Goal: Information Seeking & Learning: Learn about a topic

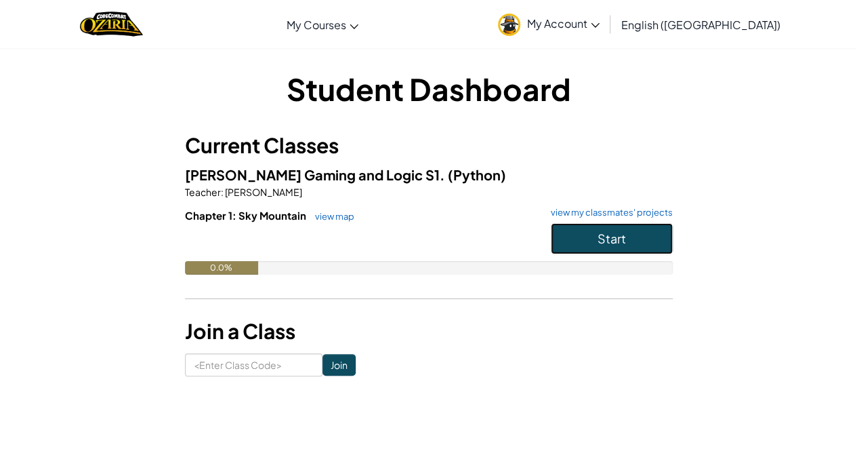
click at [591, 238] on button "Start" at bounding box center [612, 238] width 122 height 31
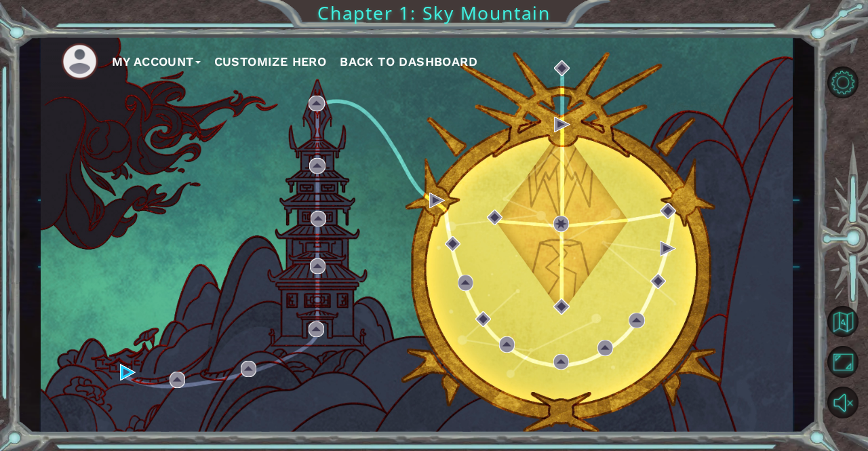
click at [308, 68] on button "Customize Hero" at bounding box center [270, 62] width 113 height 20
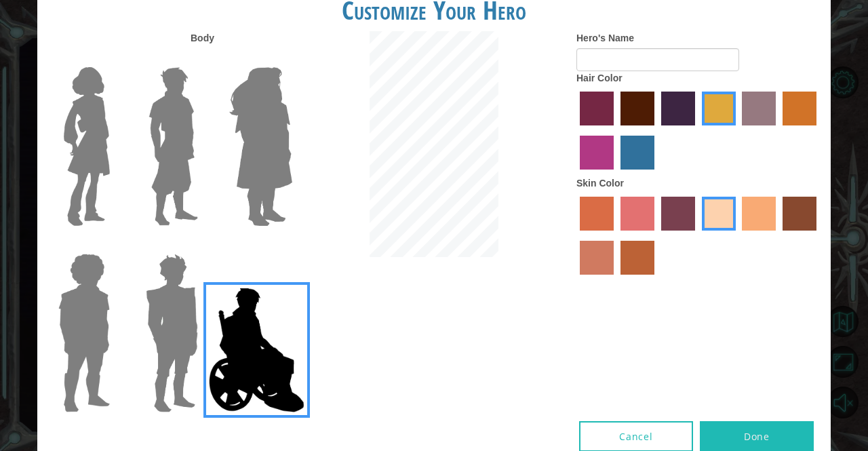
click at [260, 140] on img at bounding box center [261, 146] width 74 height 169
click at [291, 58] on input "Hero Amethyst" at bounding box center [291, 58] width 0 height 0
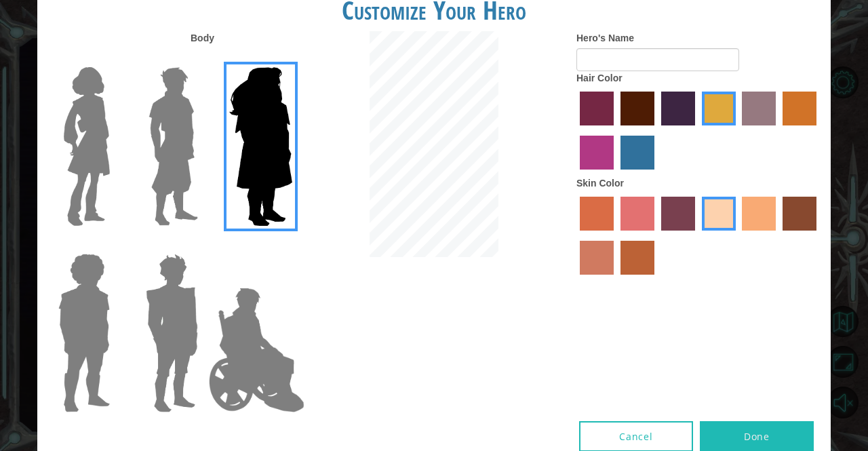
click at [191, 148] on img at bounding box center [173, 146] width 60 height 169
click at [203, 58] on input "Hero Lars" at bounding box center [203, 58] width 0 height 0
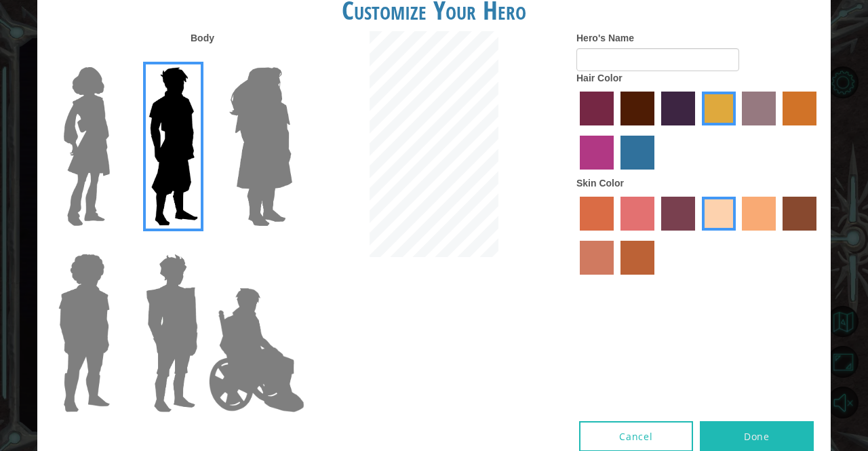
click at [645, 102] on label "maroon hair color" at bounding box center [637, 109] width 34 height 34
click at [615, 130] on input "maroon hair color" at bounding box center [615, 130] width 0 height 0
click at [767, 204] on label "tacao skin color" at bounding box center [759, 214] width 34 height 34
click at [738, 235] on input "tacao skin color" at bounding box center [738, 235] width 0 height 0
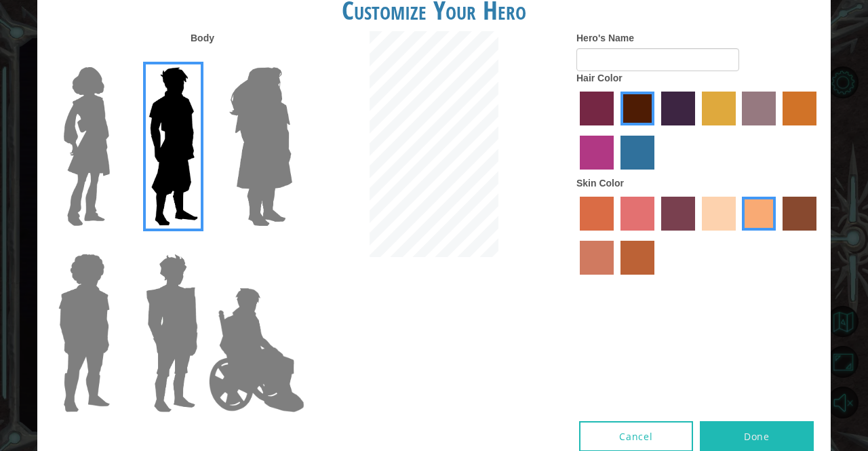
drag, startPoint x: 749, startPoint y: 208, endPoint x: 780, endPoint y: 171, distance: 48.6
click at [780, 171] on div at bounding box center [698, 132] width 244 height 88
click at [712, 214] on label "sandy beach skin color" at bounding box center [719, 214] width 34 height 34
click at [697, 235] on input "sandy beach skin color" at bounding box center [697, 235] width 0 height 0
click at [594, 250] on label "burning sand skin color" at bounding box center [597, 258] width 34 height 34
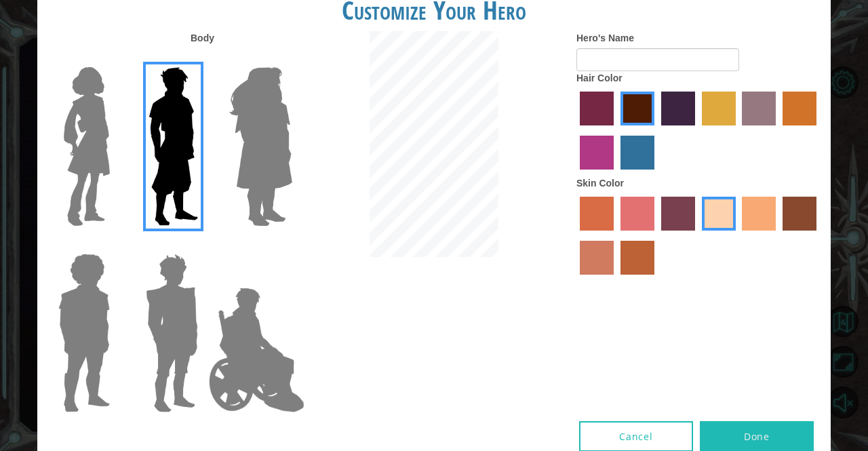
click at [818, 235] on input "burning sand skin color" at bounding box center [818, 235] width 0 height 0
click at [721, 214] on label "sandy beach skin color" at bounding box center [719, 214] width 34 height 34
click at [697, 235] on input "sandy beach skin color" at bounding box center [697, 235] width 0 height 0
click at [624, 214] on label "froly skin color" at bounding box center [637, 214] width 34 height 34
click at [615, 235] on input "froly skin color" at bounding box center [615, 235] width 0 height 0
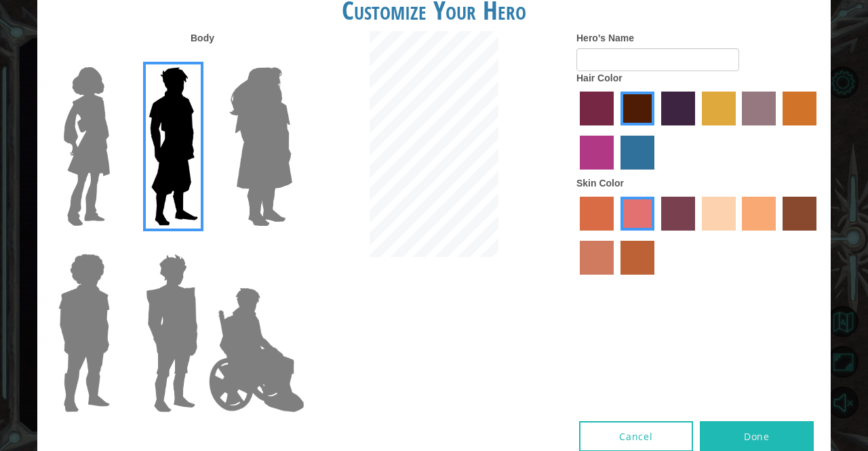
click at [670, 218] on label "tosca skin color" at bounding box center [678, 214] width 34 height 34
click at [656, 235] on input "tosca skin color" at bounding box center [656, 235] width 0 height 0
click at [719, 223] on label "sandy beach skin color" at bounding box center [719, 214] width 34 height 34
click at [697, 235] on input "sandy beach skin color" at bounding box center [697, 235] width 0 height 0
click at [145, 313] on img at bounding box center [171, 332] width 63 height 169
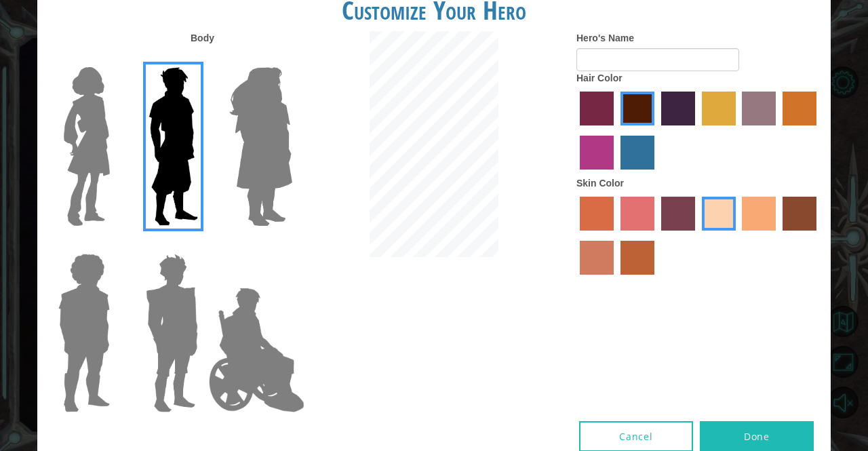
click at [203, 245] on input "Hero Garnet" at bounding box center [203, 245] width 0 height 0
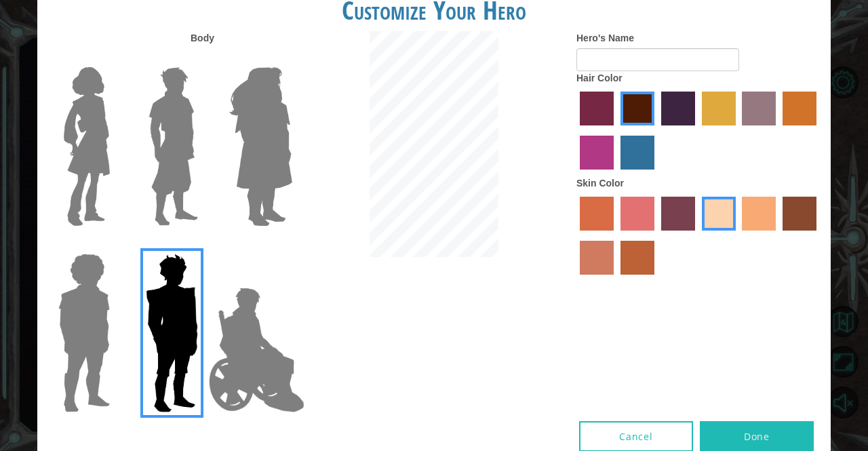
click at [76, 199] on img at bounding box center [86, 146] width 57 height 169
click at [115, 58] on input "Hero Connie" at bounding box center [115, 58] width 0 height 0
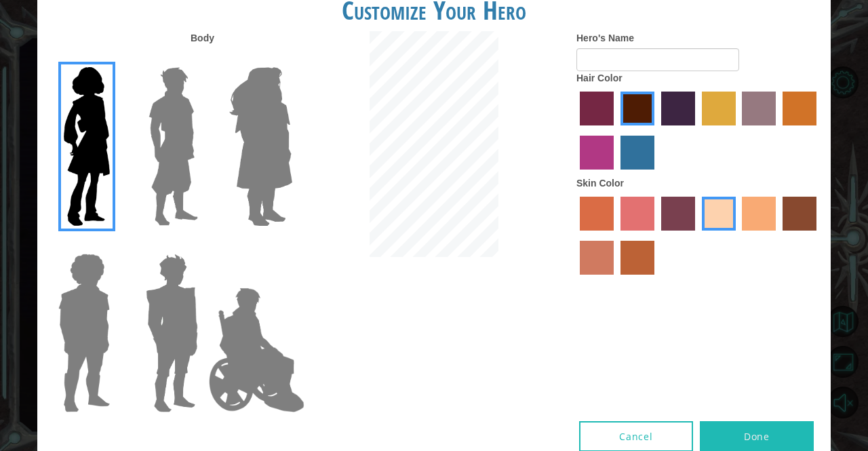
click at [85, 296] on img at bounding box center [84, 332] width 62 height 169
click at [115, 245] on input "Hero Steven" at bounding box center [115, 245] width 0 height 0
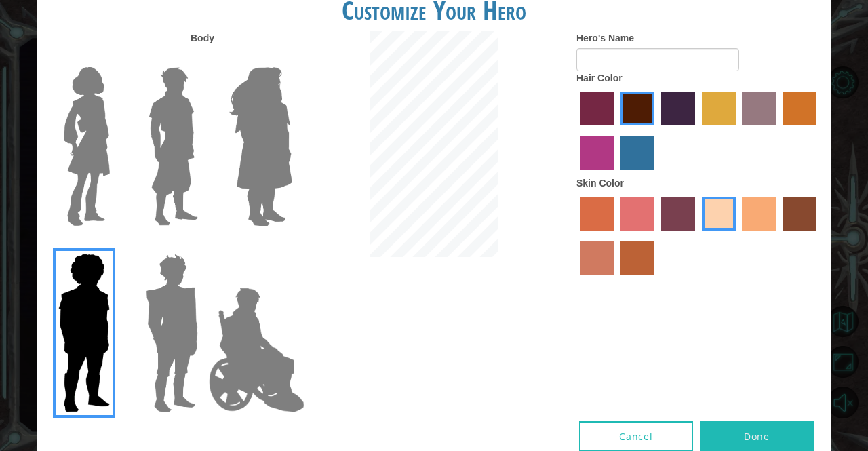
click at [157, 178] on img at bounding box center [173, 146] width 60 height 169
click at [203, 58] on input "Hero Lars" at bounding box center [203, 58] width 0 height 0
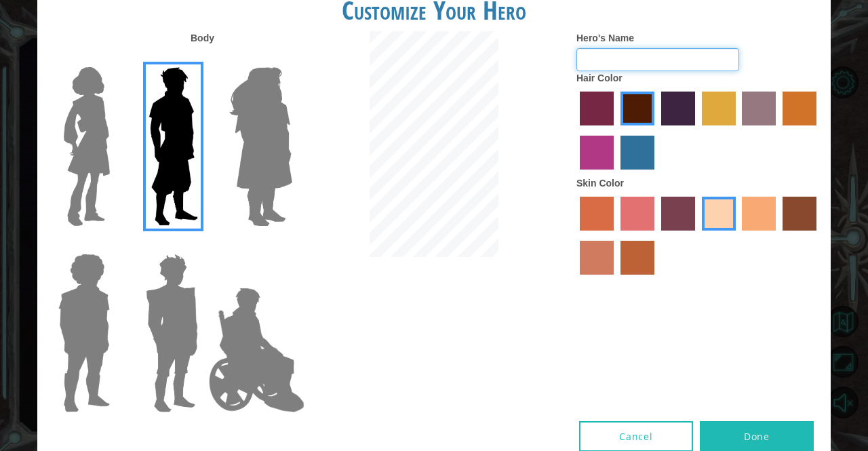
click at [601, 50] on input "Hero's Name" at bounding box center [657, 59] width 163 height 23
type input "[PERSON_NAME] vii"
click at [752, 436] on button "Done" at bounding box center [757, 436] width 114 height 31
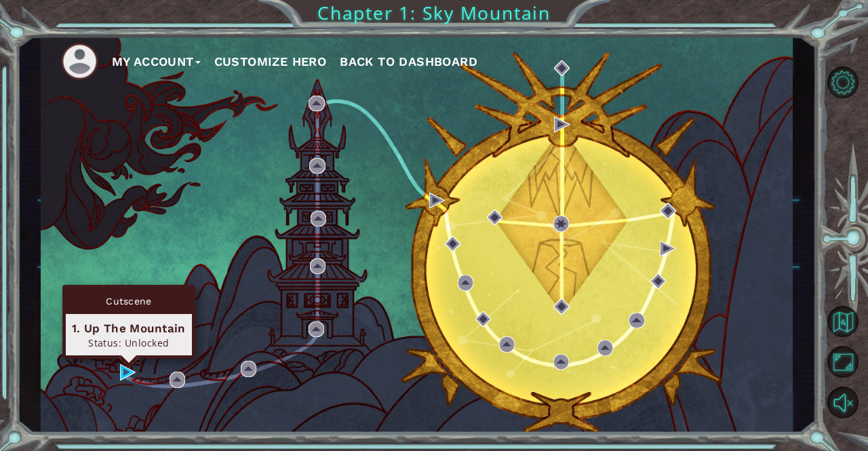
click at [129, 359] on div "Cutscene 1. Up The Mountain Status: Unlocked" at bounding box center [128, 322] width 133 height 74
click at [128, 359] on div "Cutscene 1. Up The Mountain Status: Unlocked" at bounding box center [128, 322] width 133 height 74
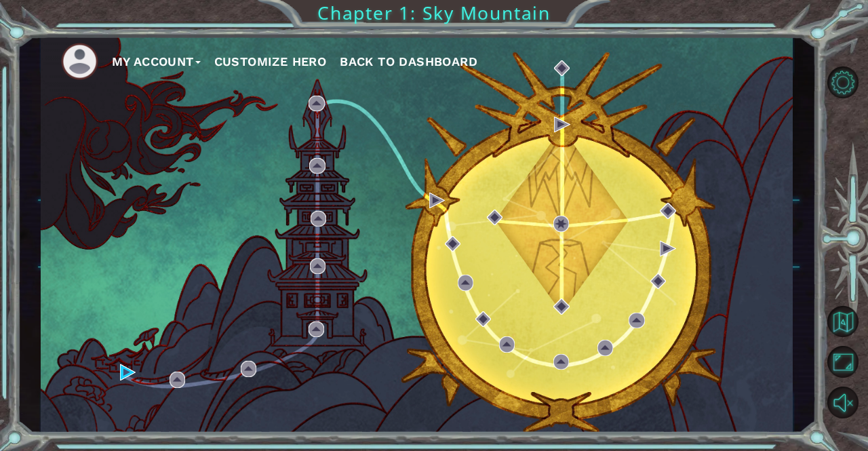
click at [98, 346] on div "My Account Customize Hero Back to Dashboard" at bounding box center [417, 234] width 752 height 397
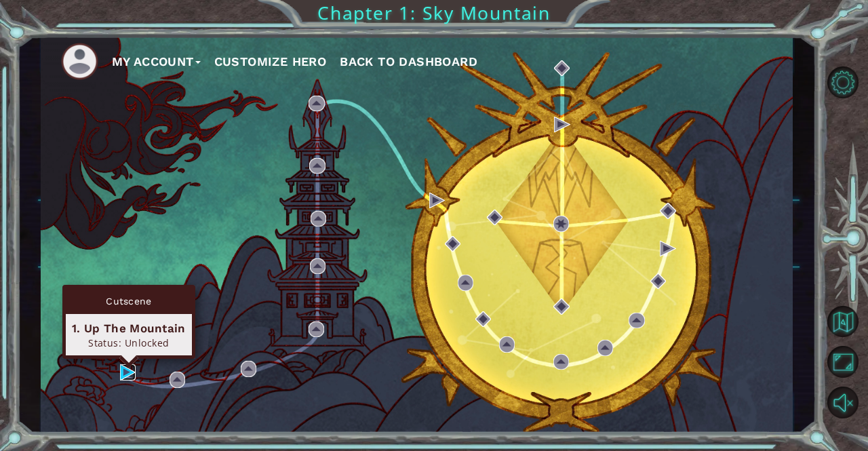
click at [125, 378] on img at bounding box center [128, 372] width 16 height 16
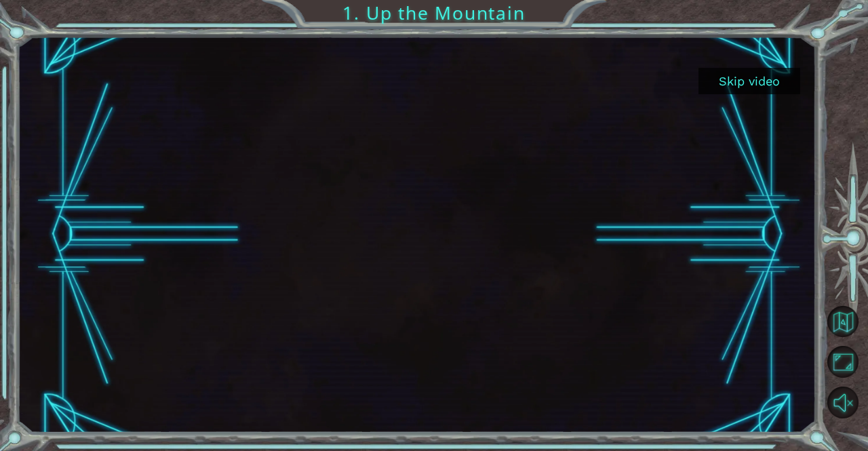
click at [266, 294] on div at bounding box center [417, 234] width 706 height 397
click at [739, 75] on button "Skip video" at bounding box center [749, 81] width 102 height 26
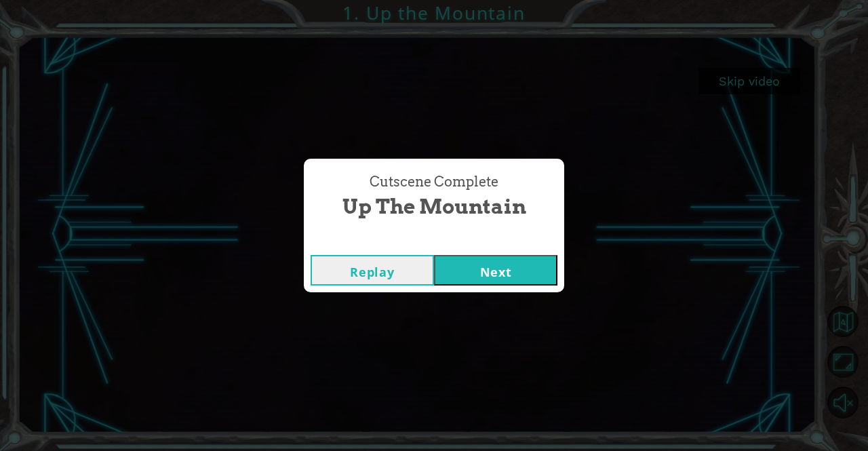
click at [501, 266] on button "Next" at bounding box center [495, 270] width 123 height 31
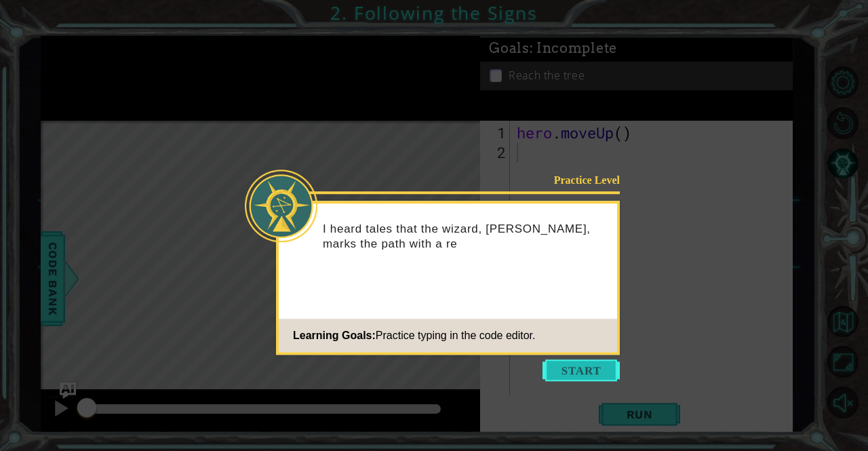
click at [589, 368] on button "Start" at bounding box center [580, 370] width 77 height 22
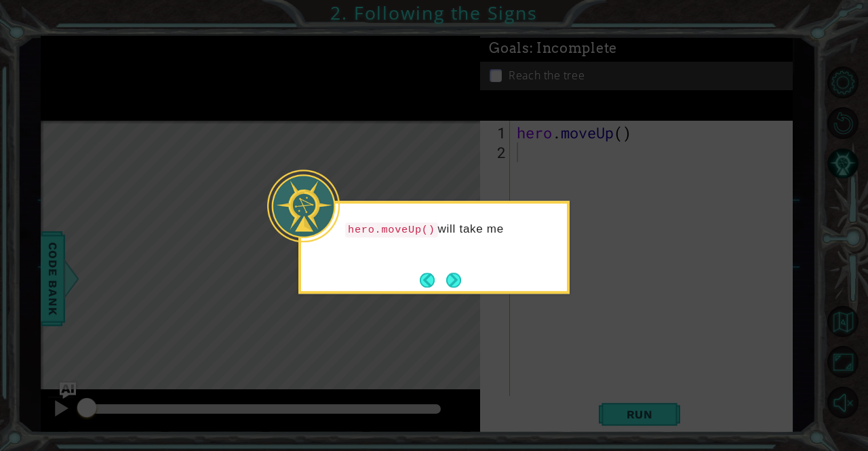
click at [521, 285] on div "hero.moveUp() will take me" at bounding box center [433, 247] width 271 height 93
click at [457, 279] on button "Next" at bounding box center [453, 279] width 15 height 15
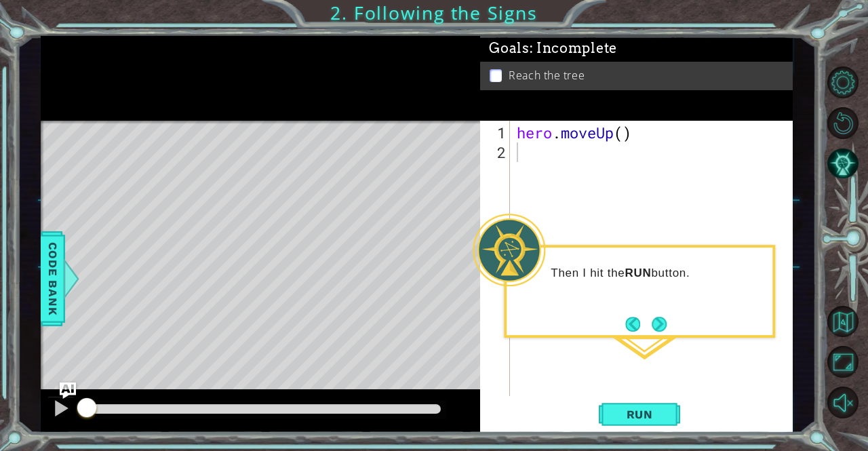
click at [592, 288] on div "Then I hit the RUN button." at bounding box center [639, 280] width 266 height 54
click at [312, 307] on div "Level Map" at bounding box center [354, 320] width 626 height 399
click at [258, 272] on div "Level Map" at bounding box center [354, 320] width 626 height 399
click at [45, 279] on span "Code Bank" at bounding box center [53, 278] width 22 height 83
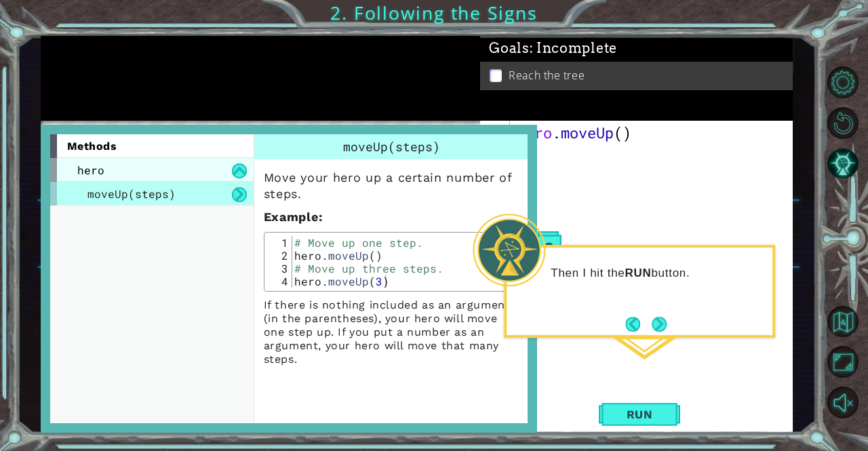
click at [163, 162] on div "hero" at bounding box center [151, 170] width 203 height 24
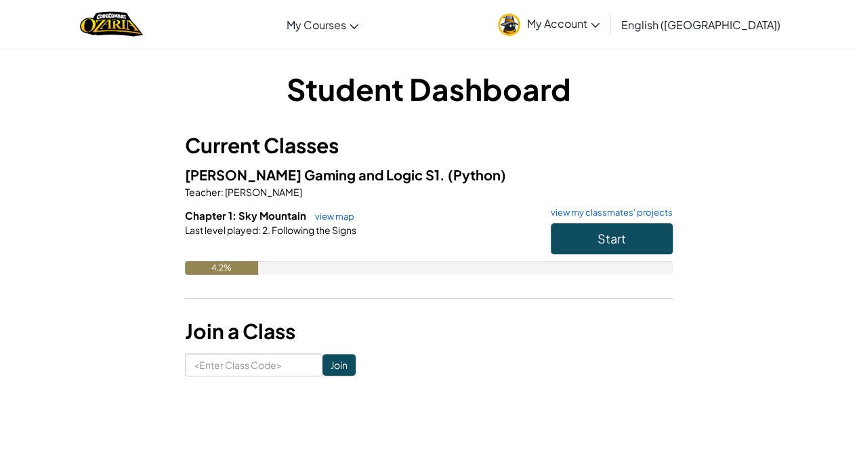
click at [600, 24] on span "My Account" at bounding box center [563, 23] width 73 height 14
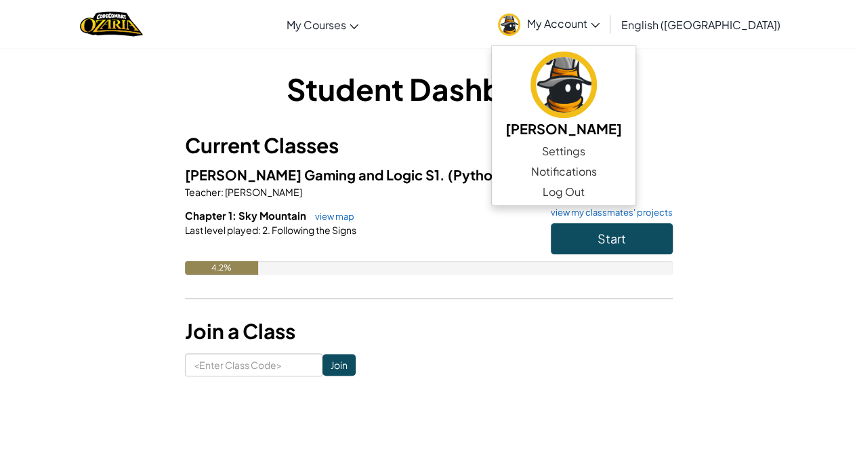
click at [584, 259] on div "Chapter 1: Sky Mountain view map view my classmates' projects Start Last level …" at bounding box center [429, 251] width 488 height 87
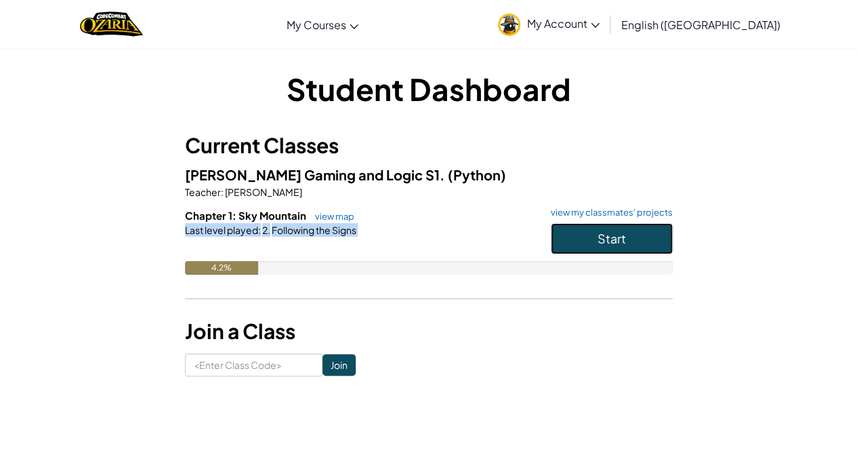
click at [594, 233] on button "Start" at bounding box center [612, 238] width 122 height 31
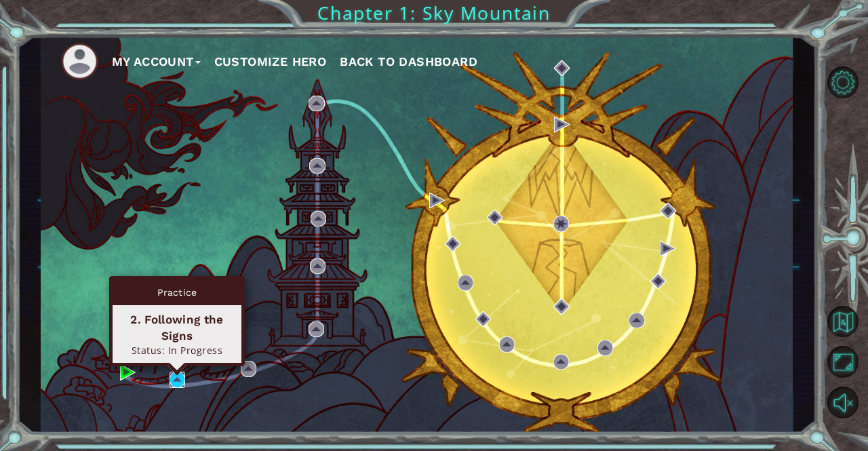
click at [184, 376] on img at bounding box center [177, 379] width 16 height 16
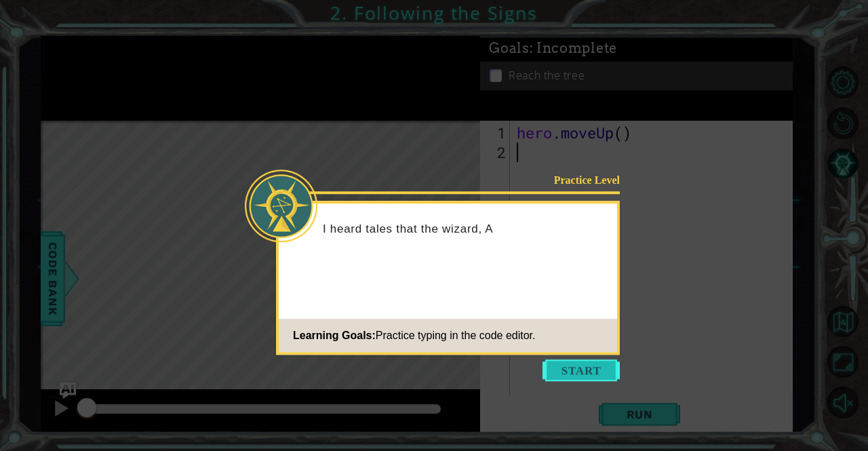
click at [568, 367] on button "Start" at bounding box center [580, 370] width 77 height 22
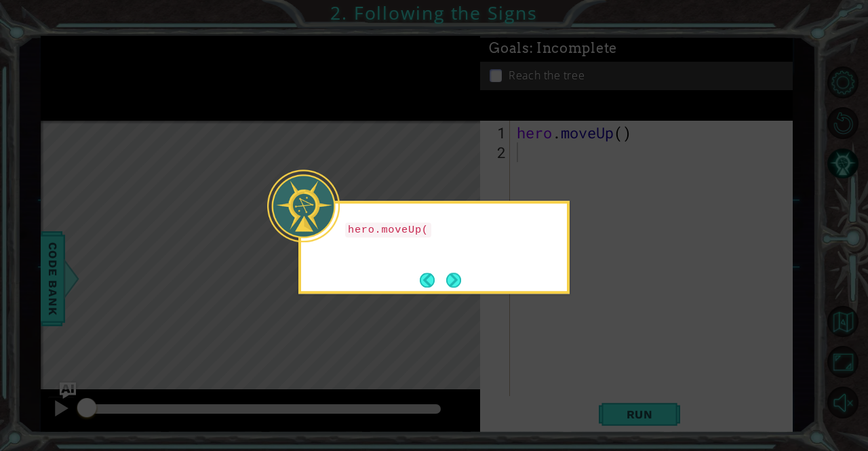
click at [530, 326] on icon at bounding box center [434, 225] width 868 height 451
click at [432, 275] on button "Back" at bounding box center [433, 279] width 26 height 15
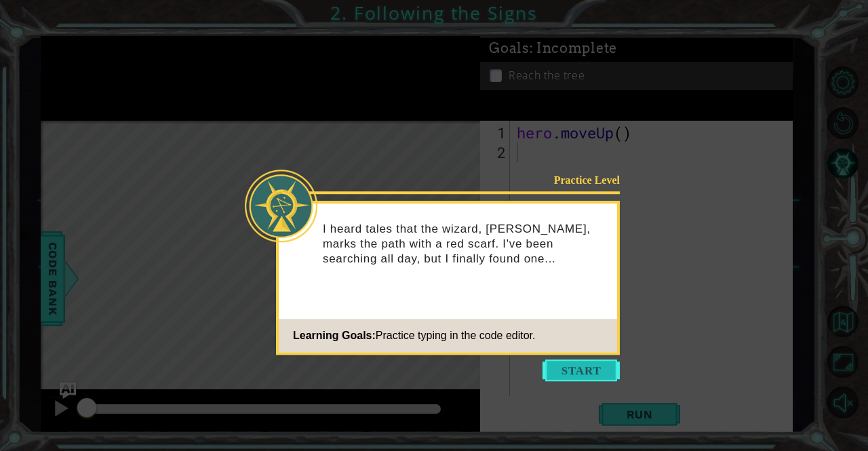
click at [552, 371] on button "Start" at bounding box center [580, 370] width 77 height 22
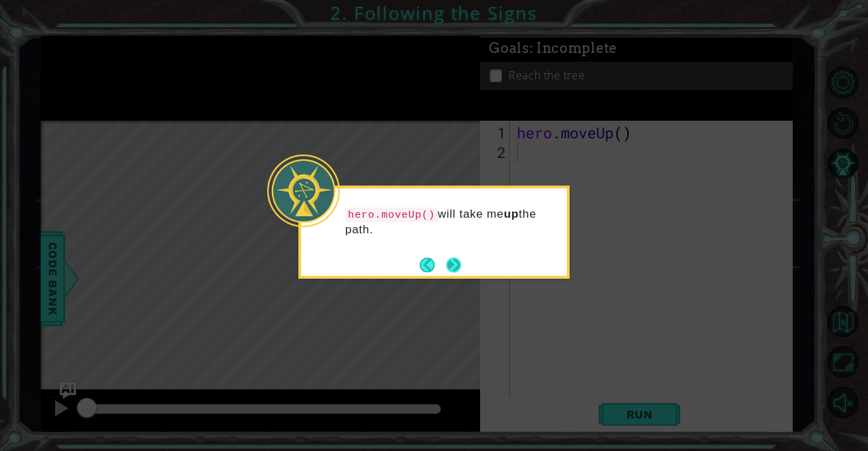
click at [451, 266] on button "Next" at bounding box center [453, 265] width 15 height 15
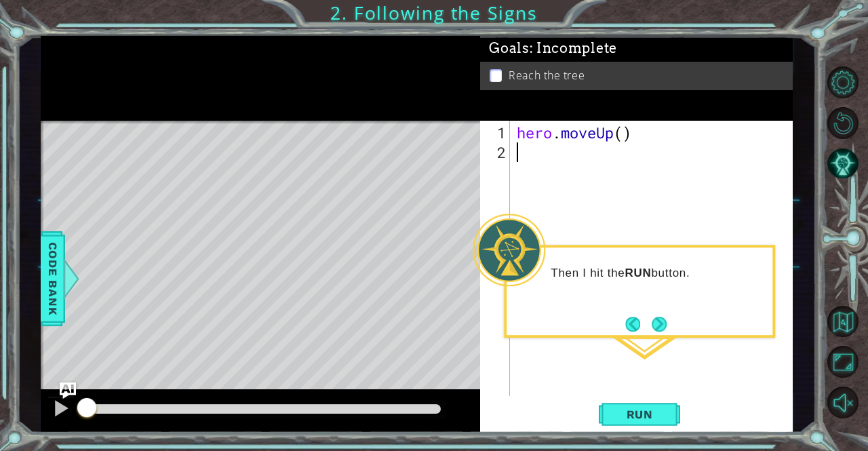
click at [571, 332] on div "Then I hit the RUN button." at bounding box center [639, 291] width 271 height 93
click at [607, 411] on button "Run" at bounding box center [639, 414] width 81 height 31
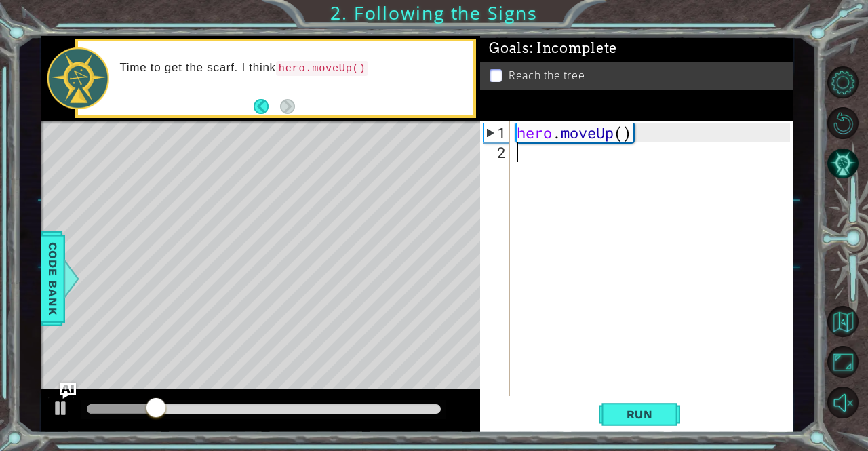
click at [533, 155] on div "hero . moveUp ( )" at bounding box center [655, 280] width 282 height 315
click at [526, 137] on div "hero . moveUp ( )" at bounding box center [655, 280] width 282 height 315
type textarea "hero.moveUp()"
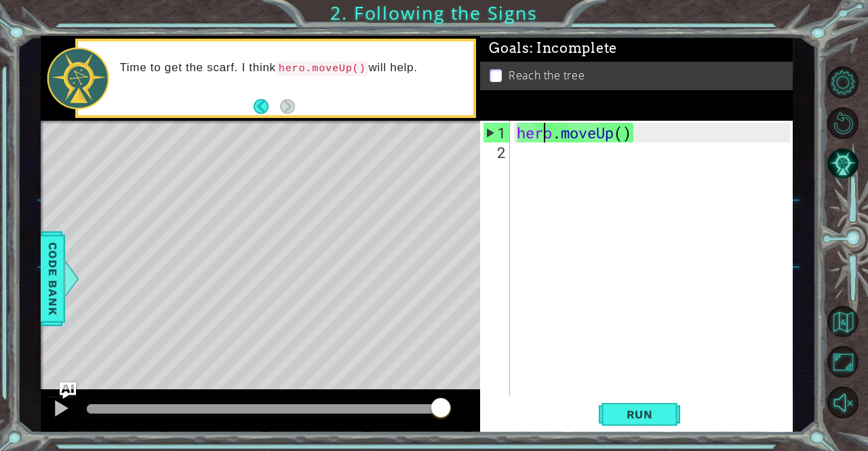
click at [543, 133] on div "hero . moveUp ( )" at bounding box center [655, 280] width 282 height 315
click at [525, 154] on div "hero . moveUp ( )" at bounding box center [655, 280] width 282 height 315
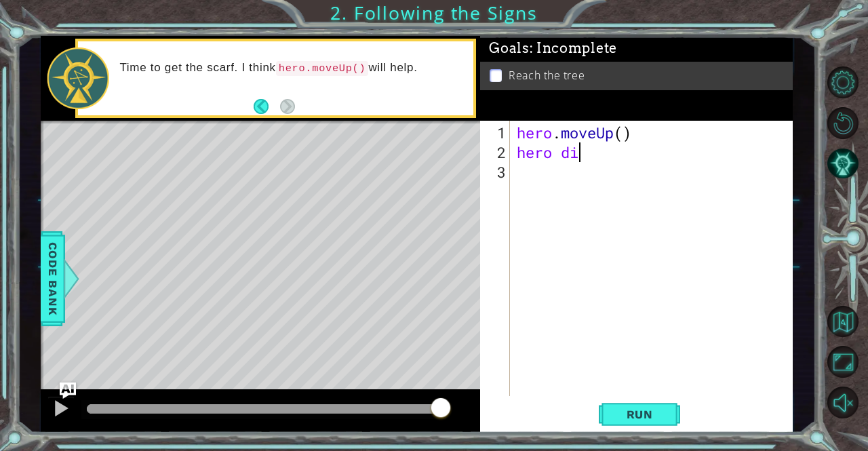
scroll to position [0, 2]
click at [624, 413] on span "Run" at bounding box center [640, 414] width 54 height 14
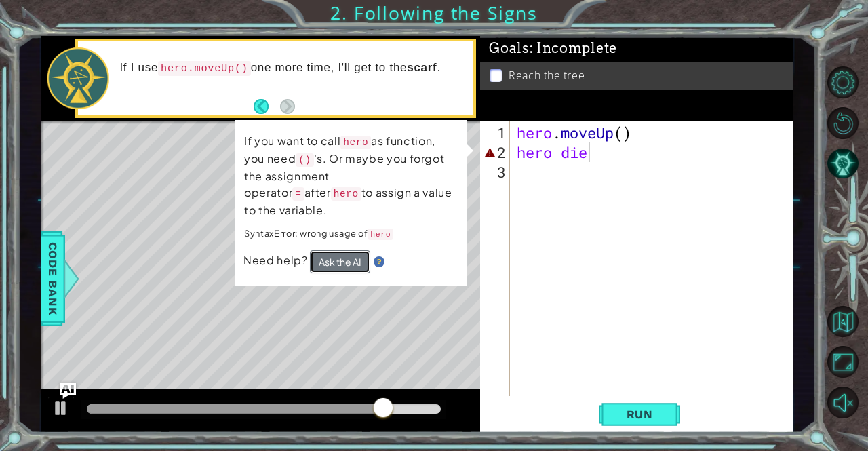
click at [335, 250] on button "Ask the AI" at bounding box center [340, 261] width 60 height 23
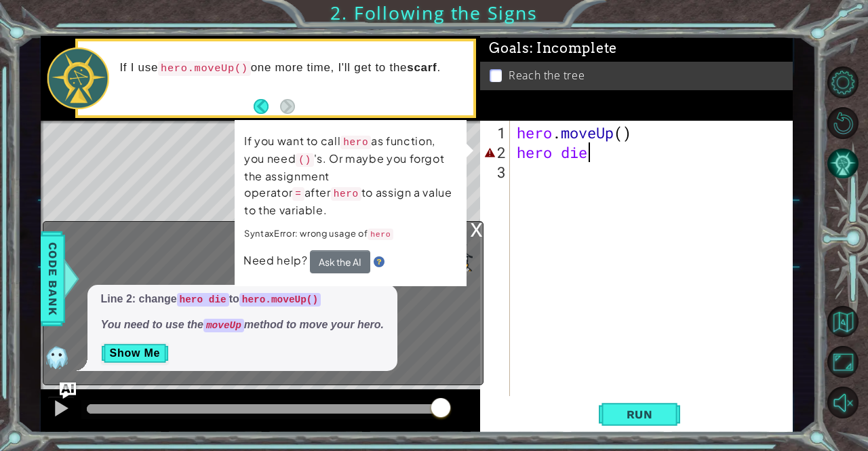
click at [856, 153] on button "AI Hint" at bounding box center [843, 164] width 32 height 32
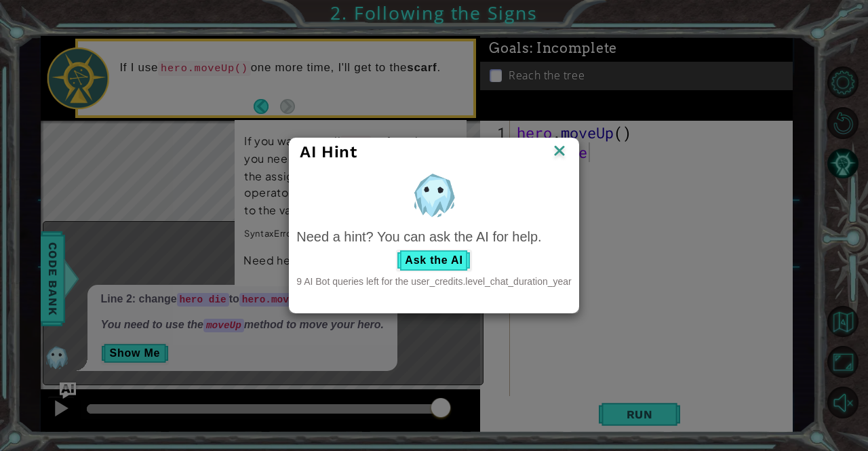
click at [555, 150] on img at bounding box center [559, 152] width 18 height 20
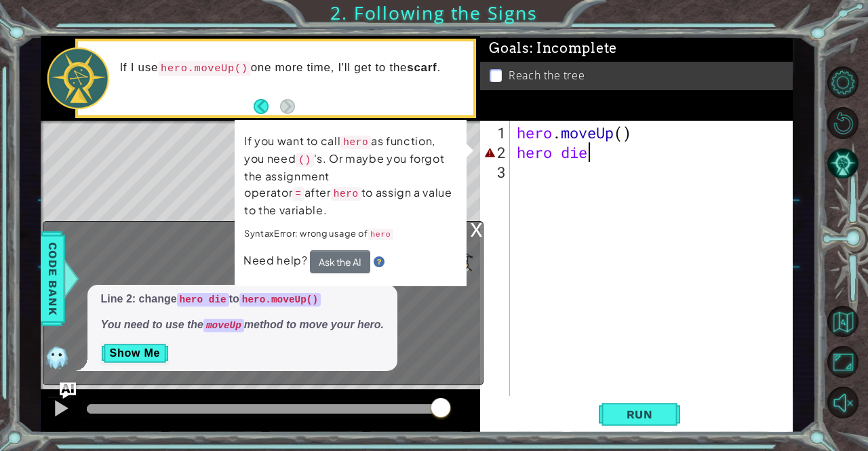
click at [479, 226] on div "x" at bounding box center [476, 229] width 12 height 14
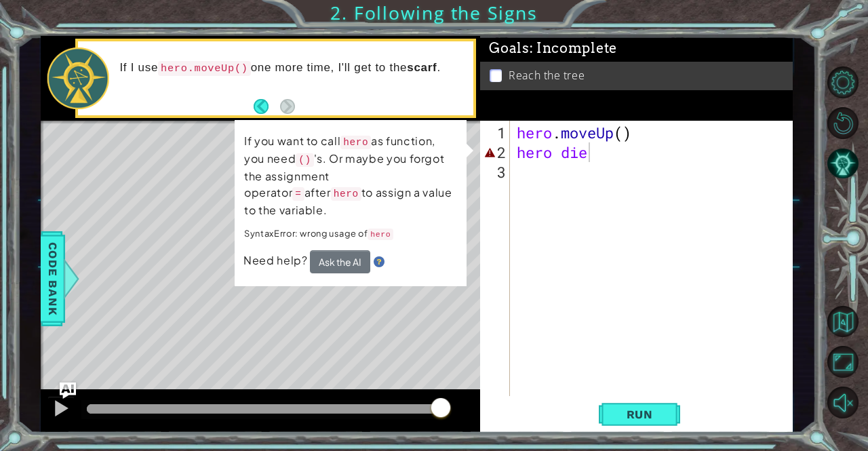
click at [606, 157] on div "hero . moveUp ( ) hero die" at bounding box center [655, 280] width 282 height 315
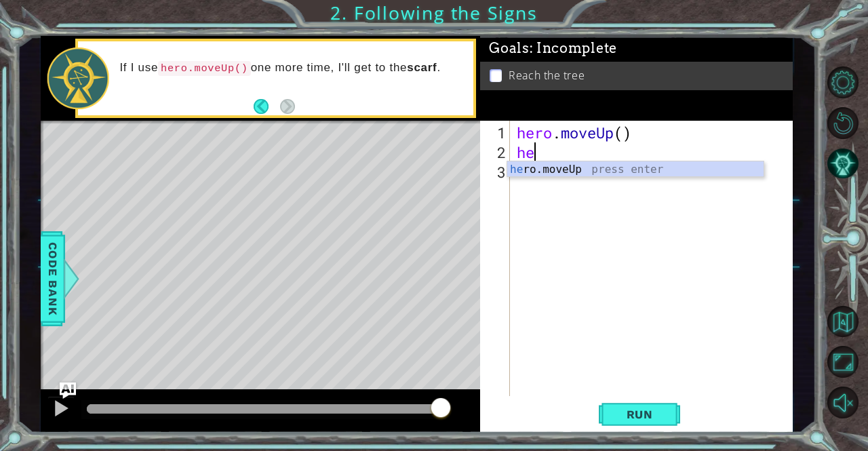
scroll to position [0, 0]
type textarea "h"
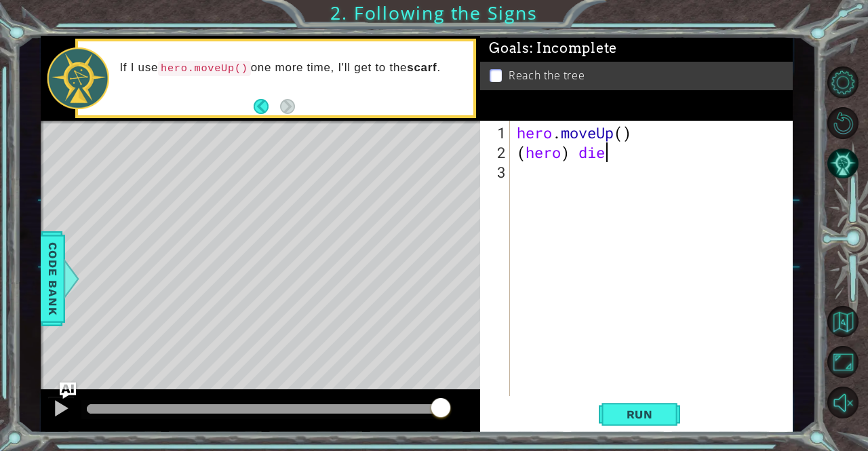
scroll to position [0, 3]
click at [655, 409] on span "Run" at bounding box center [640, 414] width 54 height 14
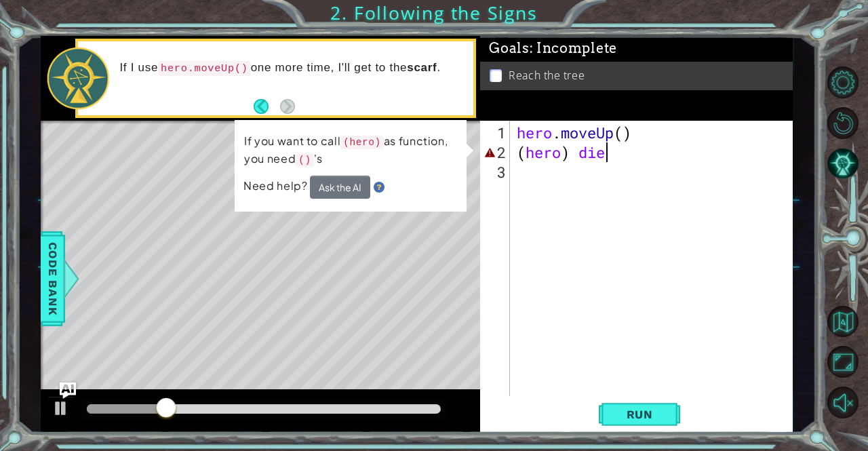
click at [360, 140] on code "(hero)" at bounding box center [361, 143] width 43 height 14
click at [566, 150] on div "hero . moveUp ( ) ( hero ) die" at bounding box center [655, 280] width 282 height 315
click at [611, 151] on div "hero . moveUp ( ) ( hero ) die" at bounding box center [655, 280] width 282 height 315
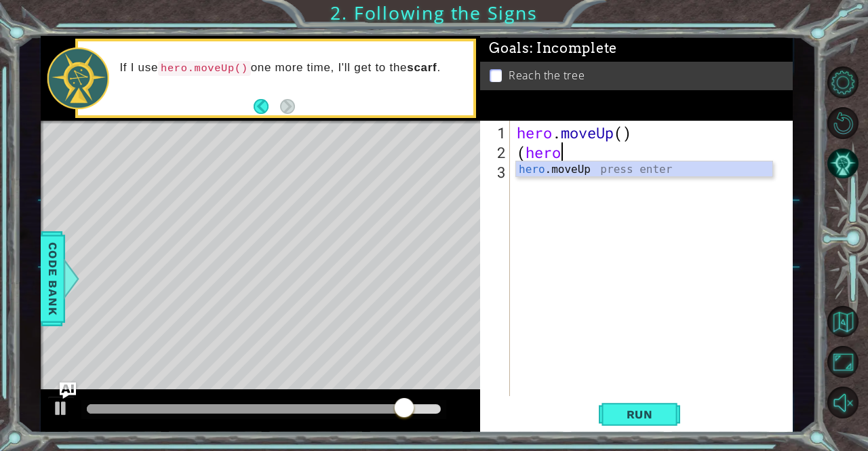
scroll to position [0, 1]
type textarea "(h"
click at [580, 167] on div "h ero.moveUp press enter" at bounding box center [644, 185] width 257 height 49
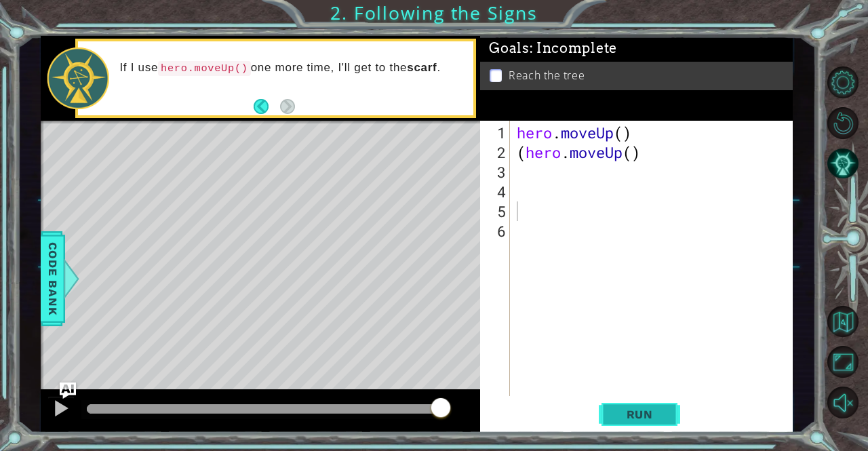
click at [613, 413] on span "Run" at bounding box center [640, 414] width 54 height 14
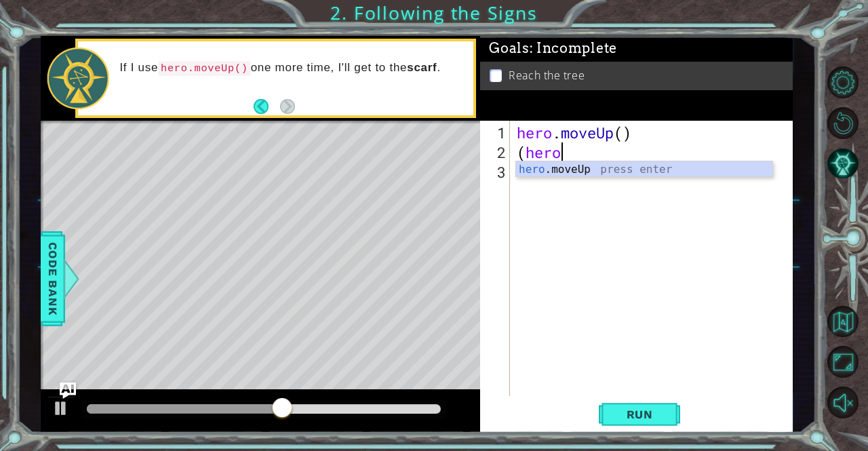
type textarea "("
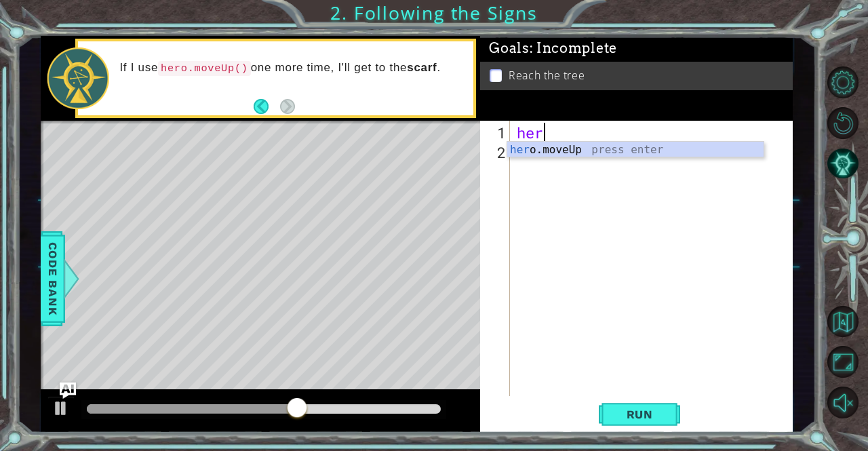
type textarea "h"
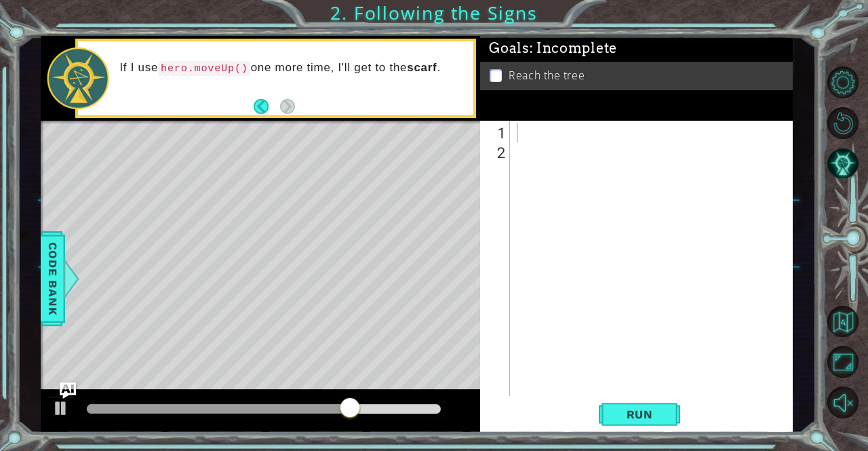
click at [506, 71] on li "Reach the tree" at bounding box center [637, 76] width 297 height 16
click at [495, 73] on p at bounding box center [495, 75] width 12 height 13
click at [508, 129] on div "1" at bounding box center [496, 133] width 27 height 20
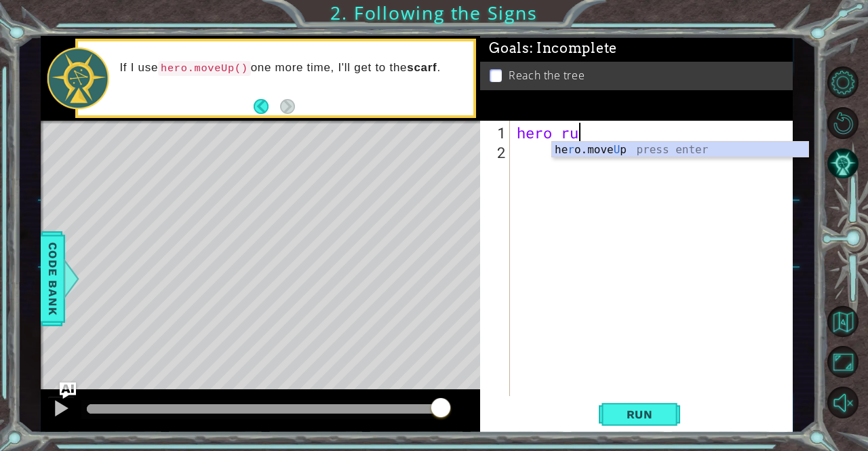
scroll to position [0, 2]
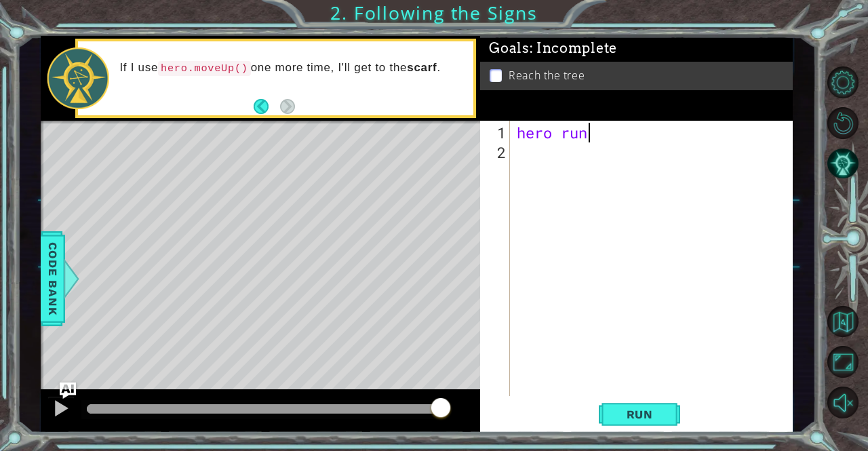
type textarea "hero run"
click at [517, 155] on div "hero run" at bounding box center [655, 280] width 282 height 315
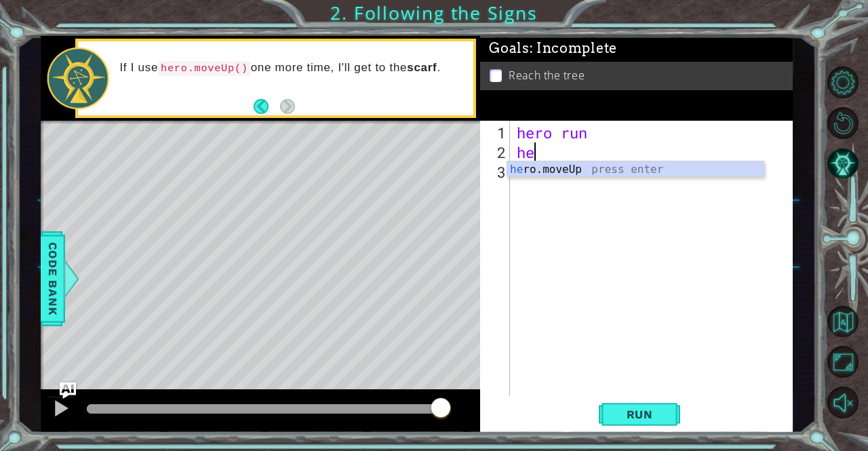
scroll to position [0, 0]
type textarea "hero move"
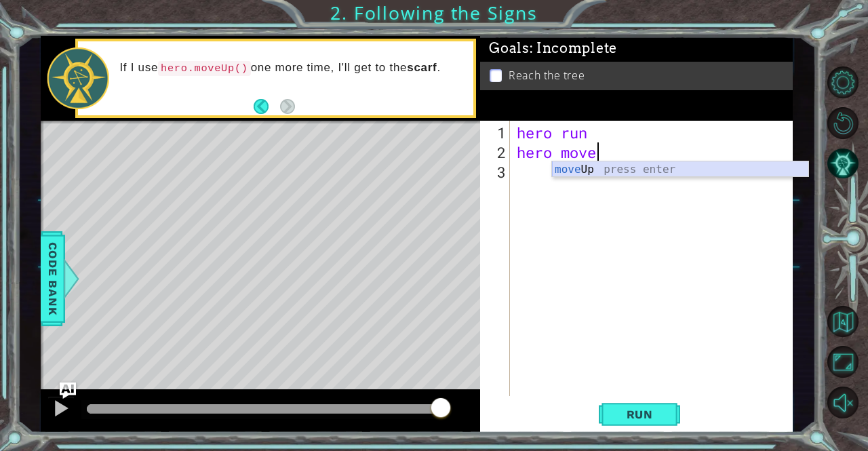
click at [569, 173] on div "move Up press enter" at bounding box center [680, 185] width 257 height 49
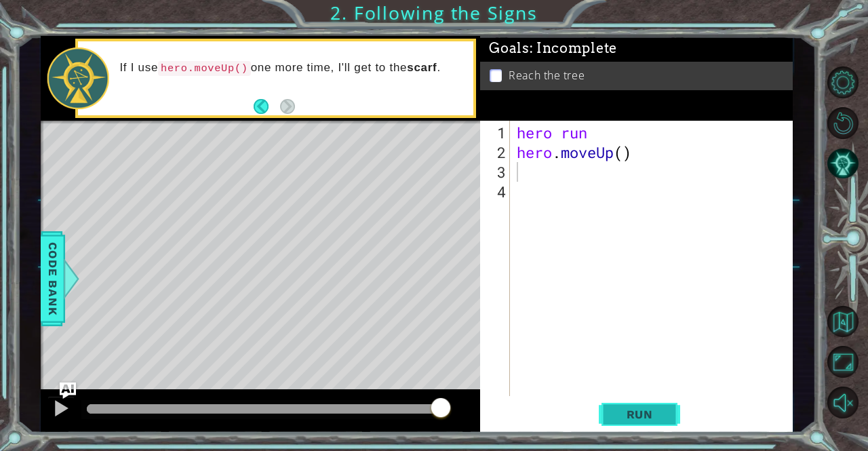
click at [621, 412] on span "Run" at bounding box center [640, 414] width 54 height 14
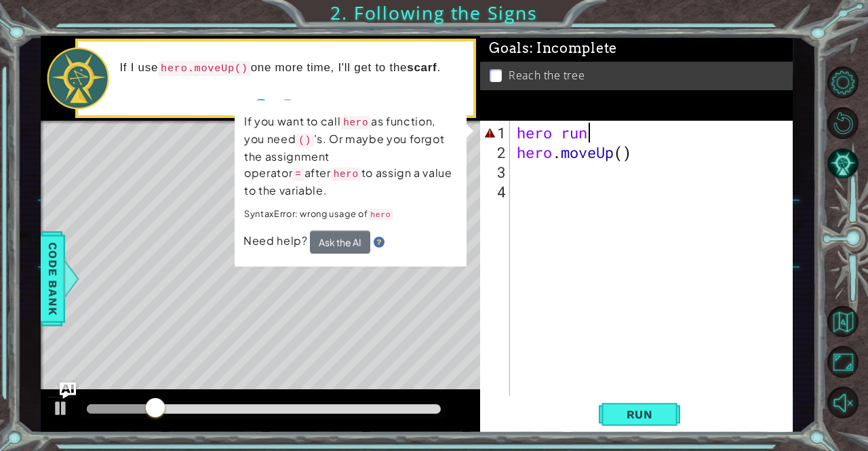
click at [590, 129] on div "hero run hero . moveUp ( )" at bounding box center [655, 280] width 282 height 315
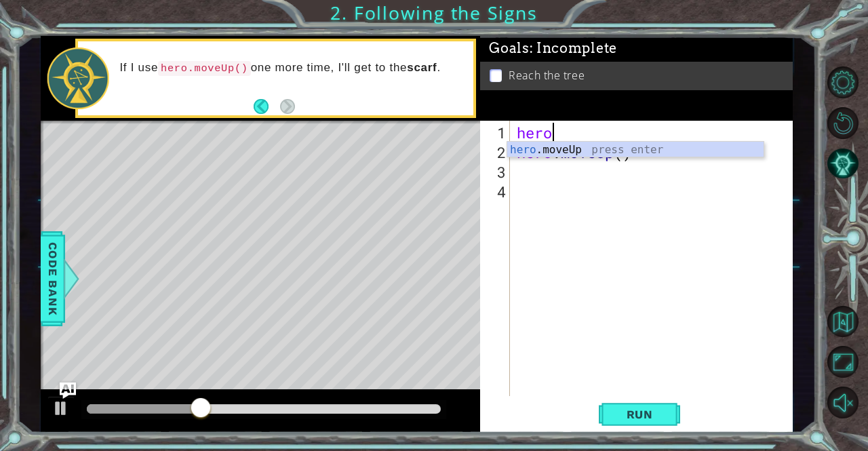
type textarea "h"
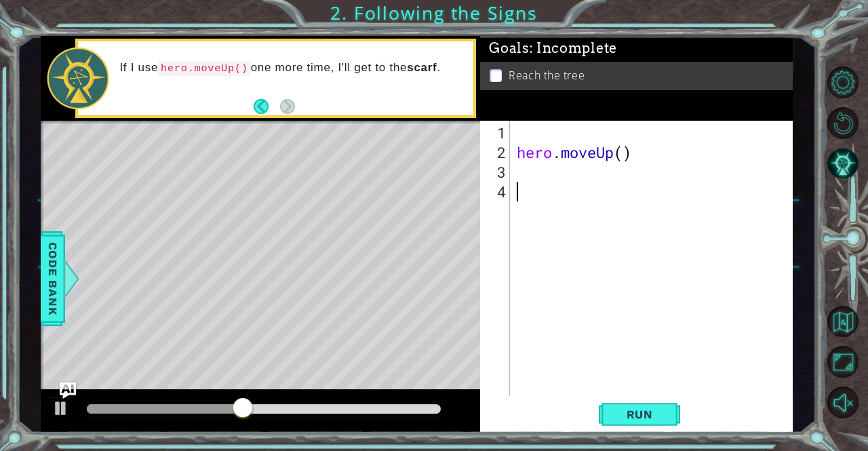
click at [535, 203] on div "hero . moveUp ( )" at bounding box center [655, 280] width 282 height 315
click at [613, 412] on span "Run" at bounding box center [640, 414] width 54 height 14
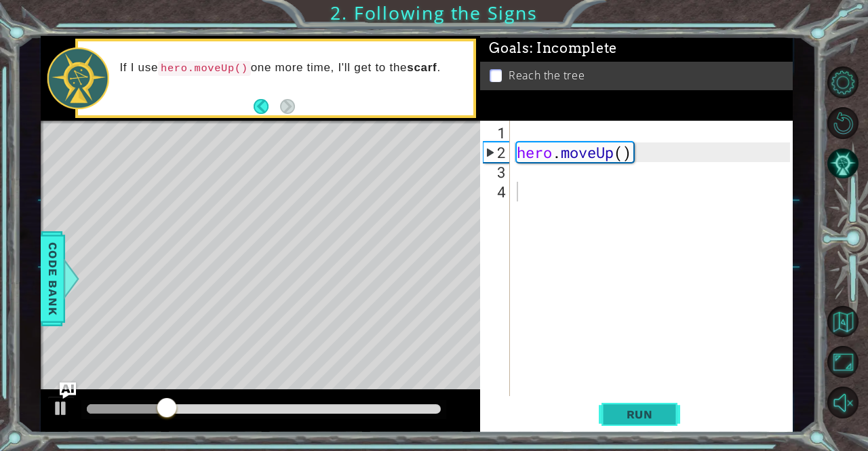
click at [603, 424] on button "Run" at bounding box center [639, 414] width 81 height 31
click at [613, 414] on span "Run" at bounding box center [640, 414] width 54 height 14
click at [532, 171] on div "hero . moveUp ( )" at bounding box center [655, 280] width 282 height 315
type textarea "h"
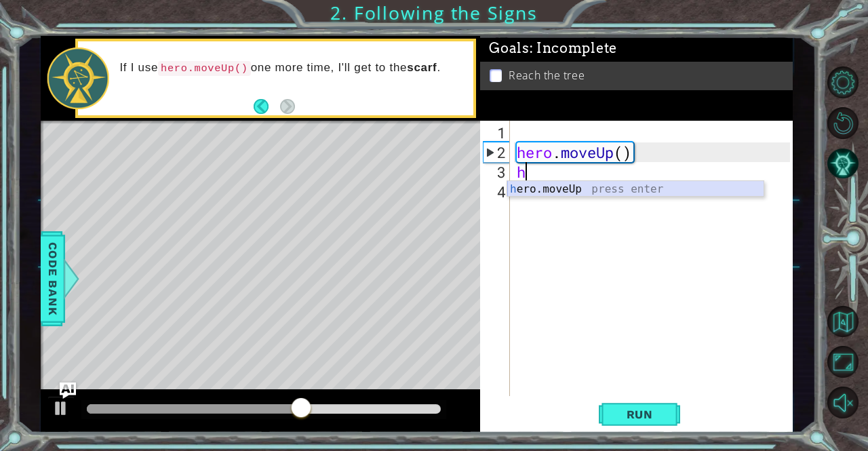
click at [525, 195] on div "h ero.moveUp press enter" at bounding box center [635, 205] width 257 height 49
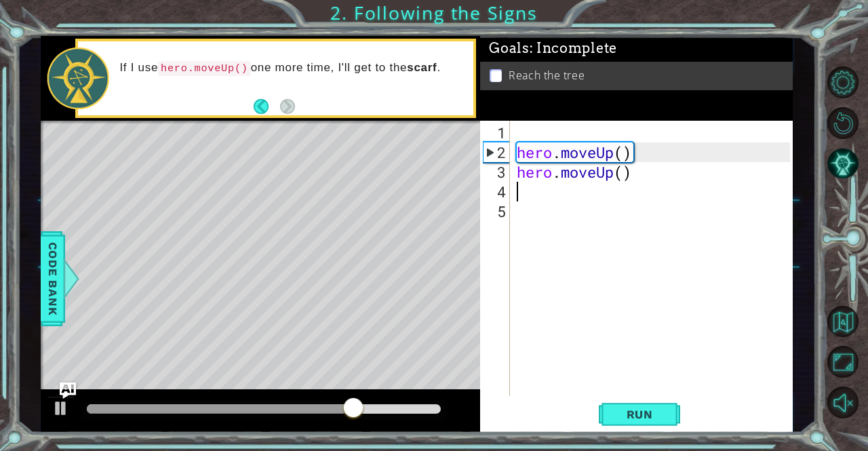
click at [527, 189] on div "hero . moveUp ( ) hero . moveUp ( )" at bounding box center [655, 280] width 282 height 315
click at [527, 190] on div "hero . moveUp ( ) hero . moveUp ( )" at bounding box center [655, 280] width 282 height 315
type textarea "h"
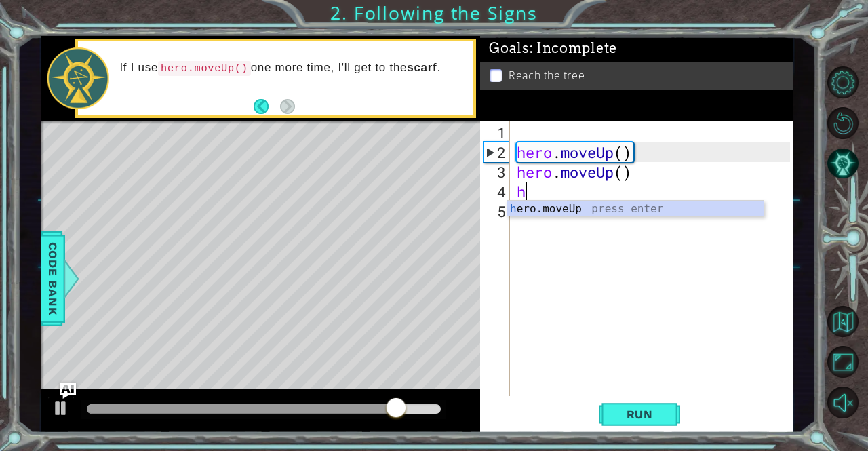
click at [527, 190] on div "hero . moveUp ( ) hero . moveUp ( ) h" at bounding box center [655, 280] width 282 height 315
click at [523, 211] on div "h ero.moveUp press enter" at bounding box center [635, 225] width 257 height 49
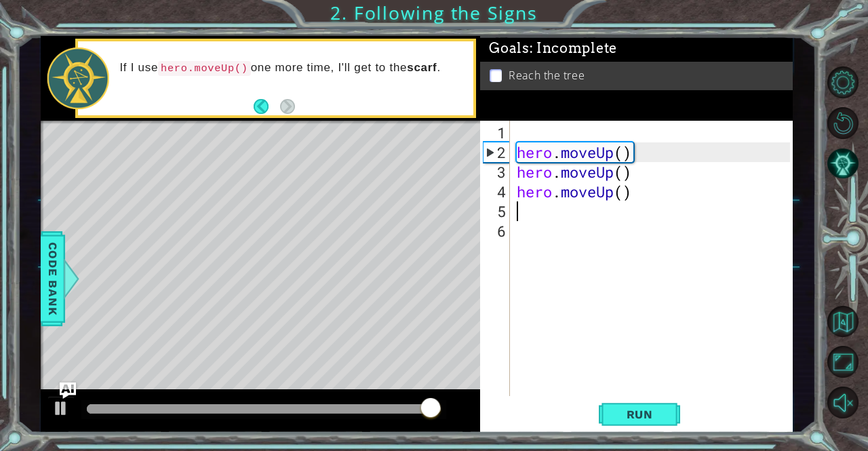
type textarea "h"
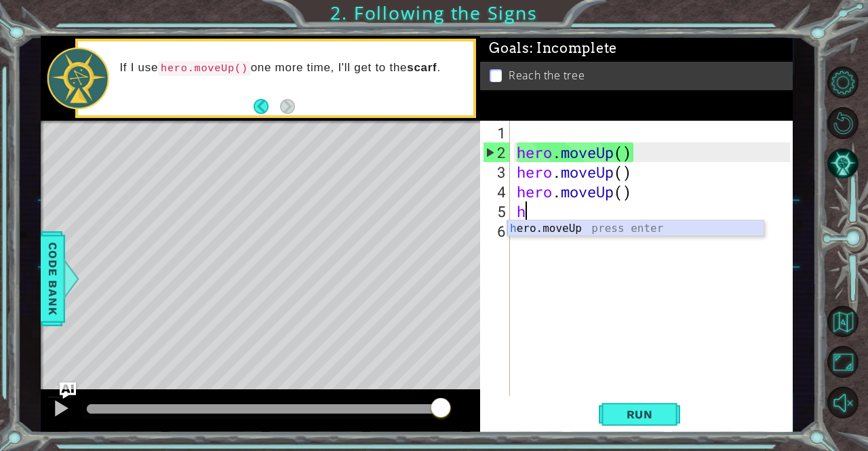
click at [518, 233] on div "h ero.moveUp press enter" at bounding box center [635, 244] width 257 height 49
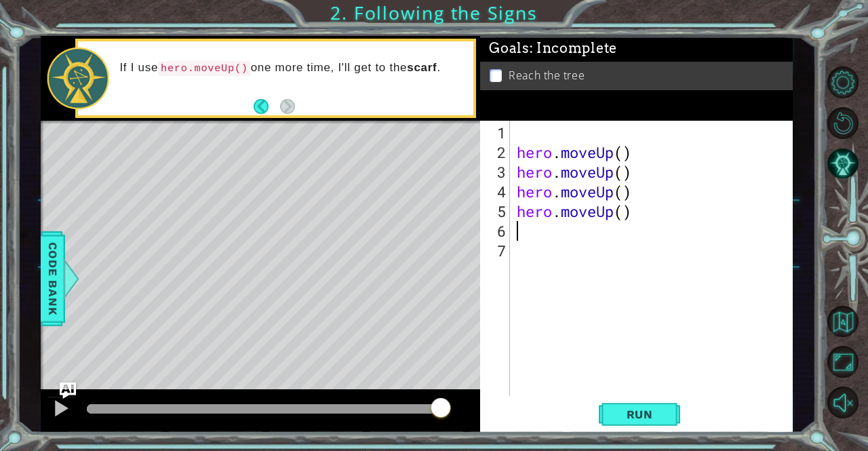
type textarea "h"
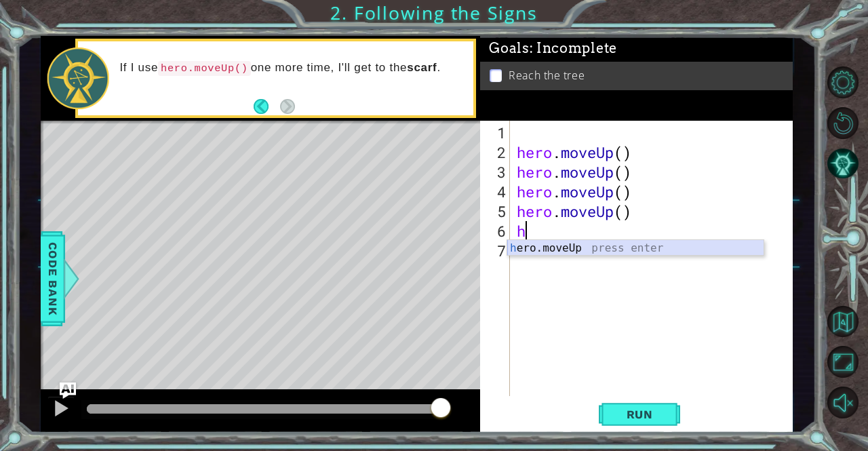
click at [525, 241] on div "h ero.moveUp press enter" at bounding box center [635, 264] width 257 height 49
type textarea "h"
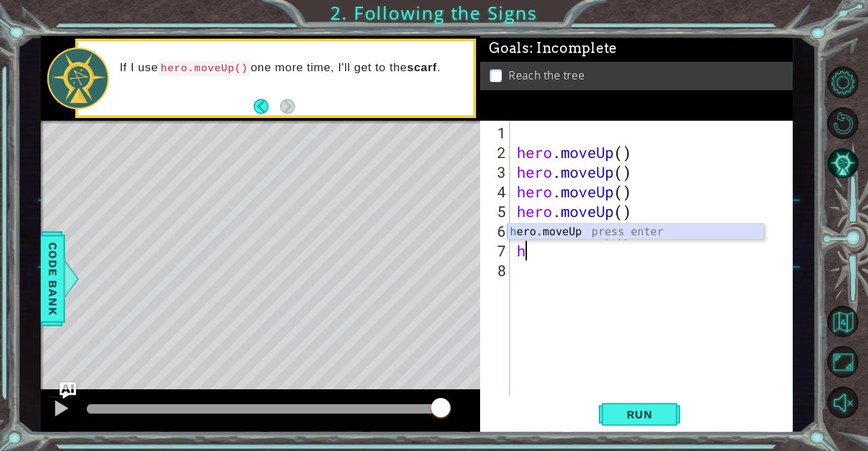
click at [531, 226] on div "h ero.moveUp press enter" at bounding box center [635, 248] width 257 height 49
type textarea "h"
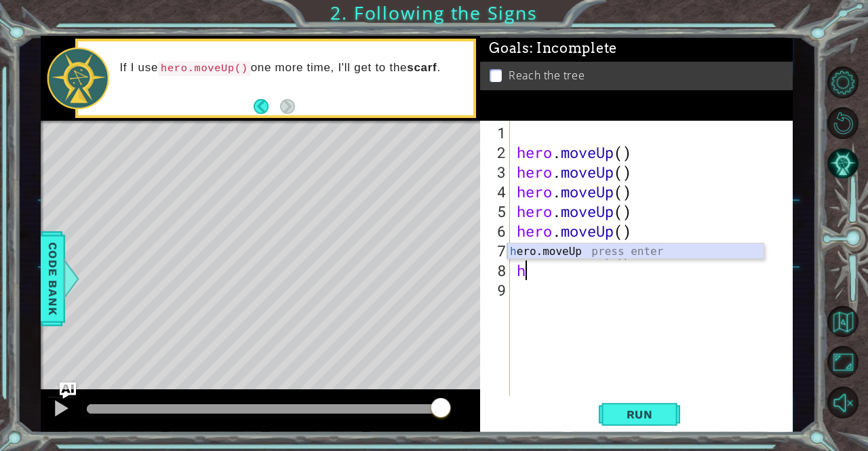
click at [527, 250] on div "h ero.moveUp press enter" at bounding box center [635, 267] width 257 height 49
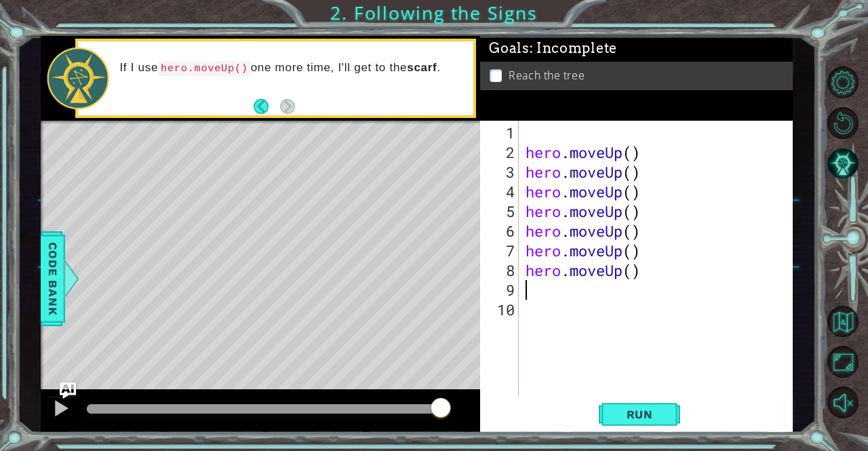
type textarea "h"
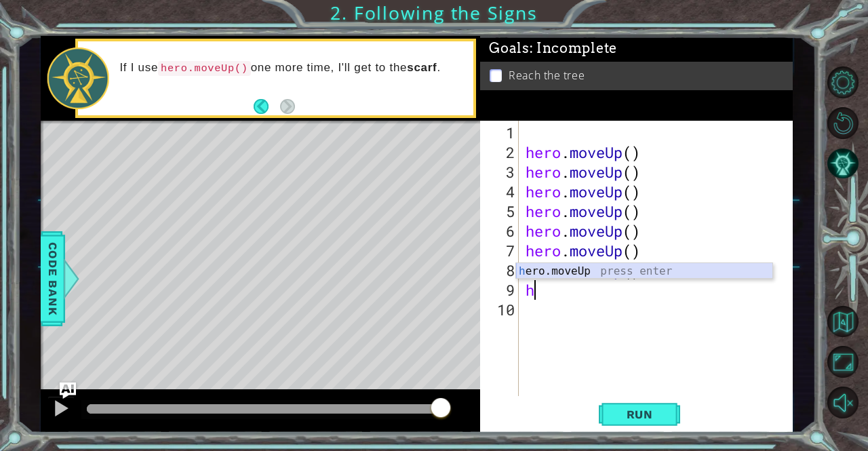
click at [540, 268] on div "h ero.moveUp press enter" at bounding box center [644, 287] width 257 height 49
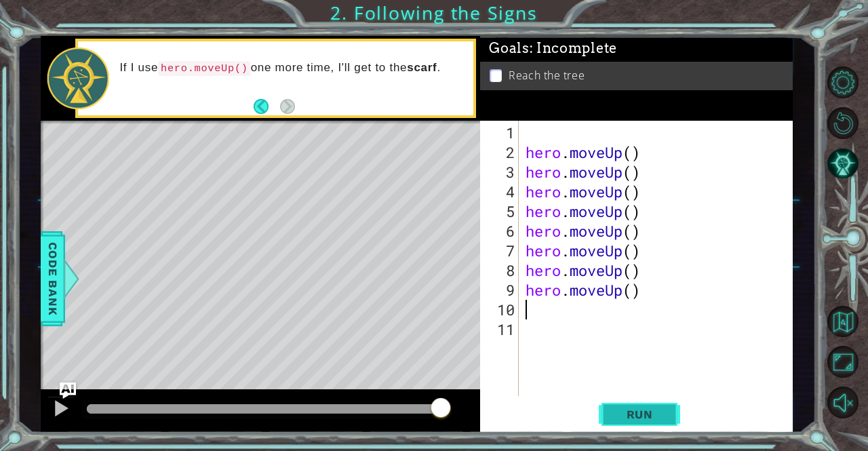
click at [649, 412] on span "Run" at bounding box center [640, 414] width 54 height 14
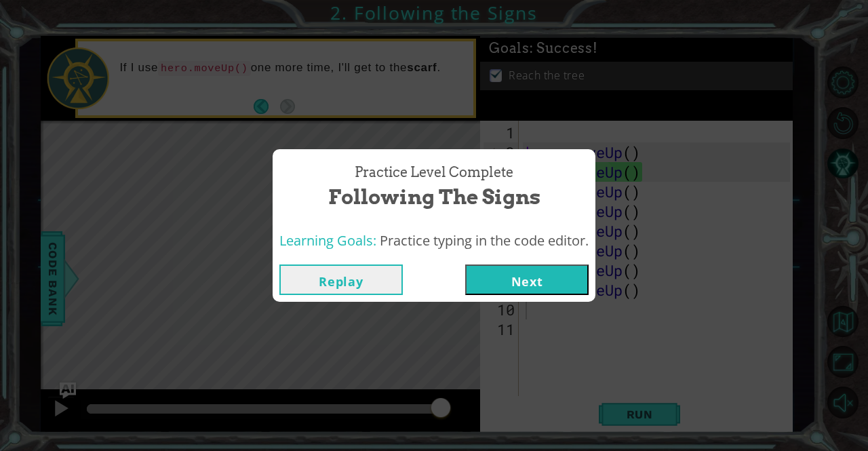
click at [515, 277] on button "Next" at bounding box center [526, 279] width 123 height 31
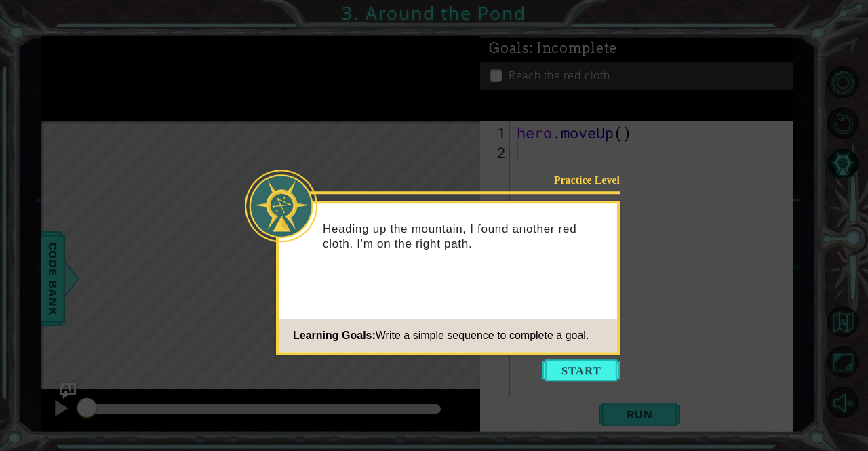
click at [552, 357] on icon at bounding box center [434, 225] width 868 height 451
click at [559, 367] on button "Start" at bounding box center [580, 370] width 77 height 22
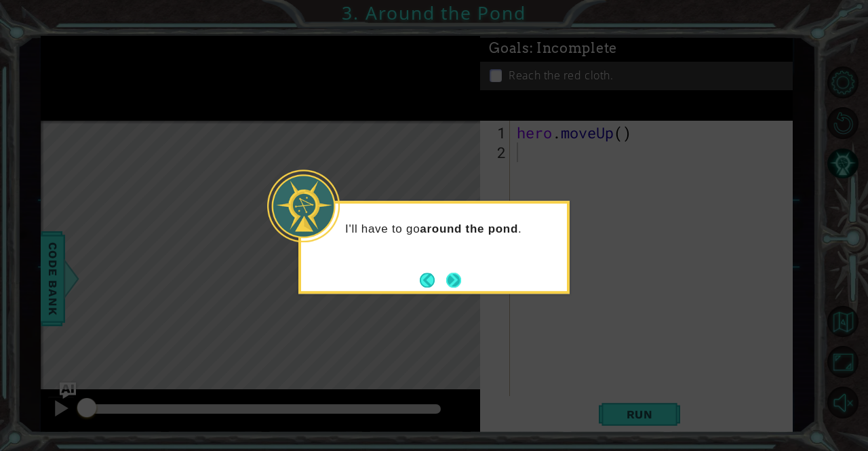
click at [451, 276] on button "Next" at bounding box center [453, 279] width 15 height 15
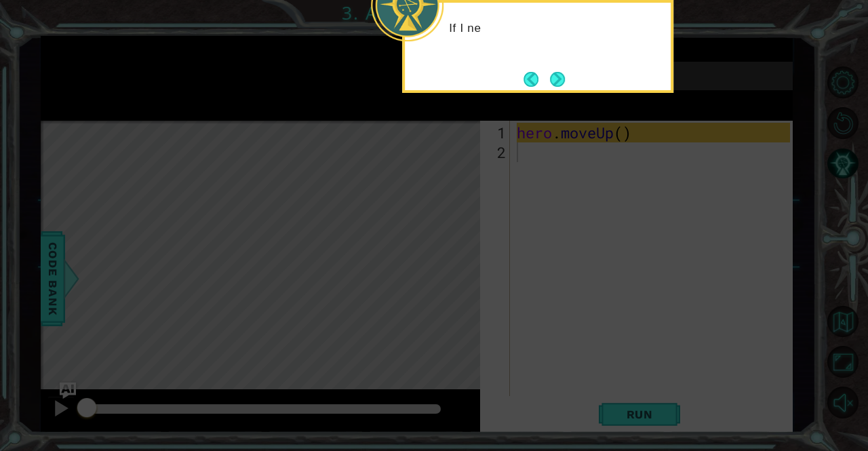
click at [450, 277] on icon at bounding box center [434, 67] width 868 height 767
click at [559, 68] on div "If I need to move up on the map, I can use hero." at bounding box center [538, 42] width 266 height 69
click at [559, 75] on button "Next" at bounding box center [557, 79] width 15 height 15
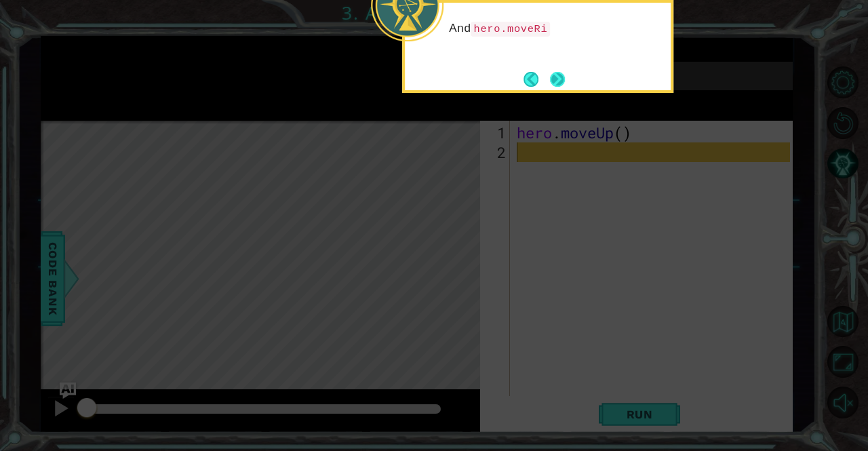
click at [563, 73] on button "Next" at bounding box center [557, 79] width 15 height 15
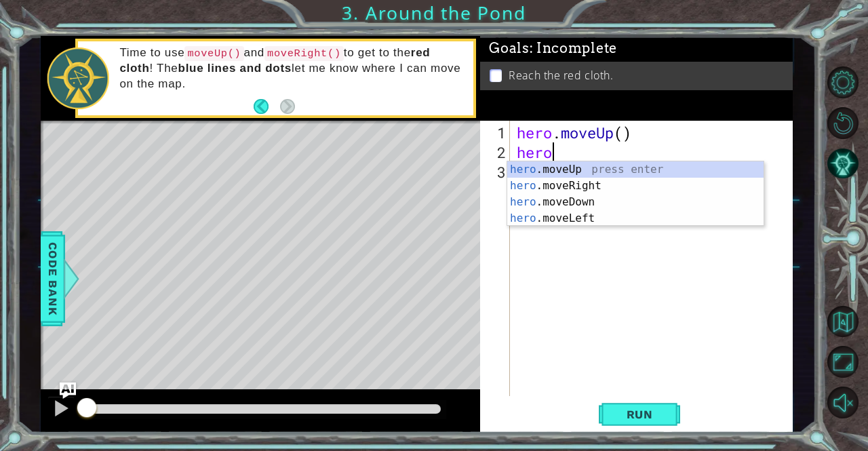
type textarea "hero"
click at [544, 180] on div "hero .moveUp press enter hero .moveRight press enter hero .moveDown press enter…" at bounding box center [635, 210] width 257 height 98
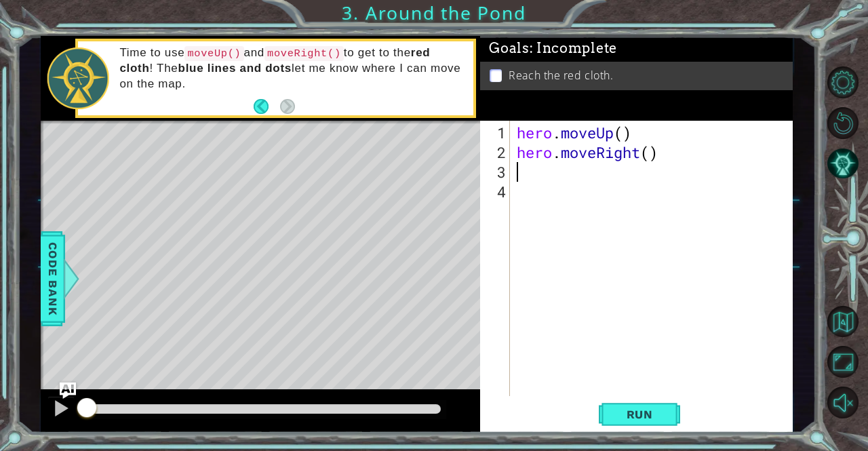
scroll to position [0, 0]
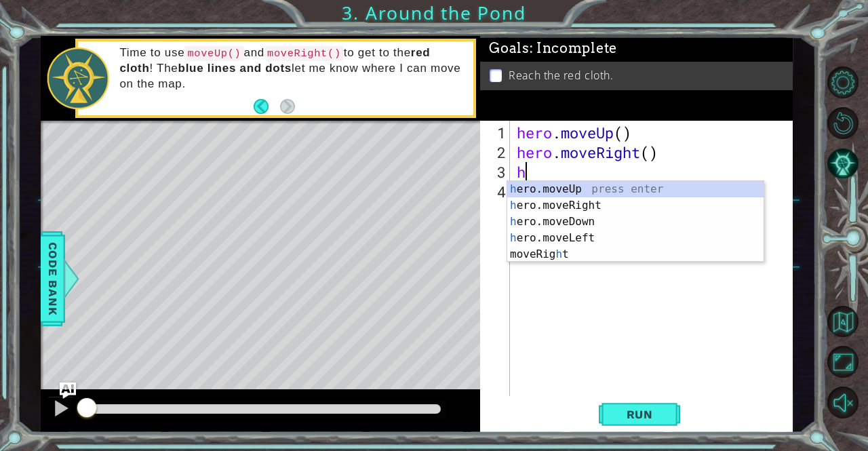
type textarea "he"
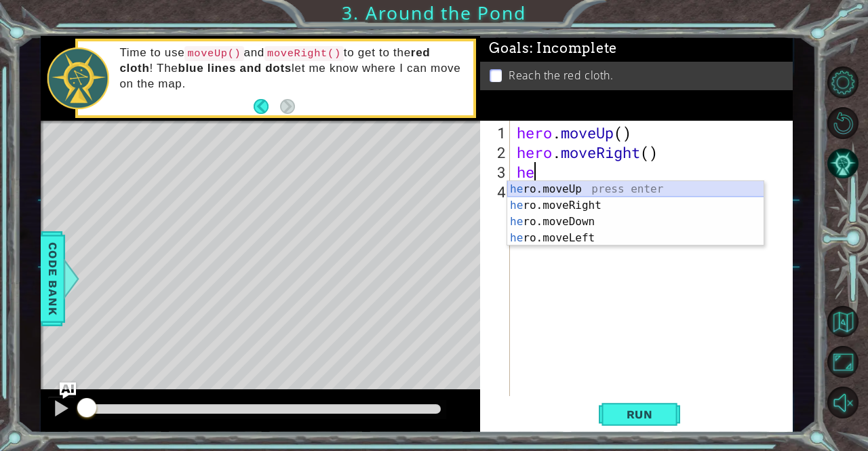
click at [542, 186] on div "he ro.moveUp press enter he ro.moveRight press enter he ro.moveDown press enter…" at bounding box center [635, 230] width 257 height 98
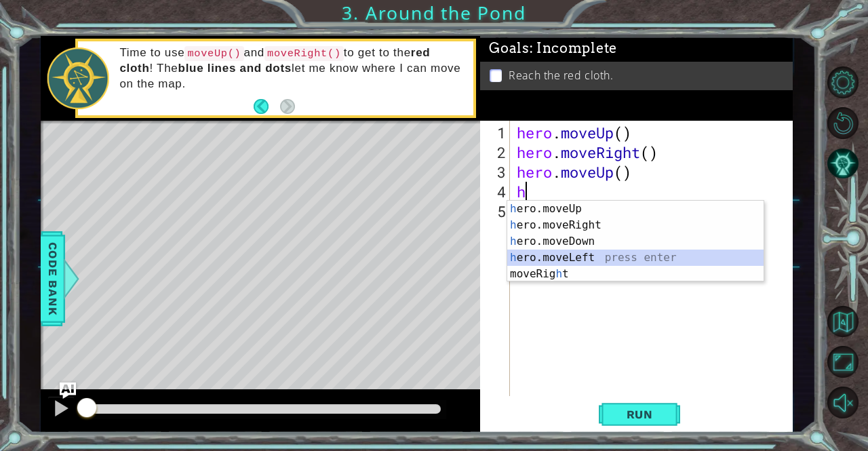
click at [526, 254] on div "h ero.moveUp press enter h ero.moveRight press enter h ero.moveDown press enter…" at bounding box center [635, 258] width 257 height 114
type textarea "hero.moveLeft(1)"
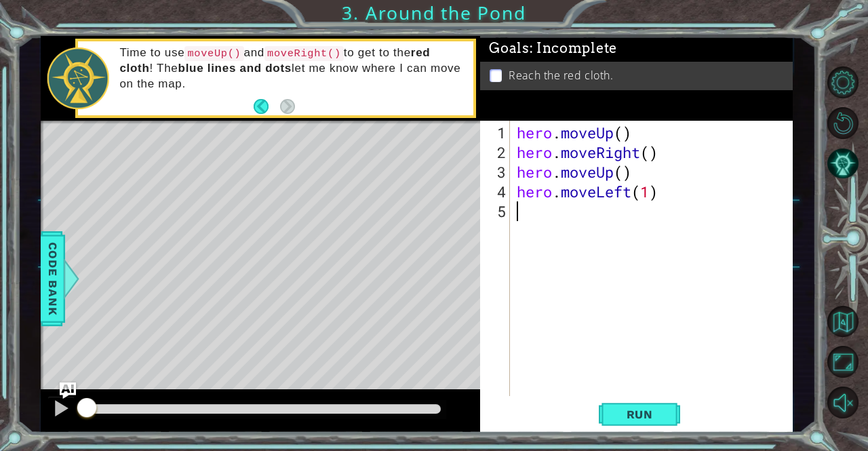
click at [529, 224] on div "hero . moveUp ( ) hero . moveRight ( ) hero . moveUp ( ) hero . moveLeft ( 1 )" at bounding box center [655, 280] width 282 height 315
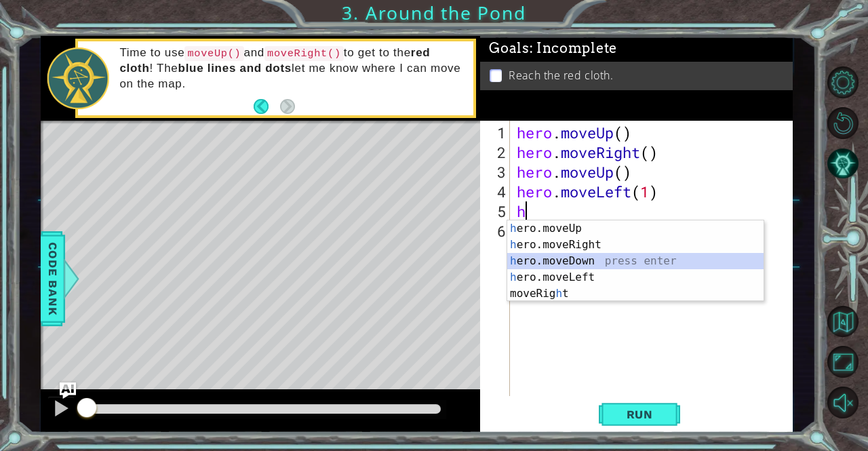
click at [525, 256] on div "h ero.moveUp press enter h ero.moveRight press enter h ero.moveDown press enter…" at bounding box center [635, 277] width 257 height 114
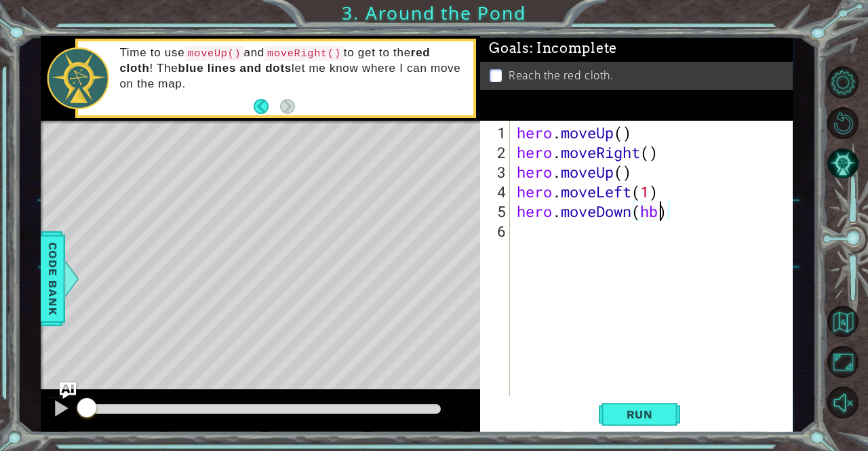
type textarea "hero.moveDown(h)"
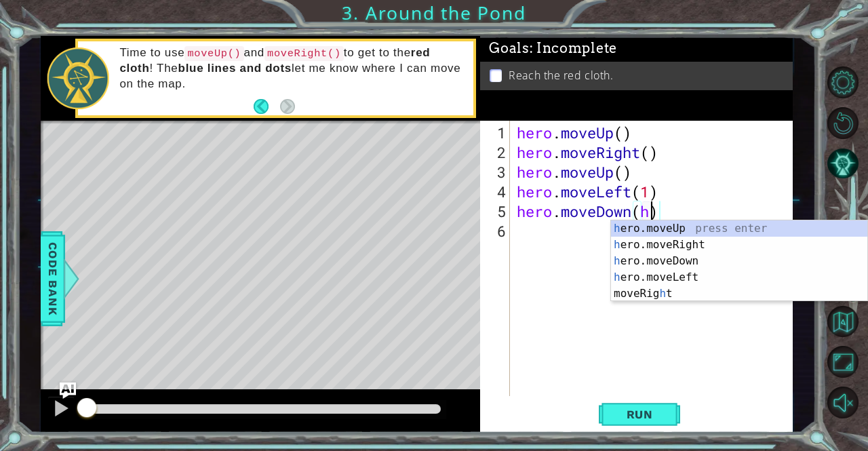
scroll to position [0, 5]
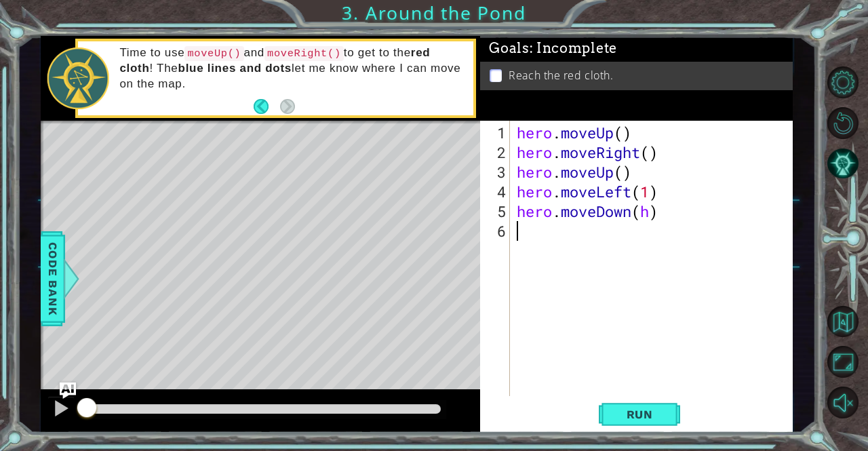
click at [545, 230] on div "hero . moveUp ( ) hero . moveRight ( ) hero . moveUp ( ) hero . moveLeft ( 1 ) …" at bounding box center [655, 280] width 282 height 315
click at [652, 209] on div "hero . moveUp ( ) hero . moveRight ( ) hero . moveUp ( ) hero . moveLeft ( 1 ) …" at bounding box center [655, 280] width 282 height 315
type textarea "hero.moveDown()"
click at [531, 243] on div "hero . moveUp ( ) hero . moveRight ( ) hero . moveUp ( ) hero . moveLeft ( 1 ) …" at bounding box center [655, 280] width 282 height 315
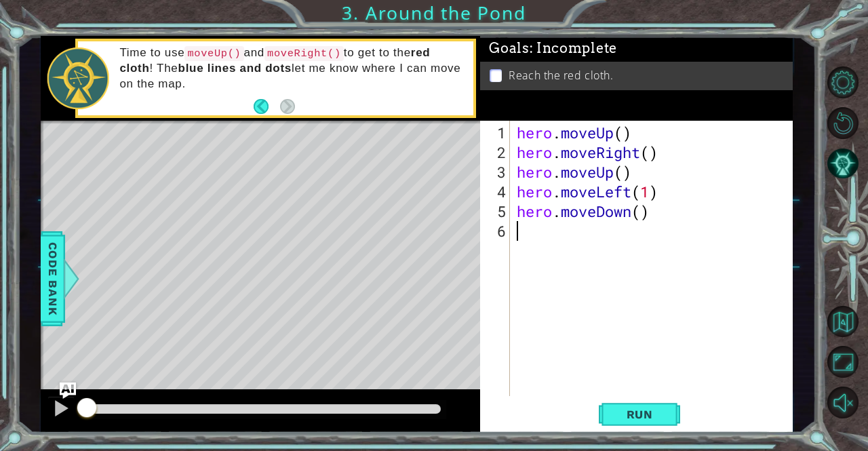
type textarea "h"
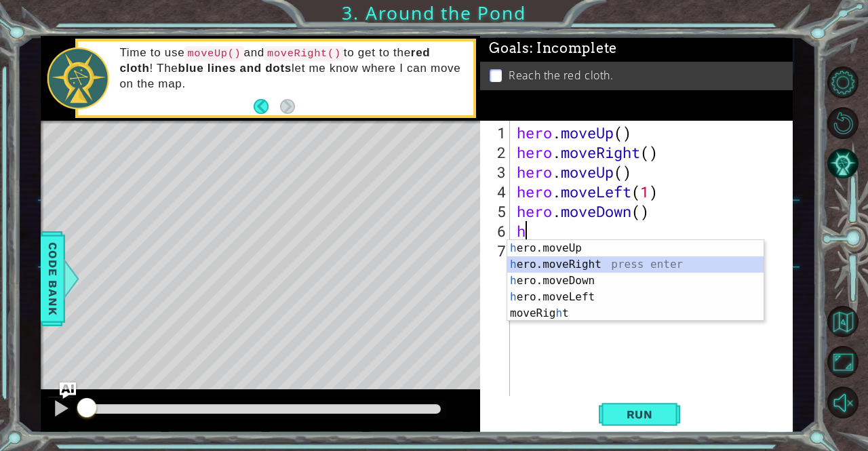
click at [522, 262] on div "h ero.moveUp press enter h ero.moveRight press enter h ero.moveDown press enter…" at bounding box center [635, 297] width 257 height 114
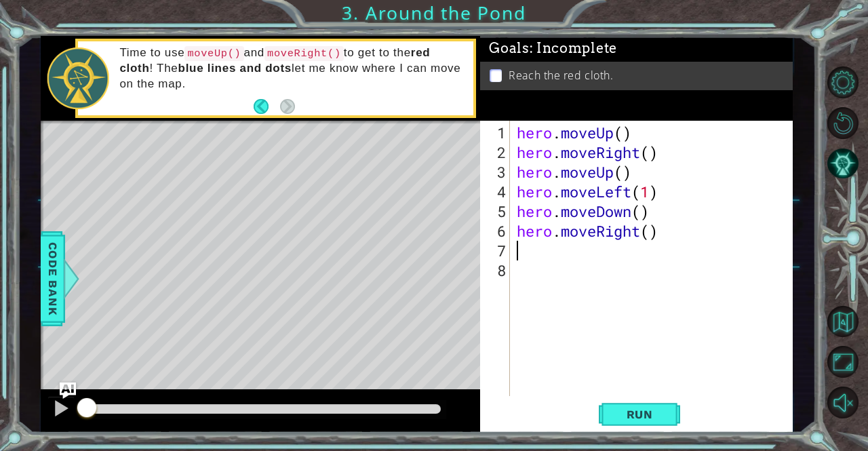
type textarea "h"
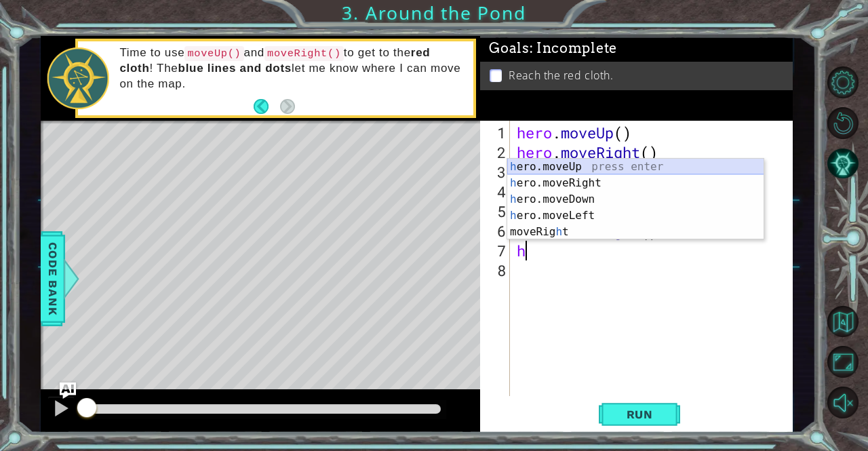
click at [556, 166] on div "h ero.moveUp press enter h ero.moveRight press enter h ero.moveDown press enter…" at bounding box center [635, 216] width 257 height 114
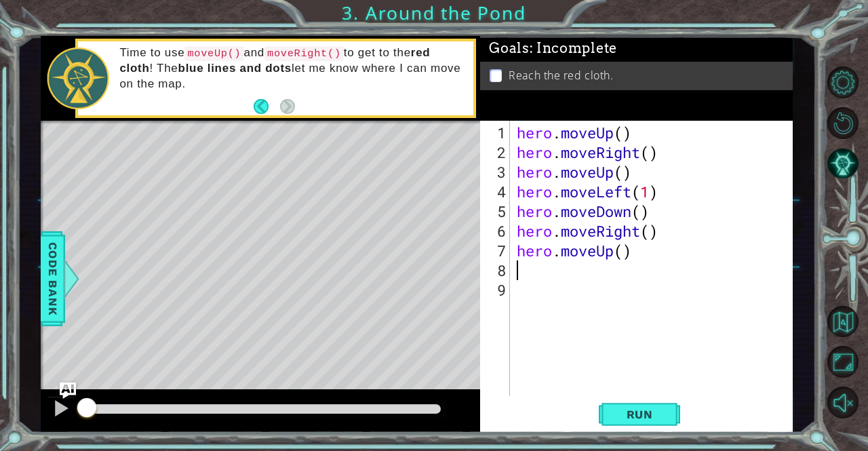
type textarea "h"
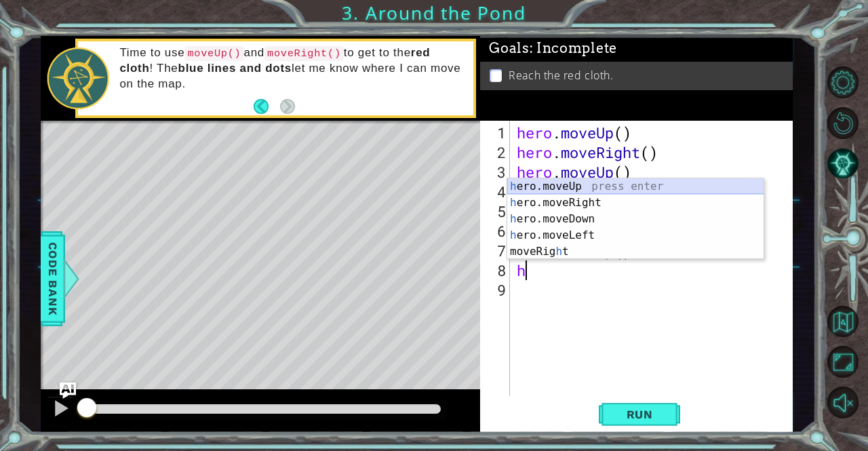
click at [554, 182] on div "h ero.moveUp press enter h ero.moveRight press enter h ero.moveDown press enter…" at bounding box center [635, 235] width 257 height 114
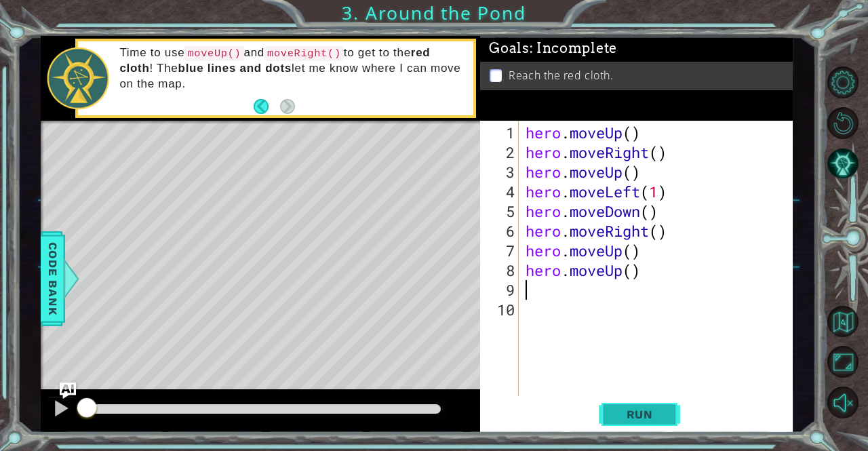
click at [613, 414] on span "Run" at bounding box center [640, 414] width 54 height 14
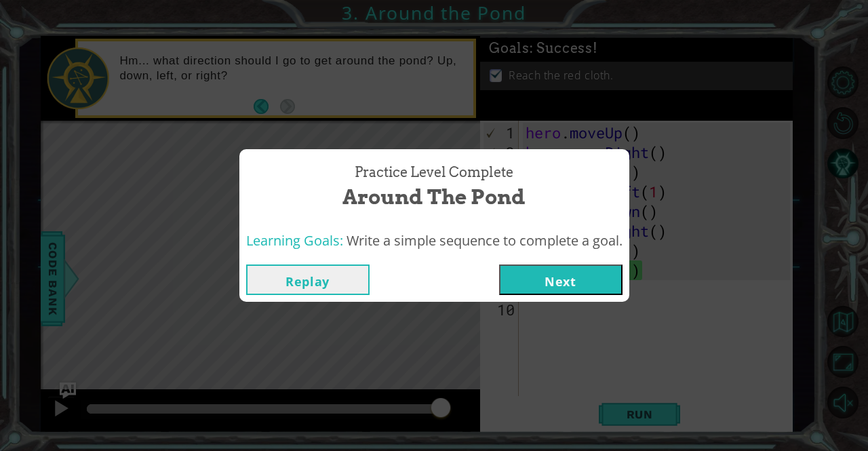
click at [526, 275] on button "Next" at bounding box center [560, 279] width 123 height 31
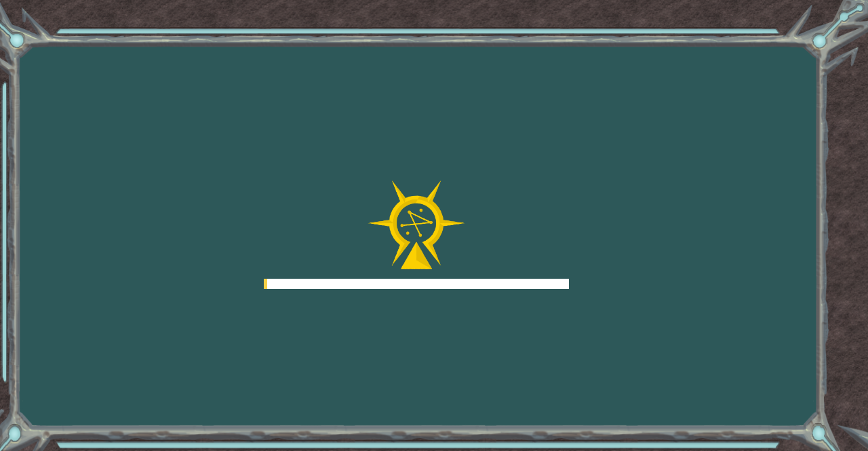
click at [526, 275] on div at bounding box center [416, 234] width 305 height 108
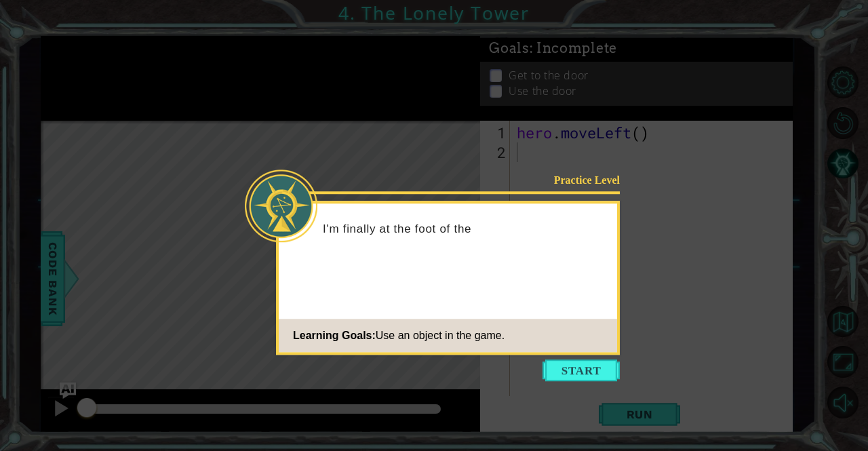
click at [588, 381] on icon at bounding box center [434, 225] width 868 height 451
click at [587, 381] on icon at bounding box center [434, 225] width 868 height 451
click at [576, 369] on button "Start" at bounding box center [580, 370] width 77 height 22
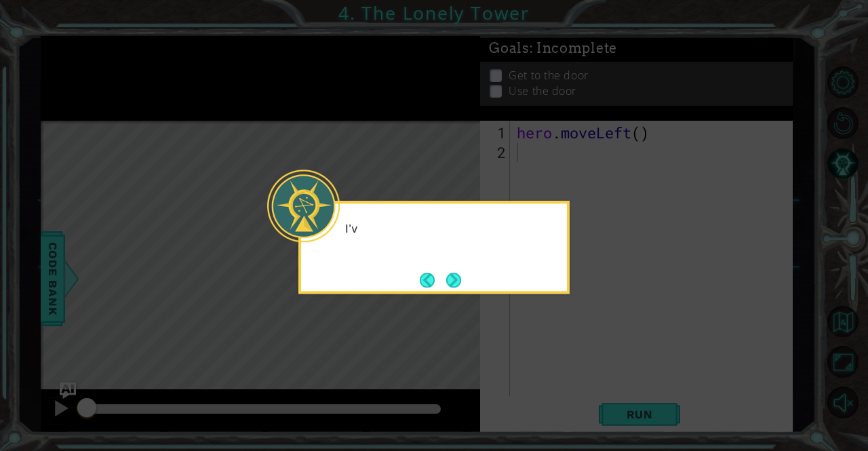
click at [576, 369] on icon at bounding box center [434, 225] width 868 height 451
click at [452, 268] on div "I've got to get to the top of this st" at bounding box center [433, 247] width 271 height 93
click at [452, 268] on div "I've got to get to the top of this staircase! I ca" at bounding box center [434, 243] width 266 height 68
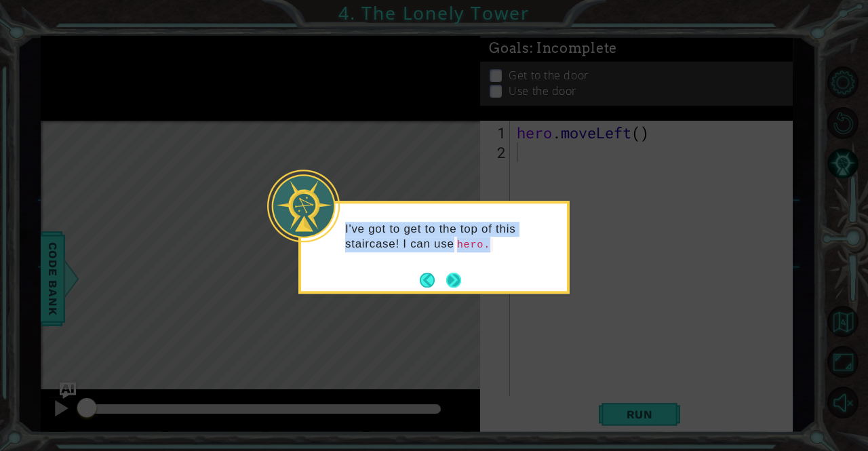
click at [452, 268] on div "I've got to get to the top of this staircase! I can use hero." at bounding box center [434, 243] width 266 height 69
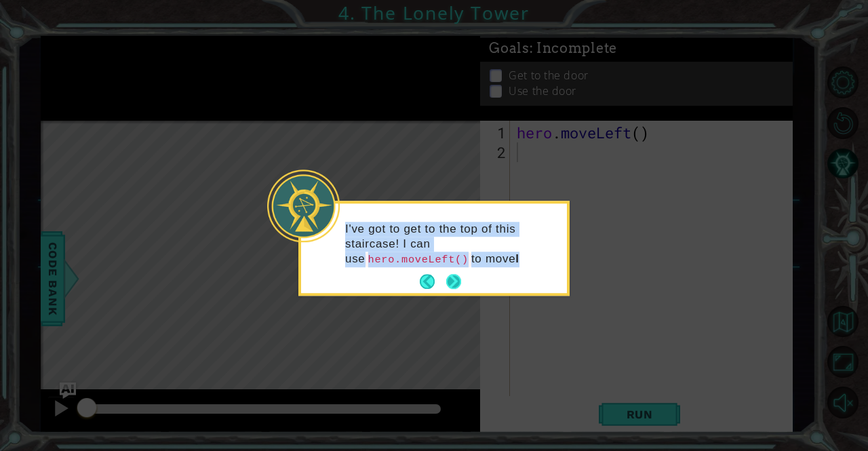
click at [452, 268] on div "I've got to get to the top of this staircase! I can use hero.moveLeft() to move…" at bounding box center [434, 251] width 266 height 84
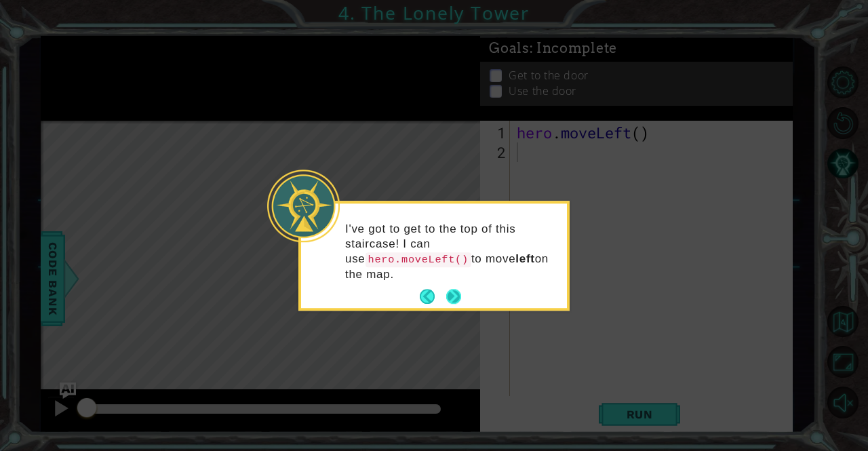
click at [452, 268] on div "I've got to get to the top of this staircase! I can use hero.moveLeft() to move…" at bounding box center [434, 258] width 266 height 99
click at [461, 289] on button "Next" at bounding box center [453, 296] width 15 height 15
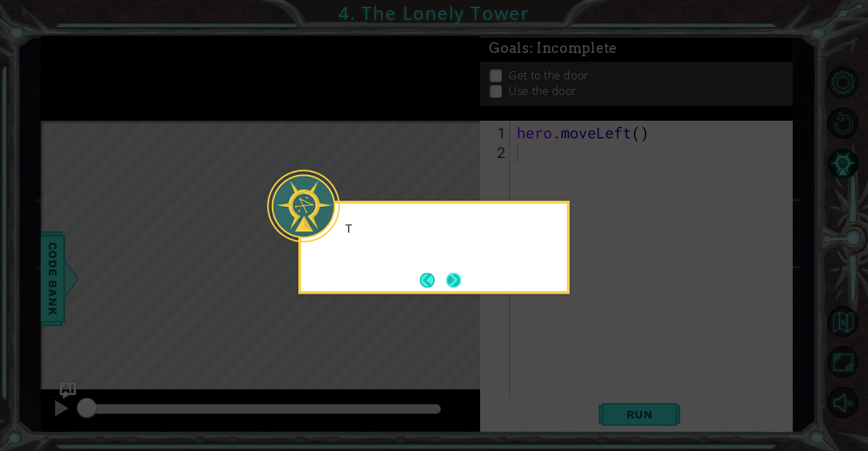
click at [461, 284] on button "Next" at bounding box center [453, 279] width 15 height 15
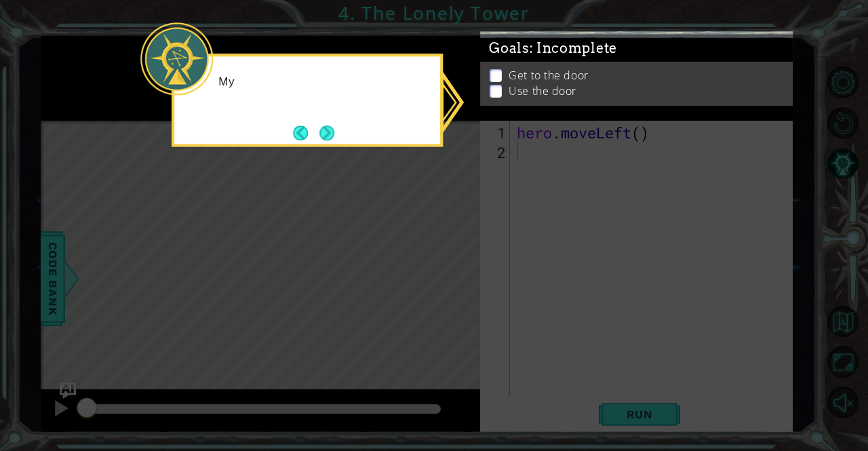
click at [451, 274] on icon at bounding box center [434, 225] width 868 height 451
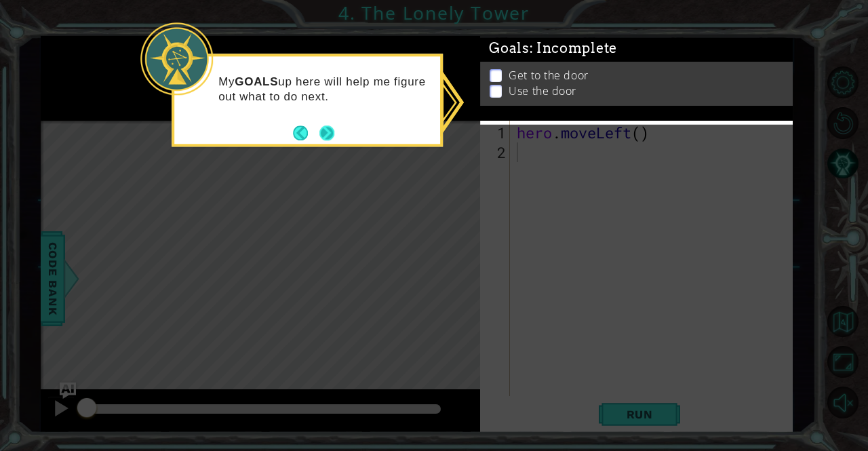
click at [321, 131] on button "Next" at bounding box center [326, 132] width 15 height 15
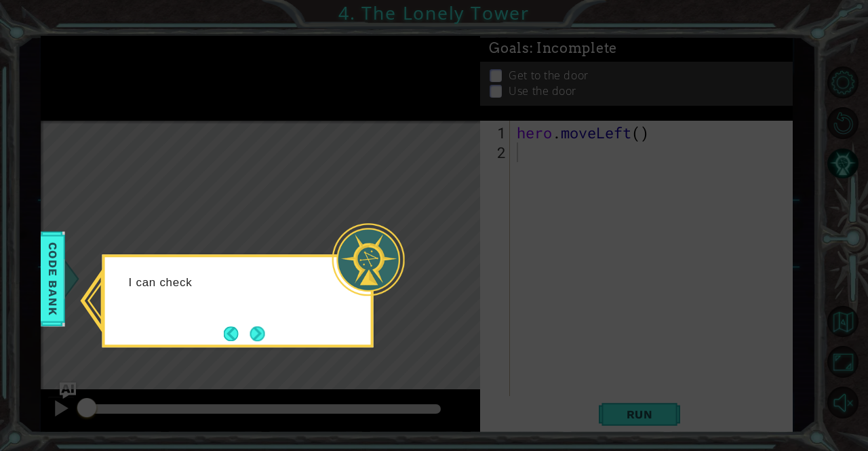
click at [351, 220] on icon at bounding box center [434, 225] width 868 height 451
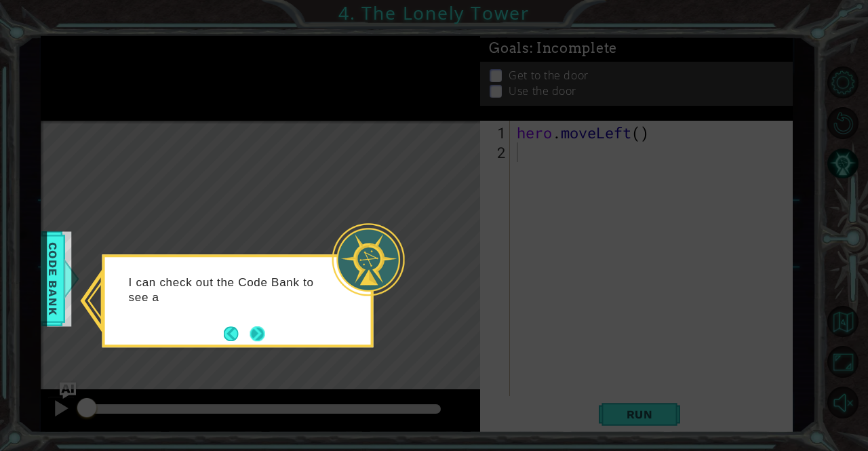
click at [262, 330] on button "Next" at bounding box center [257, 333] width 15 height 15
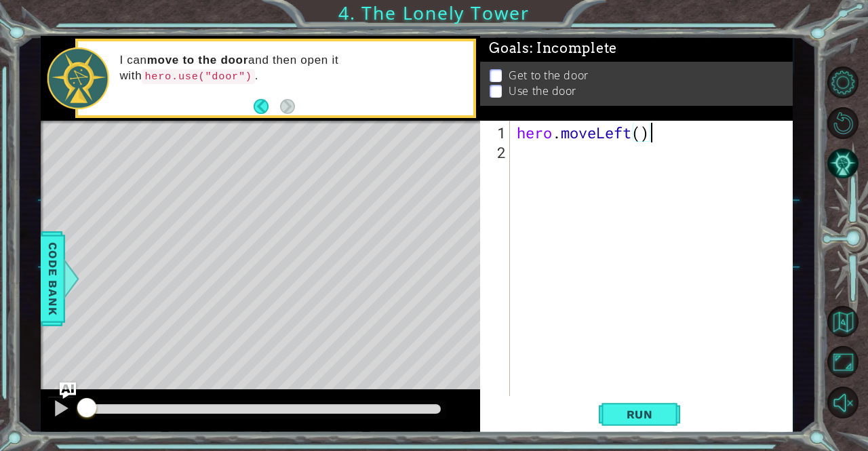
click at [652, 132] on div "hero . moveLeft ( )" at bounding box center [655, 280] width 282 height 315
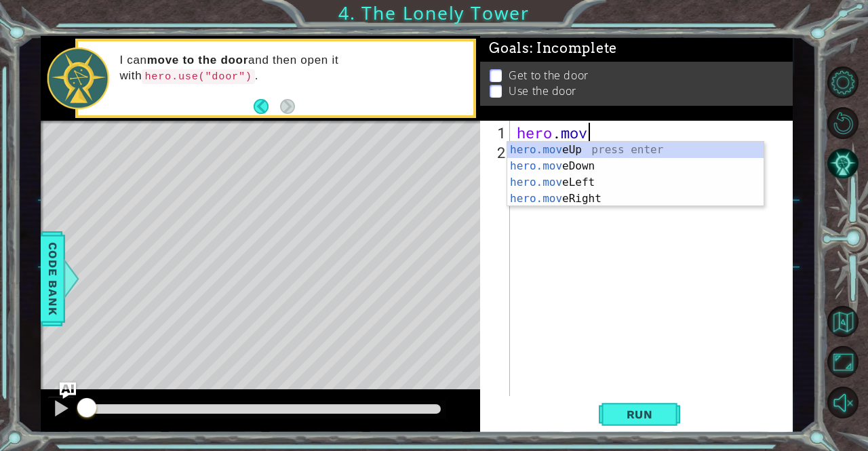
type textarea "h"
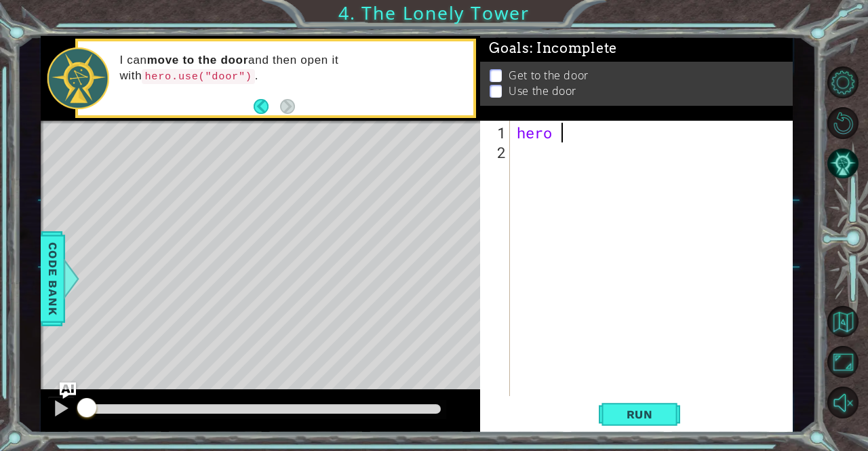
type textarea "hero"
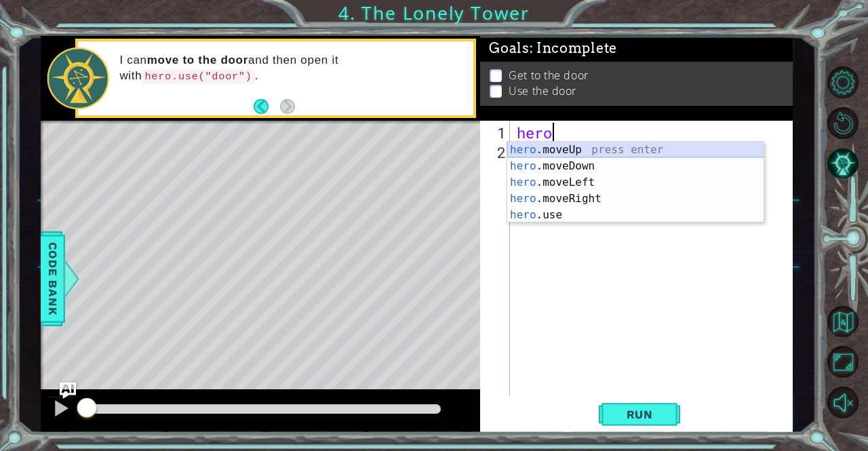
click at [618, 148] on div "hero .moveUp press enter hero .moveDown press enter hero .moveLeft press enter …" at bounding box center [635, 199] width 257 height 114
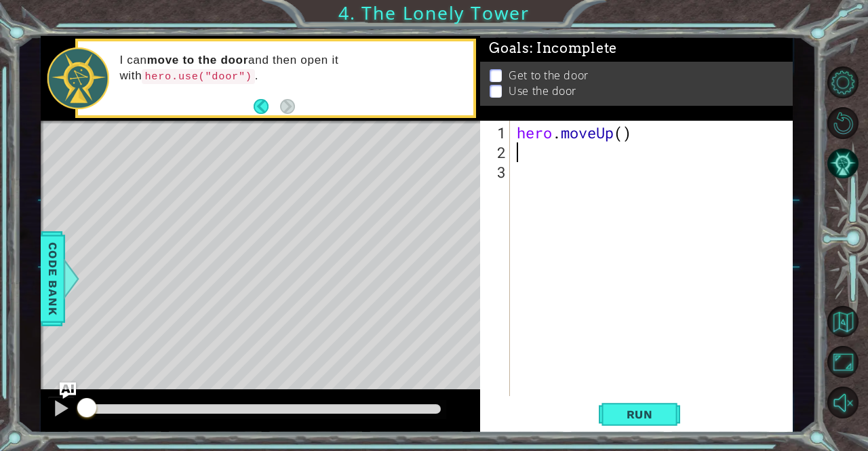
type textarea "h"
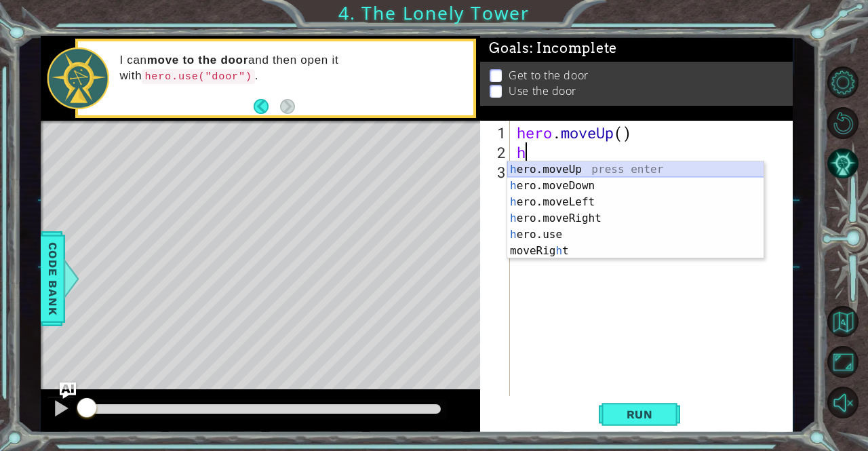
click at [575, 169] on div "h ero.moveUp press enter h ero.moveDown press enter h ero.moveLeft press enter …" at bounding box center [635, 226] width 257 height 130
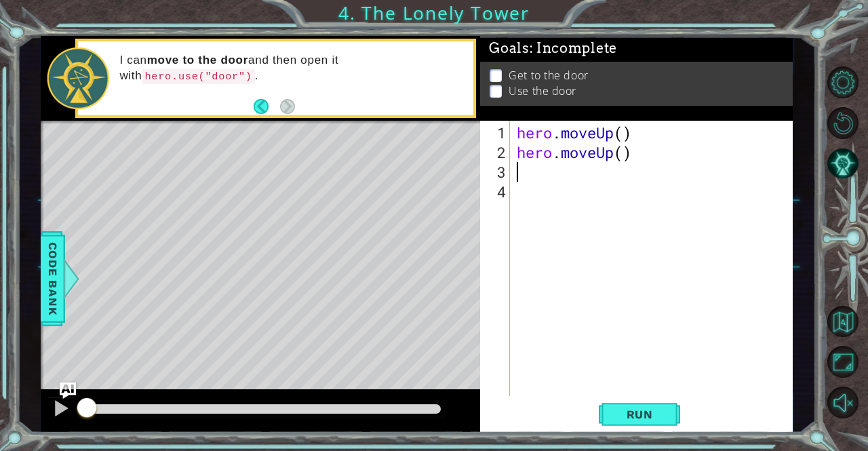
type textarea "h"
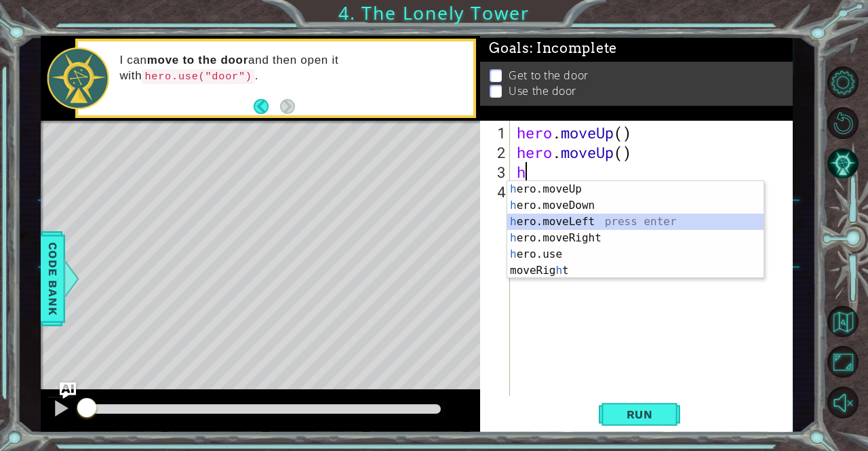
click at [576, 218] on div "h ero.moveUp press enter h ero.moveDown press enter h ero.moveLeft press enter …" at bounding box center [635, 246] width 257 height 130
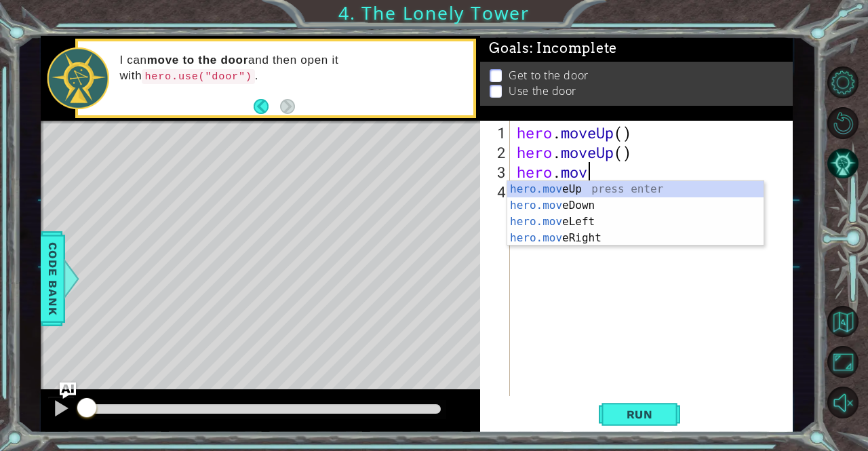
type textarea "her"
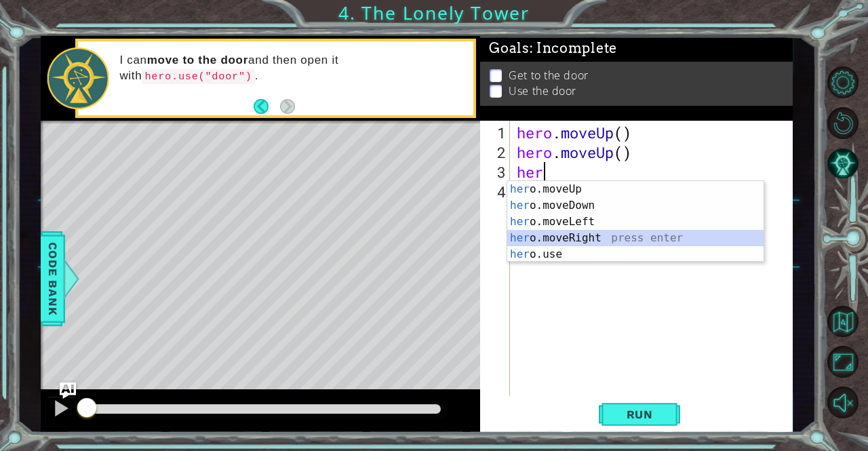
click at [584, 230] on div "her o.moveUp press enter her o.moveDown press enter her o.moveLeft press enter …" at bounding box center [635, 238] width 257 height 114
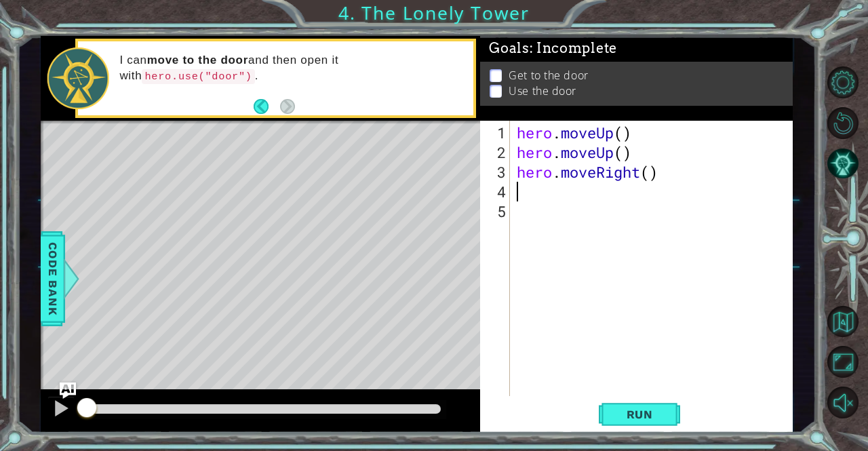
type textarea "h"
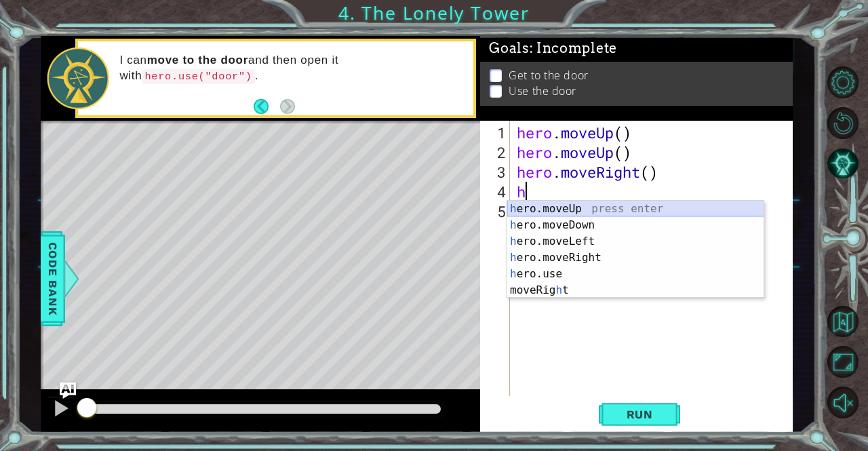
click at [538, 204] on div "h ero.moveUp press enter h ero.moveDown press enter h ero.moveLeft press enter …" at bounding box center [635, 266] width 257 height 130
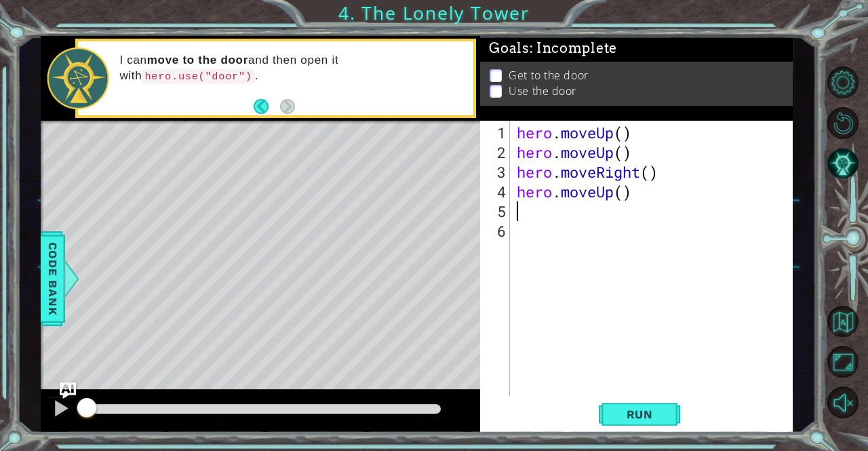
type textarea "h"
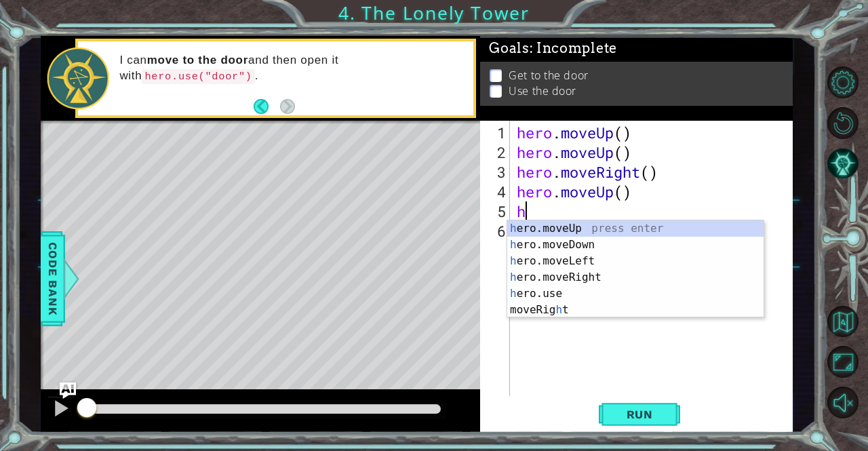
click at [542, 228] on div "h ero.moveUp press enter h ero.moveDown press enter h ero.moveLeft press enter …" at bounding box center [635, 285] width 257 height 130
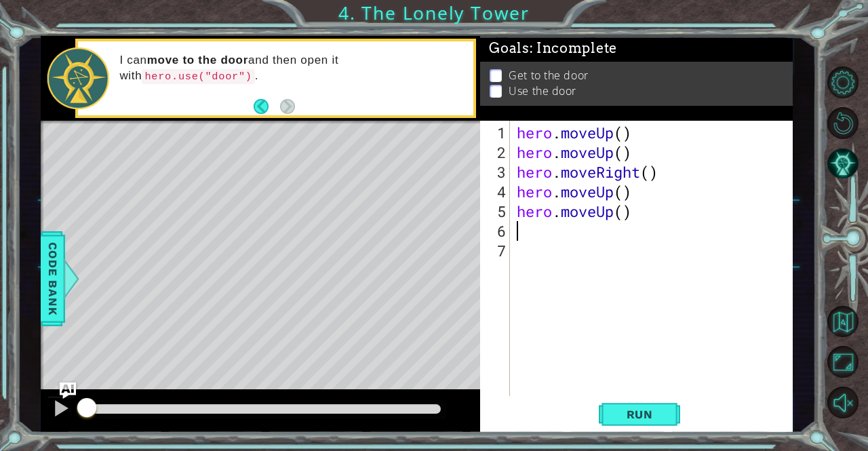
type textarea "h"
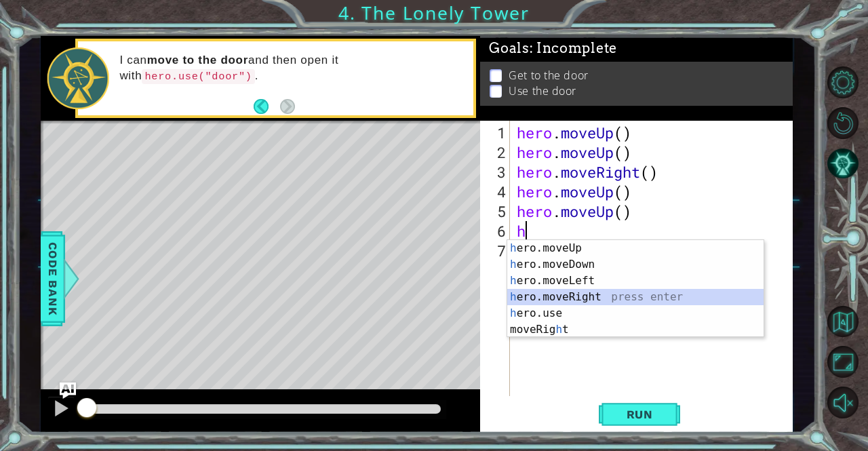
click at [579, 292] on div "h ero.moveUp press enter h ero.moveDown press enter h ero.moveLeft press enter …" at bounding box center [635, 305] width 257 height 130
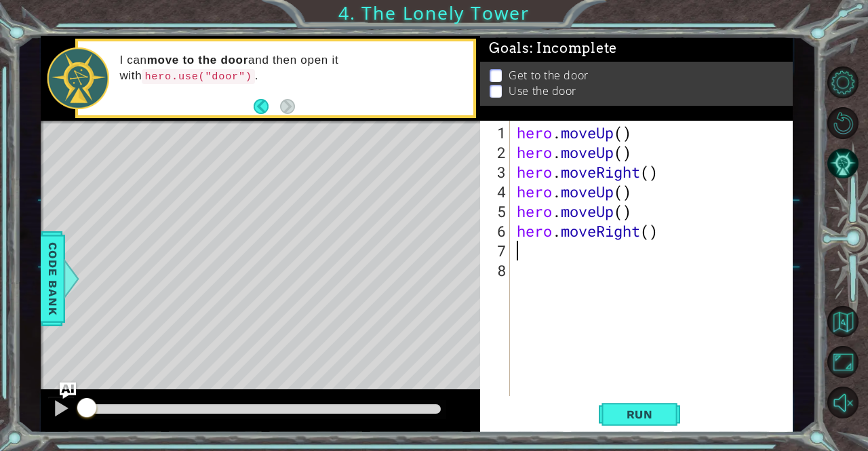
type textarea "h"
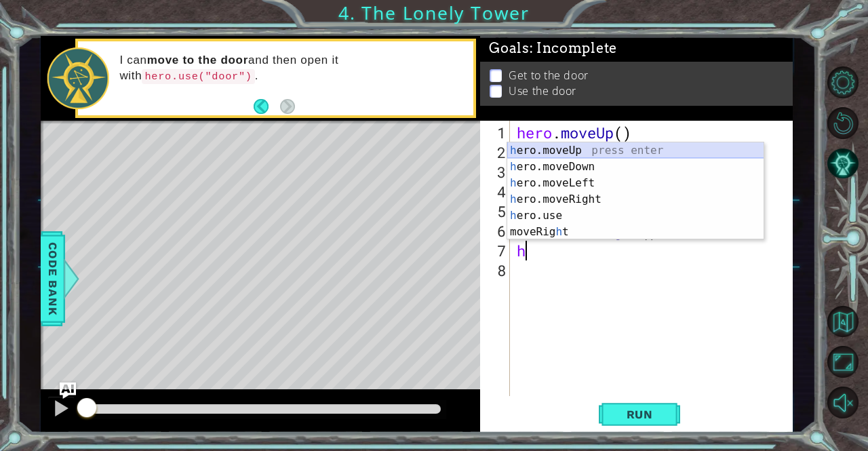
click at [560, 147] on div "h ero.moveUp press enter h ero.moveDown press enter h ero.moveLeft press enter …" at bounding box center [635, 207] width 257 height 130
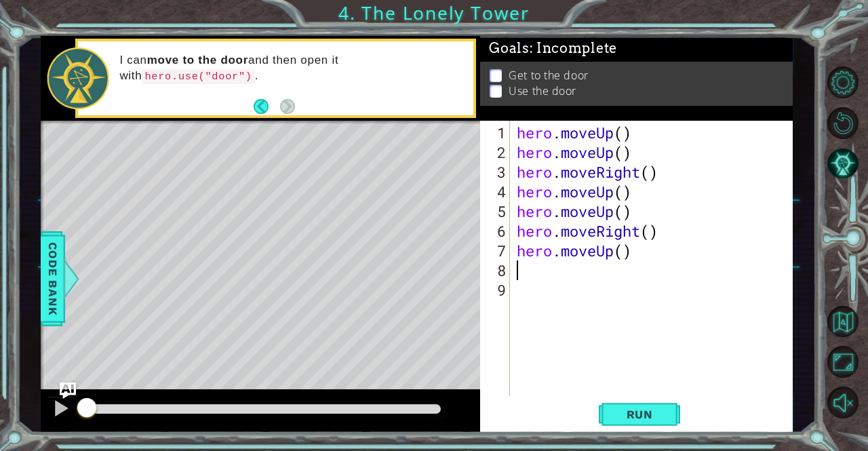
type textarea "h"
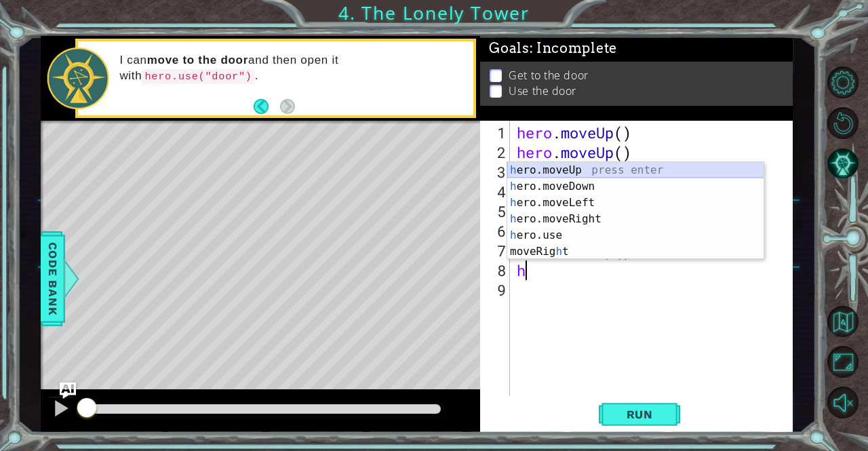
click at [523, 166] on div "h ero.moveUp press enter h ero.moveDown press enter h ero.moveLeft press enter …" at bounding box center [635, 227] width 257 height 130
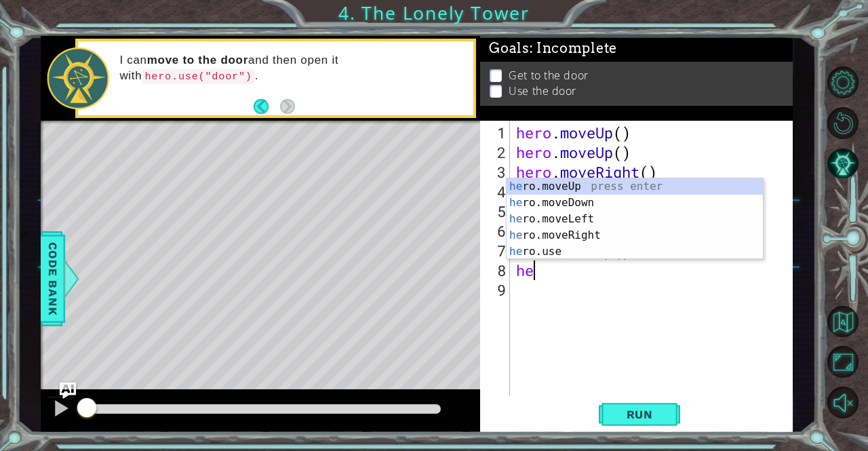
type textarea "h"
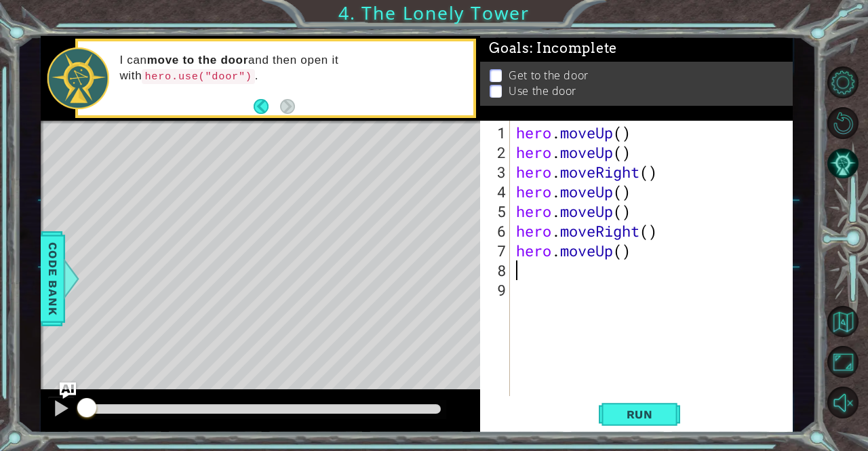
type textarea "h"
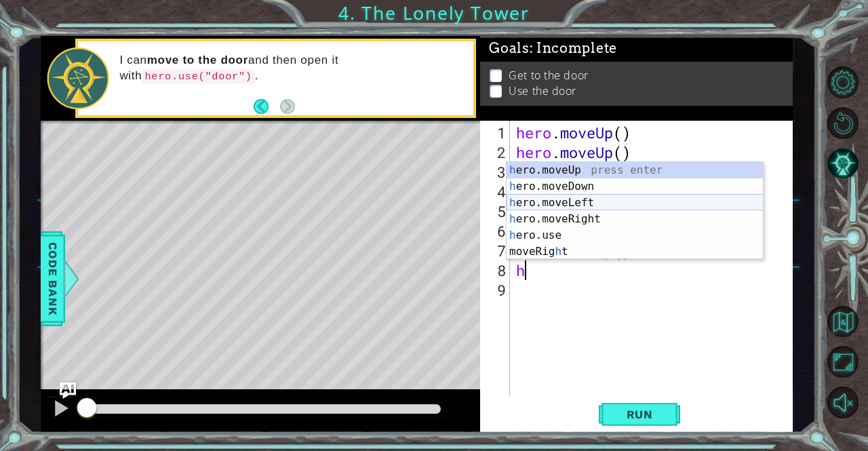
click at [545, 201] on div "h ero.moveUp press enter h ero.moveDown press enter h ero.moveLeft press enter …" at bounding box center [634, 227] width 257 height 130
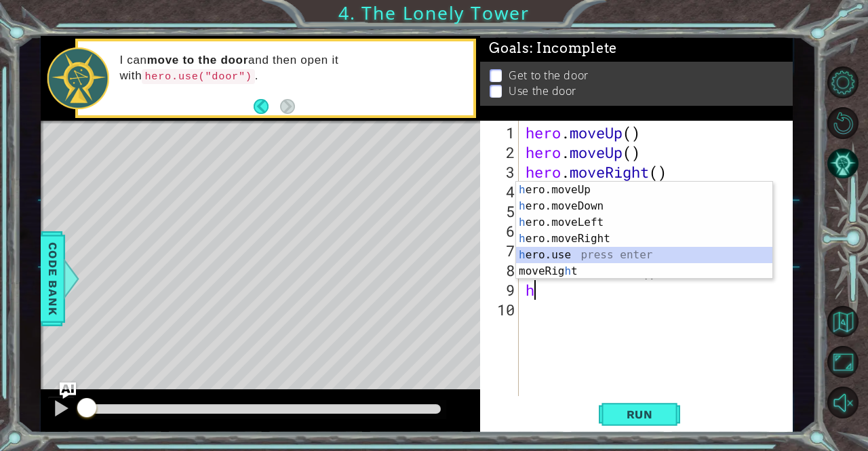
click at [537, 249] on div "h ero.moveUp press enter h ero.moveDown press enter h ero.moveLeft press enter …" at bounding box center [644, 247] width 257 height 130
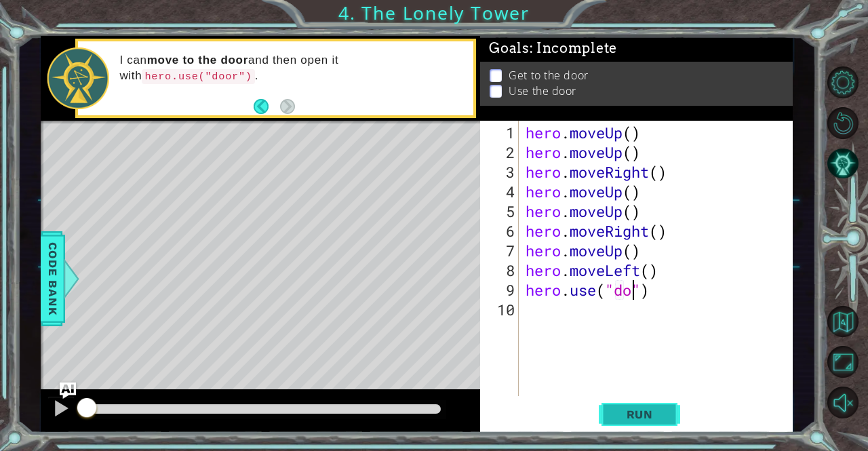
scroll to position [0, 5]
click at [666, 412] on button "Run" at bounding box center [639, 414] width 81 height 31
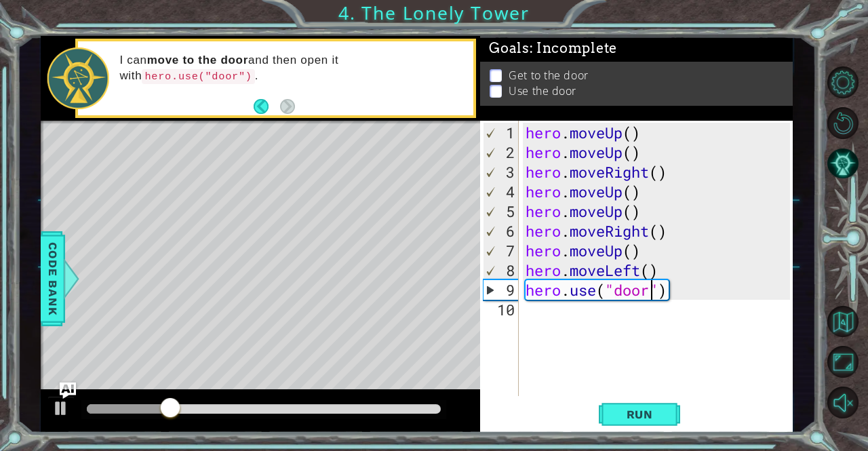
click at [546, 139] on div "hero . moveUp ( ) hero . moveUp ( ) hero . moveRight ( ) hero . moveUp ( ) hero…" at bounding box center [660, 280] width 274 height 315
click at [648, 425] on button "Run" at bounding box center [639, 414] width 81 height 31
click at [629, 129] on div "hero . moveUp ( ) hero . moveUp ( ) hero . moveRight ( ) hero . moveUp ( ) hero…" at bounding box center [660, 280] width 274 height 315
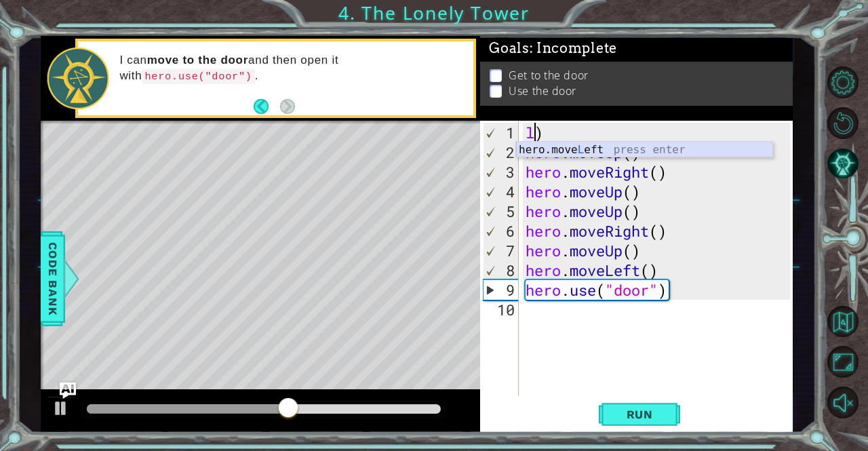
click at [632, 148] on div "hero.move L eft press enter" at bounding box center [644, 166] width 257 height 49
type textarea "hero.moveLeft()"
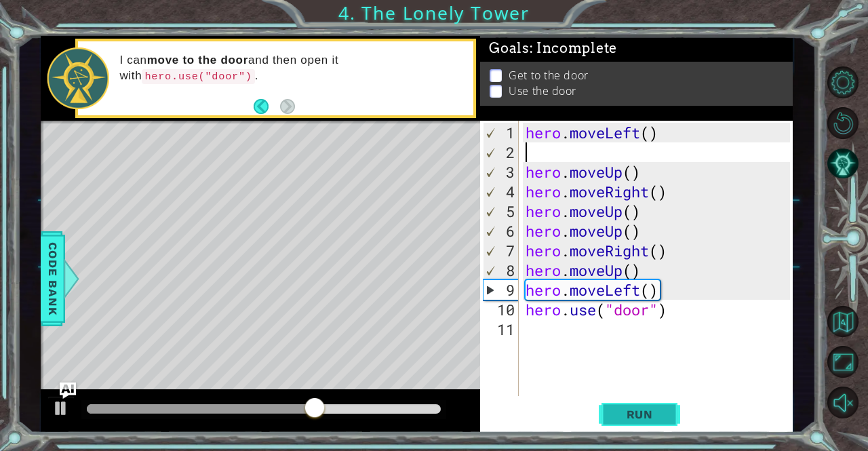
click at [639, 428] on button "Run" at bounding box center [639, 414] width 81 height 31
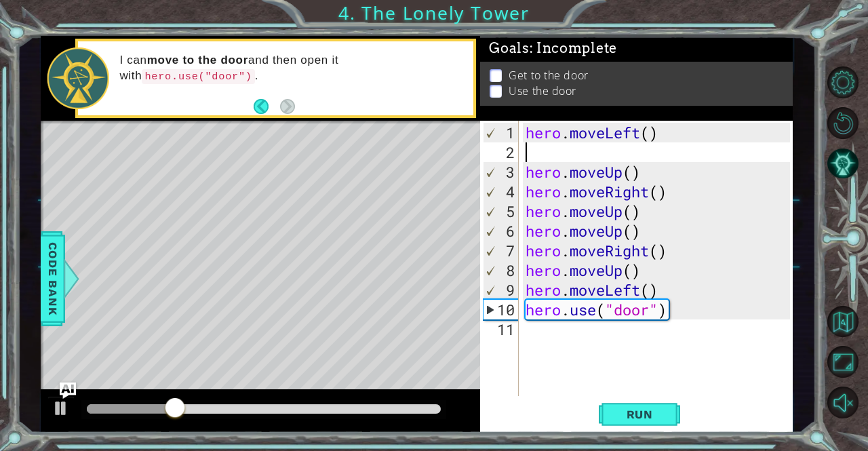
click at [707, 310] on div "hero . moveLeft ( ) hero . moveUp ( ) hero . moveRight ( ) hero . moveUp ( ) he…" at bounding box center [660, 280] width 274 height 315
type textarea "h"
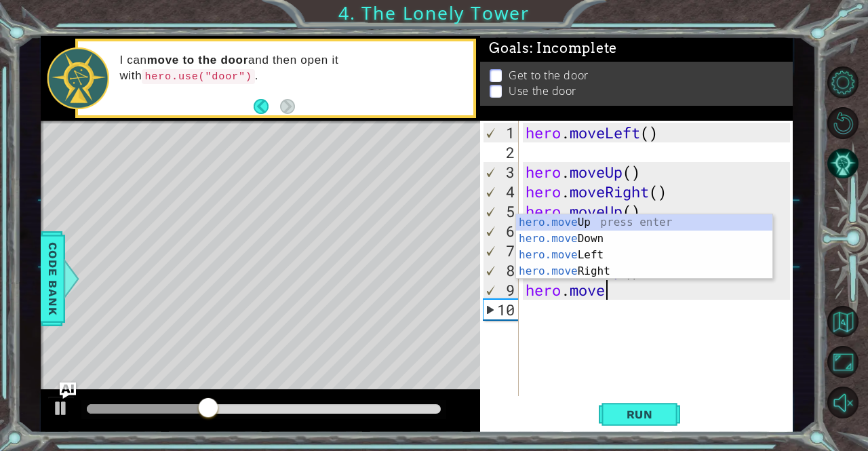
type textarea "h"
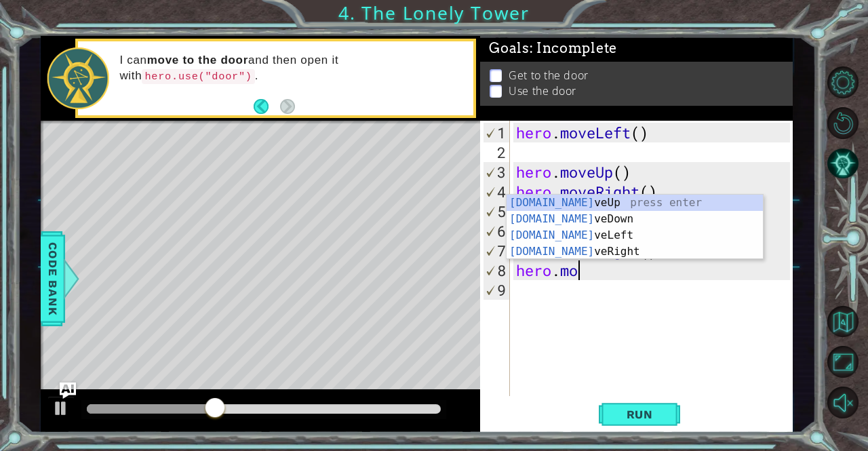
type textarea "h"
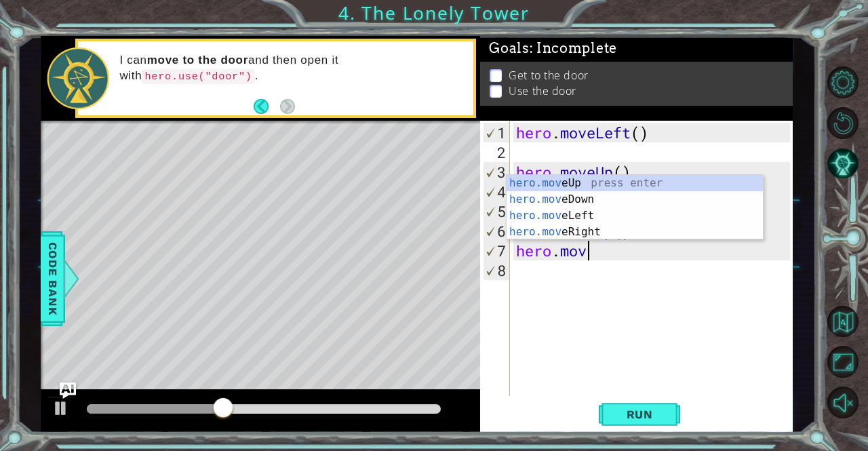
type textarea "h"
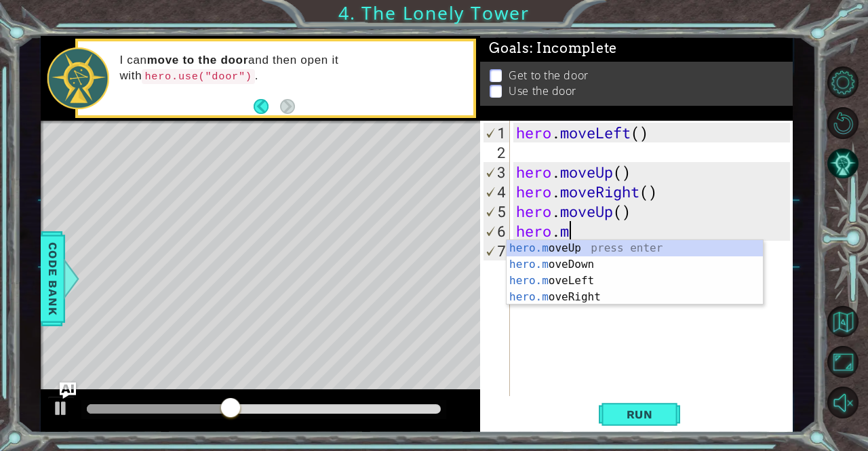
type textarea "h"
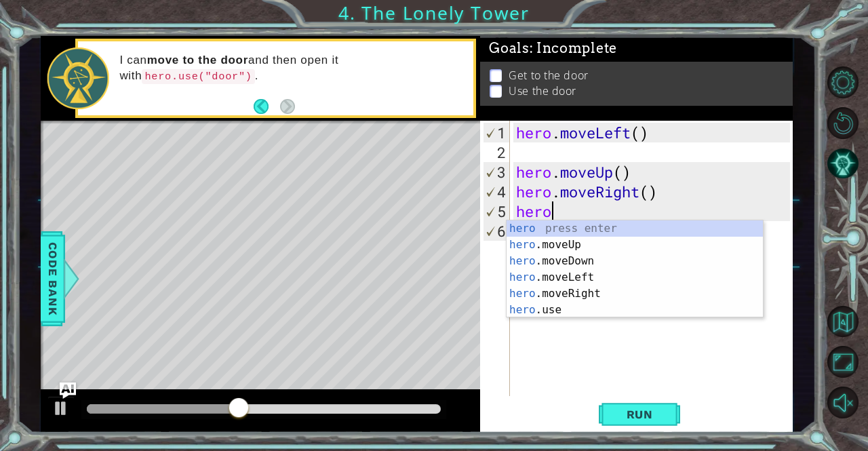
type textarea "h"
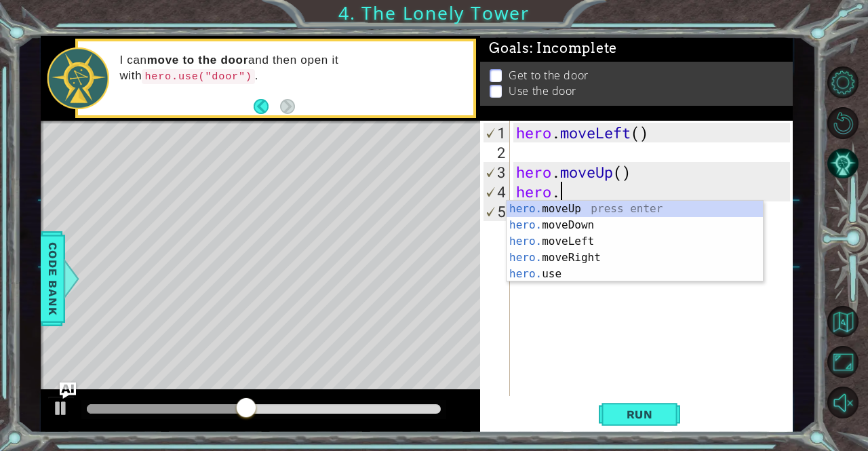
type textarea "h"
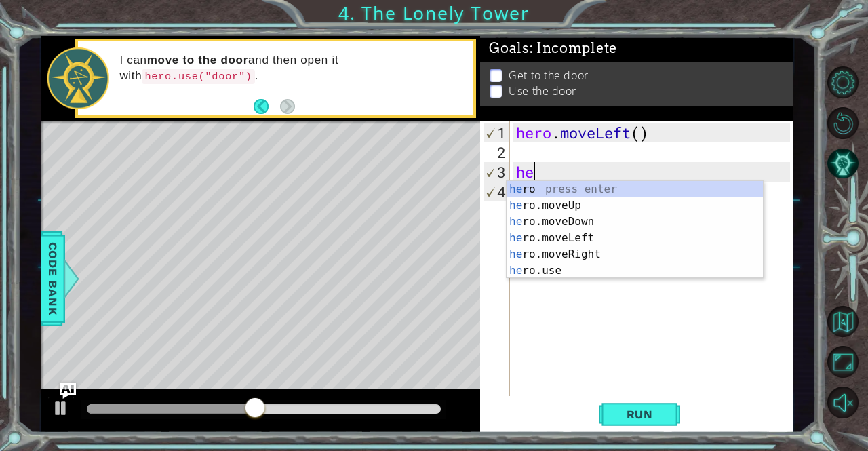
type textarea "h"
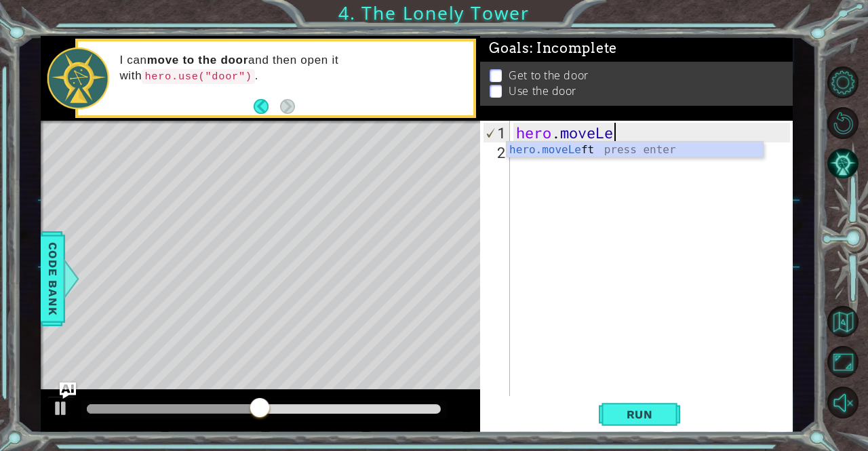
type textarea "hero.moveL"
click at [637, 146] on div "hero.moveL eft press enter" at bounding box center [634, 166] width 257 height 49
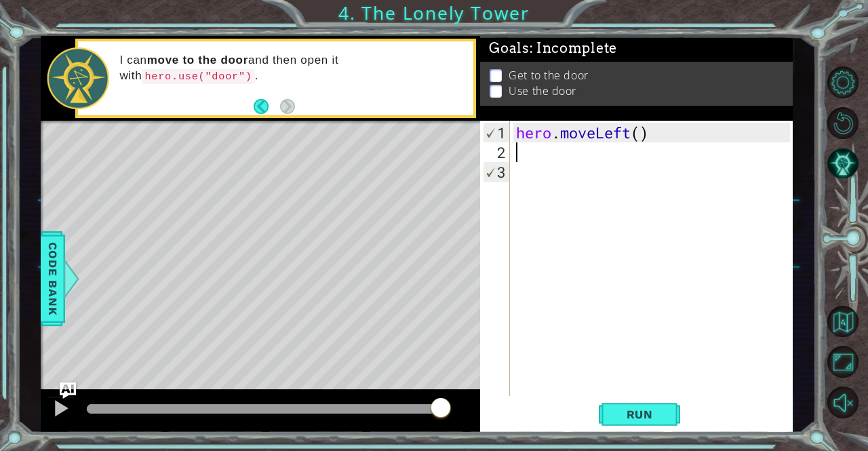
type textarea "h"
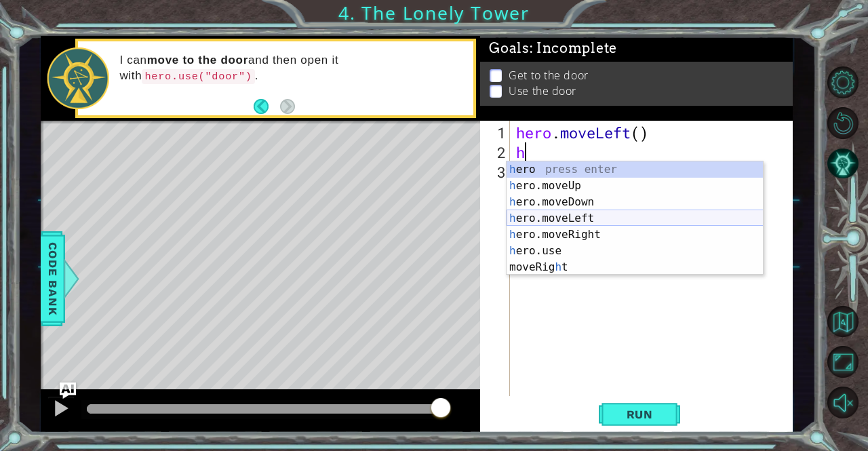
click at [538, 218] on div "h ero press enter h ero.moveUp press enter h ero.moveDown press enter h ero.mov…" at bounding box center [634, 234] width 257 height 146
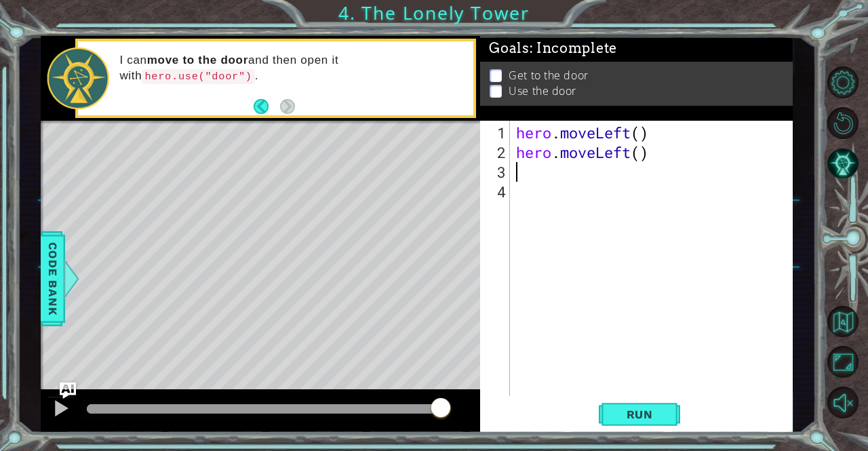
type textarea "h"
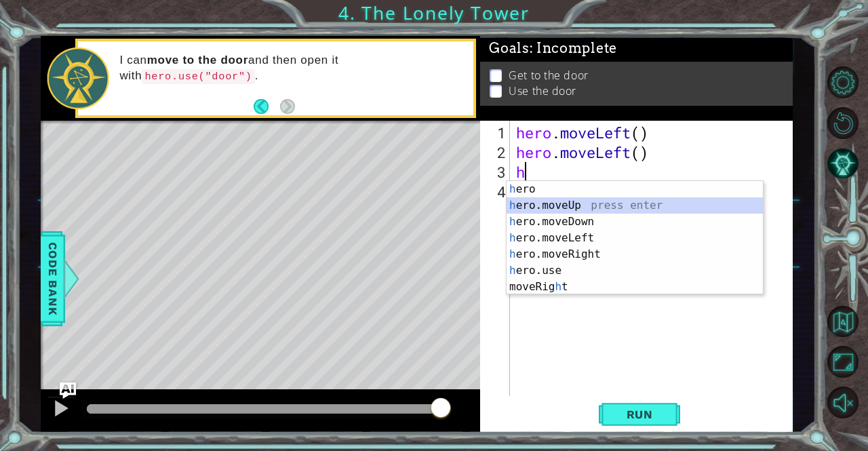
click at [540, 207] on div "h ero press enter h ero.moveUp press enter h ero.moveDown press enter h ero.mov…" at bounding box center [634, 254] width 257 height 146
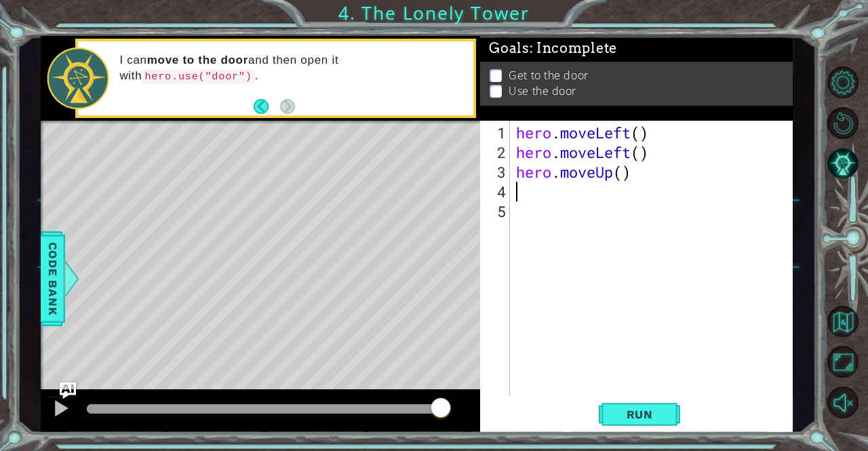
type textarea "h"
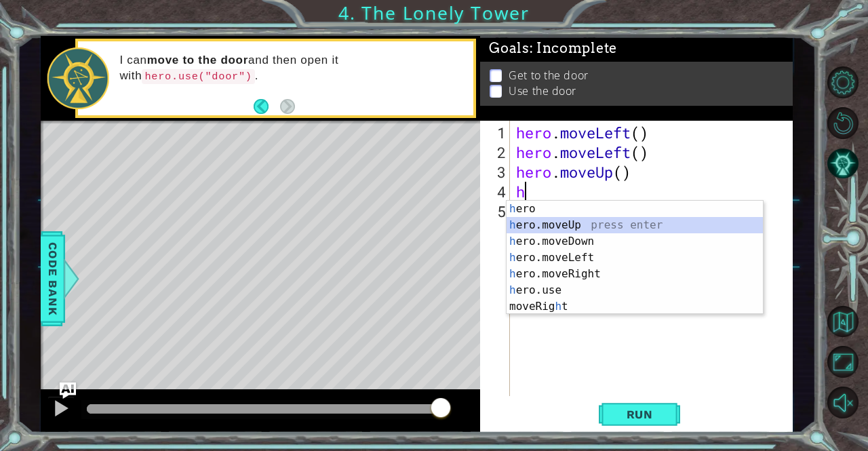
click at [540, 221] on div "h ero press enter h ero.moveUp press enter h ero.moveDown press enter h ero.mov…" at bounding box center [634, 274] width 257 height 146
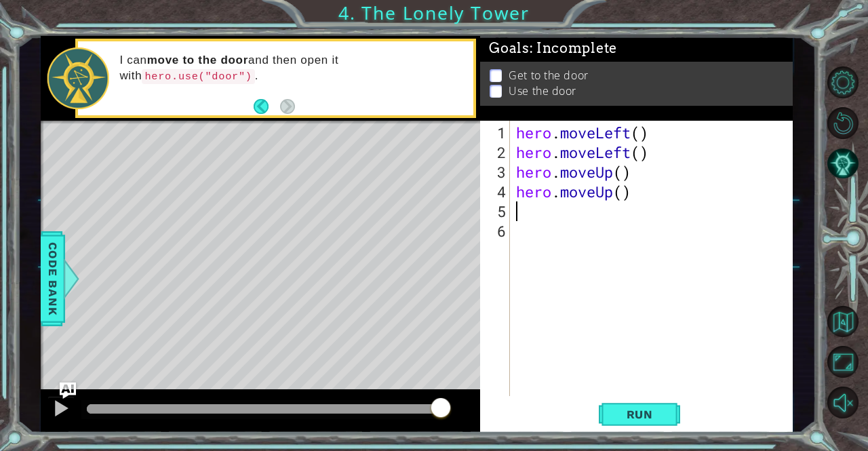
type textarea "h"
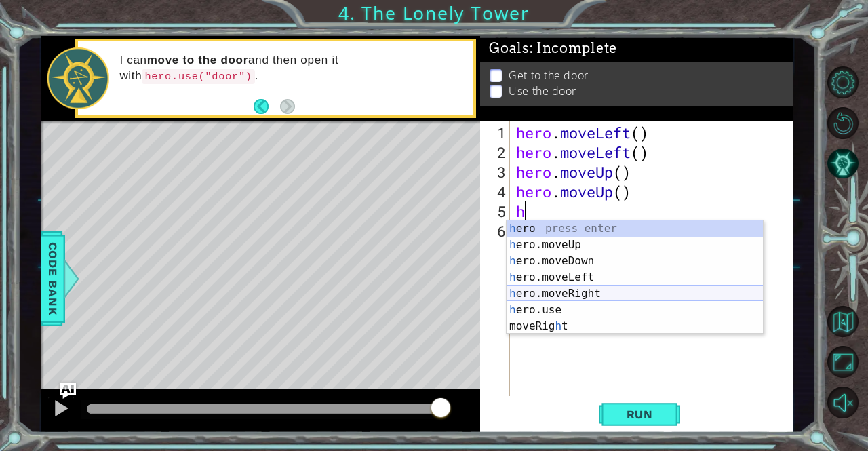
click at [530, 285] on div "h ero press enter h ero.moveUp press enter h ero.moveDown press enter h ero.mov…" at bounding box center [634, 293] width 257 height 146
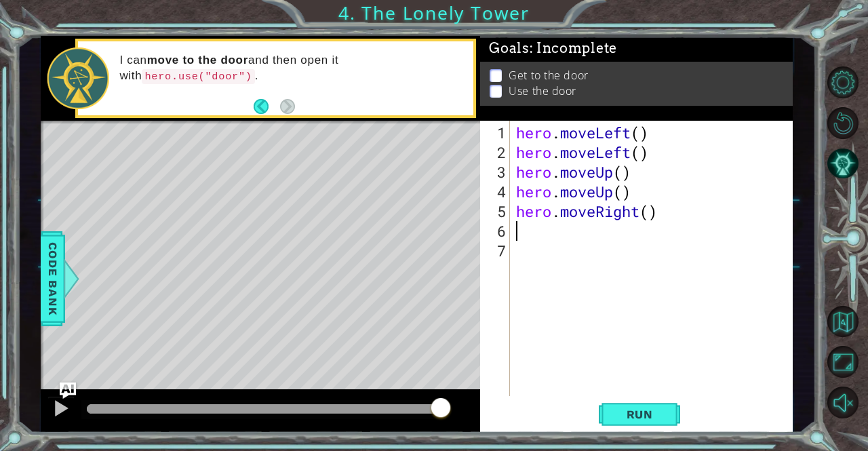
type textarea "h"
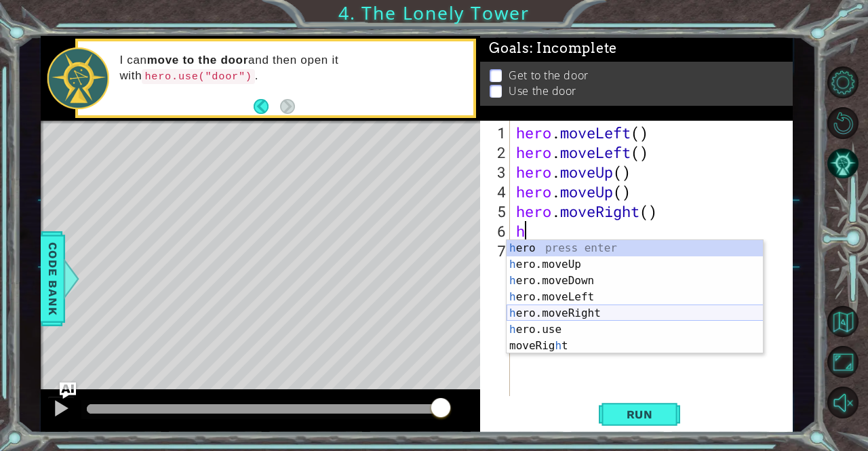
click at [524, 307] on div "h ero press enter h ero.moveUp press enter h ero.moveDown press enter h ero.mov…" at bounding box center [634, 313] width 257 height 146
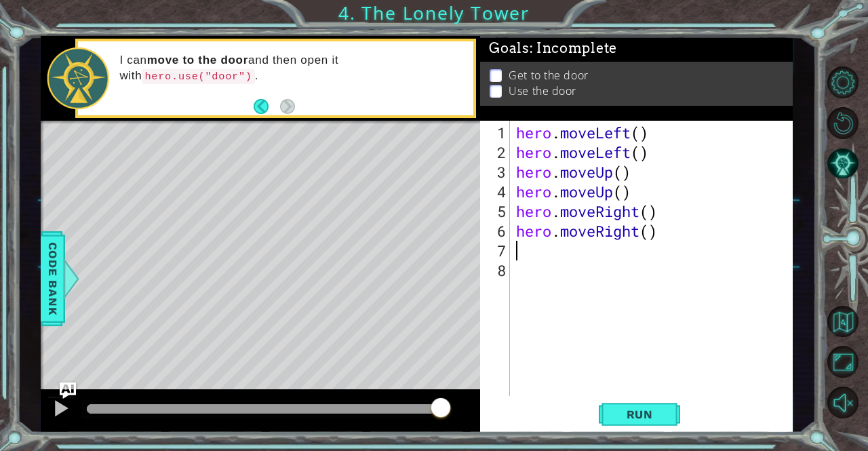
type textarea "h"
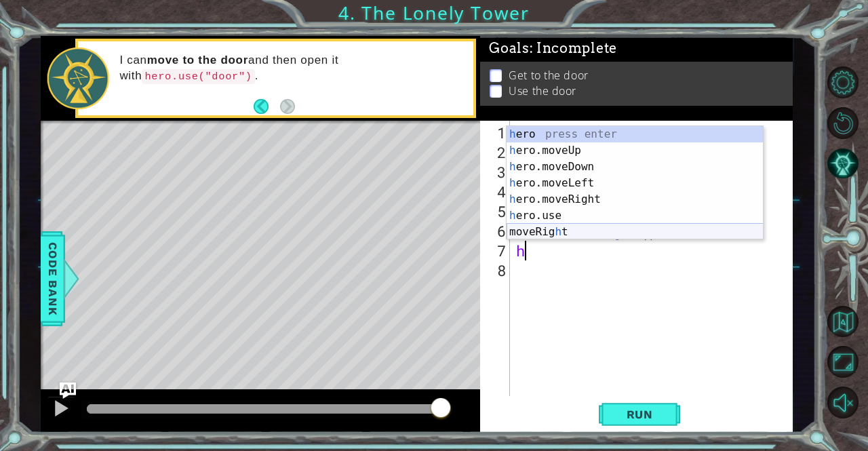
click at [526, 233] on div "h ero press enter h ero.moveUp press enter h ero.moveDown press enter h ero.mov…" at bounding box center [634, 199] width 257 height 146
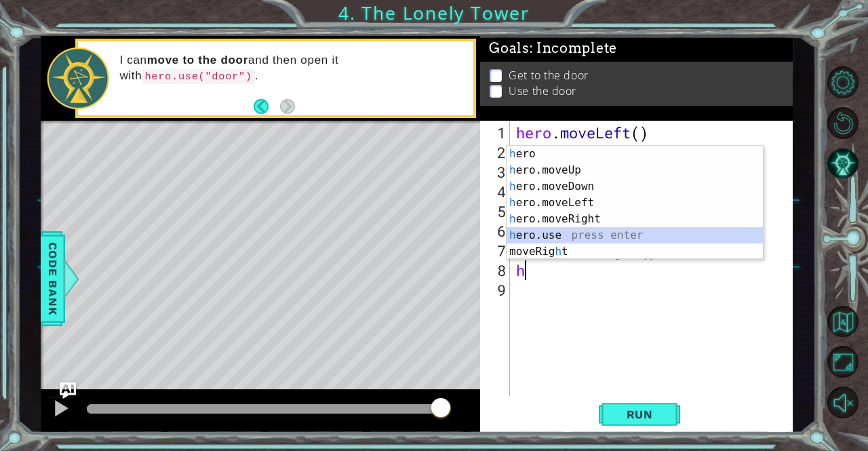
click at [529, 230] on div "h ero press enter h ero.moveUp press enter h ero.moveDown press enter h ero.mov…" at bounding box center [634, 219] width 257 height 146
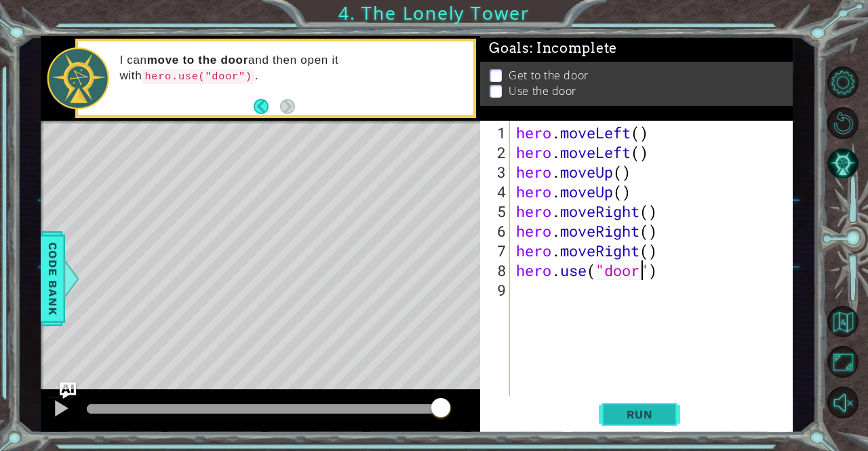
type textarea "hero.use("door")"
click at [616, 418] on span "Run" at bounding box center [640, 414] width 54 height 14
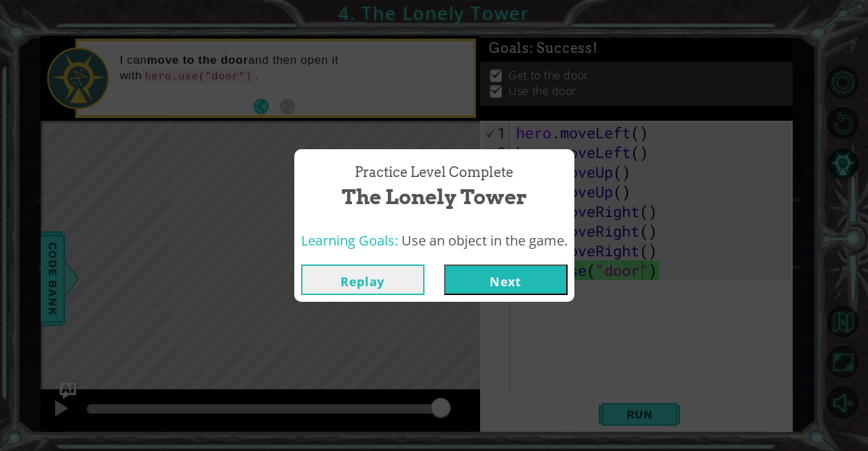
click at [546, 291] on button "Next" at bounding box center [505, 279] width 123 height 31
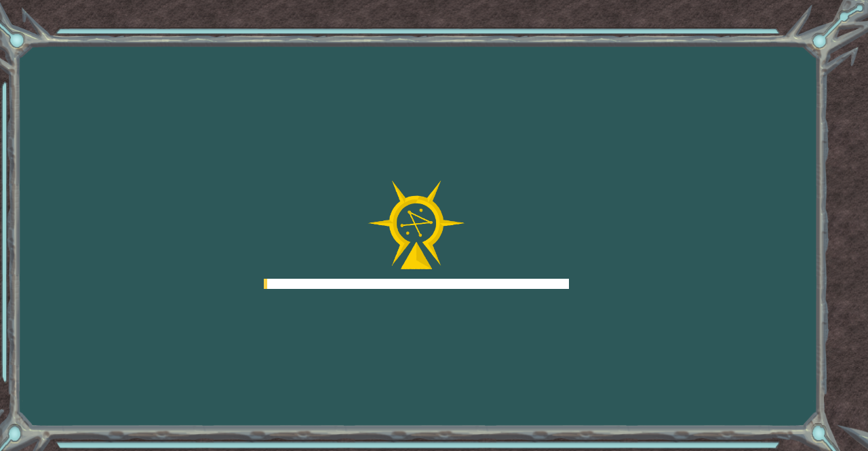
click at [544, 267] on div at bounding box center [416, 234] width 305 height 108
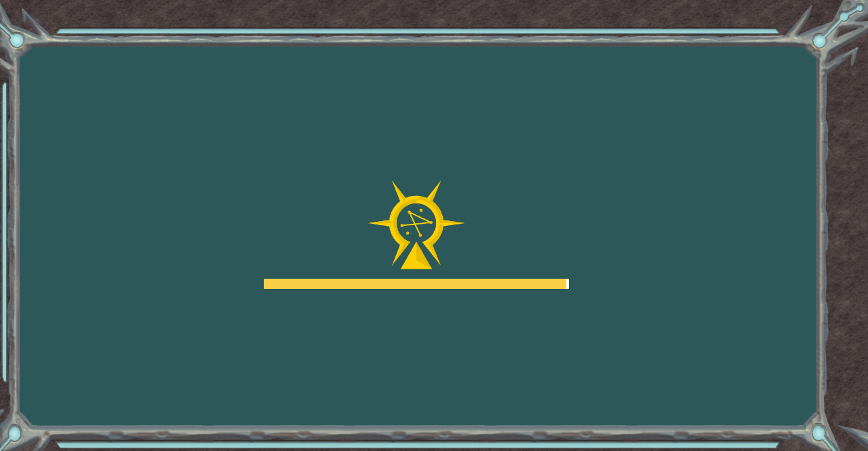
click at [616, 418] on div "Goals Error loading from server. Try refreshing the page. You'll need to join a…" at bounding box center [434, 225] width 868 height 451
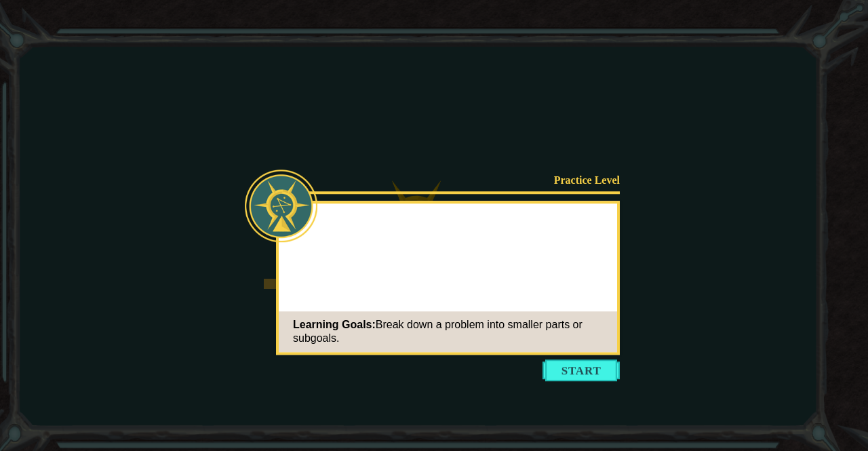
click at [422, 384] on icon at bounding box center [434, 225] width 868 height 451
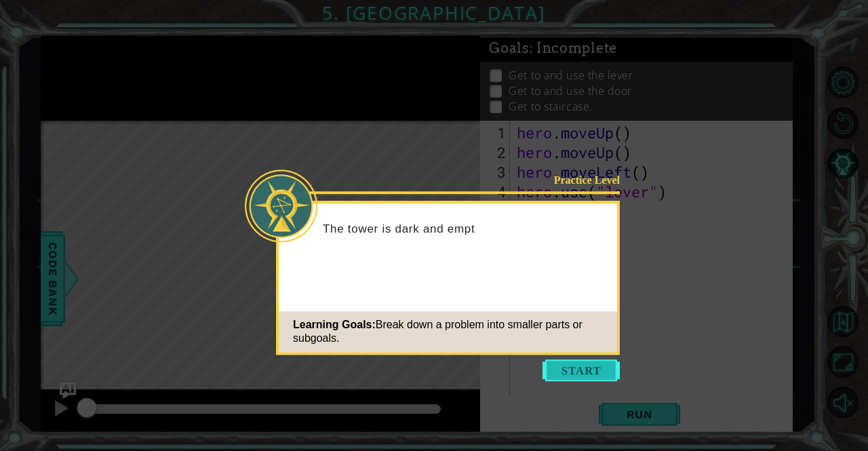
click at [603, 366] on button "Start" at bounding box center [580, 370] width 77 height 22
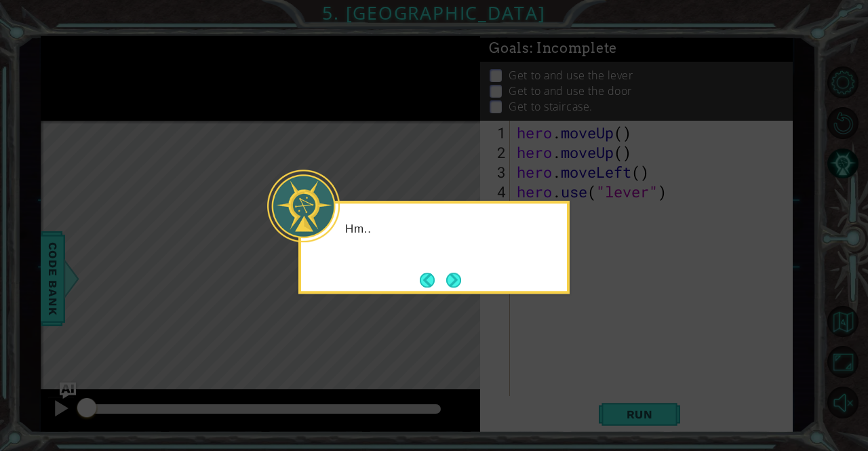
click at [607, 373] on icon at bounding box center [434, 225] width 868 height 451
click at [445, 261] on div "Hm... let's break down this proble" at bounding box center [434, 236] width 266 height 54
click at [456, 277] on button "Next" at bounding box center [453, 279] width 15 height 15
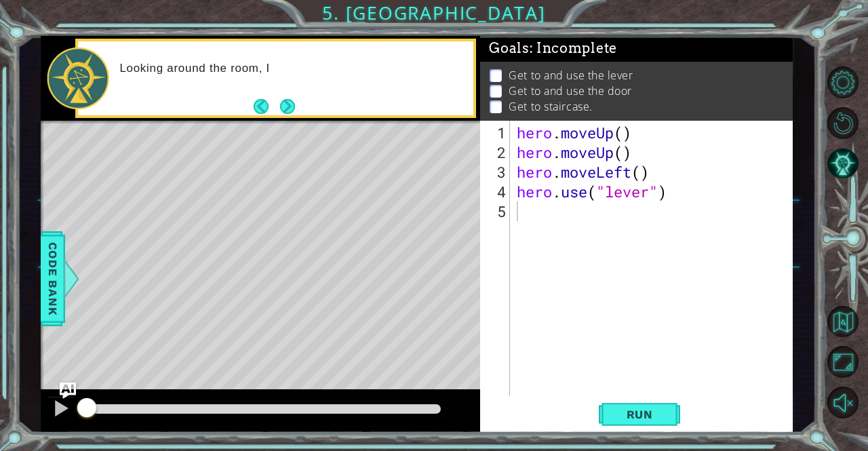
click at [278, 321] on div "Level Map" at bounding box center [354, 320] width 626 height 399
click at [222, 283] on div "Level Map" at bounding box center [354, 320] width 626 height 399
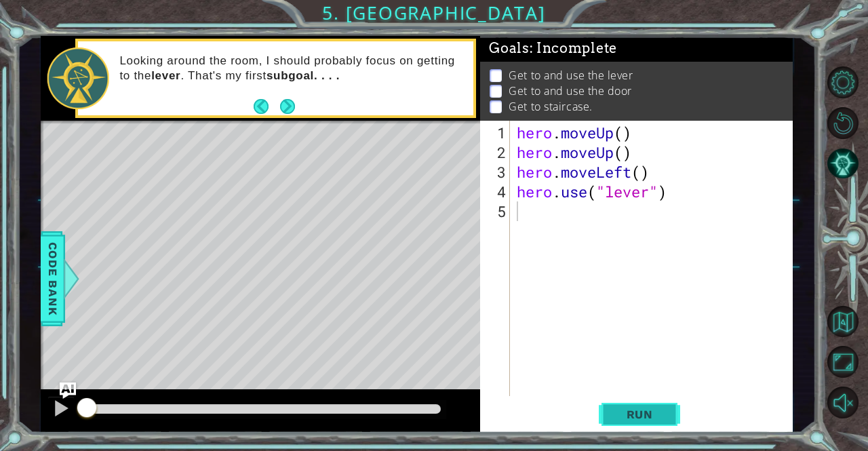
click at [642, 407] on span "Run" at bounding box center [640, 414] width 54 height 14
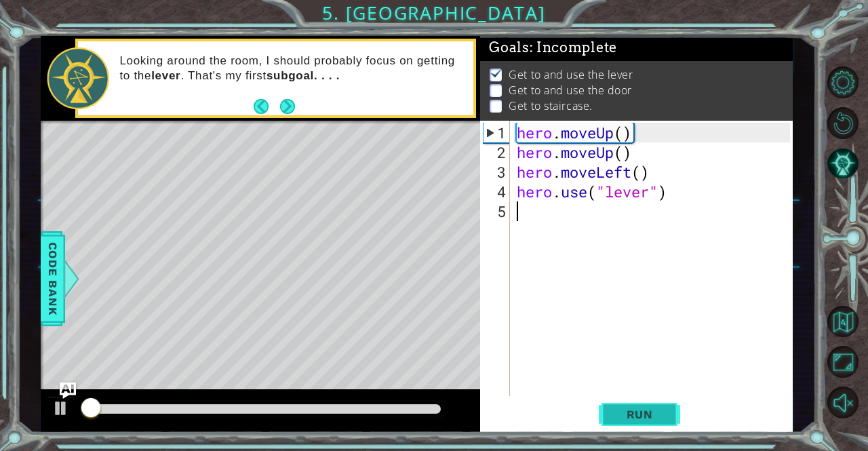
scroll to position [9, 0]
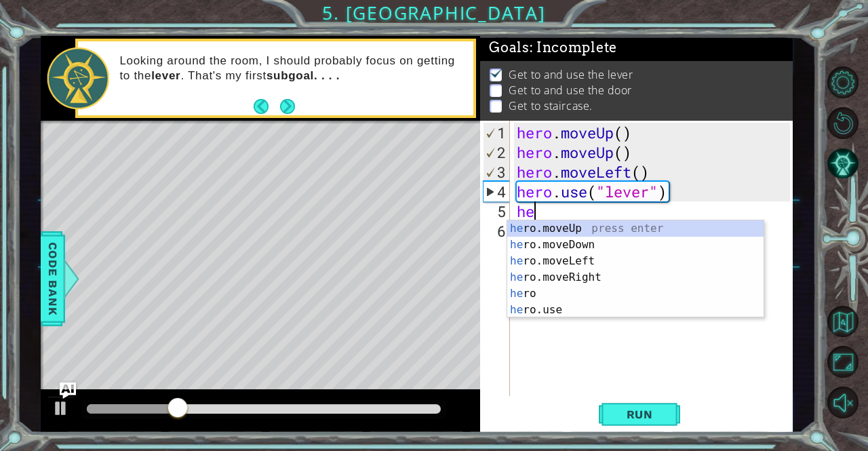
type textarea "her"
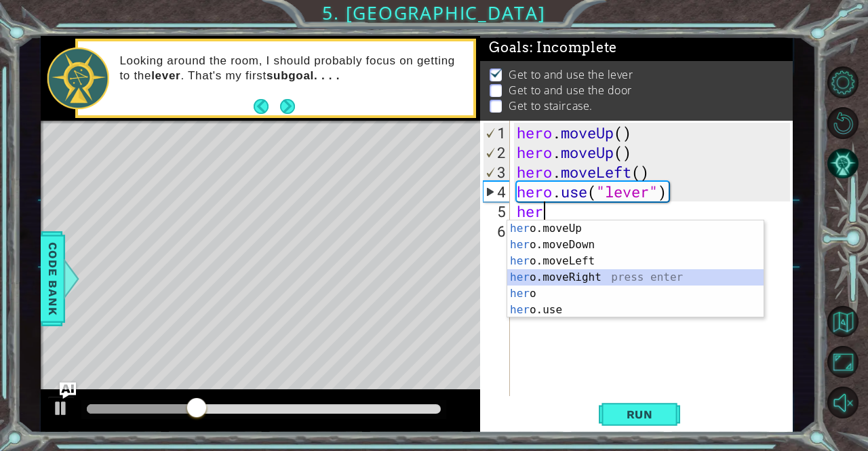
click at [545, 276] on div "her o.moveUp press enter her o.moveDown press enter her o.moveLeft press enter …" at bounding box center [635, 285] width 257 height 130
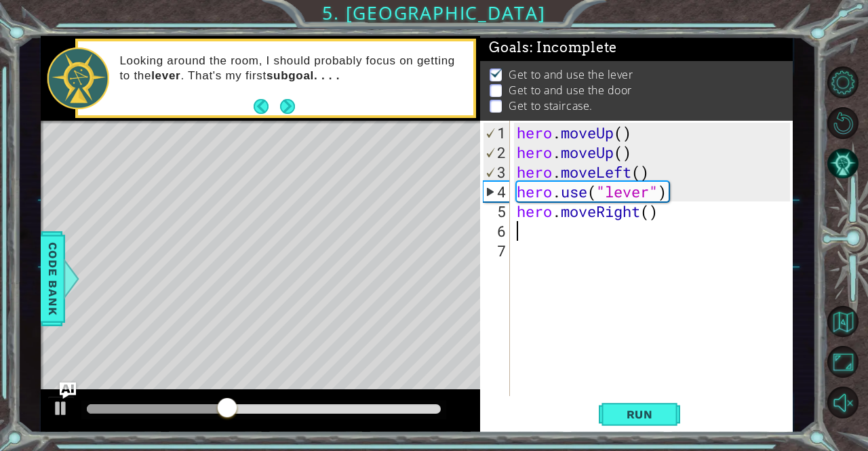
type textarea "h"
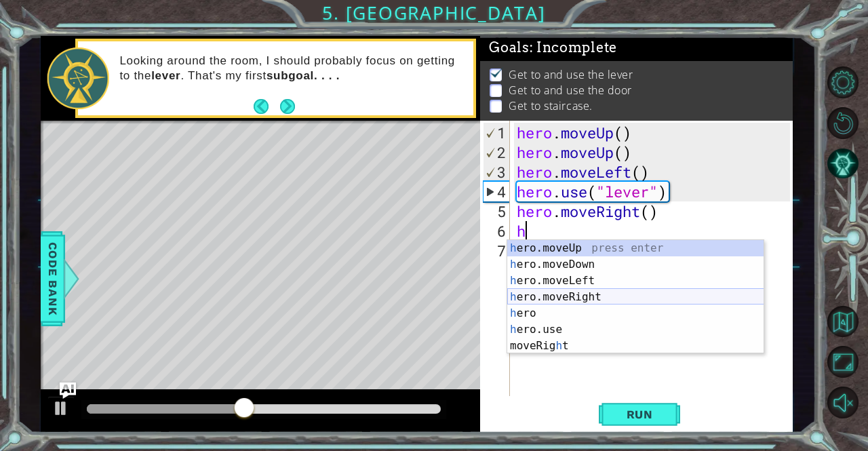
click at [559, 295] on div "h ero.moveUp press enter h ero.moveDown press enter h ero.moveLeft press enter …" at bounding box center [635, 313] width 257 height 146
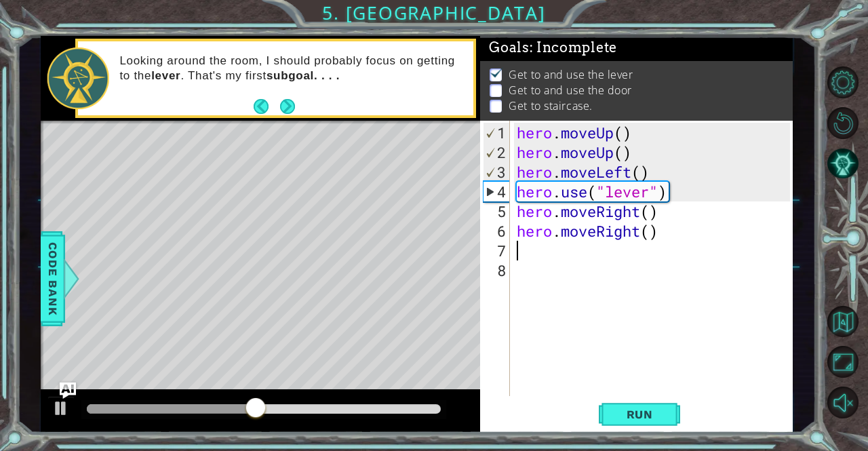
type textarea "h"
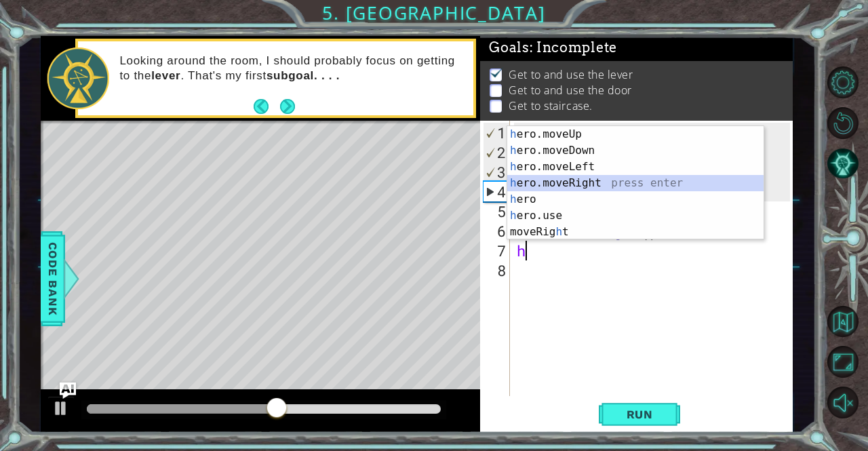
click at [543, 182] on div "h ero.moveUp press enter h ero.moveDown press enter h ero.moveLeft press enter …" at bounding box center [635, 199] width 257 height 146
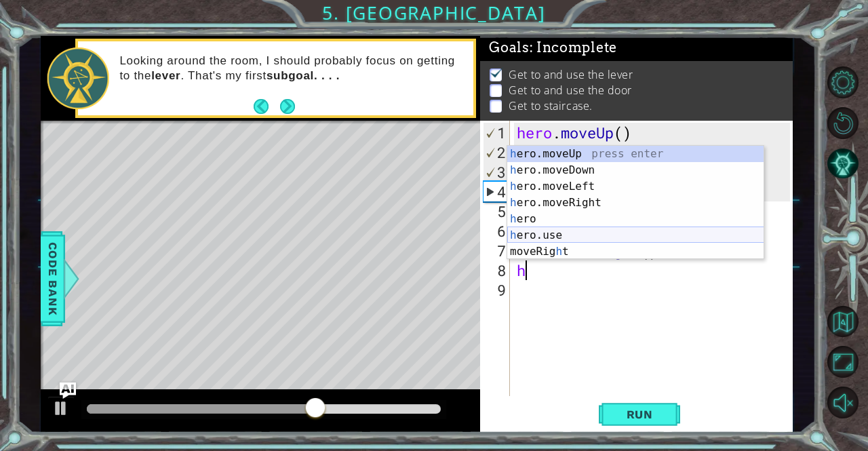
click at [537, 236] on div "h ero.moveUp press enter h ero.moveDown press enter h ero.moveLeft press enter …" at bounding box center [635, 219] width 257 height 146
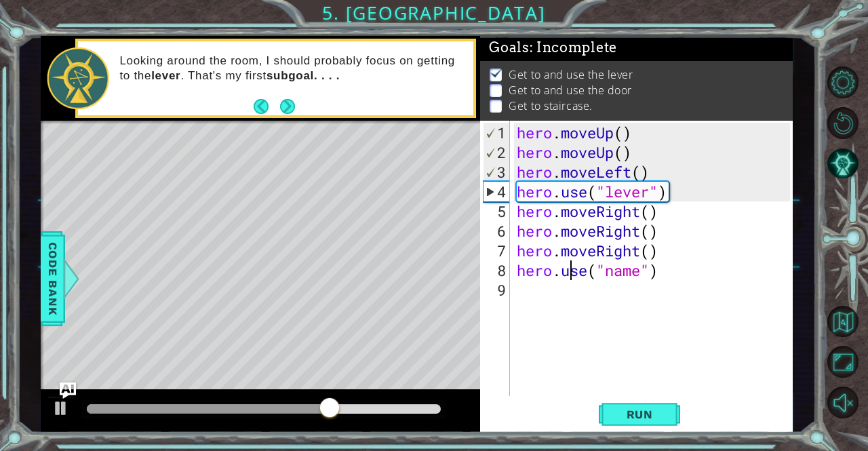
click at [567, 265] on div "hero . moveUp ( ) hero . moveUp ( ) hero . moveLeft ( ) hero . use ( "lever" ) …" at bounding box center [655, 280] width 282 height 315
click at [628, 269] on div "hero . moveUp ( ) hero . moveUp ( ) hero . moveLeft ( ) hero . use ( "lever" ) …" at bounding box center [655, 280] width 282 height 315
click at [644, 273] on div "hero . moveUp ( ) hero . moveUp ( ) hero . moveLeft ( ) hero . use ( "lever" ) …" at bounding box center [655, 280] width 282 height 315
type textarea "hero.use("door")"
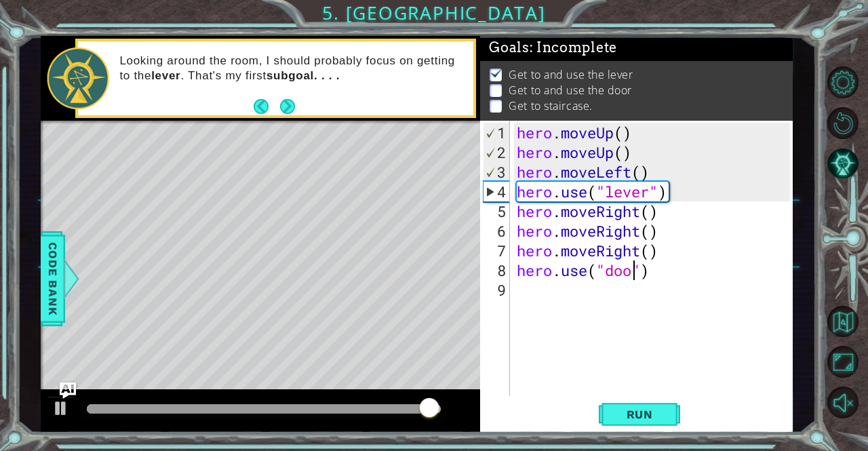
scroll to position [0, 5]
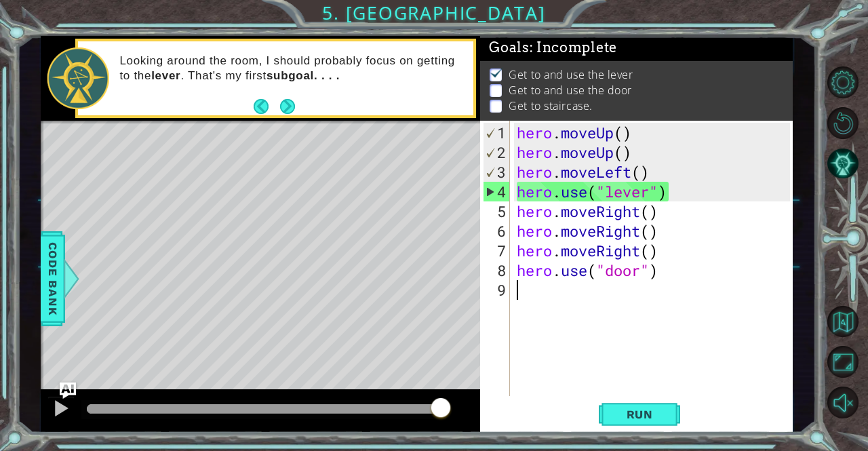
click at [545, 288] on div "hero . moveUp ( ) hero . moveUp ( ) hero . moveLeft ( ) hero . use ( "lever" ) …" at bounding box center [655, 280] width 282 height 315
click at [628, 414] on span "Run" at bounding box center [640, 414] width 54 height 14
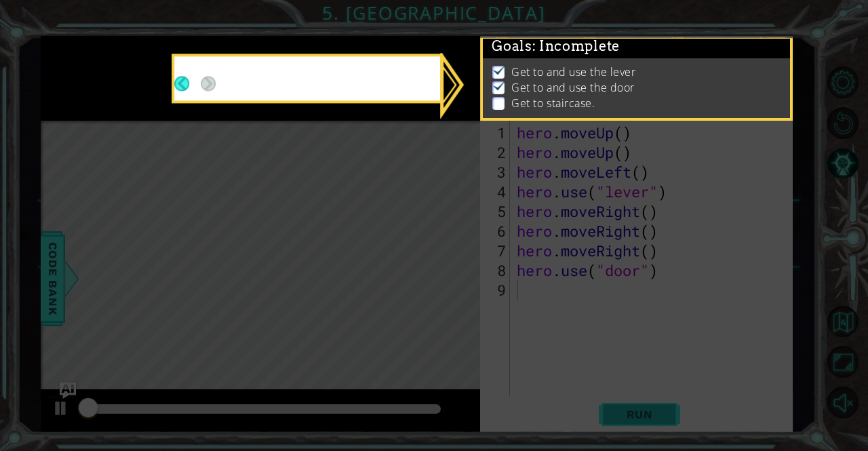
scroll to position [9, 0]
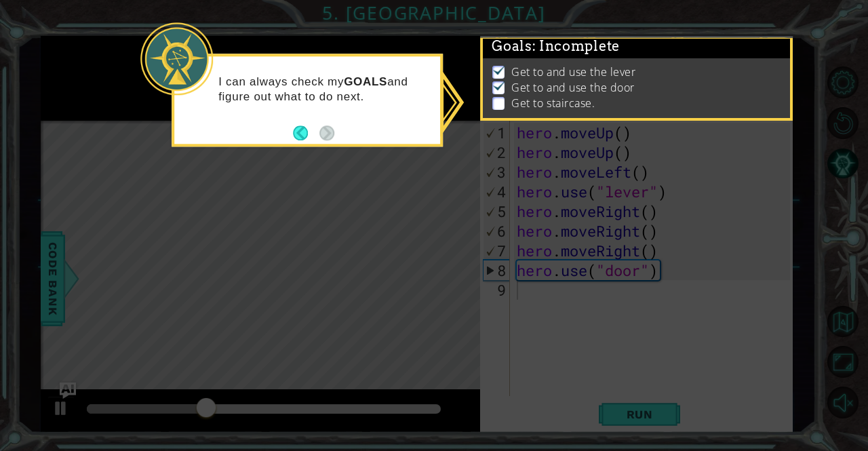
click at [296, 124] on footer at bounding box center [313, 133] width 41 height 20
click at [296, 135] on button "Back" at bounding box center [306, 132] width 26 height 15
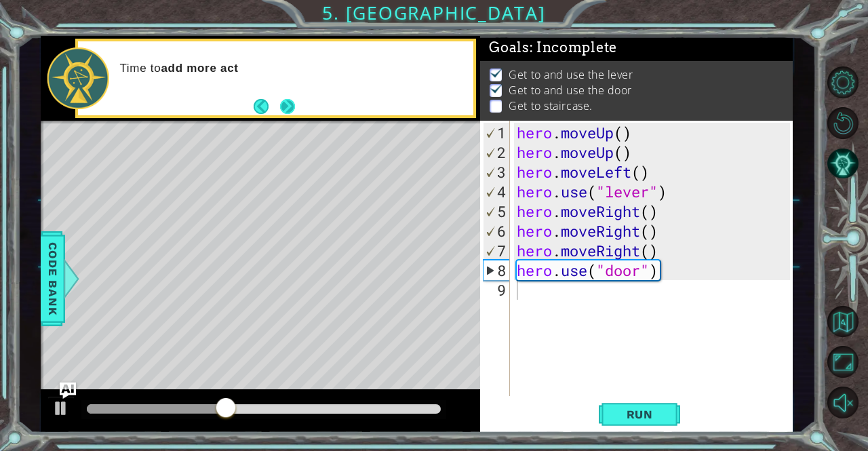
click at [295, 106] on button "Next" at bounding box center [287, 106] width 15 height 15
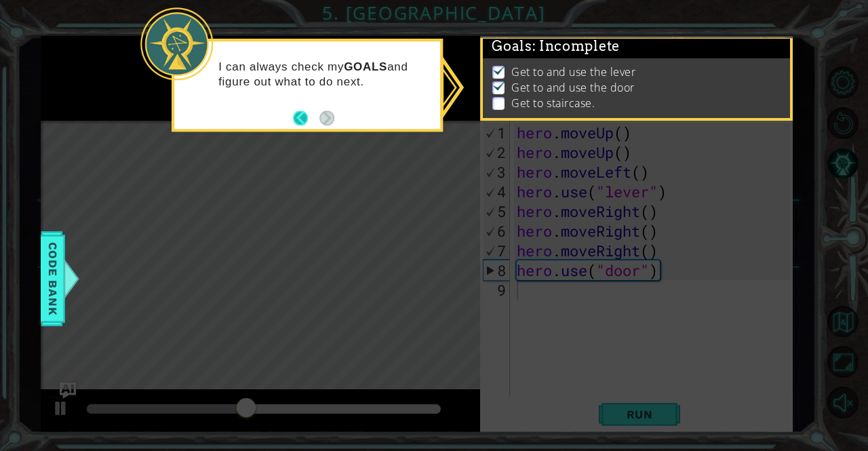
click at [305, 123] on button "Back" at bounding box center [306, 117] width 26 height 15
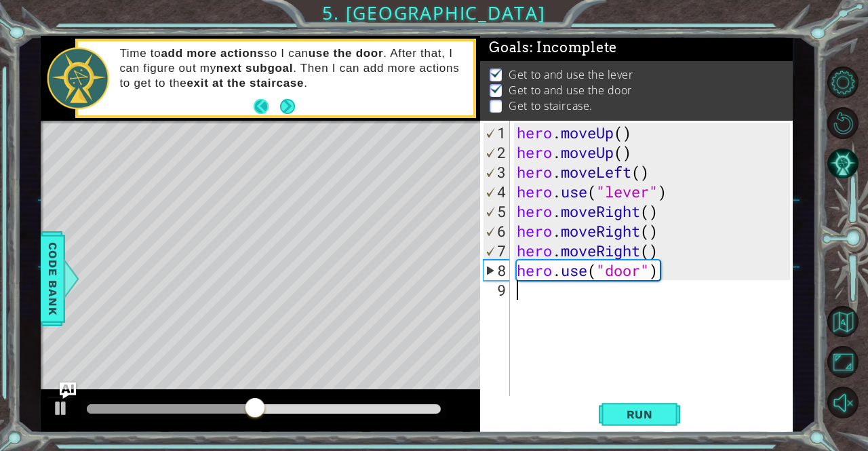
click at [266, 112] on button "Back" at bounding box center [267, 106] width 26 height 15
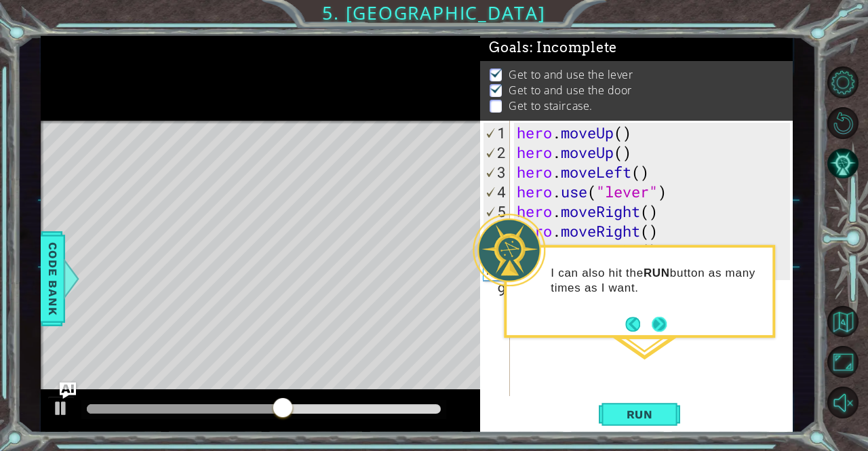
click at [649, 317] on button "Back" at bounding box center [638, 324] width 26 height 15
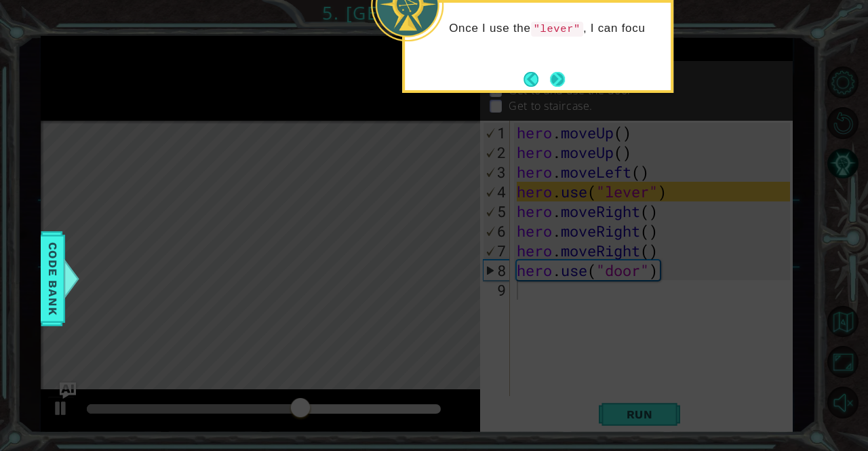
click at [552, 72] on button "Next" at bounding box center [557, 79] width 15 height 15
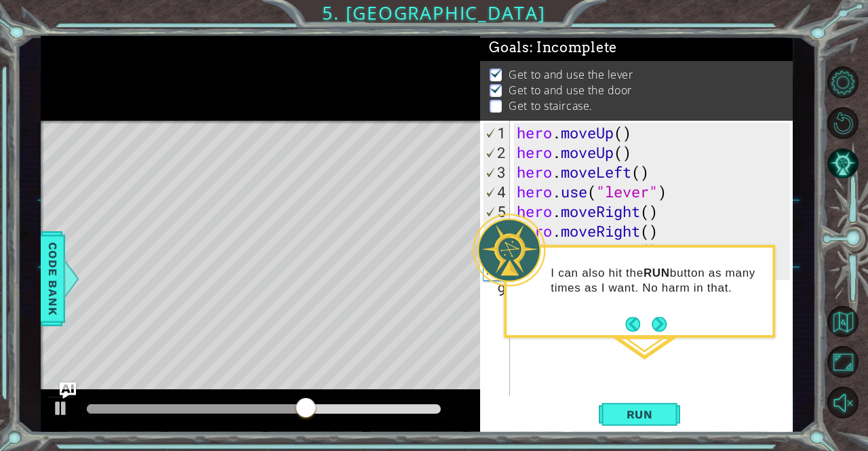
click at [552, 72] on span "Get to and use the lever" at bounding box center [570, 75] width 124 height 16
click at [660, 317] on button "Next" at bounding box center [658, 324] width 15 height 15
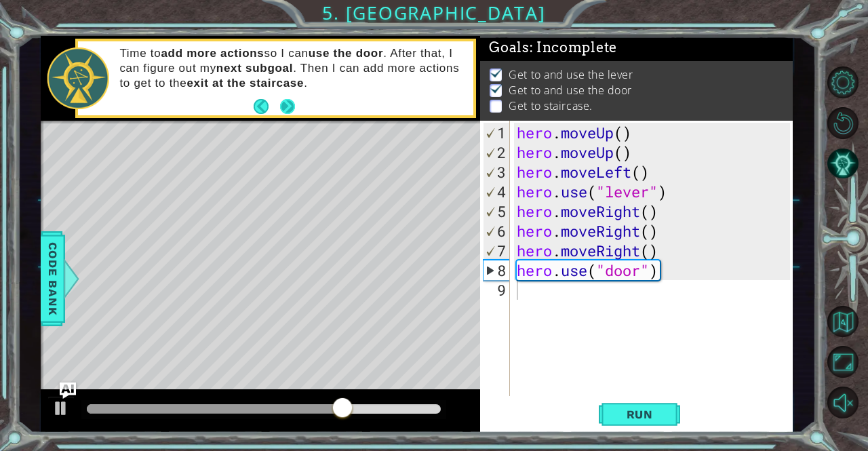
click at [288, 109] on button "Next" at bounding box center [287, 106] width 15 height 15
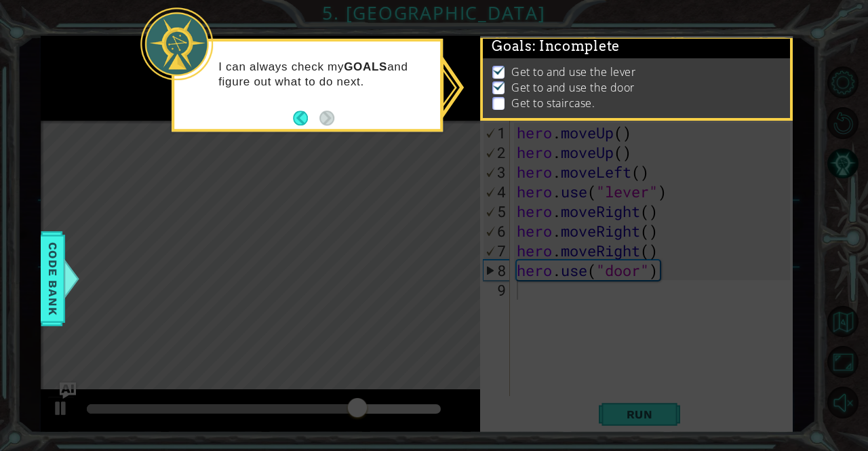
click at [297, 110] on footer at bounding box center [313, 118] width 41 height 20
click at [298, 109] on footer at bounding box center [313, 118] width 41 height 20
click at [307, 119] on button "Back" at bounding box center [306, 117] width 26 height 15
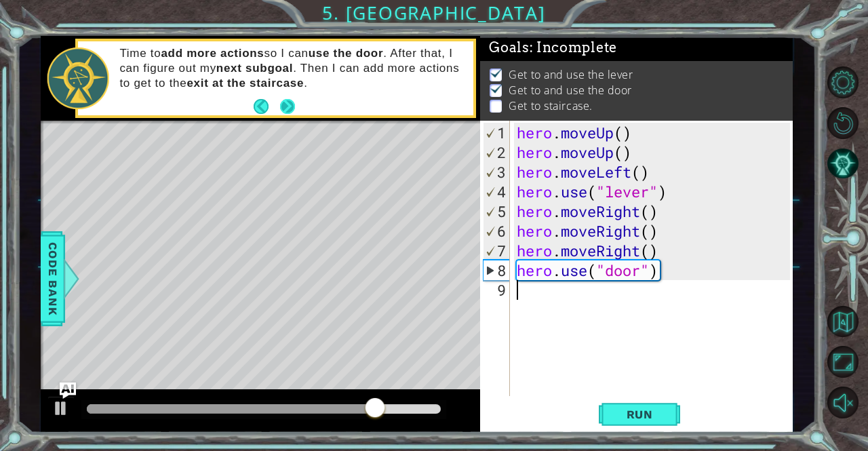
click at [281, 111] on button "Next" at bounding box center [287, 106] width 15 height 15
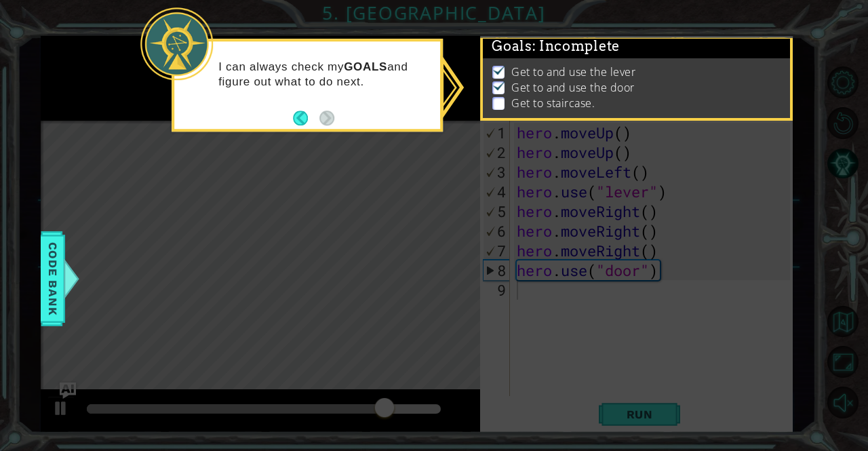
click at [282, 113] on div "I can always check my GOALS and figure out what to do next." at bounding box center [307, 81] width 266 height 68
click at [295, 121] on button "Back" at bounding box center [306, 117] width 26 height 15
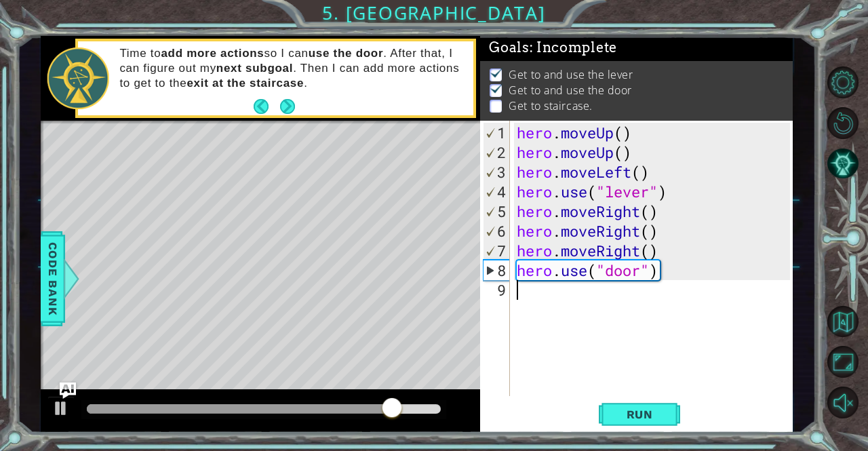
click at [243, 96] on div "Time to add more actions so I can use the door . After that, I can figure out m…" at bounding box center [291, 78] width 363 height 78
click at [630, 405] on button "Run" at bounding box center [639, 414] width 81 height 31
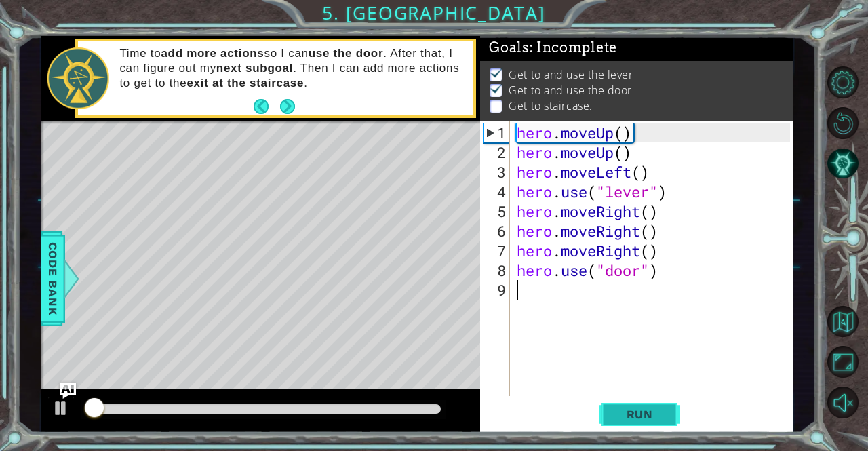
scroll to position [9, 0]
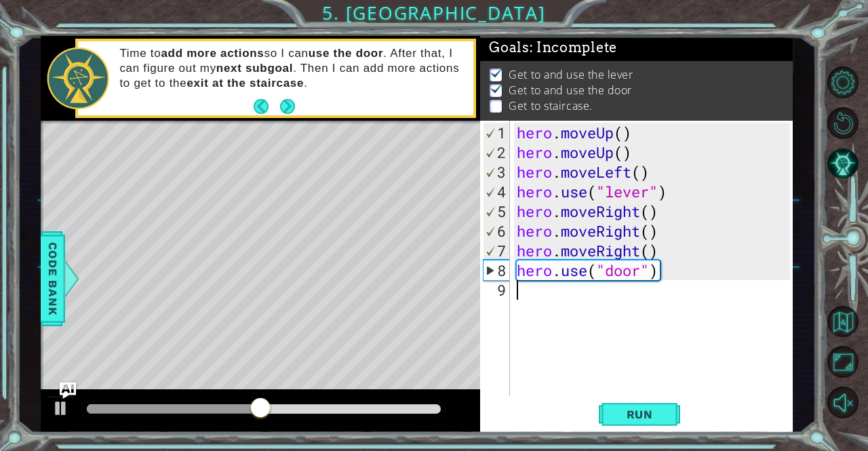
type textarea "h"
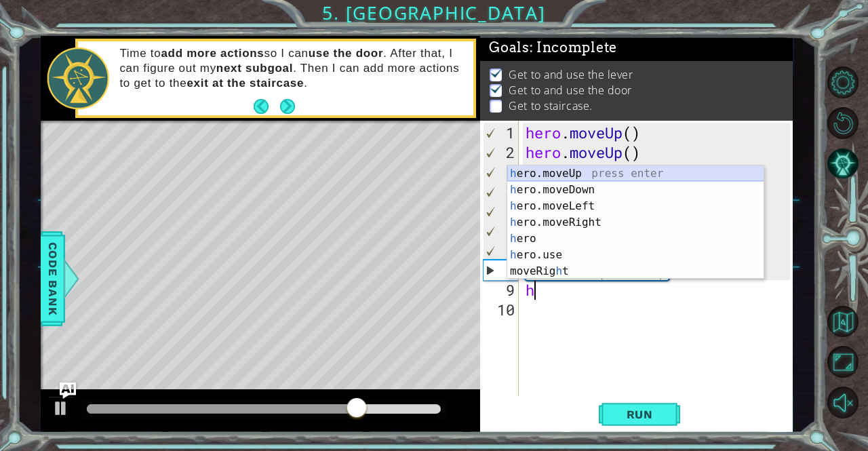
click at [551, 176] on div "h ero.moveUp press enter h ero.moveDown press enter h ero.moveLeft press enter …" at bounding box center [635, 238] width 257 height 146
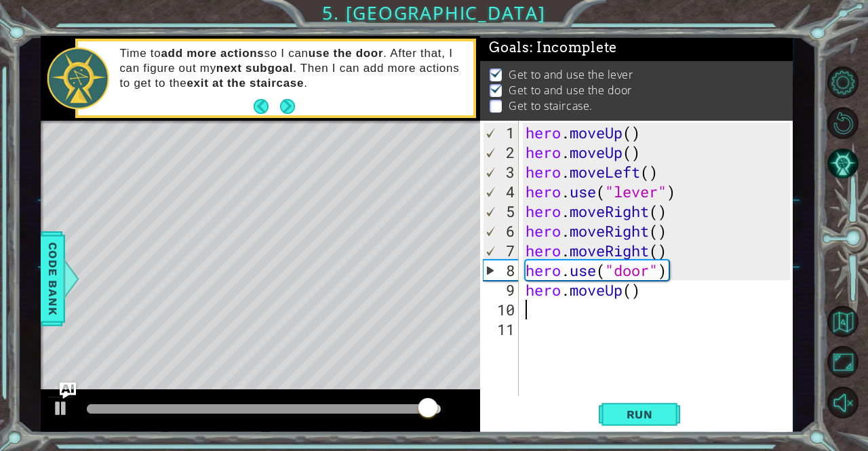
type textarea "h"
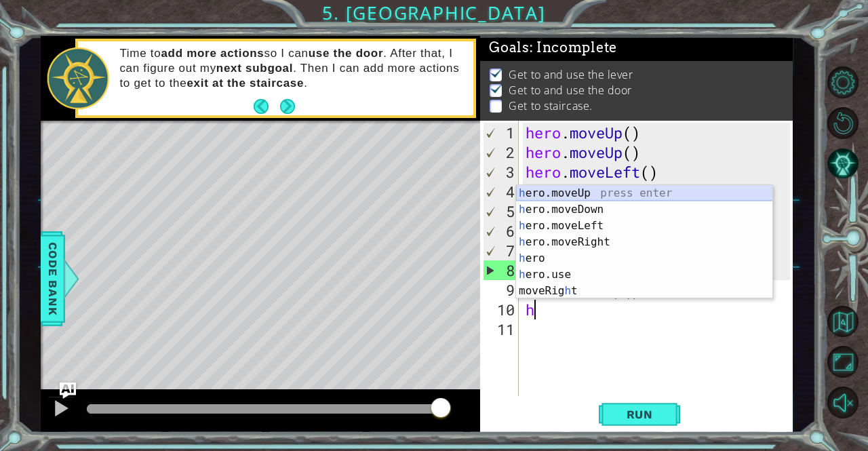
click at [539, 189] on div "h ero.moveUp press enter h ero.moveDown press enter h ero.moveLeft press enter …" at bounding box center [644, 258] width 257 height 146
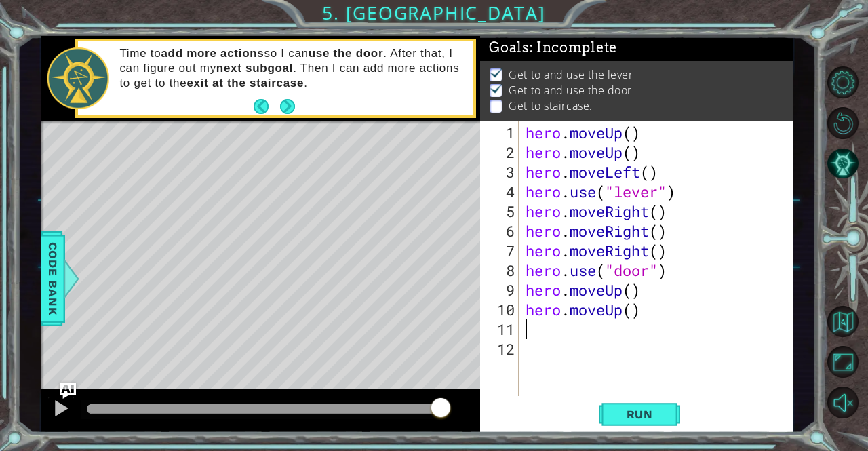
type textarea "h"
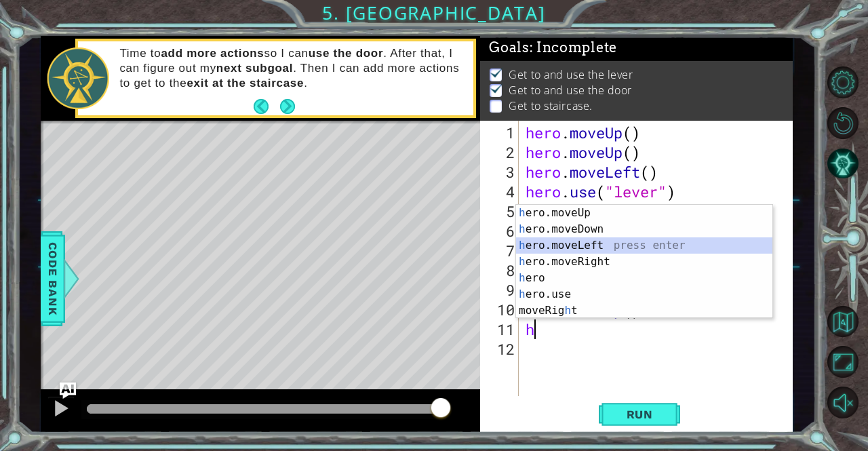
click at [556, 241] on div "h ero.moveUp press enter h ero.moveDown press enter h ero.moveLeft press enter …" at bounding box center [644, 278] width 257 height 146
type textarea "h"
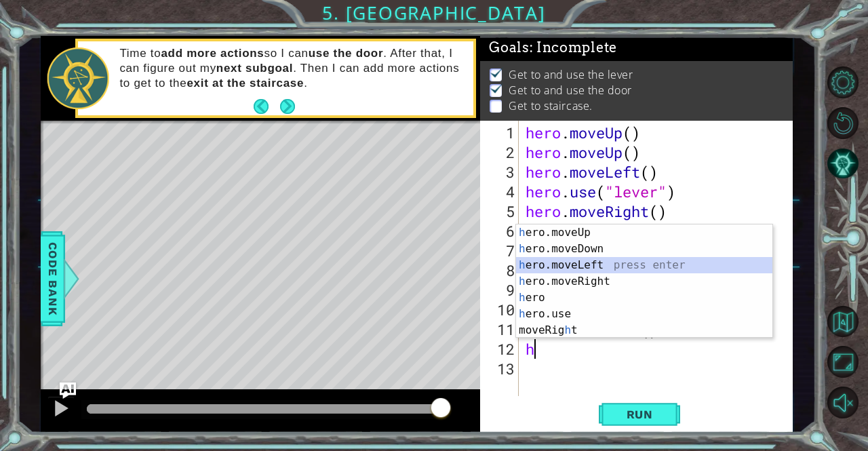
click at [542, 258] on div "h ero.moveUp press enter h ero.moveDown press enter h ero.moveLeft press enter …" at bounding box center [644, 297] width 257 height 146
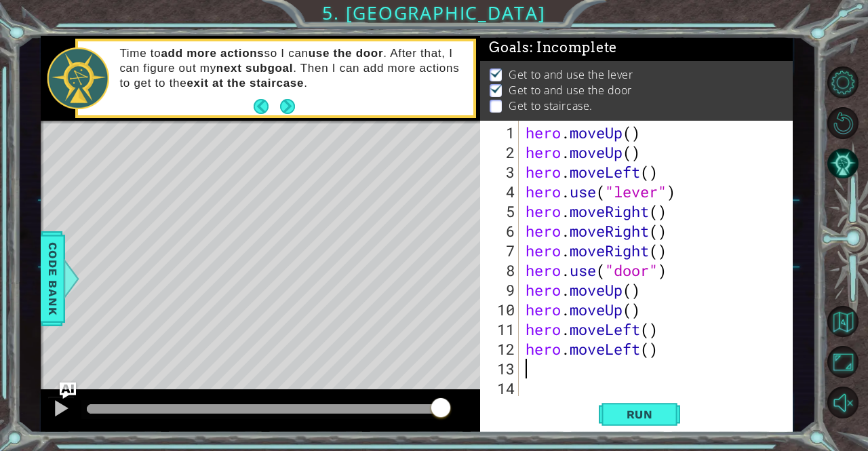
type textarea "h"
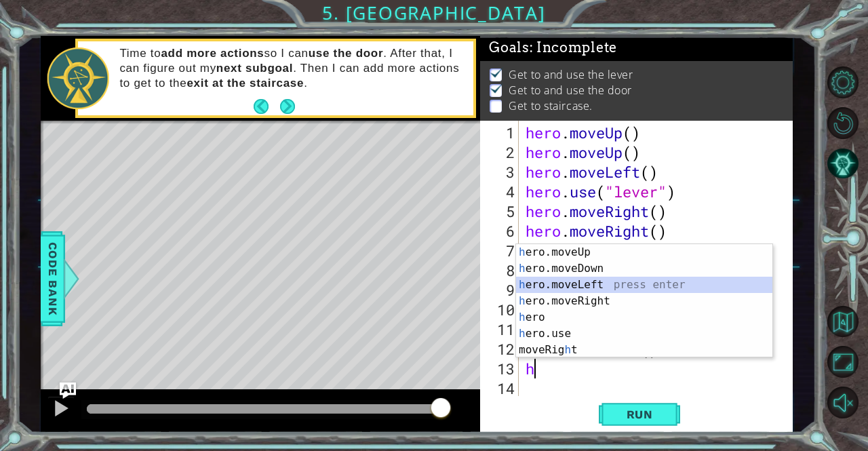
click at [540, 287] on div "h ero.moveUp press enter h ero.moveDown press enter h ero.moveLeft press enter …" at bounding box center [644, 317] width 257 height 146
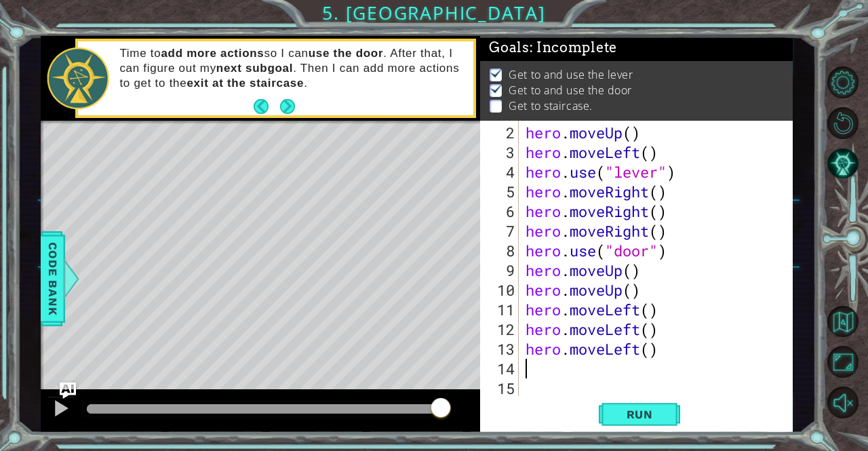
type textarea "h"
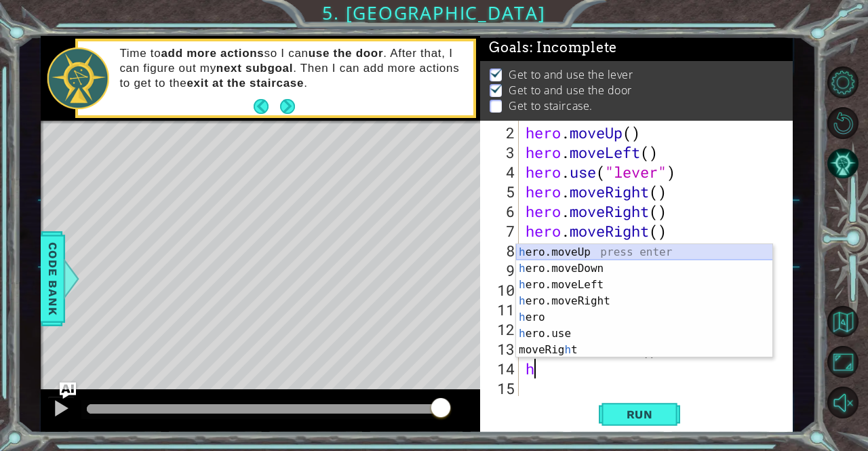
click at [553, 250] on div "h ero.moveUp press enter h ero.moveDown press enter h ero.moveLeft press enter …" at bounding box center [644, 317] width 257 height 146
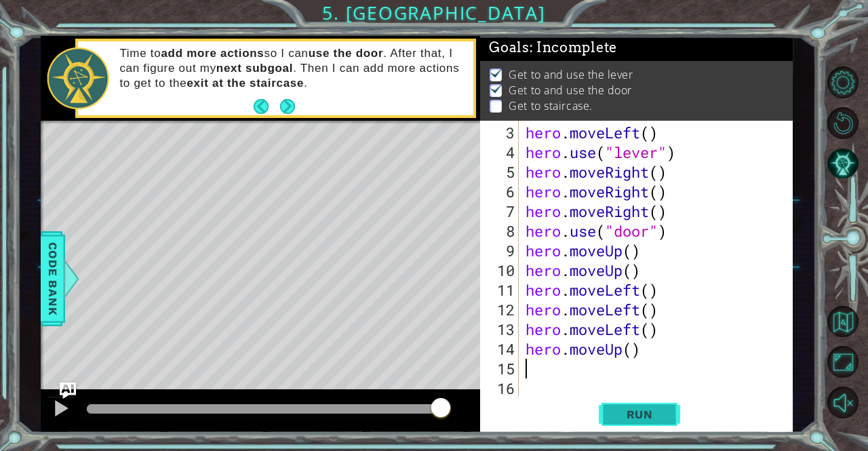
click at [613, 413] on span "Run" at bounding box center [640, 414] width 54 height 14
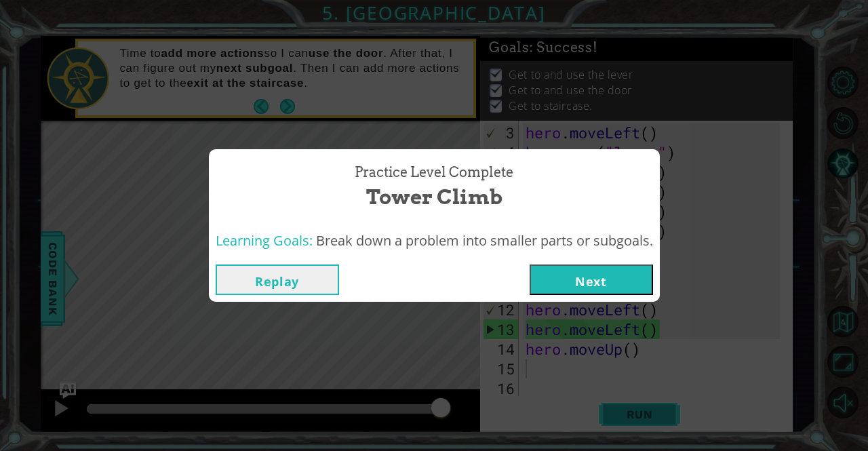
click at [572, 271] on button "Next" at bounding box center [590, 279] width 123 height 31
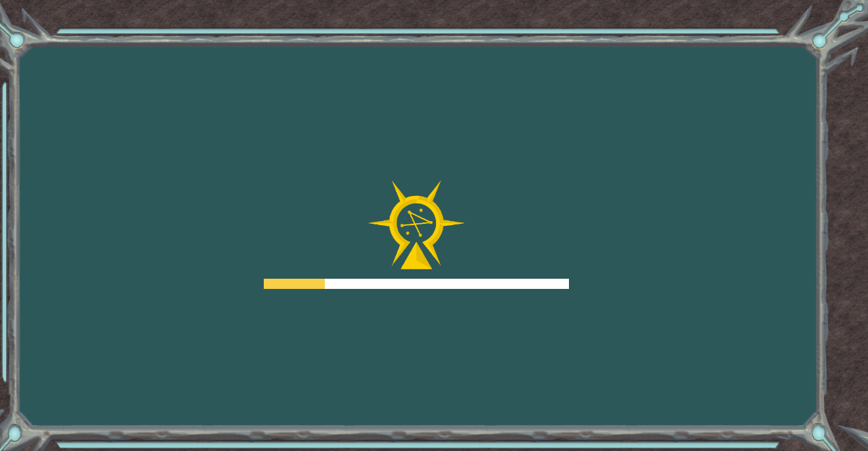
click at [560, 277] on div at bounding box center [416, 234] width 305 height 108
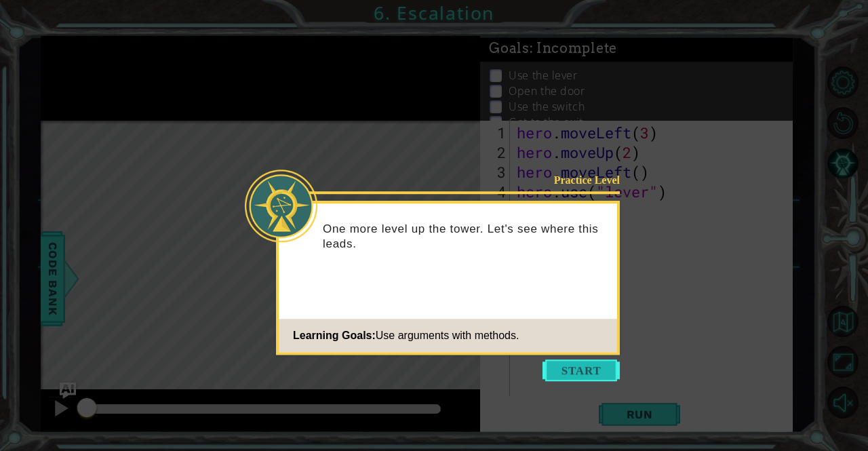
click at [579, 380] on button "Start" at bounding box center [580, 370] width 77 height 22
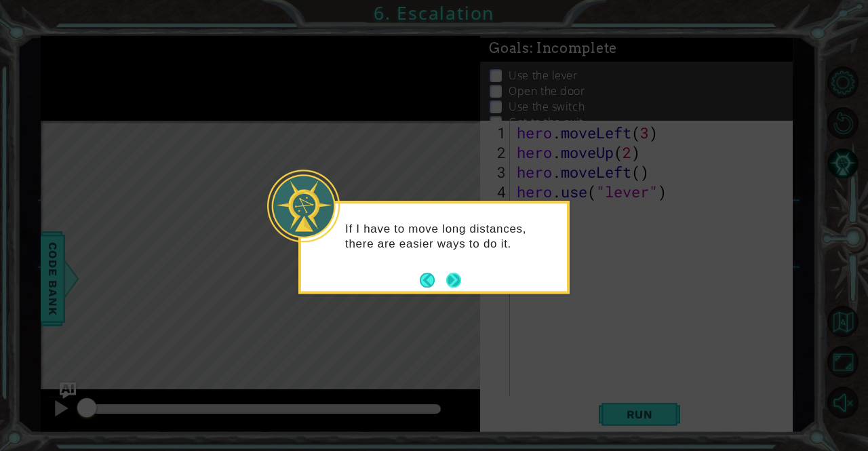
click at [451, 272] on button "Next" at bounding box center [453, 279] width 15 height 15
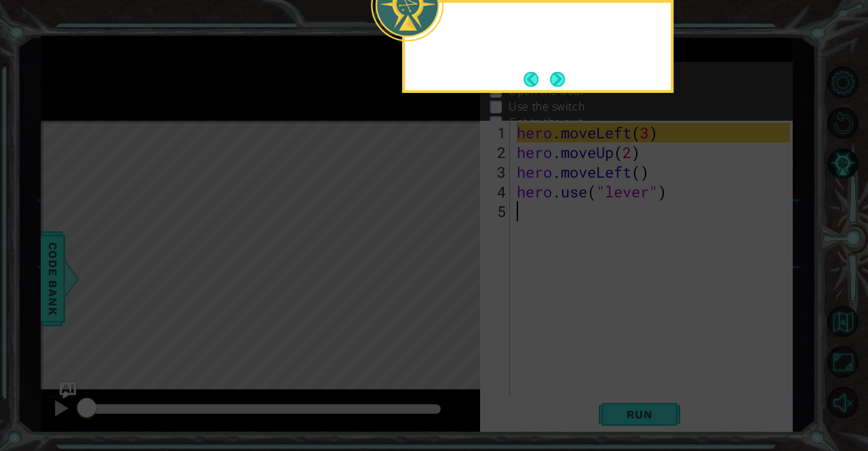
click at [451, 272] on icon at bounding box center [434, 67] width 868 height 767
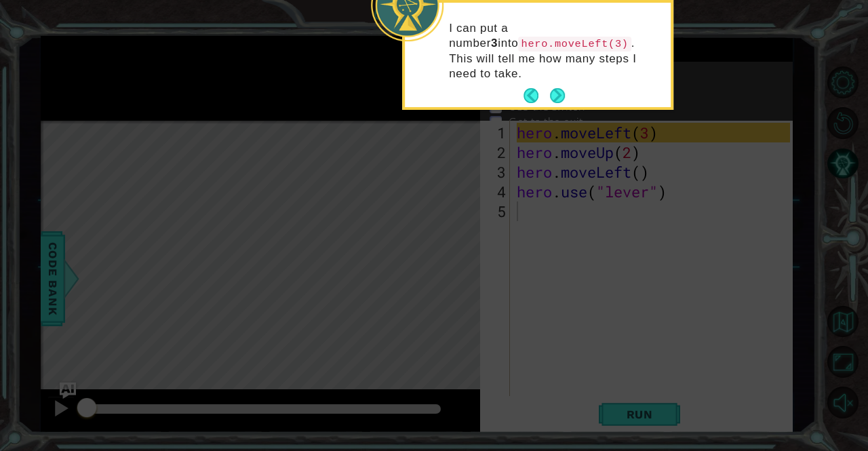
click at [565, 82] on div "I can put a number 3 into hero.moveLeft(3) . This will tell me how many steps I…" at bounding box center [538, 57] width 266 height 99
click at [554, 88] on button "Next" at bounding box center [557, 95] width 15 height 15
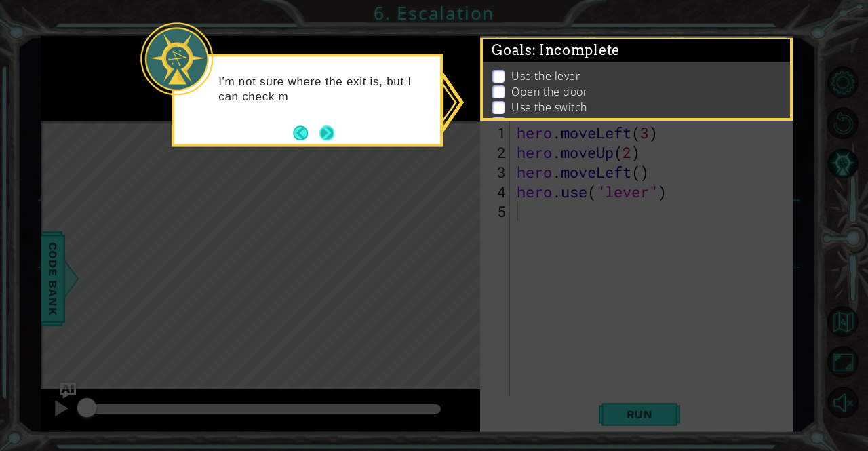
click at [321, 128] on button "Next" at bounding box center [326, 132] width 15 height 15
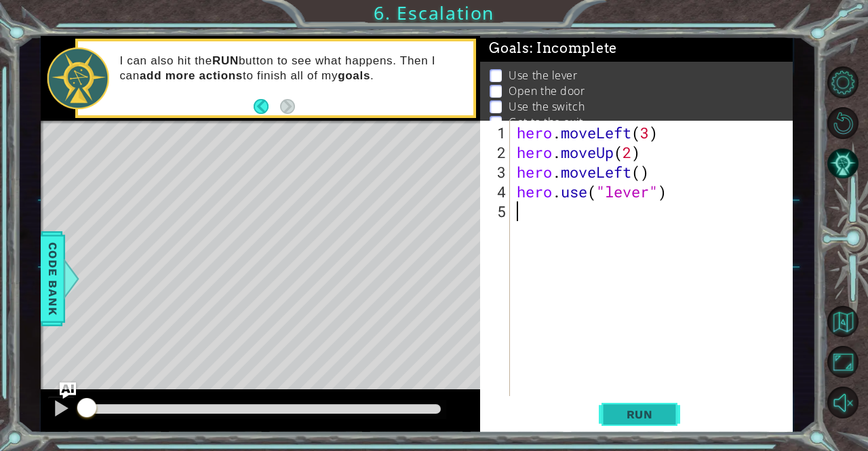
click at [613, 409] on span "Run" at bounding box center [640, 414] width 54 height 14
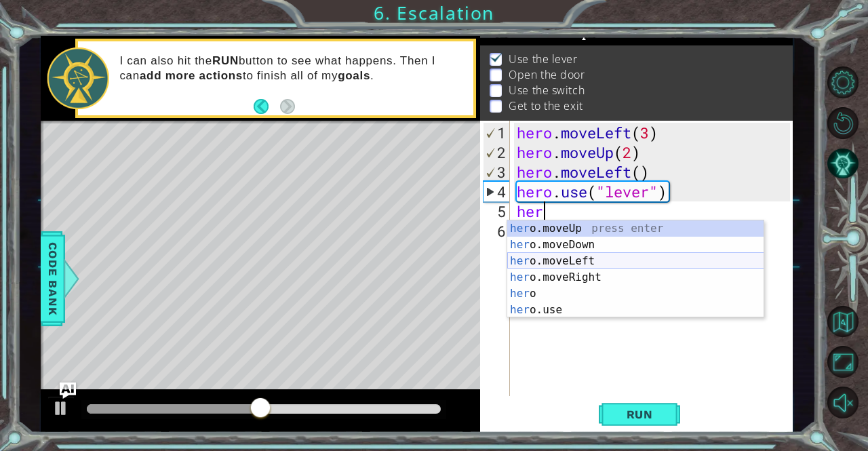
click at [544, 256] on div "her o.moveUp press enter her o.moveDown press enter her o.moveLeft press enter …" at bounding box center [635, 285] width 257 height 130
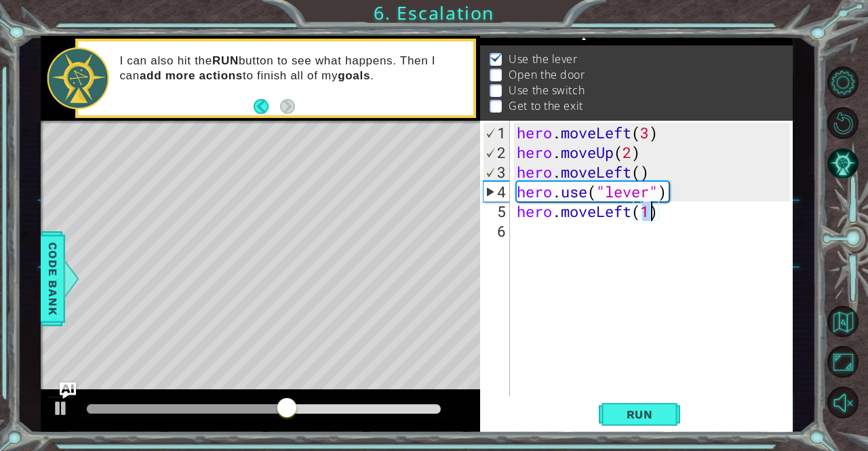
type textarea "hero.moveLeft(h)"
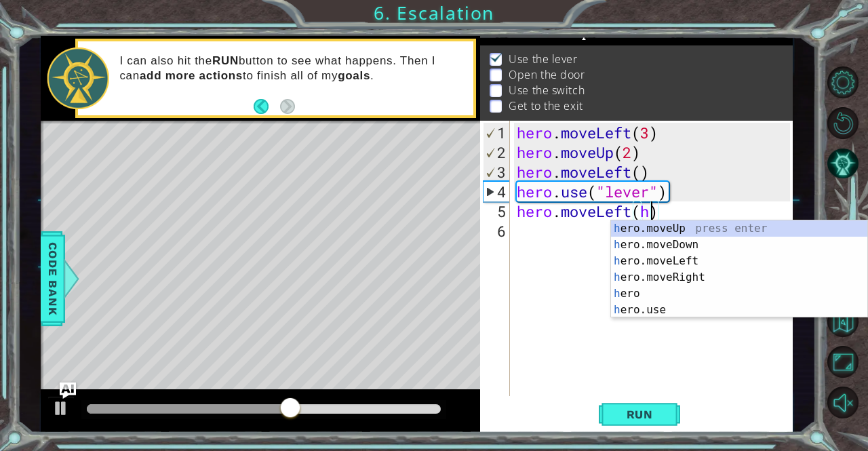
scroll to position [0, 5]
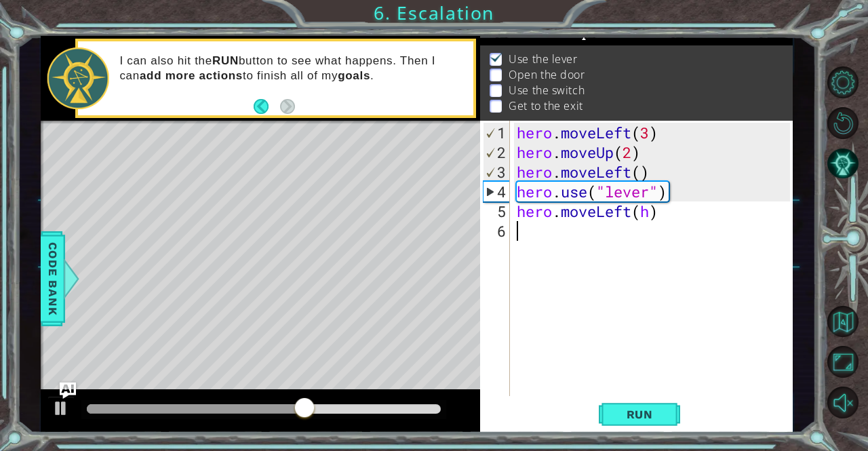
click at [559, 238] on div "hero . moveLeft ( 3 ) hero . moveUp ( 2 ) hero . moveLeft ( ) hero . use ( "lev…" at bounding box center [655, 280] width 282 height 315
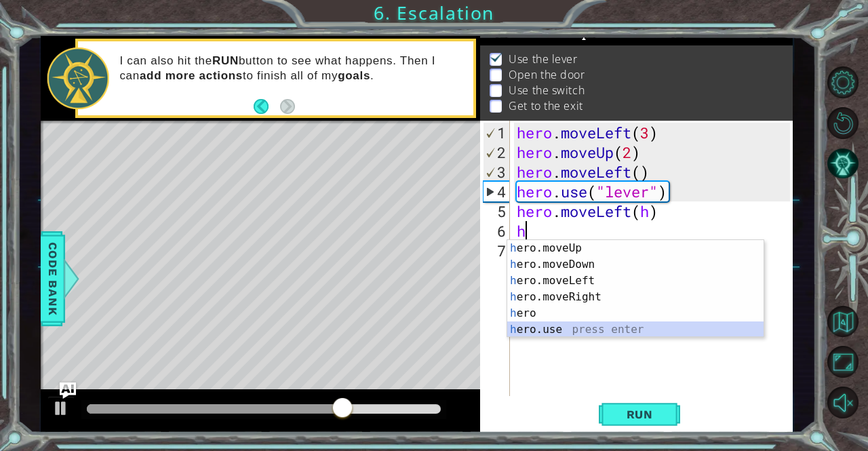
click at [542, 330] on div "h ero.moveUp press enter h ero.moveDown press enter h ero.moveLeft press enter …" at bounding box center [635, 305] width 257 height 130
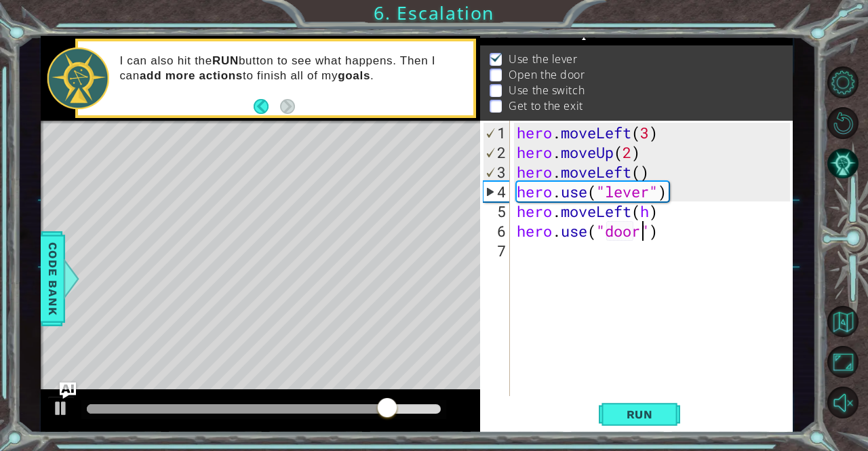
type textarea "hero.use("door")"
click at [526, 262] on div "hero . moveLeft ( 3 ) hero . moveUp ( 2 ) hero . moveLeft ( ) hero . use ( "lev…" at bounding box center [655, 280] width 282 height 315
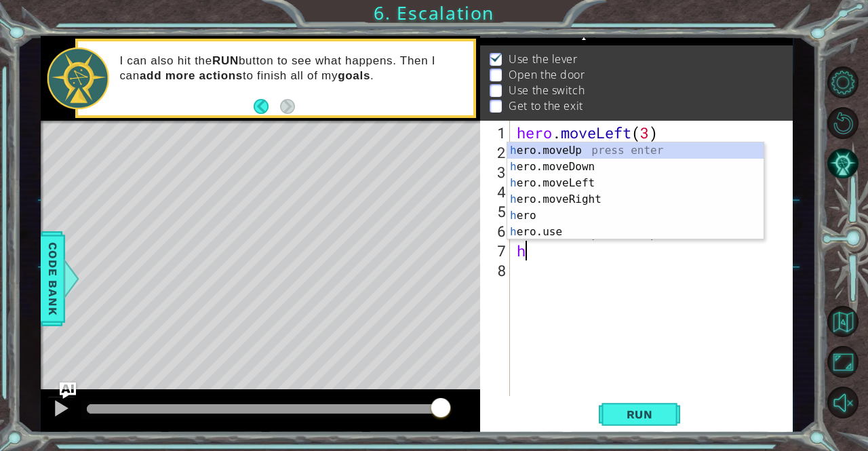
click at [545, 142] on div "h ero.moveUp press enter h ero.moveDown press enter h ero.moveLeft press enter …" at bounding box center [635, 207] width 257 height 130
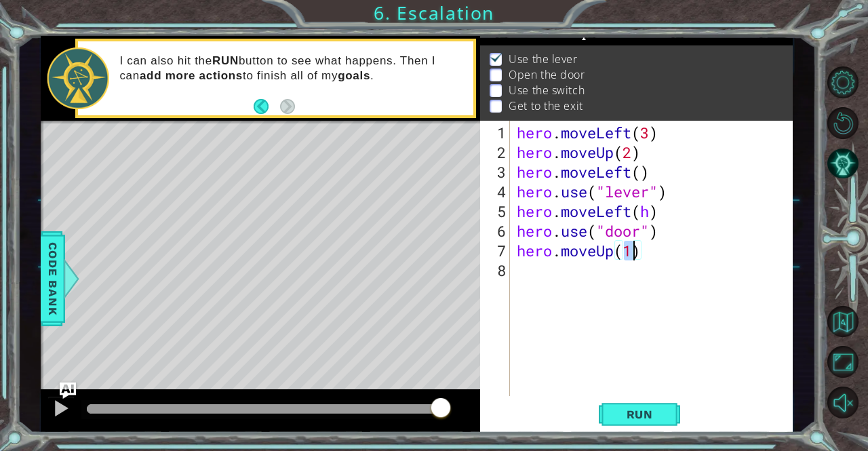
type textarea "hero.moveUp(2)"
click at [567, 283] on div "hero . moveLeft ( 3 ) hero . moveUp ( 2 ) hero . moveLeft ( ) hero . use ( "lev…" at bounding box center [655, 280] width 282 height 315
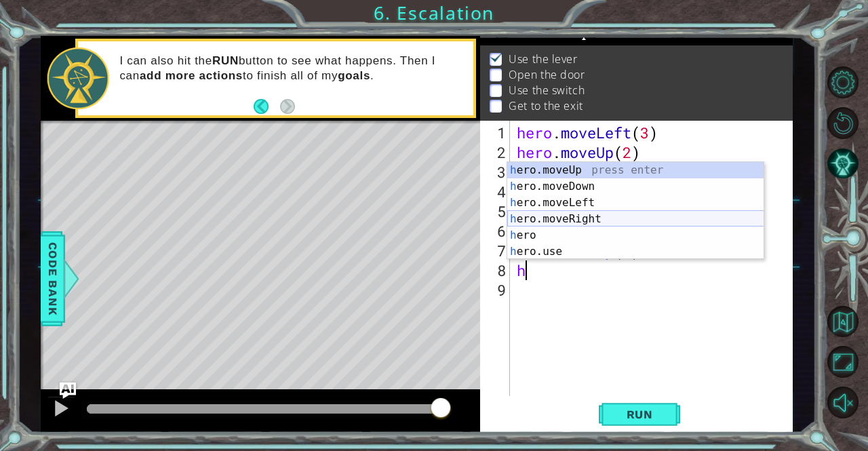
click at [550, 218] on div "h ero.moveUp press enter h ero.moveDown press enter h ero.moveLeft press enter …" at bounding box center [635, 227] width 257 height 130
type textarea "hero.moveRight(1)"
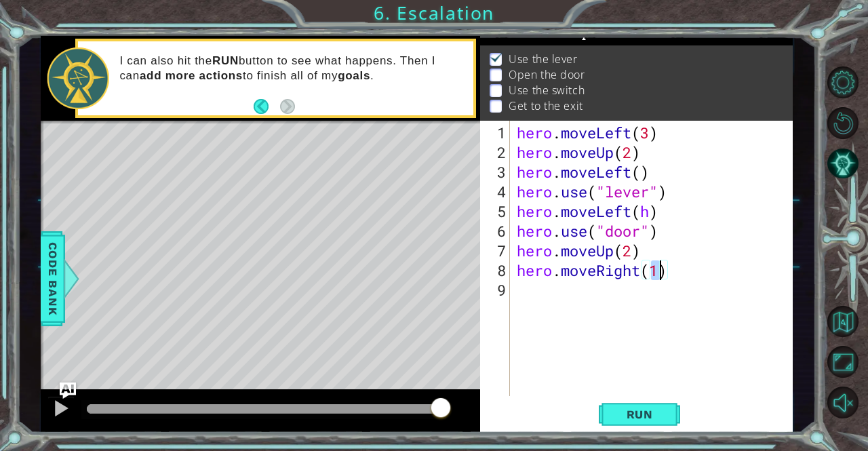
click at [525, 295] on div "hero . moveLeft ( 3 ) hero . moveUp ( 2 ) hero . moveLeft ( ) hero . use ( "lev…" at bounding box center [655, 280] width 282 height 315
click at [658, 267] on div "hero . moveLeft ( 3 ) hero . moveUp ( 2 ) hero . moveLeft ( ) hero . use ( "lev…" at bounding box center [655, 280] width 282 height 315
type textarea "hero.moveRight(2)"
click at [533, 296] on div "hero . moveLeft ( 3 ) hero . moveUp ( 2 ) hero . moveLeft ( ) hero . use ( "lev…" at bounding box center [655, 280] width 282 height 315
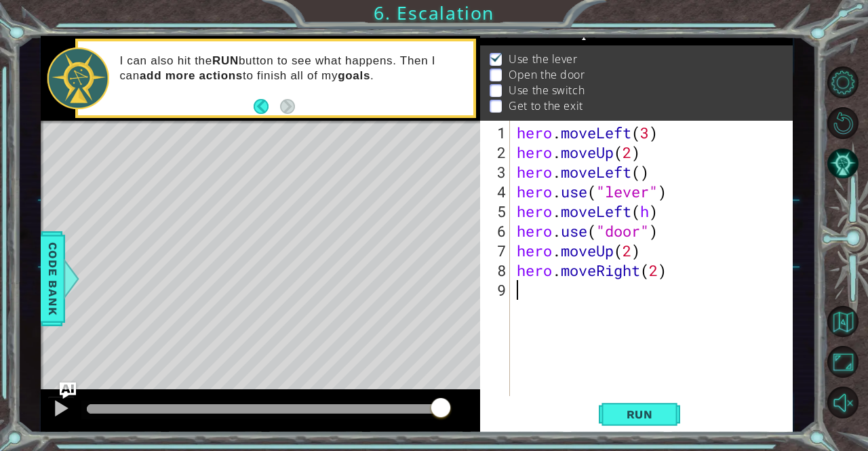
scroll to position [0, 0]
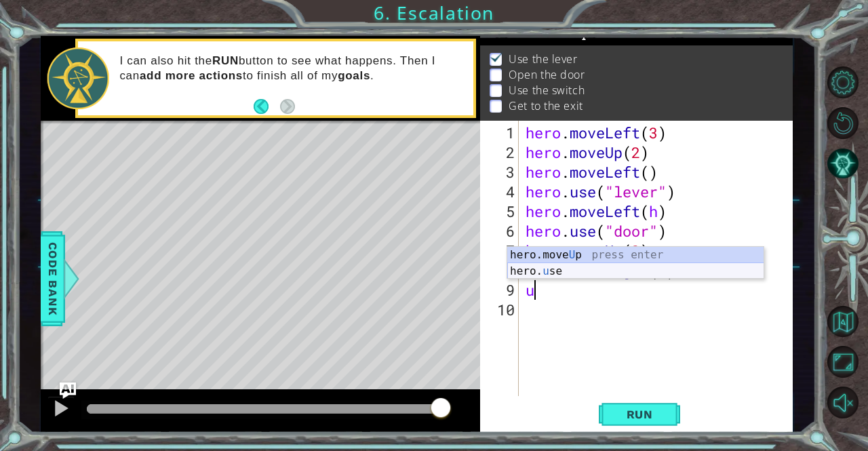
click at [540, 268] on div "hero.move U p press enter hero. u se press enter" at bounding box center [635, 279] width 257 height 65
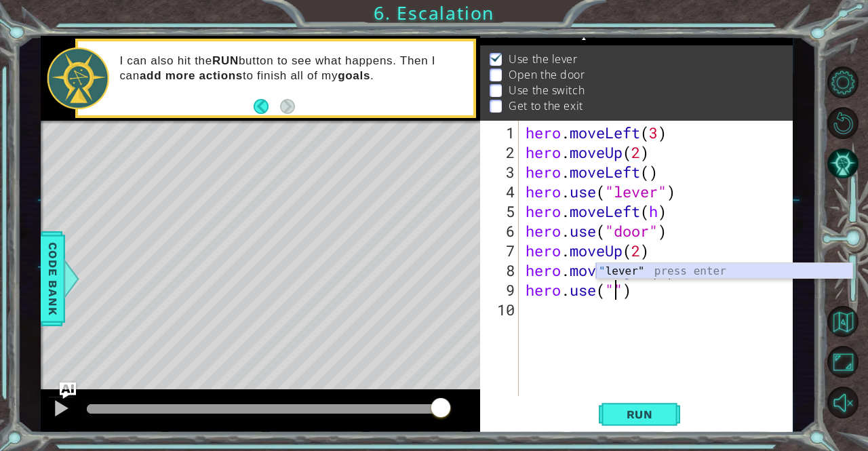
type textarea "hero.use("lever")"
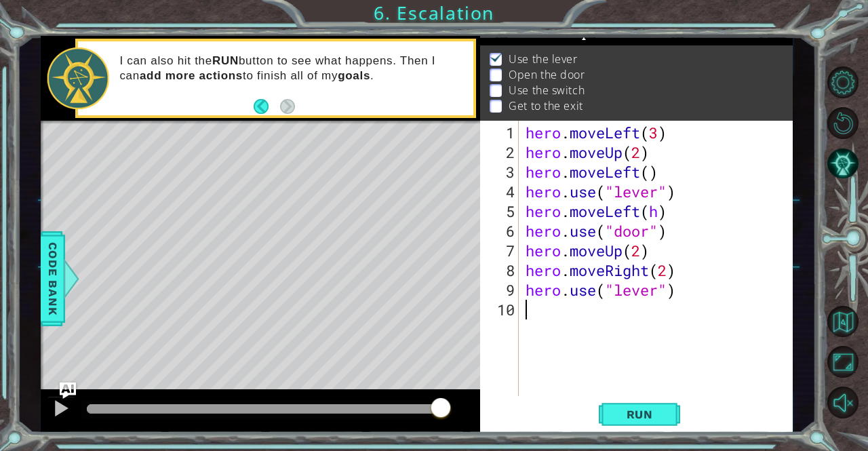
click at [541, 319] on div "hero . moveLeft ( 3 ) hero . moveUp ( 2 ) hero . moveLeft ( ) hero . use ( "lev…" at bounding box center [660, 280] width 274 height 315
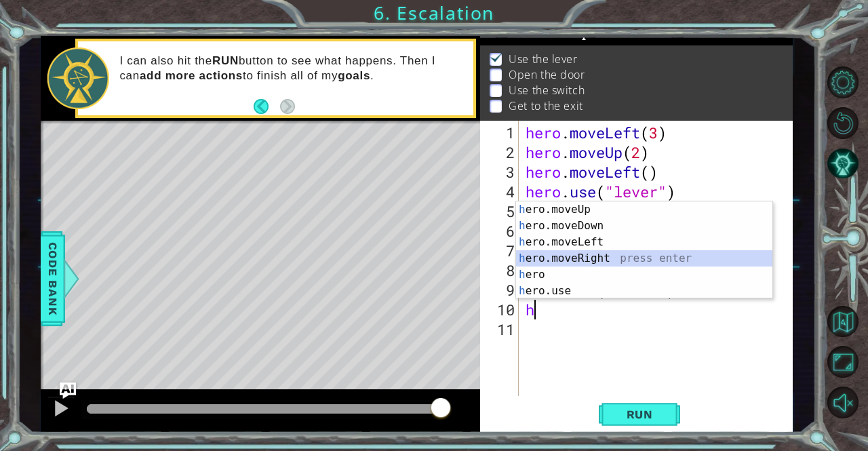
click at [580, 261] on div "h ero.moveUp press enter h ero.moveDown press enter h ero.moveLeft press enter …" at bounding box center [644, 266] width 257 height 130
type textarea "hero.moveRight(1)"
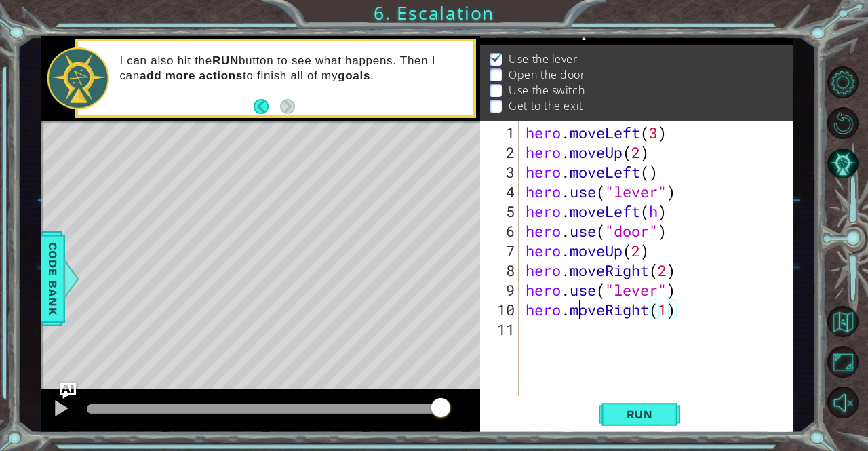
click at [578, 298] on div "hero . moveLeft ( 3 ) hero . moveUp ( 2 ) hero . moveLeft ( ) hero . use ( "lev…" at bounding box center [660, 280] width 274 height 315
click at [579, 315] on div "hero . moveLeft ( 3 ) hero . moveUp ( 2 ) hero . moveLeft ( ) hero . use ( "lev…" at bounding box center [660, 280] width 274 height 315
click at [587, 337] on div "hero . moveLeft ( 3 ) hero . moveUp ( 2 ) hero . moveLeft ( ) hero . use ( "lev…" at bounding box center [660, 280] width 274 height 315
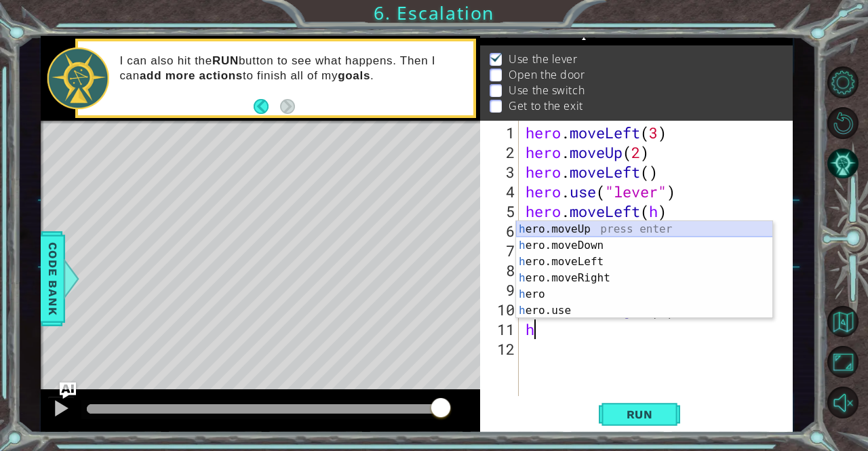
click at [552, 233] on div "h ero.moveUp press enter h ero.moveDown press enter h ero.moveLeft press enter …" at bounding box center [644, 286] width 257 height 130
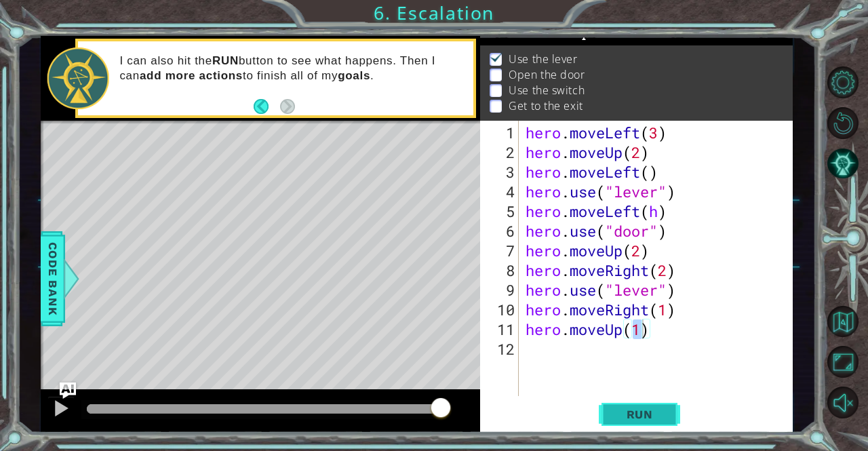
click at [630, 411] on span "Run" at bounding box center [640, 414] width 54 height 14
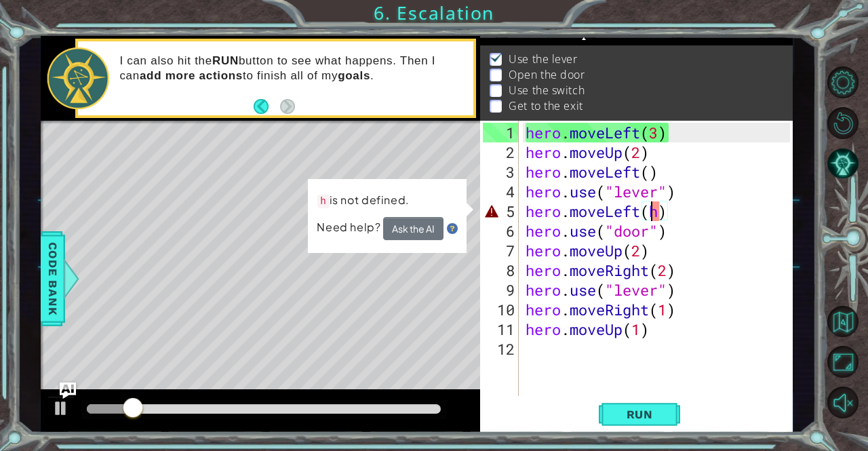
click at [654, 215] on div "hero . moveLeft ( 3 ) hero . moveUp ( 2 ) hero . moveLeft ( ) hero . use ( "lev…" at bounding box center [660, 280] width 274 height 315
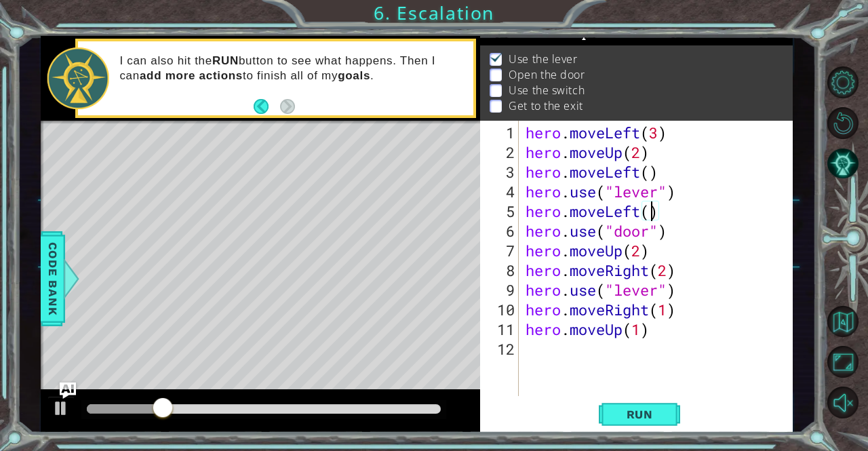
scroll to position [0, 5]
click at [647, 411] on span "Run" at bounding box center [640, 414] width 54 height 14
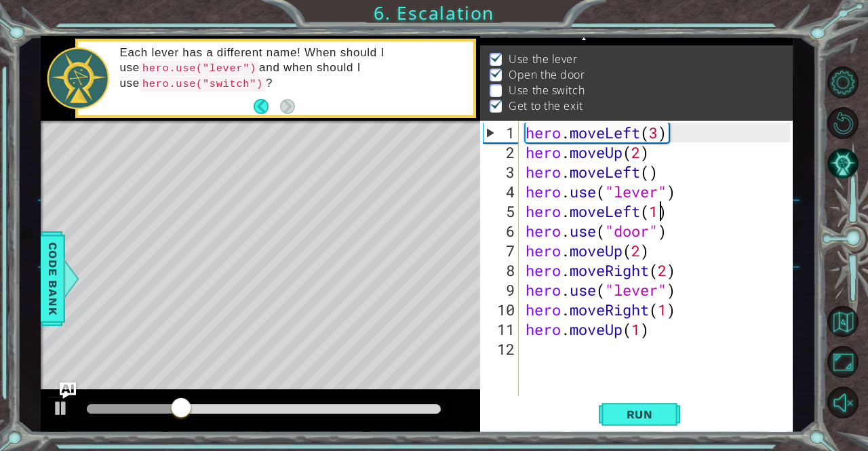
click at [647, 292] on div "hero . moveLeft ( 3 ) hero . moveUp ( 2 ) hero . moveLeft ( ) hero . use ( "lev…" at bounding box center [660, 280] width 274 height 315
click at [653, 291] on div "hero . moveLeft ( 3 ) hero . moveUp ( 2 ) hero . moveLeft ( ) hero . use ( "lev…" at bounding box center [660, 280] width 274 height 315
click at [658, 289] on div "hero . moveLeft ( 3 ) hero . moveUp ( 2 ) hero . moveLeft ( ) hero . use ( "lev…" at bounding box center [660, 280] width 274 height 315
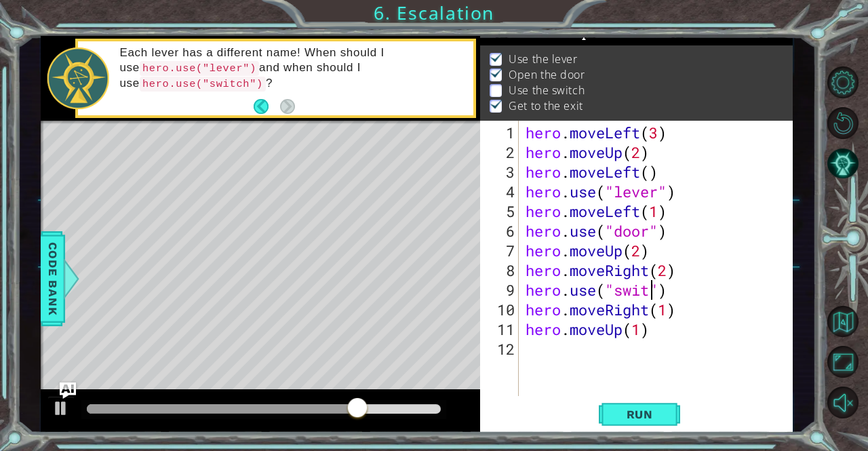
scroll to position [0, 6]
type textarea "hero.use("switch")"
click at [637, 411] on span "Run" at bounding box center [640, 414] width 54 height 14
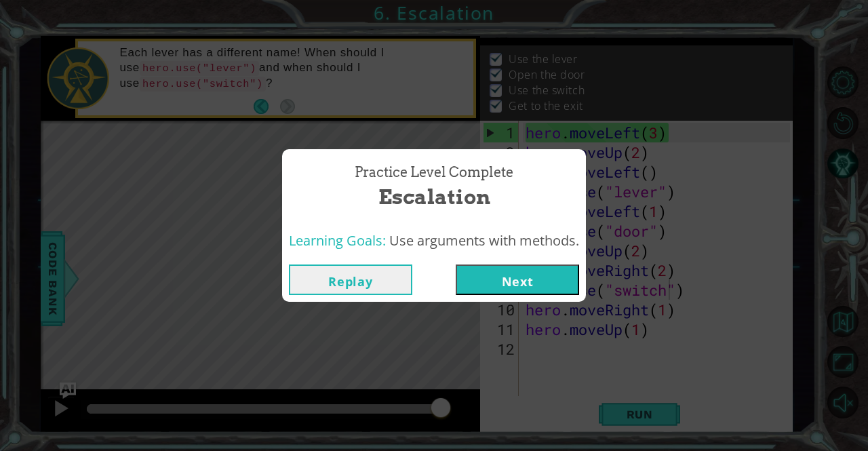
click at [554, 286] on button "Next" at bounding box center [517, 279] width 123 height 31
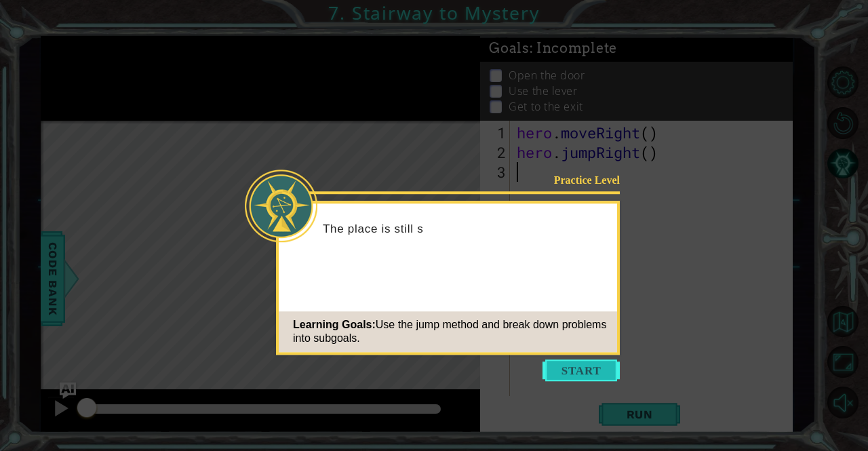
click at [592, 371] on button "Start" at bounding box center [580, 370] width 77 height 22
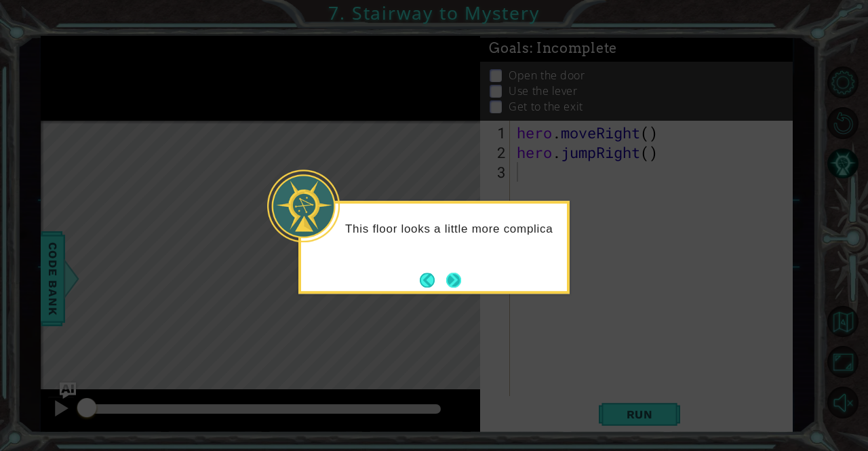
click at [449, 282] on button "Next" at bounding box center [453, 279] width 15 height 15
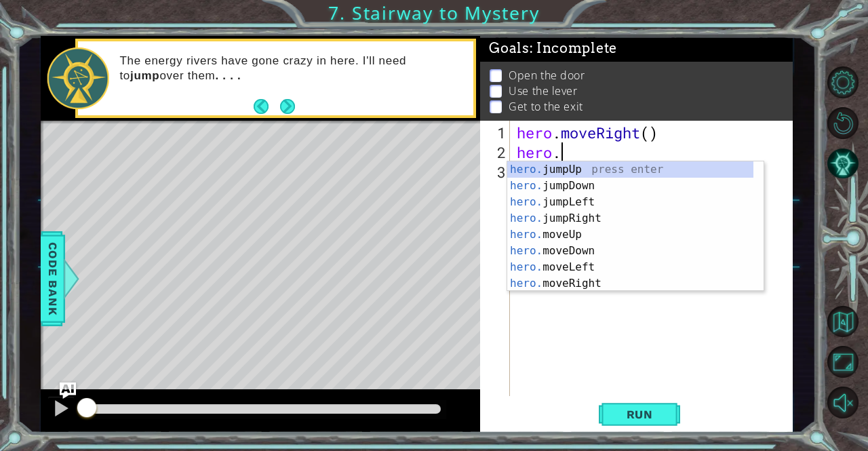
type textarea "h"
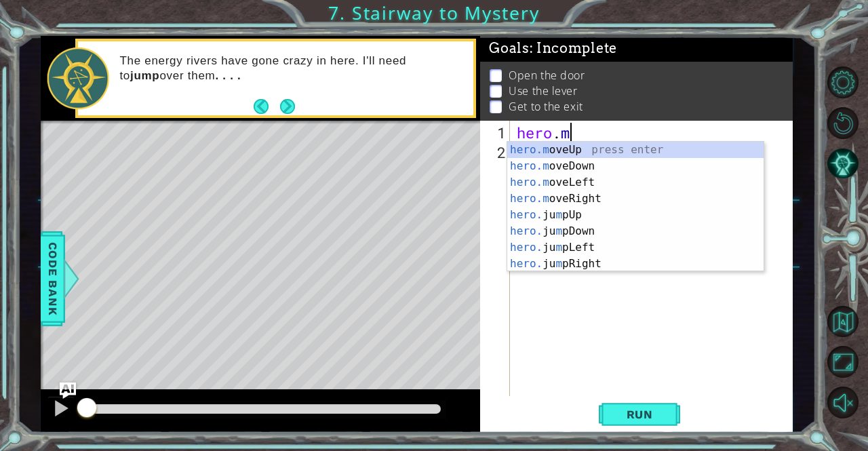
type textarea "h"
click at [535, 259] on div "hero .jumpUp press enter hero .jumpDown press enter hero .jumpLeft press enter …" at bounding box center [630, 223] width 247 height 163
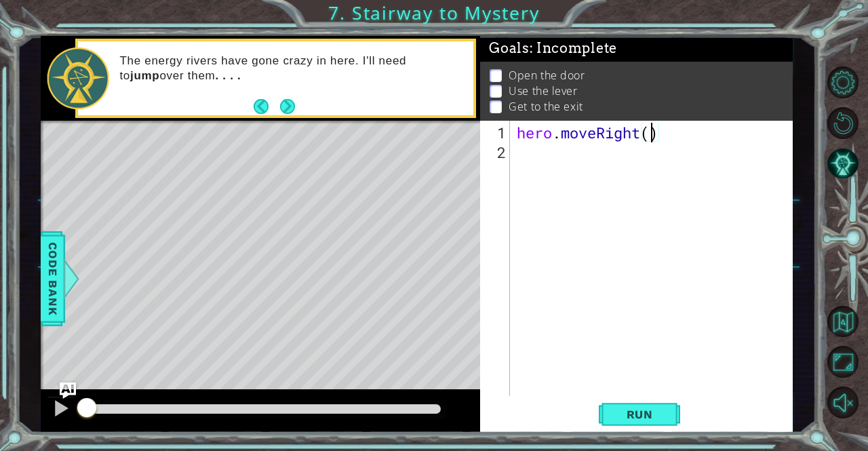
scroll to position [0, 5]
click at [624, 409] on span "Run" at bounding box center [640, 414] width 54 height 14
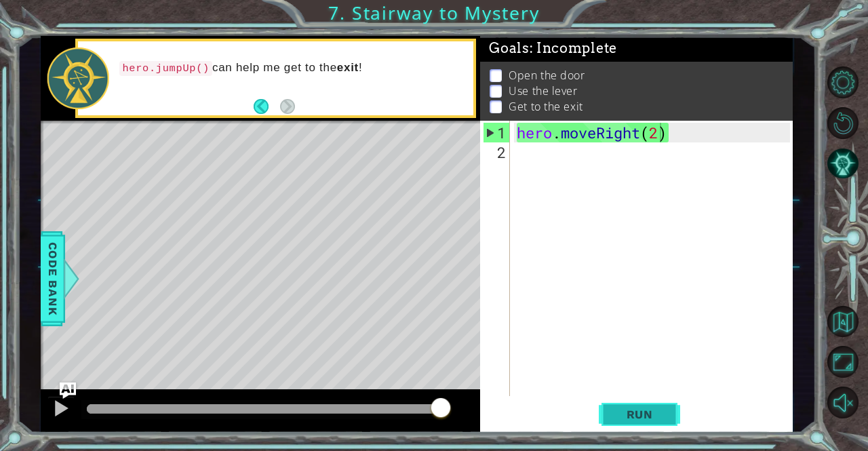
click at [624, 409] on span "Run" at bounding box center [640, 414] width 54 height 14
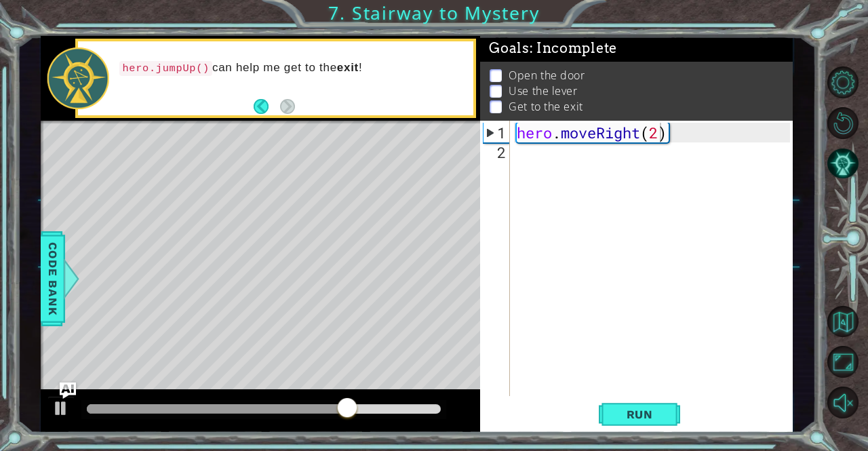
drag, startPoint x: 348, startPoint y: 388, endPoint x: 348, endPoint y: 397, distance: 9.5
click at [348, 397] on div "methods hero moveDown(steps) moveUp(steps) moveLeft(steps) moveRight(steps) use…" at bounding box center [417, 234] width 752 height 397
drag, startPoint x: 382, startPoint y: 403, endPoint x: 373, endPoint y: 405, distance: 9.6
click at [373, 405] on div at bounding box center [379, 409] width 24 height 24
drag, startPoint x: 373, startPoint y: 405, endPoint x: 280, endPoint y: 393, distance: 93.6
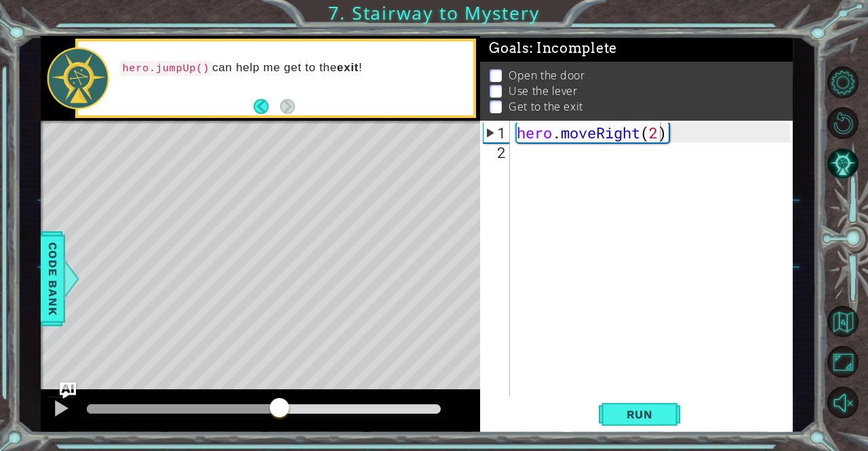
click at [280, 393] on div at bounding box center [261, 410] width 440 height 43
click at [50, 401] on button at bounding box center [60, 410] width 27 height 28
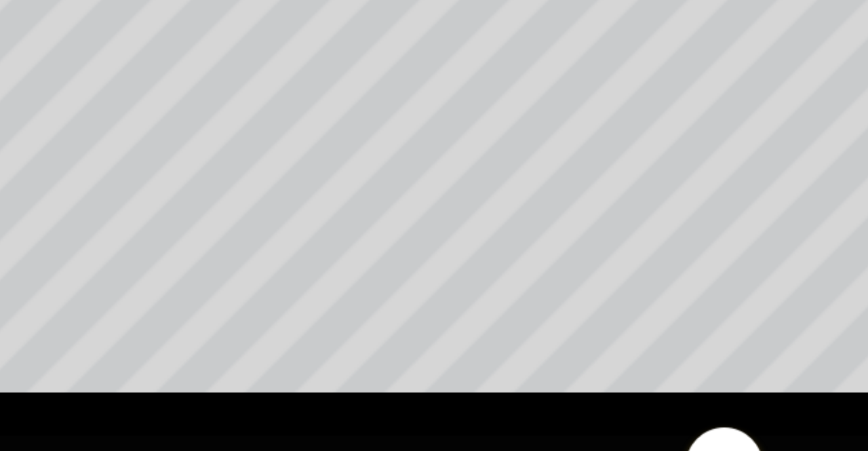
drag, startPoint x: 306, startPoint y: 367, endPoint x: 390, endPoint y: 411, distance: 94.9
click at [390, 411] on div "methods hero moveDown(steps) moveUp(steps) moveLeft(steps) moveRight(steps) use…" at bounding box center [417, 234] width 752 height 397
drag, startPoint x: 386, startPoint y: 401, endPoint x: 296, endPoint y: 397, distance: 90.2
click at [296, 397] on div at bounding box center [294, 409] width 24 height 24
drag, startPoint x: 299, startPoint y: 403, endPoint x: 221, endPoint y: 385, distance: 79.9
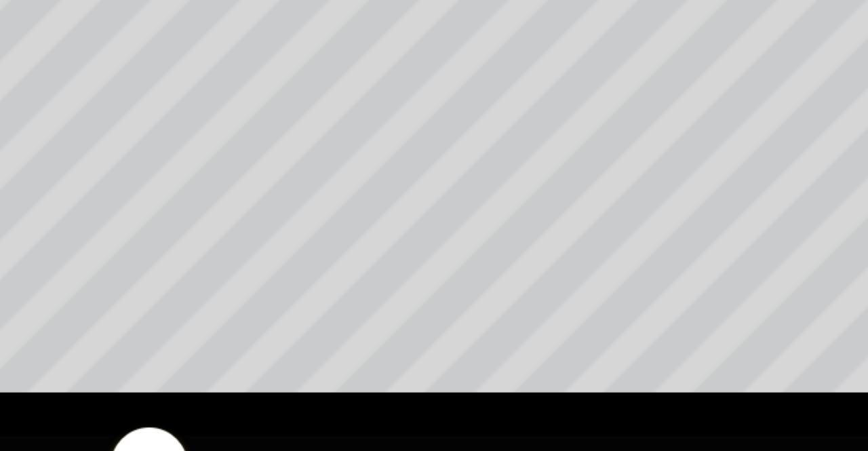
click at [221, 385] on div "methods hero moveDown(steps) moveUp(steps) moveLeft(steps) moveRight(steps) use…" at bounding box center [417, 234] width 752 height 397
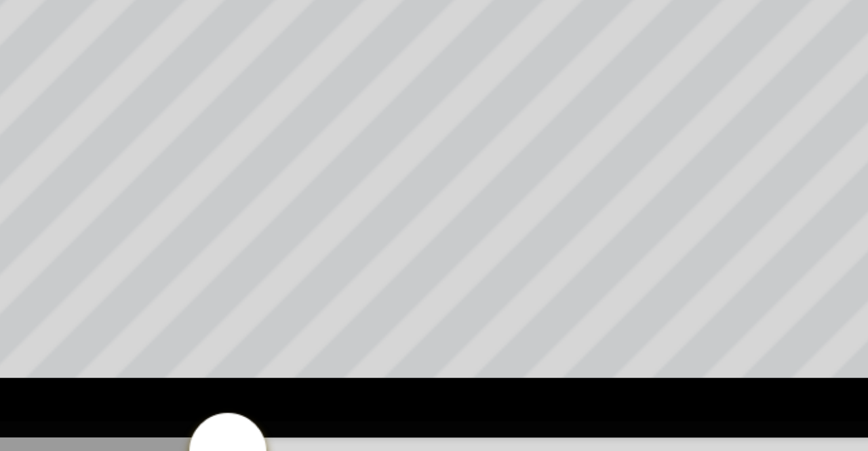
drag, startPoint x: 207, startPoint y: 401, endPoint x: 247, endPoint y: 407, distance: 40.4
click at [247, 407] on div at bounding box center [248, 409] width 24 height 24
drag, startPoint x: 245, startPoint y: 403, endPoint x: 236, endPoint y: 407, distance: 10.0
click at [236, 407] on div at bounding box center [232, 409] width 24 height 24
click at [240, 403] on div at bounding box center [240, 409] width 24 height 24
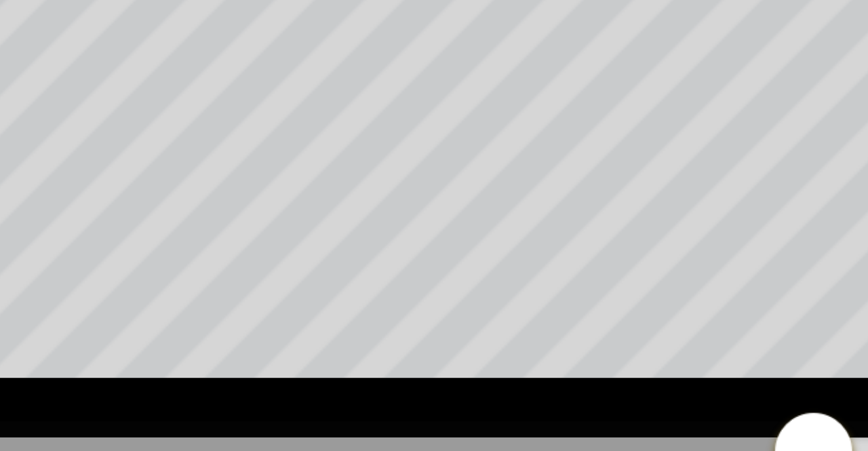
drag, startPoint x: 241, startPoint y: 402, endPoint x: 392, endPoint y: 406, distance: 151.9
click at [392, 406] on div at bounding box center [394, 409] width 24 height 24
click at [403, 364] on div "Level Map" at bounding box center [354, 320] width 626 height 399
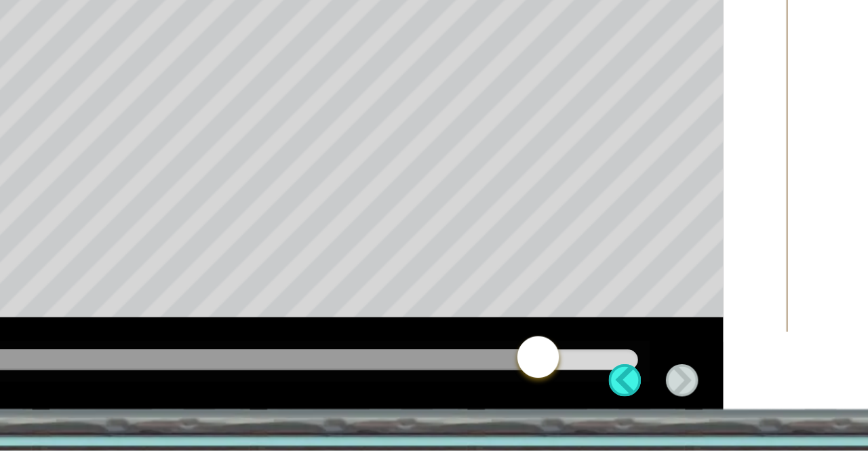
scroll to position [0, 0]
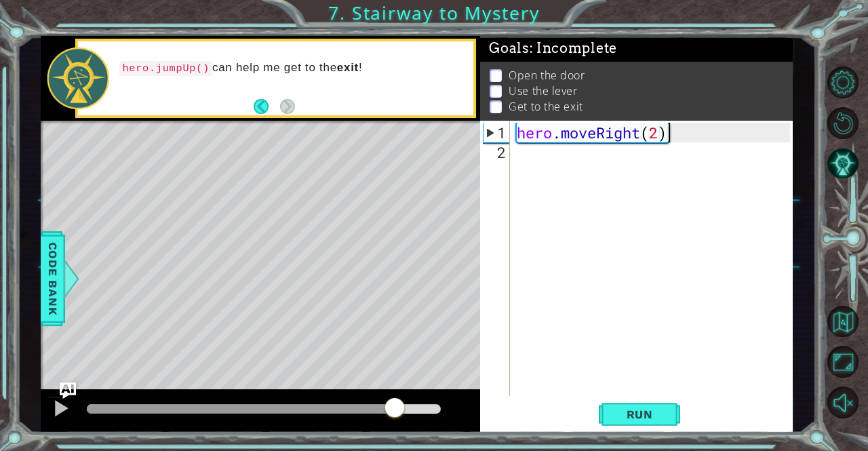
click at [725, 132] on div "hero . moveRight ( 2 )" at bounding box center [655, 280] width 282 height 315
click at [658, 136] on div "hero . moveRight ( 2 )" at bounding box center [655, 280] width 282 height 315
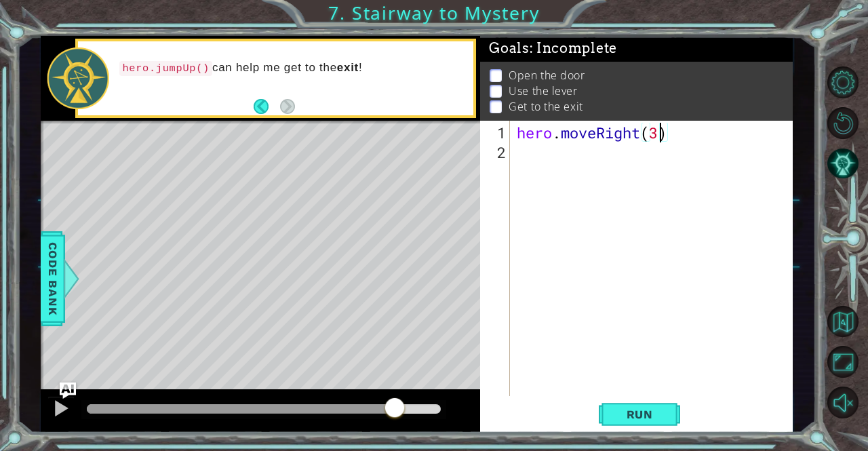
click at [622, 432] on div "hero.moveRight(3) 1 2 hero . moveRight ( 3 ) הההההההההההההההההההההההההההההההההה…" at bounding box center [636, 277] width 312 height 312
click at [623, 420] on span "Run" at bounding box center [640, 414] width 54 height 14
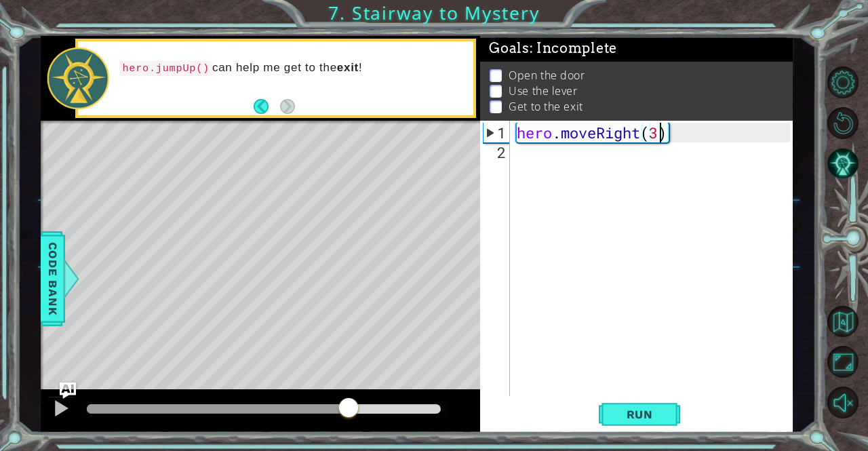
drag, startPoint x: 437, startPoint y: 409, endPoint x: 333, endPoint y: 406, distance: 103.7
click at [336, 406] on div at bounding box center [348, 409] width 24 height 24
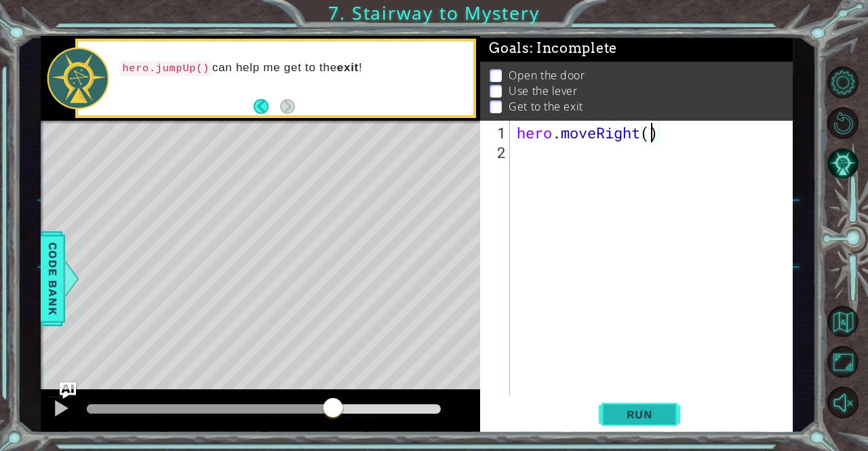
scroll to position [0, 5]
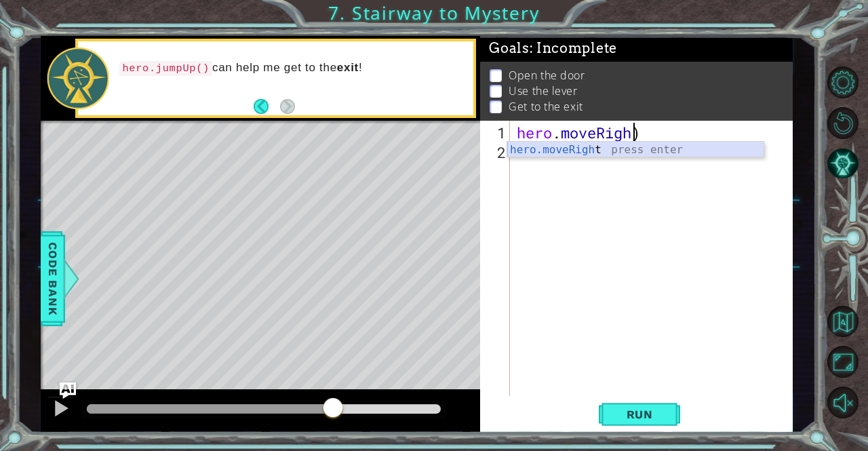
click at [601, 143] on div "hero.moveRigh t press enter" at bounding box center [635, 166] width 257 height 49
type textarea "hero.moveRight(1)"
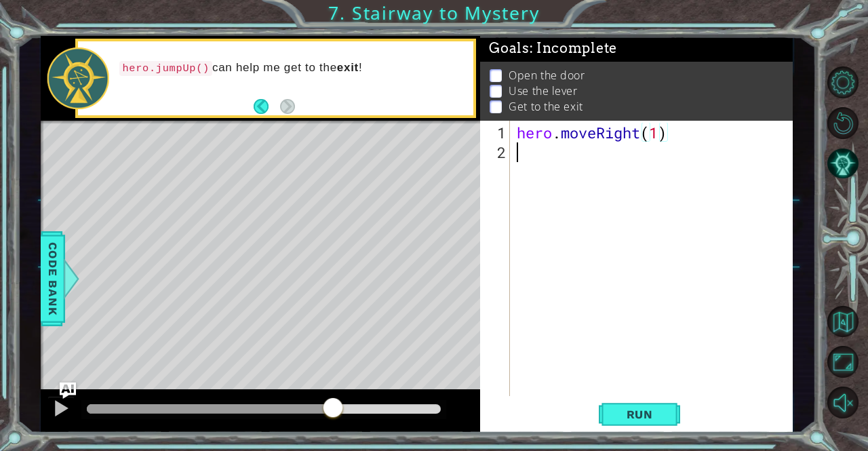
click at [601, 143] on div "hero . moveRight ( 1 )" at bounding box center [655, 280] width 282 height 315
type textarea "h"
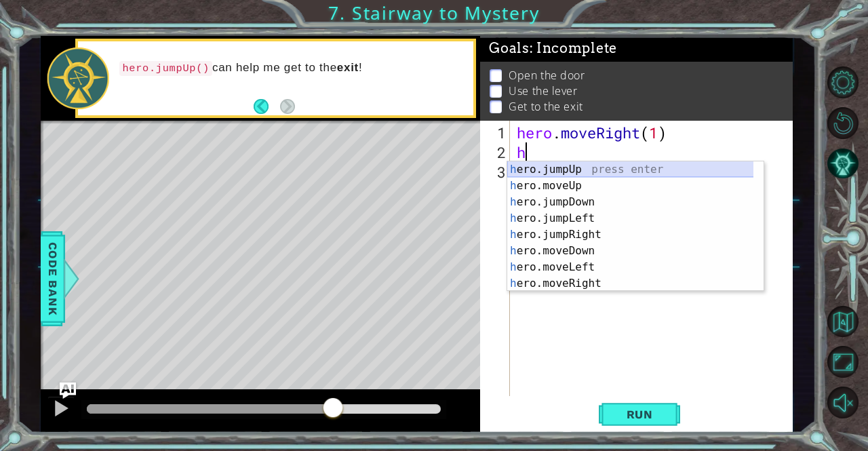
click at [580, 166] on div "h ero.jumpUp press enter h ero.moveUp press enter h ero.jumpDown press enter h …" at bounding box center [630, 242] width 247 height 163
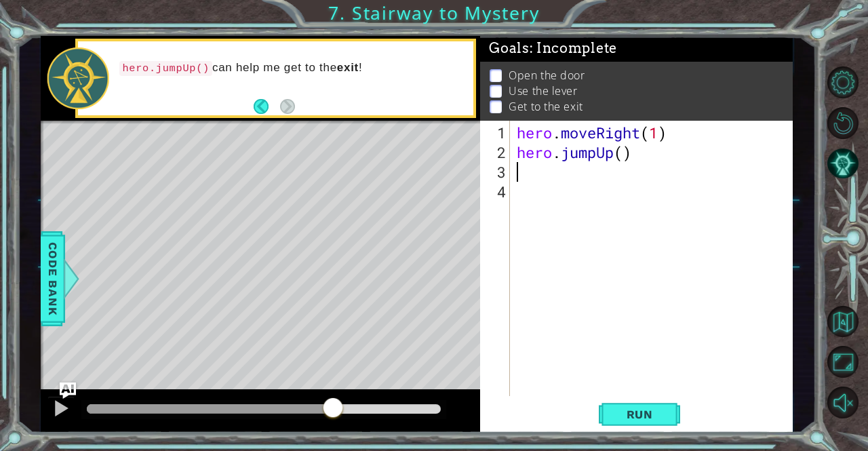
click at [621, 154] on div "hero . moveRight ( 1 ) hero . jumpUp ( )" at bounding box center [655, 280] width 282 height 315
type textarea "hero.jumpUp(3)"
click at [541, 180] on div "hero . moveRight ( 1 ) hero . jumpUp ( 3 )" at bounding box center [655, 280] width 282 height 315
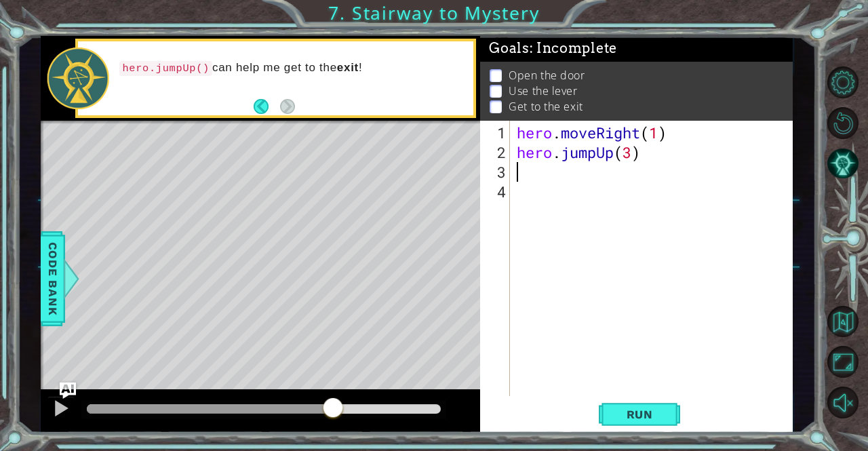
click at [539, 170] on div "hero . moveRight ( 1 ) hero . jumpUp ( 3 )" at bounding box center [655, 280] width 282 height 315
click at [630, 416] on span "Run" at bounding box center [640, 414] width 54 height 14
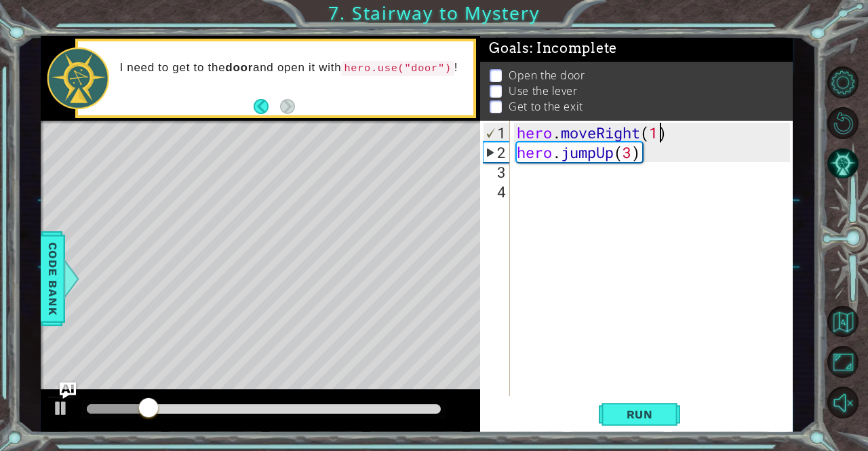
click at [658, 138] on div "hero . moveRight ( 1 ) hero . jumpUp ( 3 )" at bounding box center [655, 280] width 282 height 315
click at [645, 420] on span "Run" at bounding box center [640, 414] width 54 height 14
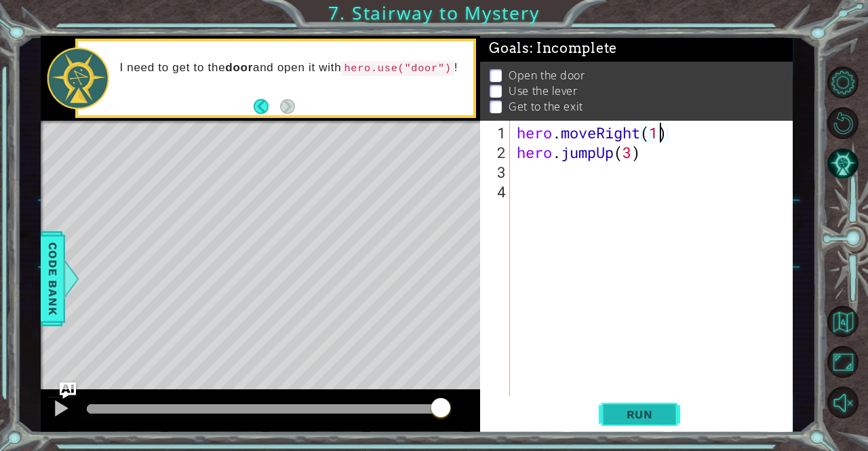
type textarea "hero.moveRight(1)"
click at [610, 418] on button "Run" at bounding box center [639, 414] width 81 height 31
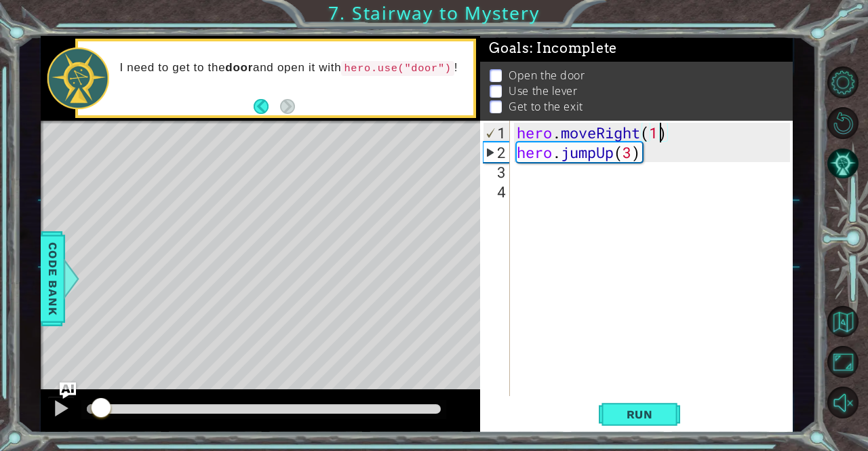
drag, startPoint x: 137, startPoint y: 405, endPoint x: 100, endPoint y: 444, distance: 53.7
click at [100, 444] on div "1 ההההההההההההההההההההההההההההההההההההההההההההההההההההההההההההההההההההההההההההה…" at bounding box center [434, 225] width 868 height 451
click at [626, 165] on div "hero . moveRight ( 1 ) hero . jumpUp ( 3 )" at bounding box center [655, 280] width 282 height 315
click at [626, 150] on div "hero . moveRight ( 1 ) hero . jumpUp ( 3 )" at bounding box center [655, 280] width 282 height 315
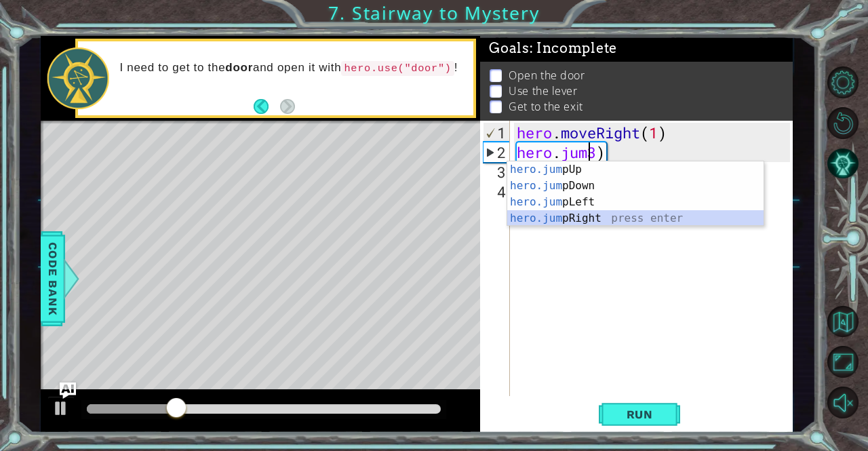
click at [549, 215] on div "hero.jum pUp press enter hero.jum pDown press enter hero.jum pLeft press enter …" at bounding box center [635, 210] width 257 height 98
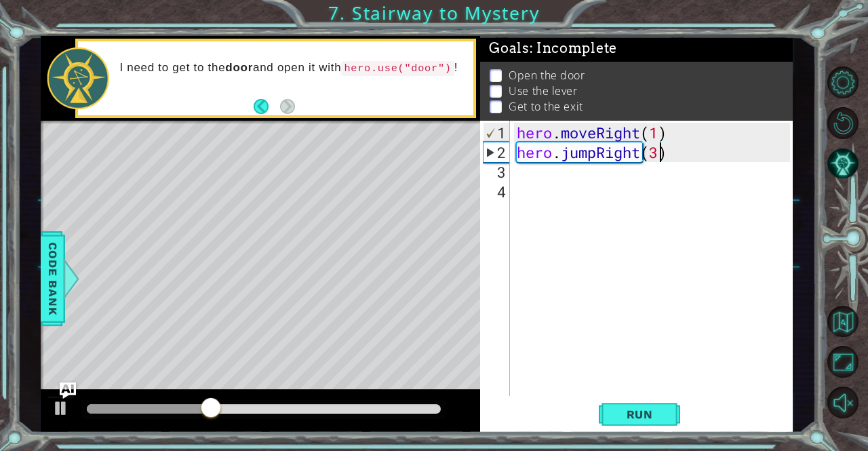
scroll to position [0, 7]
click at [629, 417] on span "Run" at bounding box center [640, 414] width 54 height 14
click at [662, 418] on span "Run" at bounding box center [640, 414] width 54 height 14
type textarea "hero.jumpRight(3)"
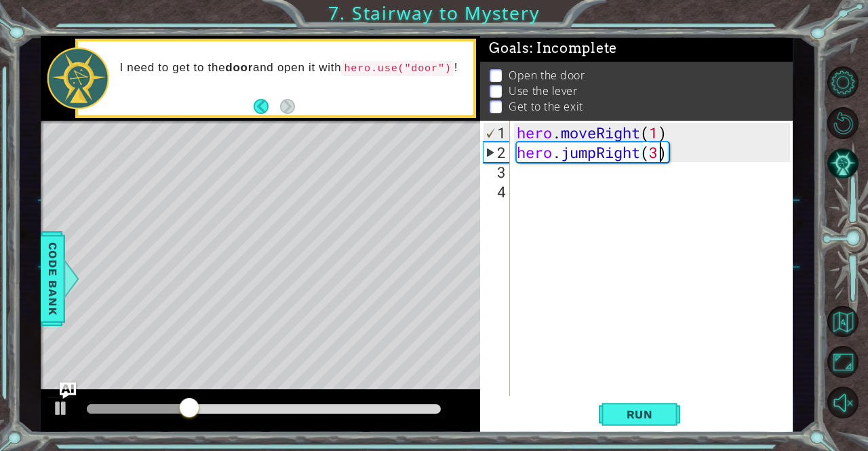
click at [533, 173] on div "hero . moveRight ( 1 ) hero . jumpRight ( 3 )" at bounding box center [655, 280] width 282 height 315
type textarea "h"
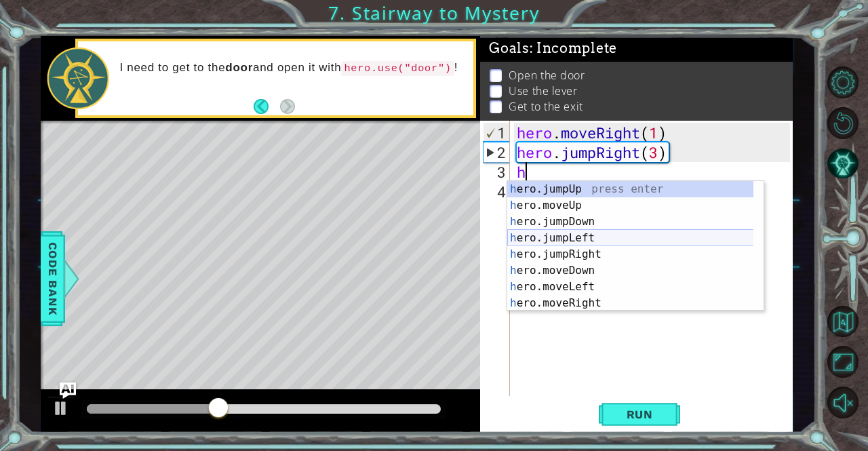
click at [551, 234] on div "h ero.jumpUp press enter h ero.moveUp press enter h ero.jumpDown press enter h …" at bounding box center [630, 262] width 247 height 163
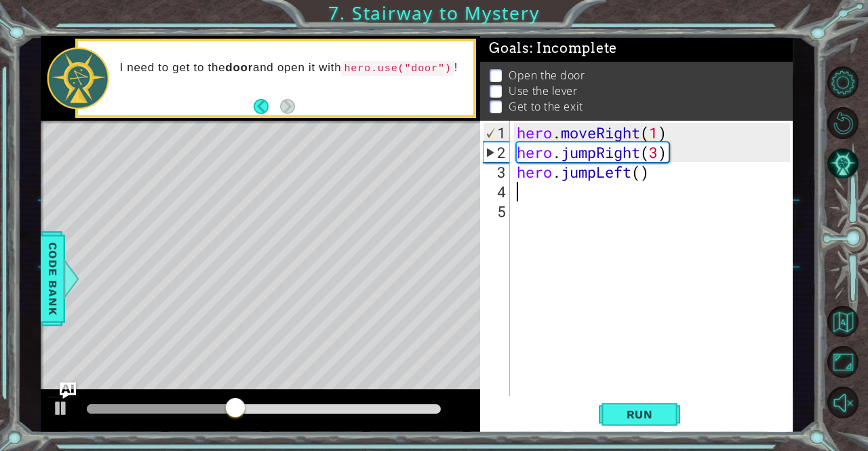
click at [641, 173] on div "hero . moveRight ( 1 ) hero . jumpRight ( 3 ) hero . jumpLeft ( )" at bounding box center [655, 280] width 282 height 315
type textarea "hero.jumpLeft(3)"
click at [643, 189] on div "hero . moveRight ( 1 ) hero . jumpRight ( 3 ) hero . jumpLeft ( 3 )" at bounding box center [655, 280] width 282 height 315
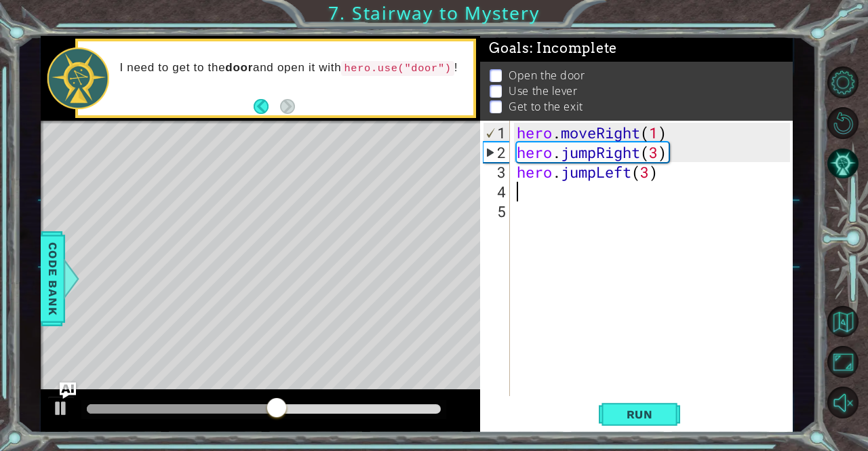
type textarea "h"
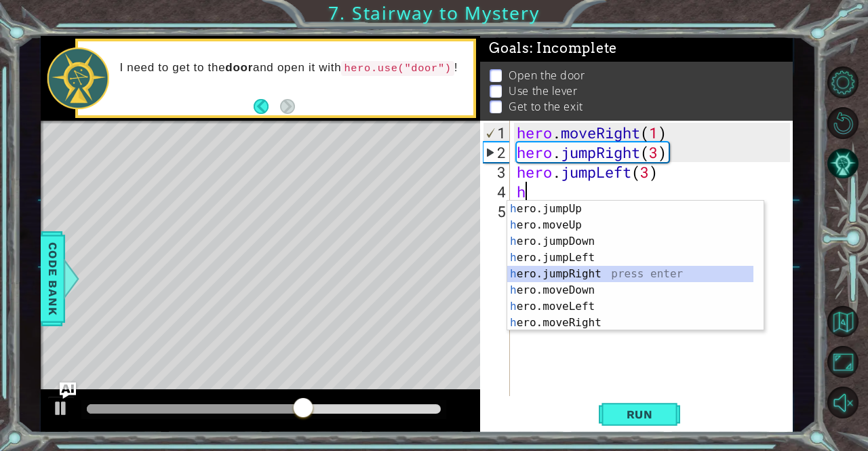
click at [599, 272] on div "h ero.jumpUp press enter h ero.moveUp press enter h ero.jumpDown press enter h …" at bounding box center [630, 282] width 247 height 163
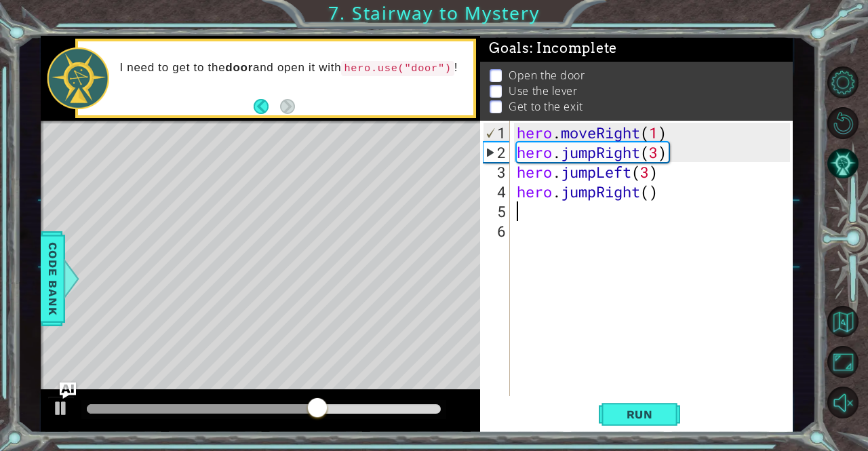
click at [648, 193] on div "hero . moveRight ( 1 ) hero . jumpRight ( 3 ) hero . jumpLeft ( 3 ) hero . jump…" at bounding box center [655, 280] width 282 height 315
type textarea "hero.jumpRight(3)"
click at [648, 193] on div "hero . moveRight ( 1 ) hero . jumpRight ( 3 ) hero . jumpLeft ( 3 ) hero . jump…" at bounding box center [655, 280] width 282 height 315
click at [658, 213] on div "hero . moveRight ( 1 ) hero . jumpRight ( 3 ) hero . jumpLeft ( 3 ) hero . jump…" at bounding box center [655, 280] width 282 height 315
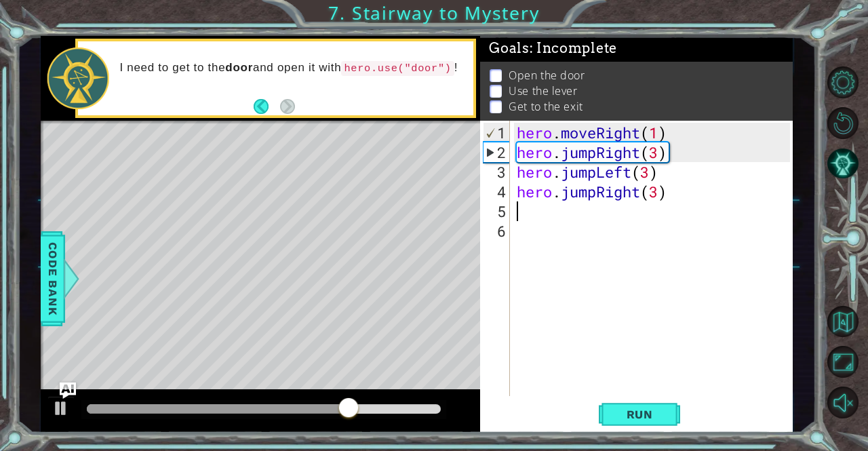
scroll to position [0, 0]
type textarea "h"
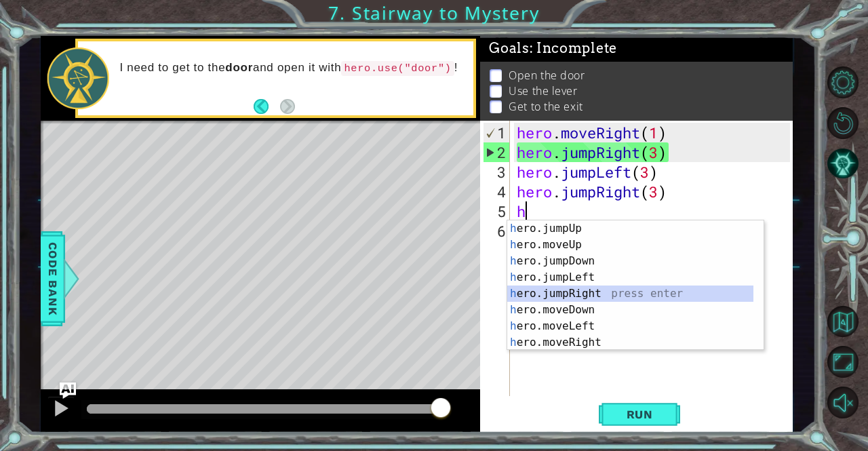
click at [576, 291] on div "h ero.jumpUp press enter h ero.moveUp press enter h ero.jumpDown press enter h …" at bounding box center [630, 301] width 247 height 163
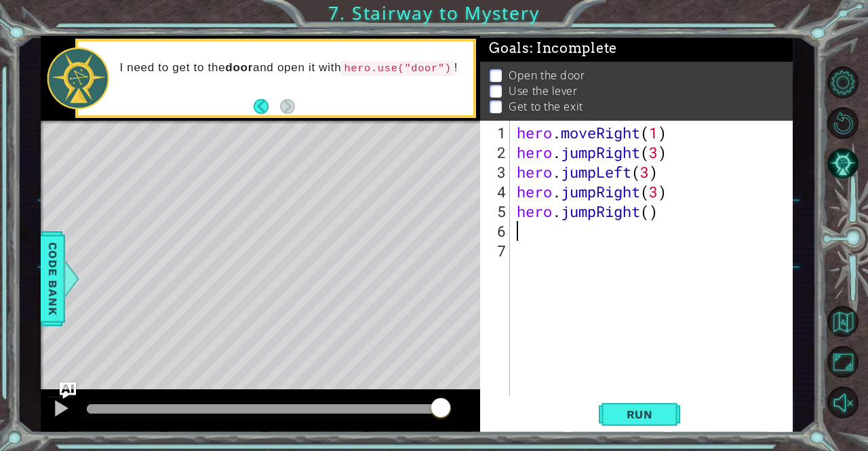
click at [653, 218] on div "hero . moveRight ( 1 ) hero . jumpRight ( 3 ) hero . jumpLeft ( 3 ) hero . jump…" at bounding box center [655, 280] width 282 height 315
click at [634, 211] on div "hero . moveRight ( 1 ) hero . jumpRight ( 3 ) hero . jumpLeft ( 3 ) hero . jump…" at bounding box center [655, 280] width 282 height 315
click at [644, 214] on div "hero . moveRight ( 1 ) hero . jumpRight ( 3 ) hero . jumpLeft ( 3 ) hero . jump…" at bounding box center [655, 280] width 282 height 315
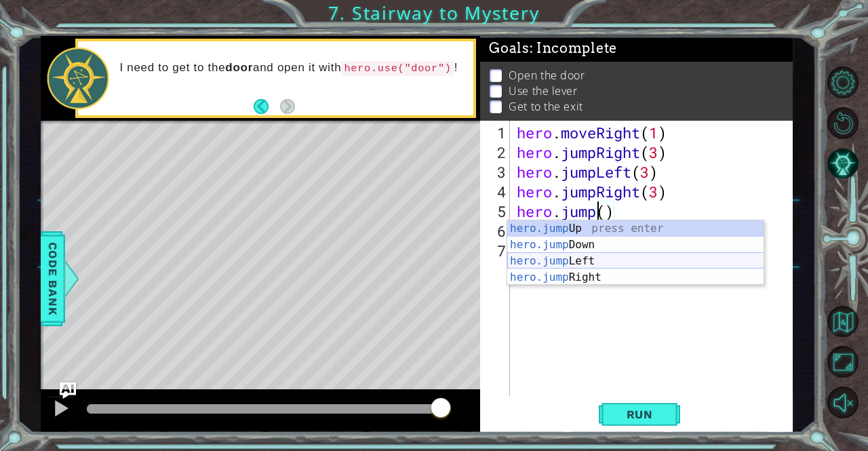
click at [580, 255] on div "hero.jump Up press enter hero.jump Down press enter hero.jump Left press enter …" at bounding box center [635, 269] width 257 height 98
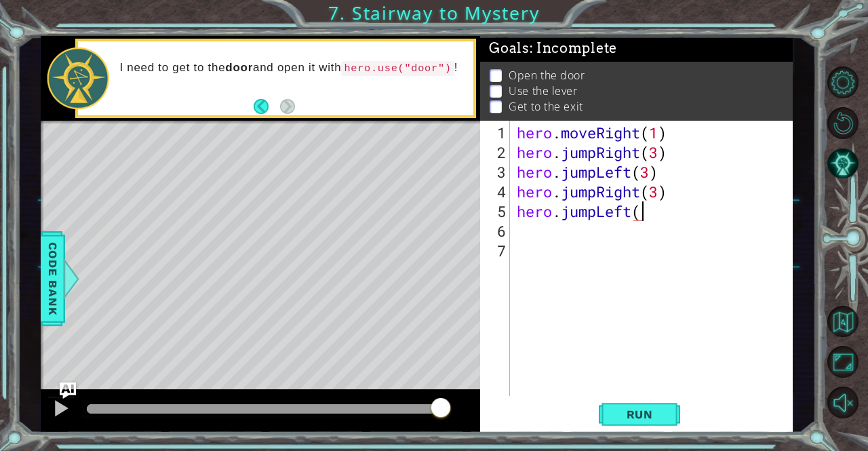
scroll to position [0, 5]
click at [627, 420] on span "Run" at bounding box center [640, 414] width 54 height 14
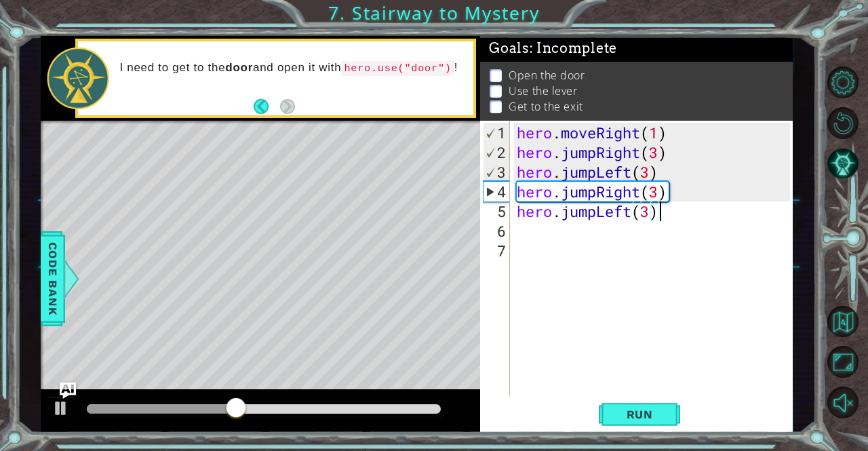
click at [658, 156] on div "hero . moveRight ( 1 ) hero . jumpRight ( 3 ) hero . jumpLeft ( 3 ) hero . jump…" at bounding box center [655, 280] width 282 height 315
click at [644, 169] on div "hero . moveRight ( 1 ) hero . jumpRight ( 2 ) hero . jumpLeft ( 3 ) hero . jump…" at bounding box center [655, 280] width 282 height 315
click at [651, 170] on div "hero . moveRight ( 1 ) hero . jumpRight ( 2 ) hero . jumpLeft ( 3 ) hero . jump…" at bounding box center [655, 280] width 282 height 315
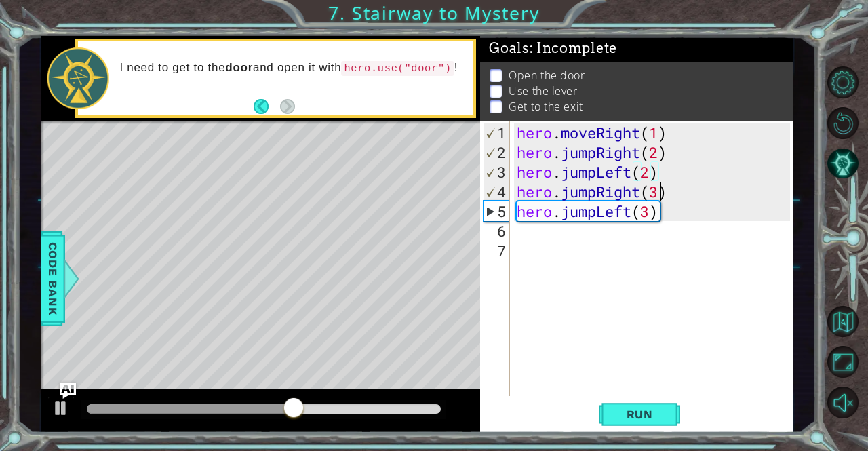
click at [663, 193] on div "hero . moveRight ( 1 ) hero . jumpRight ( 2 ) hero . jumpLeft ( 2 ) hero . jump…" at bounding box center [655, 280] width 282 height 315
click at [648, 205] on div "hero . moveRight ( 1 ) hero . jumpRight ( 2 ) hero . jumpLeft ( 2 ) hero . jump…" at bounding box center [655, 280] width 282 height 315
type textarea "hero.jumpLeft(2)"
click at [618, 413] on span "Run" at bounding box center [640, 414] width 54 height 14
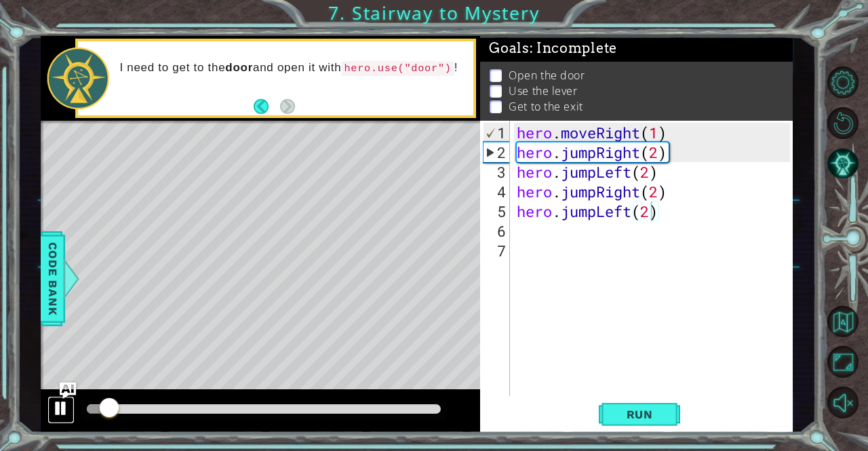
click at [66, 409] on div at bounding box center [61, 408] width 18 height 18
drag, startPoint x: 105, startPoint y: 403, endPoint x: 113, endPoint y: 399, distance: 9.1
click at [113, 399] on div at bounding box center [111, 409] width 24 height 24
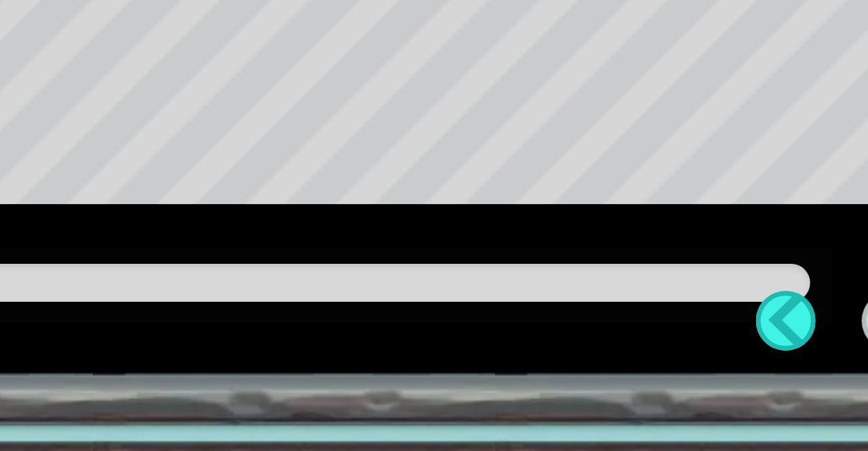
scroll to position [0, 0]
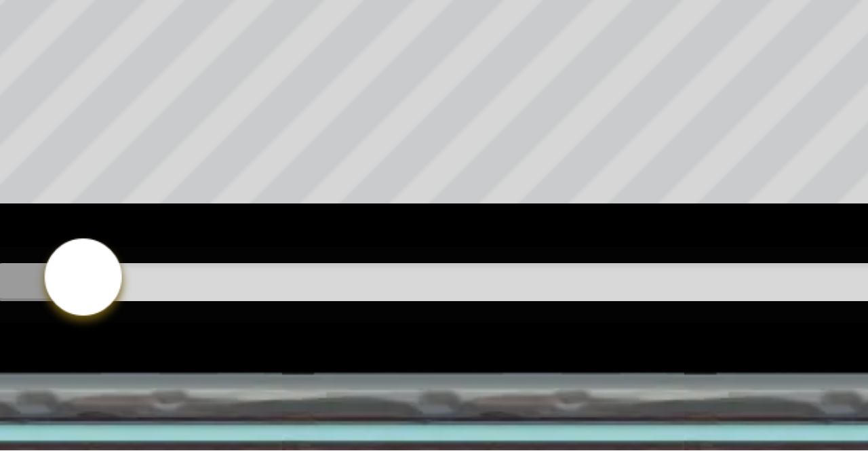
drag, startPoint x: 121, startPoint y: 407, endPoint x: 111, endPoint y: 404, distance: 10.5
click at [111, 404] on div at bounding box center [111, 409] width 24 height 24
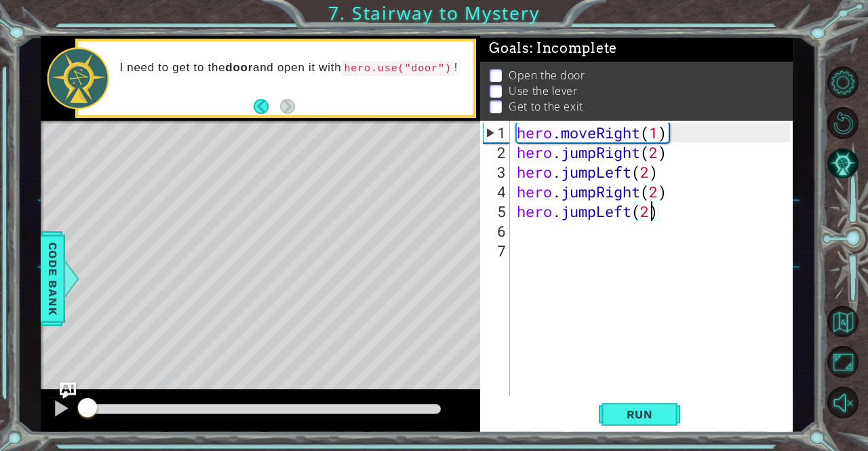
drag, startPoint x: 107, startPoint y: 407, endPoint x: 89, endPoint y: 407, distance: 17.6
click at [89, 407] on div at bounding box center [87, 409] width 24 height 24
click at [550, 243] on div "hero . moveRight ( 1 ) hero . jumpRight ( 2 ) hero . jumpLeft ( 2 ) hero . jump…" at bounding box center [655, 280] width 282 height 315
click at [532, 225] on div "hero . moveRight ( 1 ) hero . jumpRight ( 2 ) hero . jumpLeft ( 2 ) hero . jump…" at bounding box center [655, 280] width 282 height 315
type textarea "r"
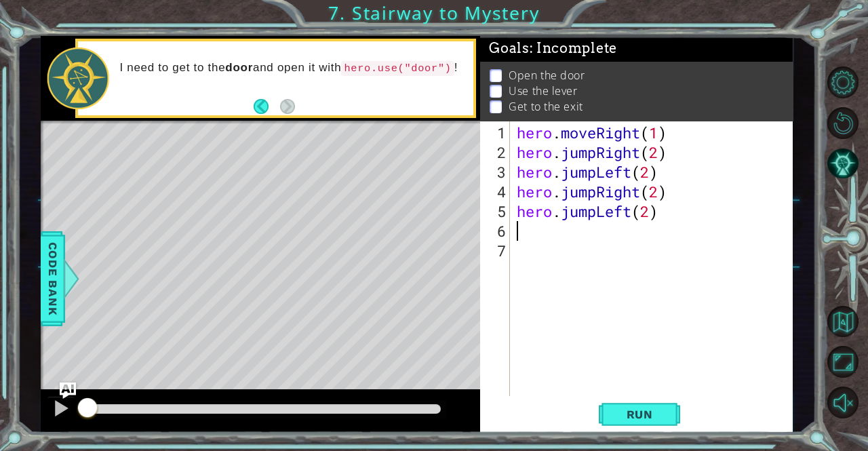
type textarea "h"
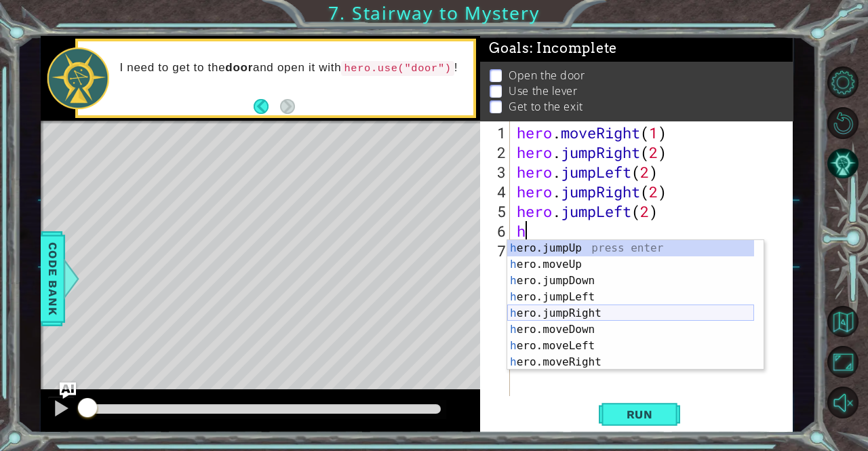
click at [536, 313] on div "h ero.jumpUp press enter h ero.moveUp press enter h ero.jumpDown press enter h …" at bounding box center [630, 321] width 247 height 163
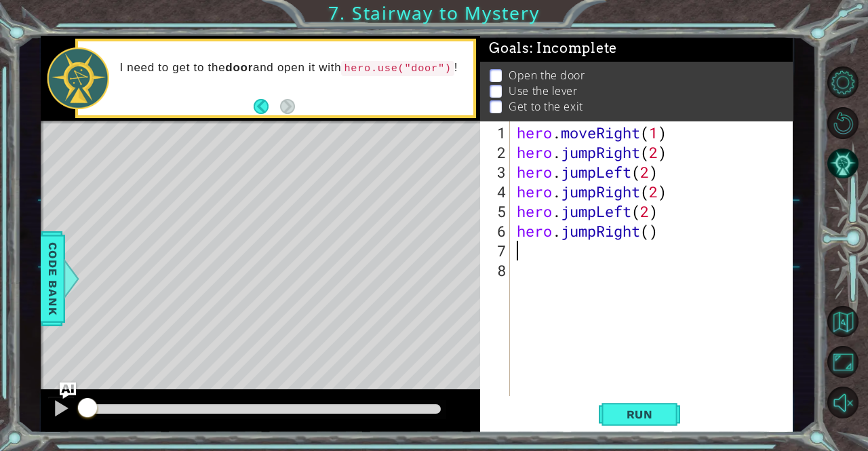
click at [646, 229] on div "hero . moveRight ( 1 ) hero . jumpRight ( 2 ) hero . jumpLeft ( 2 ) hero . jump…" at bounding box center [655, 280] width 282 height 315
click at [651, 232] on div "hero . moveRight ( 1 ) hero . jumpRight ( 2 ) hero . jumpLeft ( 2 ) hero . jump…" at bounding box center [655, 280] width 282 height 315
type textarea "hero.jumpRight(2)"
click at [645, 259] on div "hero . moveRight ( 1 ) hero . jumpRight ( 2 ) hero . jumpLeft ( 2 ) hero . jump…" at bounding box center [655, 280] width 282 height 315
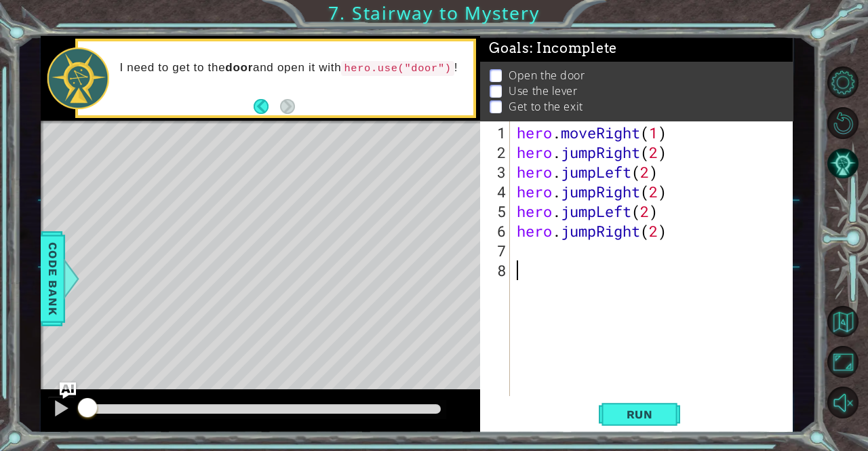
scroll to position [0, 0]
click at [573, 247] on div "hero . moveRight ( 1 ) hero . jumpRight ( 2 ) hero . jumpLeft ( 2 ) hero . jump…" at bounding box center [655, 280] width 282 height 315
type textarea "j"
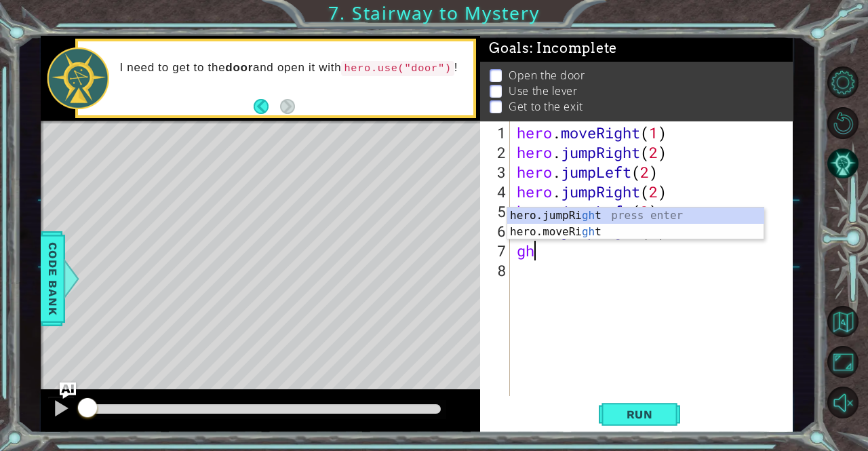
type textarea "g"
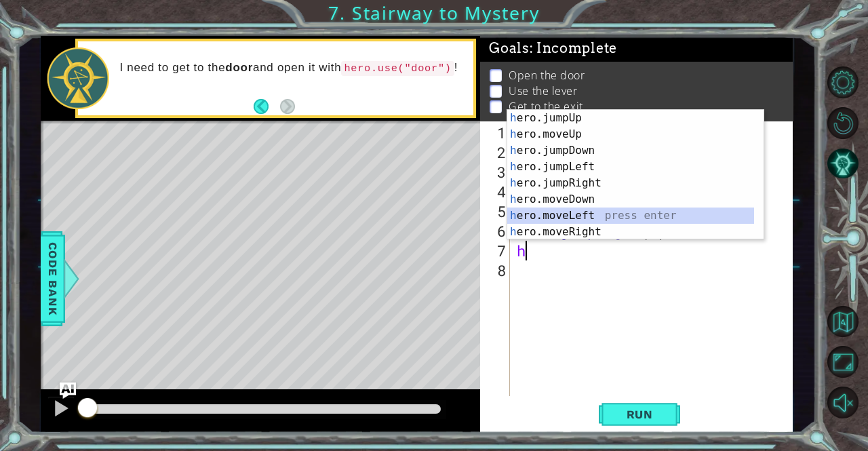
click at [570, 217] on div "h ero.jumpUp press enter h ero.moveUp press enter h ero.jumpDown press enter h …" at bounding box center [635, 191] width 257 height 163
type textarea "hero.moveLeft(1)"
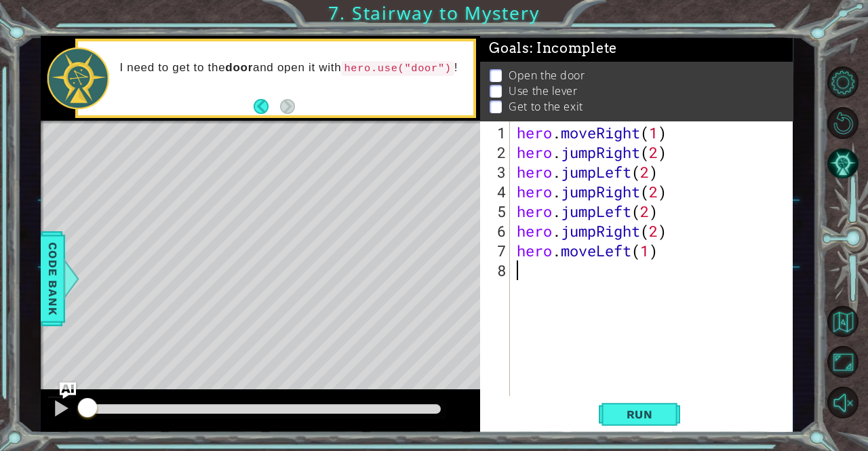
click at [574, 281] on div "hero . moveRight ( 1 ) hero . jumpRight ( 2 ) hero . jumpLeft ( 2 ) hero . jump…" at bounding box center [655, 280] width 282 height 315
type textarea "h"
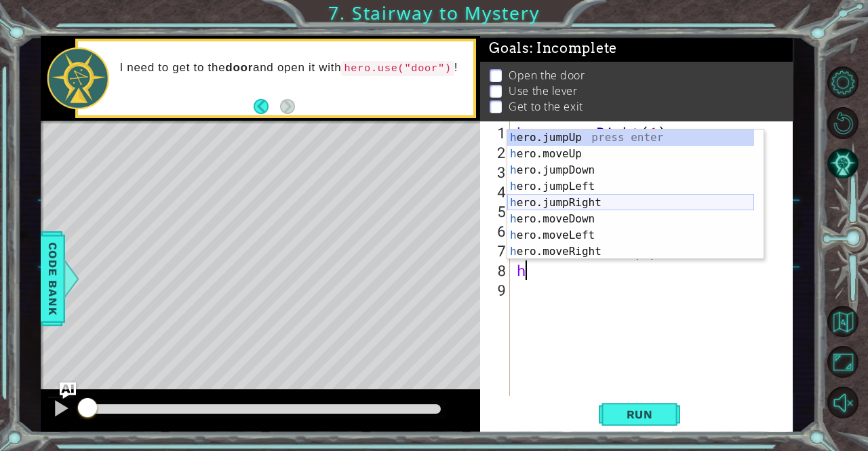
click at [560, 200] on div "h ero.jumpUp press enter h ero.moveUp press enter h ero.jumpDown press enter h …" at bounding box center [630, 210] width 247 height 163
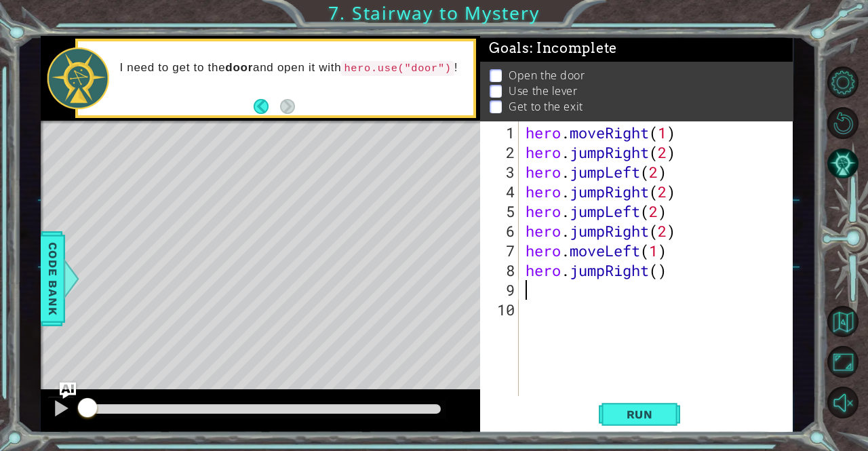
type textarea "h"
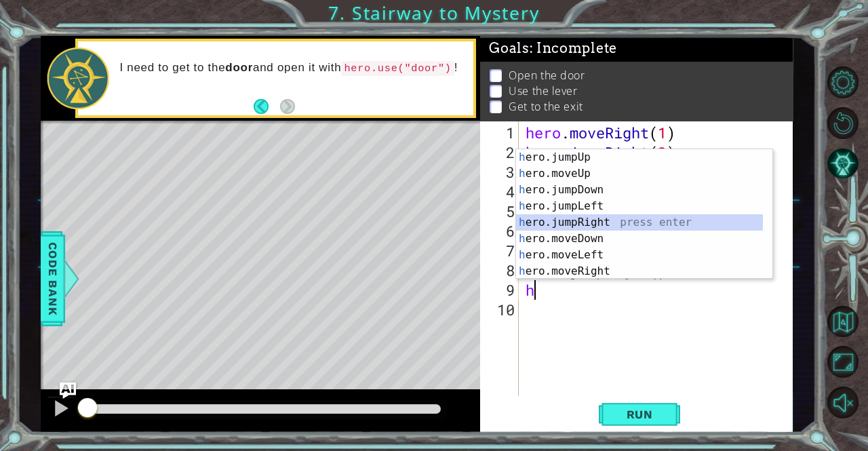
click at [567, 221] on div "h ero.jumpUp press enter h ero.moveUp press enter h ero.jumpDown press enter h …" at bounding box center [639, 230] width 247 height 163
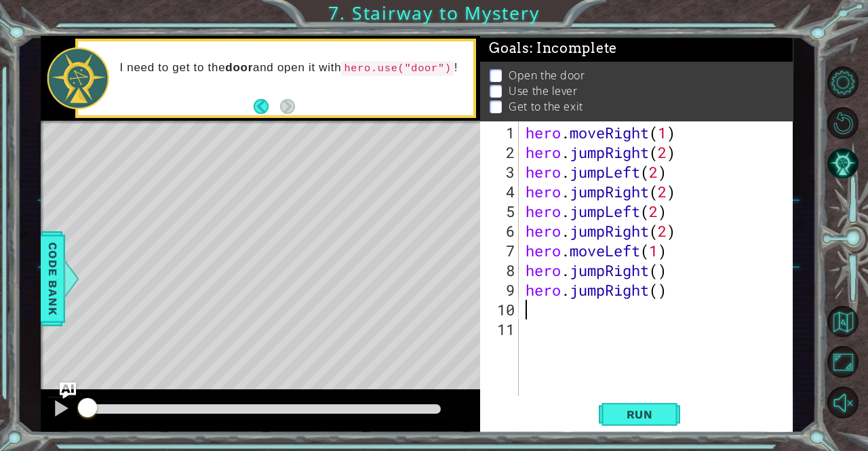
click at [641, 286] on div "hero . moveRight ( 1 ) hero . jumpRight ( 2 ) hero . jumpLeft ( 2 ) hero . jump…" at bounding box center [660, 280] width 274 height 315
click at [654, 287] on div "hero . moveRight ( 1 ) hero . jumpRight ( 2 ) hero . jumpLeft ( 2 ) hero . jump…" at bounding box center [660, 280] width 274 height 315
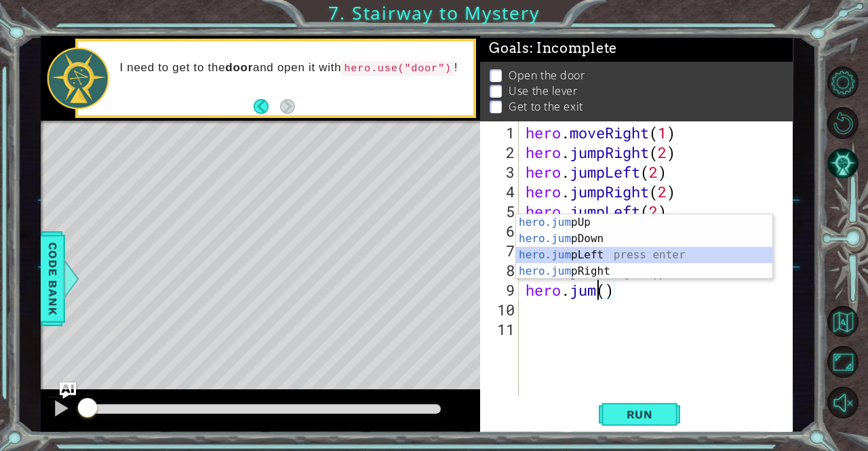
click at [584, 252] on div "hero.jum pUp press enter hero.jum pDown press enter hero.jum pLeft press enter …" at bounding box center [644, 263] width 257 height 98
type textarea "hero.jumpLeft"
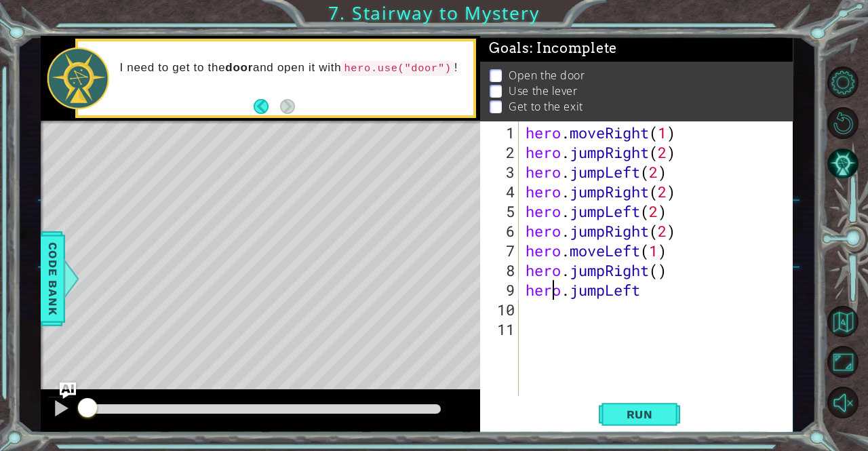
click at [548, 290] on div "hero . moveRight ( 1 ) hero . jumpRight ( 2 ) hero . jumpLeft ( 2 ) hero . jump…" at bounding box center [660, 280] width 274 height 315
click at [543, 300] on div "hero . moveRight ( 1 ) hero . jumpRight ( 2 ) hero . jumpLeft ( 2 ) hero . jump…" at bounding box center [660, 280] width 274 height 315
type textarea "h"
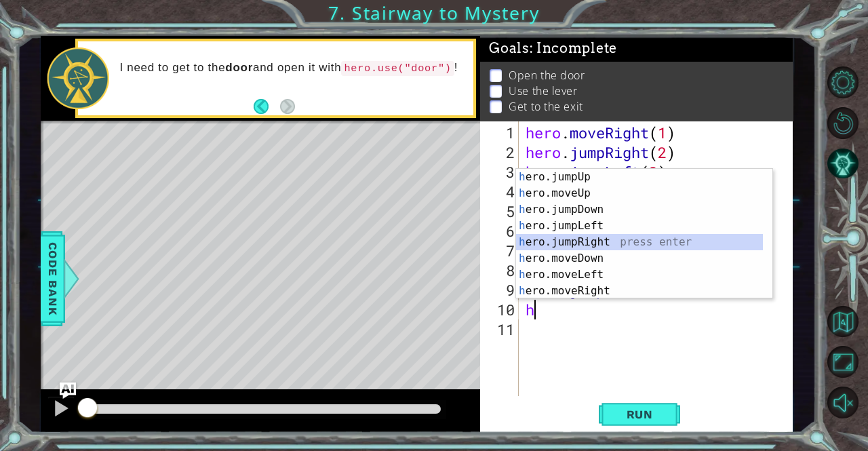
click at [563, 239] on div "h ero.jumpUp press enter h ero.moveUp press enter h ero.jumpDown press enter h …" at bounding box center [639, 250] width 247 height 163
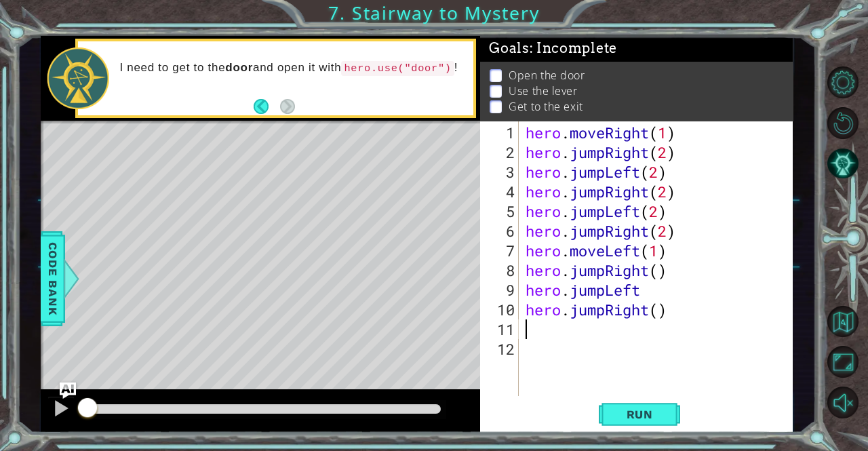
type textarea "h"
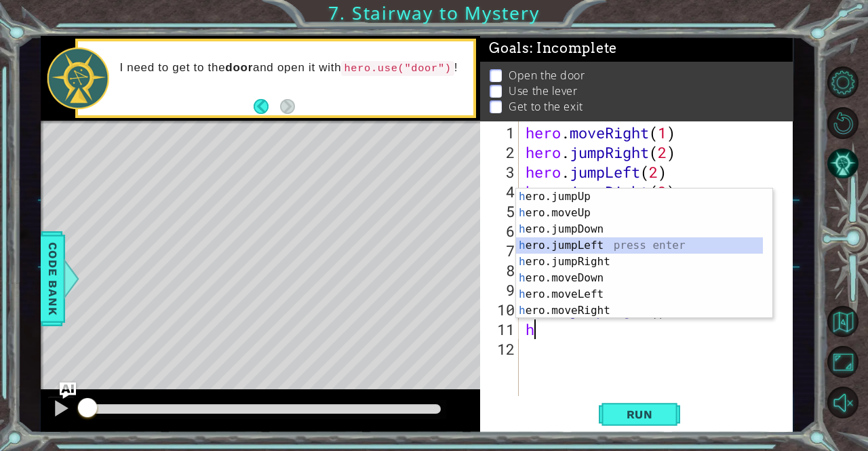
click at [558, 246] on div "h ero.jumpUp press enter h ero.moveUp press enter h ero.jumpDown press enter h …" at bounding box center [639, 269] width 247 height 163
type textarea "h"
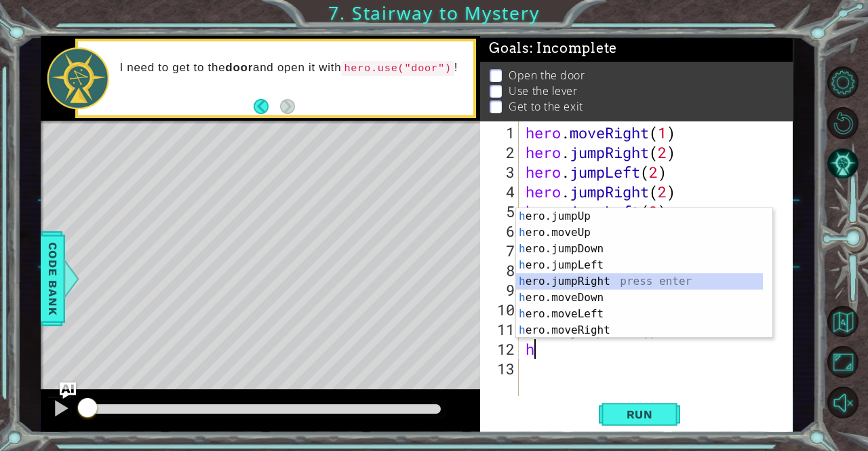
click at [548, 283] on div "h ero.jumpUp press enter h ero.moveUp press enter h ero.jumpDown press enter h …" at bounding box center [639, 289] width 247 height 163
type textarea "h"
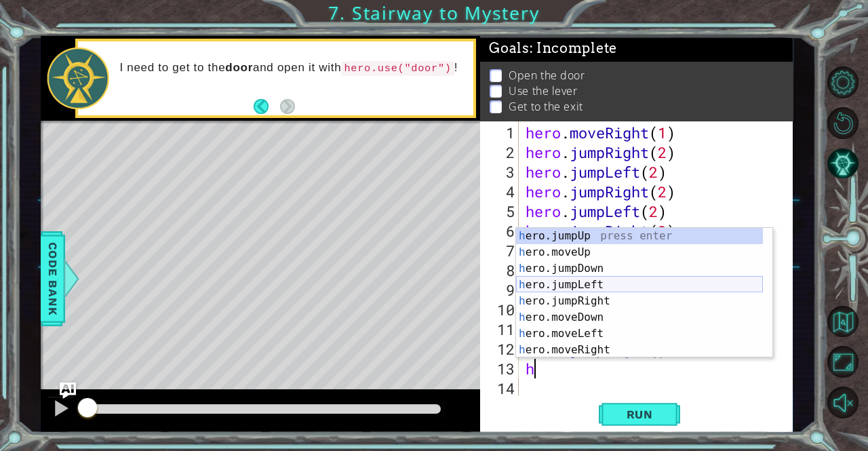
click at [550, 285] on div "h ero.jumpUp press enter h ero.moveUp press enter h ero.jumpDown press enter h …" at bounding box center [639, 309] width 247 height 163
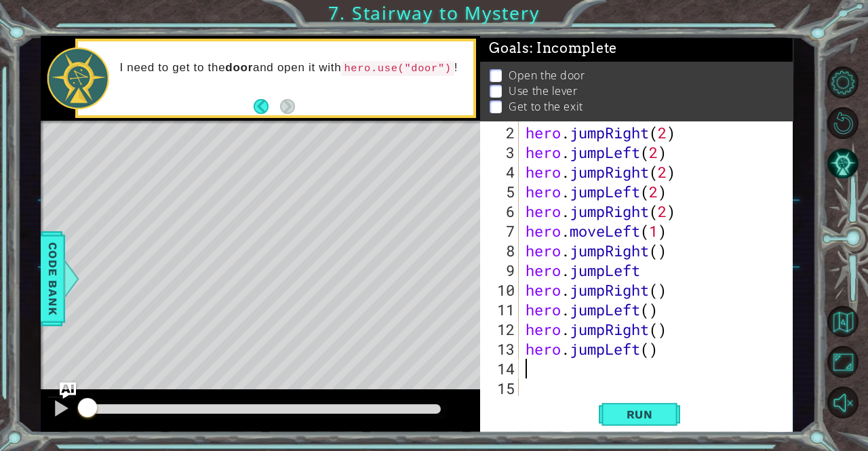
type textarea "h"
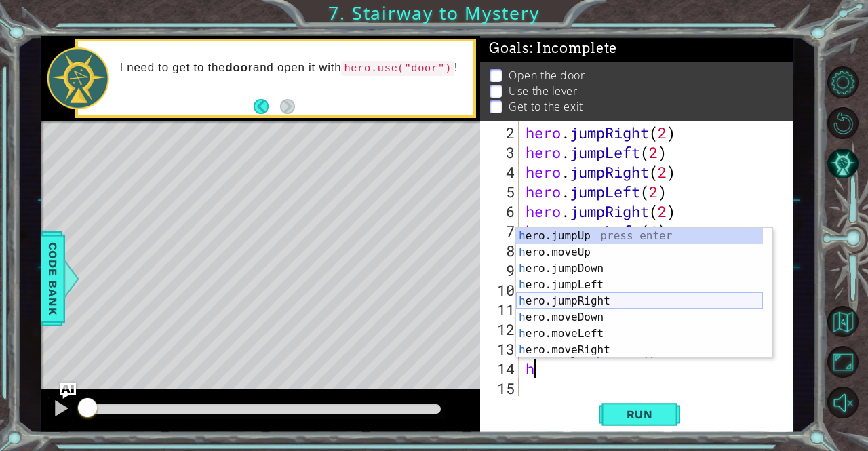
click at [553, 300] on div "h ero.jumpUp press enter h ero.moveUp press enter h ero.jumpDown press enter h …" at bounding box center [639, 309] width 247 height 163
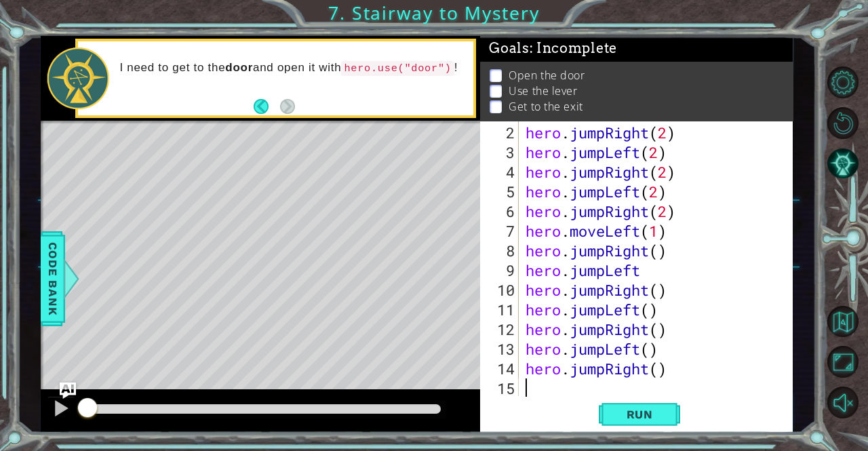
type textarea "h"
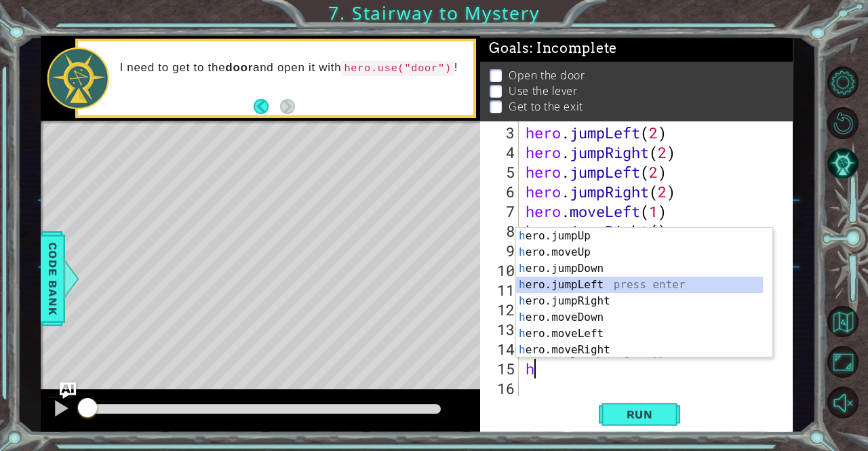
click at [559, 286] on div "h ero.jumpUp press enter h ero.moveUp press enter h ero.jumpDown press enter h …" at bounding box center [639, 309] width 247 height 163
type textarea "h"
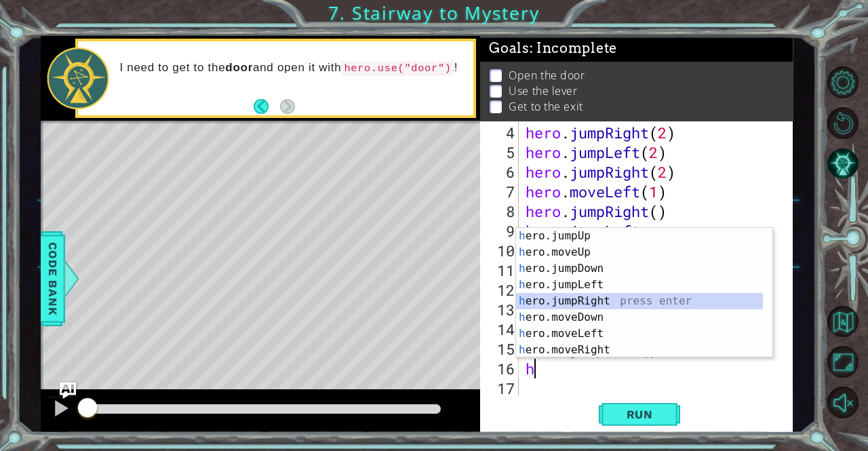
click at [560, 301] on div "h ero.jumpUp press enter h ero.moveUp press enter h ero.jumpDown press enter h …" at bounding box center [639, 309] width 247 height 163
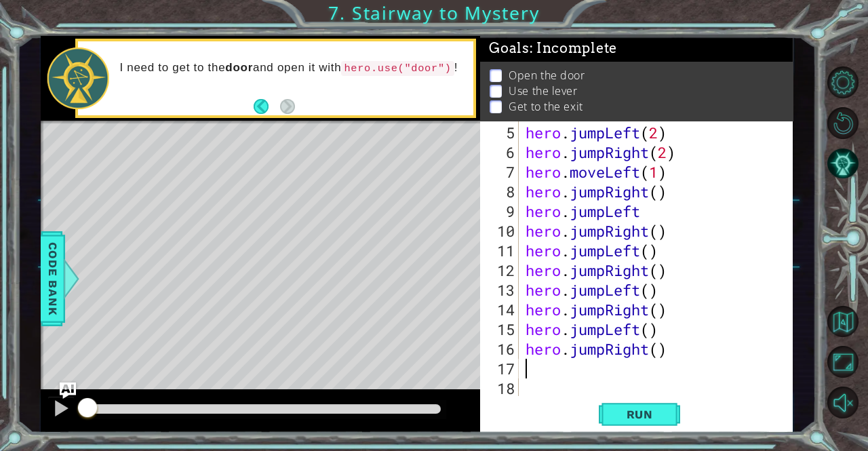
type textarea "h"
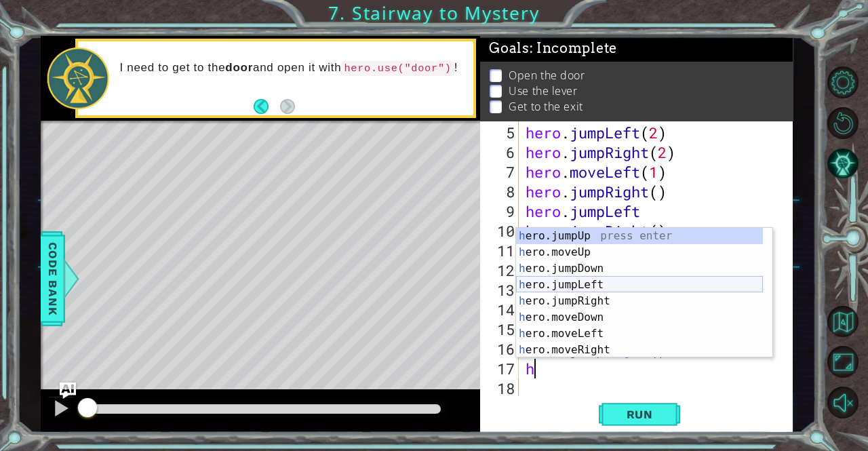
click at [563, 279] on div "h ero.jumpUp press enter h ero.moveUp press enter h ero.jumpDown press enter h …" at bounding box center [639, 309] width 247 height 163
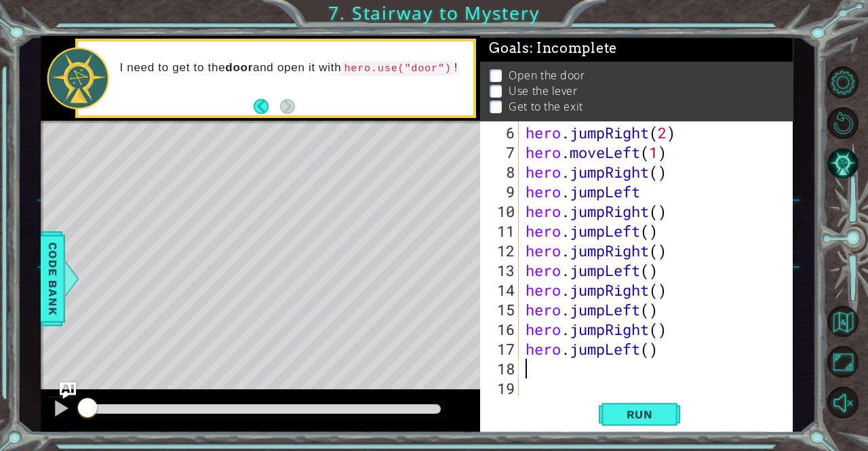
scroll to position [98, 0]
type textarea "h"
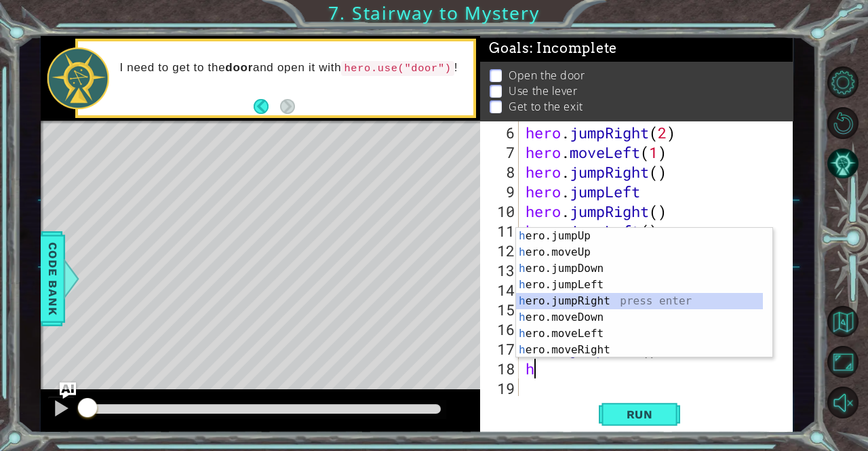
click at [564, 302] on div "h ero.jumpUp press enter h ero.moveUp press enter h ero.jumpDown press enter h …" at bounding box center [639, 309] width 247 height 163
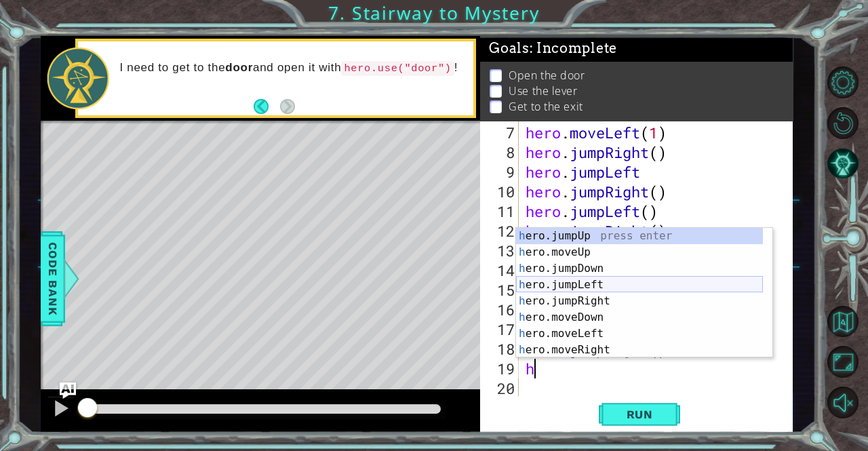
click at [570, 286] on body "1 ההההההההההההההההההההההההההההההההההההההההההההההההההההההההההההההההההההההההההההה…" at bounding box center [434, 225] width 868 height 451
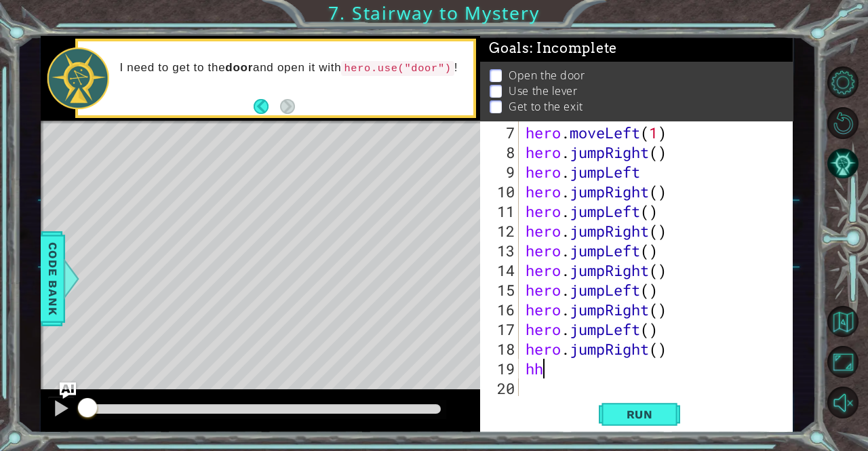
click at [566, 371] on div "hero . moveLeft ( 1 ) hero . jumpRight ( ) hero . jumpLeft hero . jumpRight ( )…" at bounding box center [654, 280] width 263 height 315
type textarea "h"
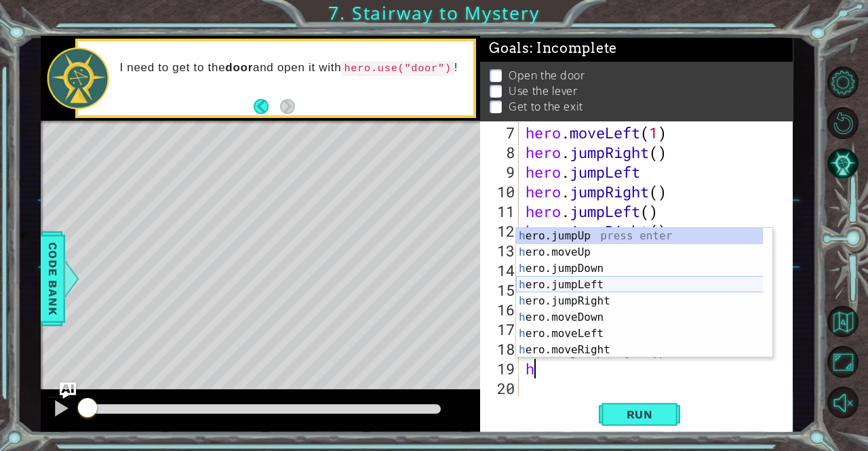
click at [553, 281] on div "h ero.jumpUp press enter h ero.moveUp press enter h ero.jumpDown press enter h …" at bounding box center [644, 309] width 257 height 163
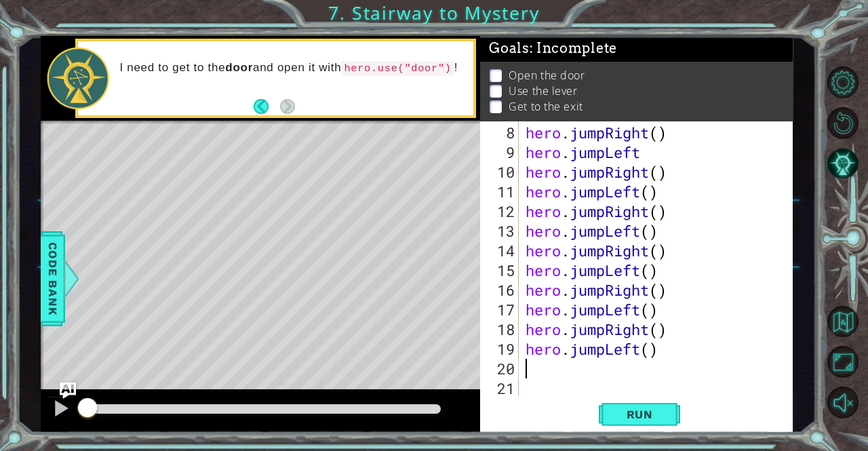
scroll to position [138, 0]
type textarea "h"
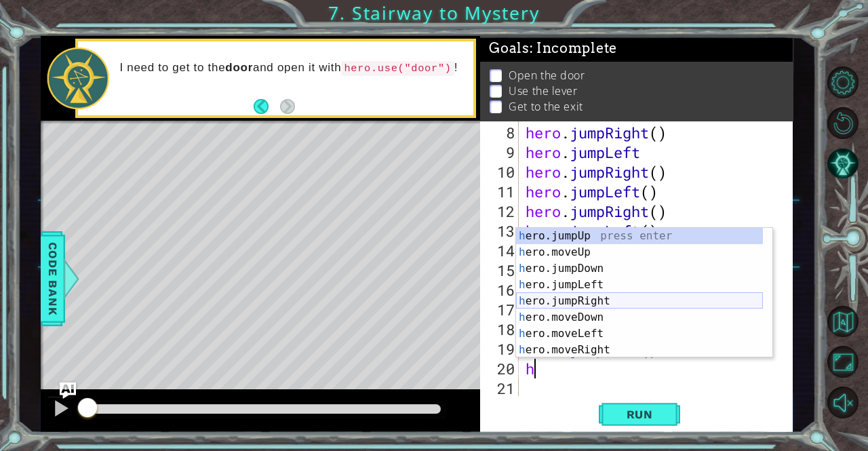
click at [550, 298] on div "h ero.jumpUp press enter h ero.moveUp press enter h ero.jumpDown press enter h …" at bounding box center [639, 309] width 247 height 163
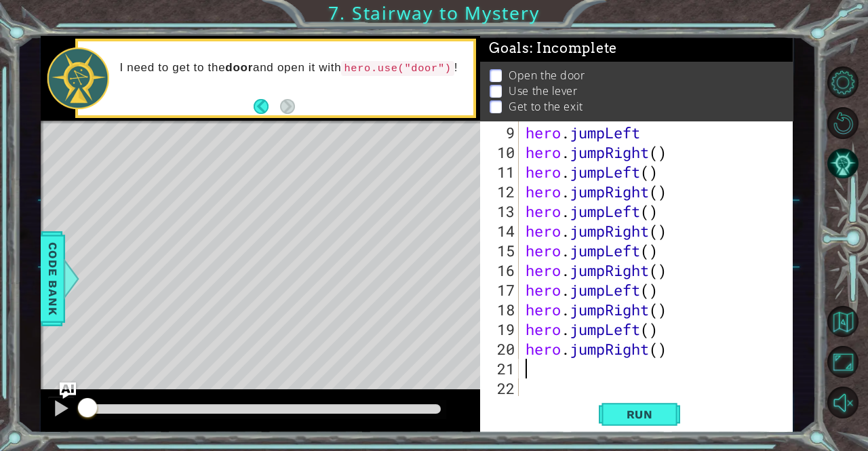
scroll to position [157, 0]
type textarea "h"
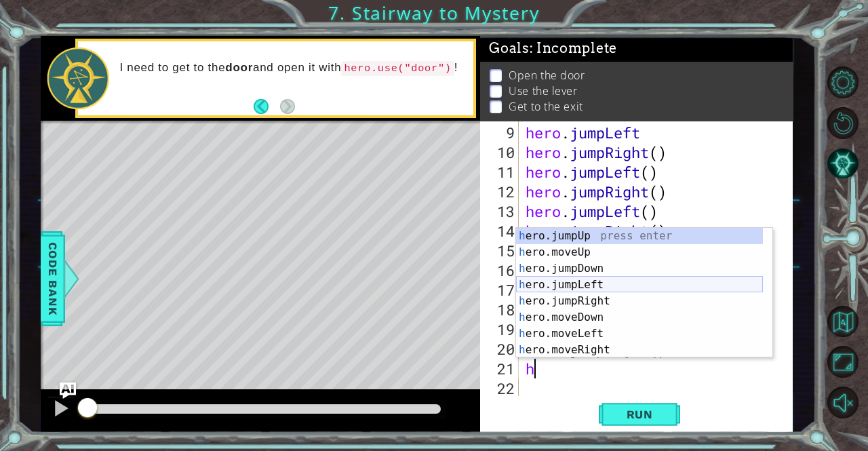
click at [554, 285] on div "h ero.jumpUp press enter h ero.moveUp press enter h ero.jumpDown press enter h …" at bounding box center [639, 309] width 247 height 163
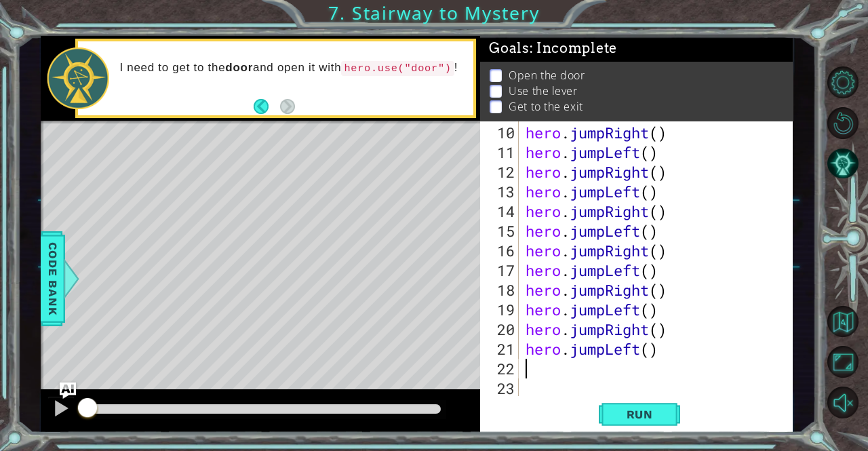
type textarea "h"
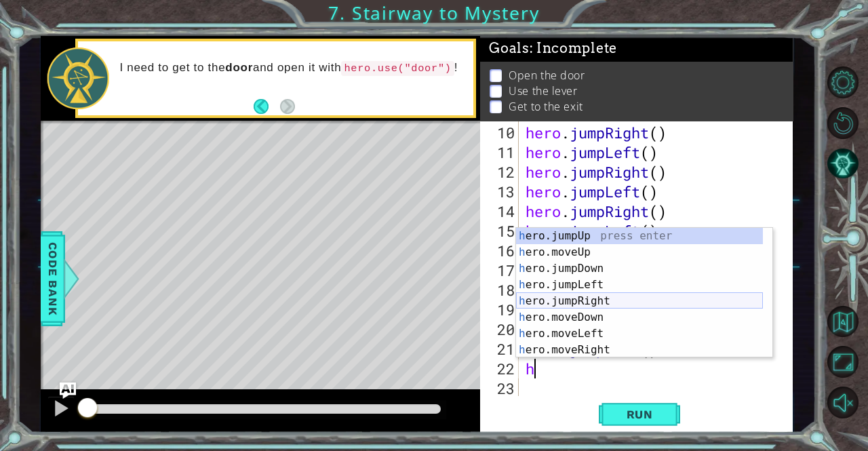
click at [554, 298] on div "h ero.jumpUp press enter h ero.moveUp press enter h ero.jumpDown press enter h …" at bounding box center [639, 309] width 247 height 163
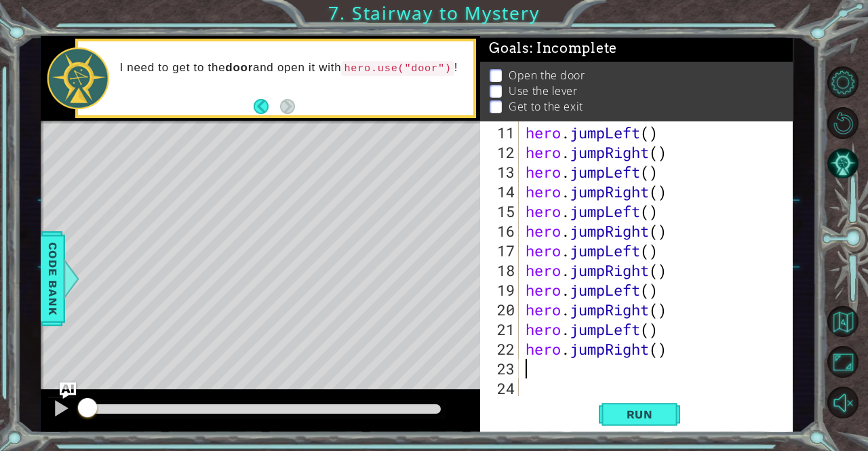
type textarea "h"
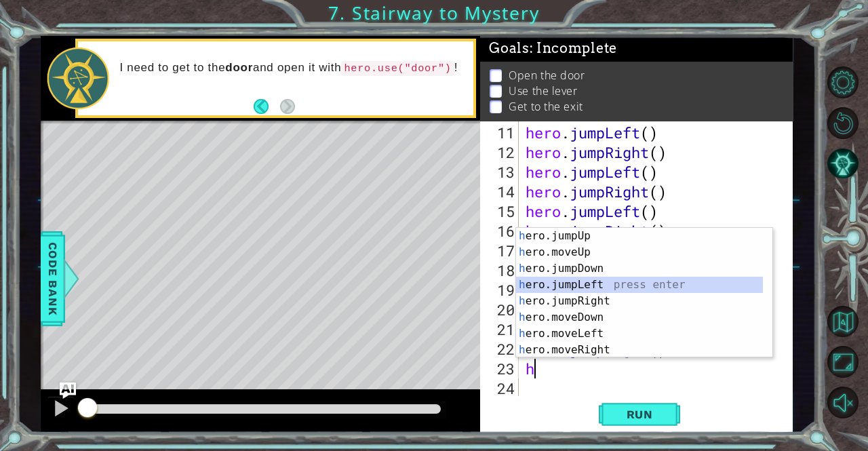
click at [557, 286] on div "h ero.jumpUp press enter h ero.moveUp press enter h ero.jumpDown press enter h …" at bounding box center [639, 309] width 247 height 163
type textarea "h"
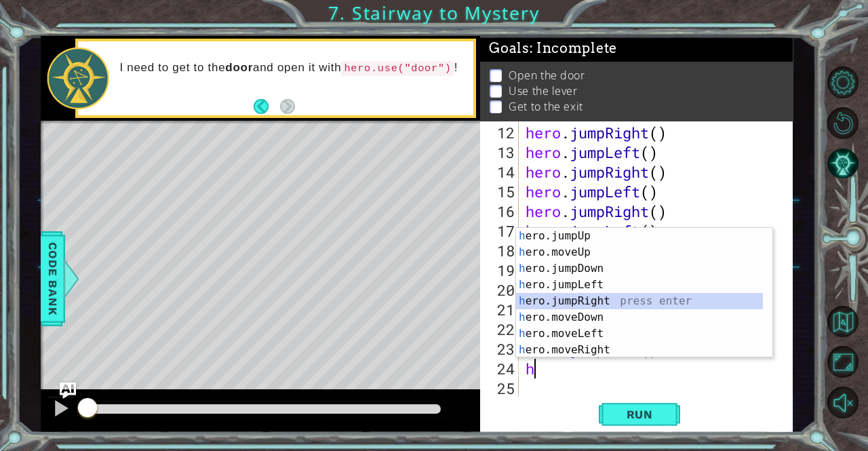
click at [557, 303] on div "h ero.jumpUp press enter h ero.moveUp press enter h ero.jumpDown press enter h …" at bounding box center [639, 309] width 247 height 163
type textarea "h"
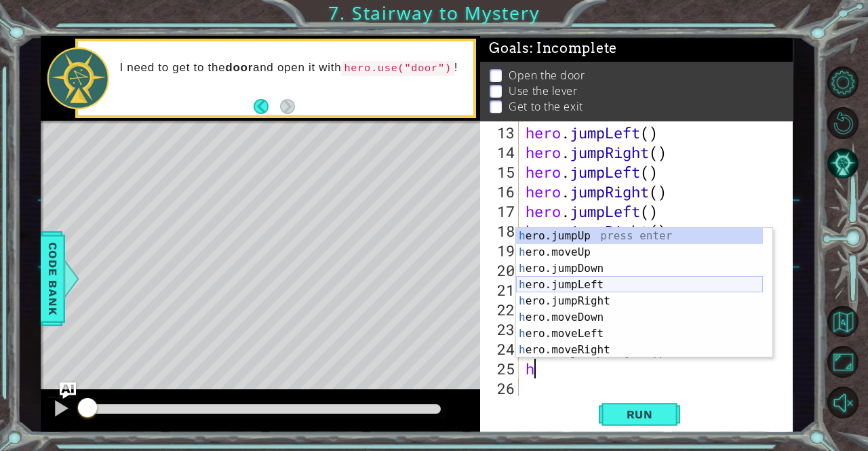
click at [562, 287] on div "h ero.jumpUp press enter h ero.moveUp press enter h ero.jumpDown press enter h …" at bounding box center [639, 309] width 247 height 163
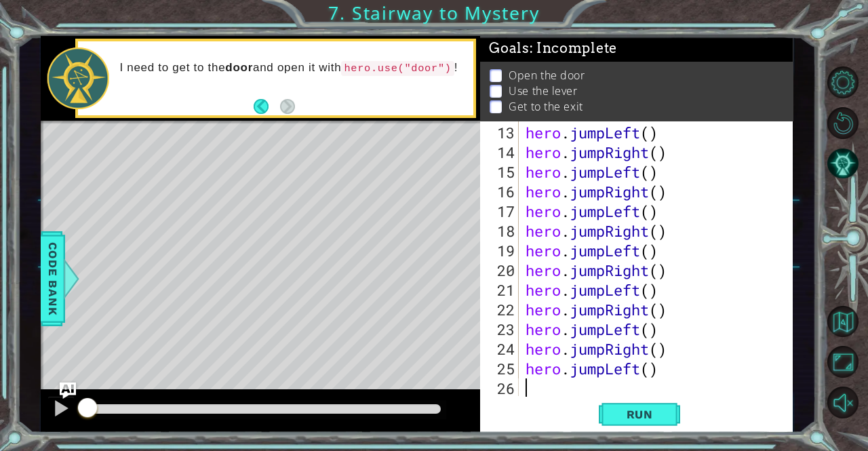
type textarea "h"
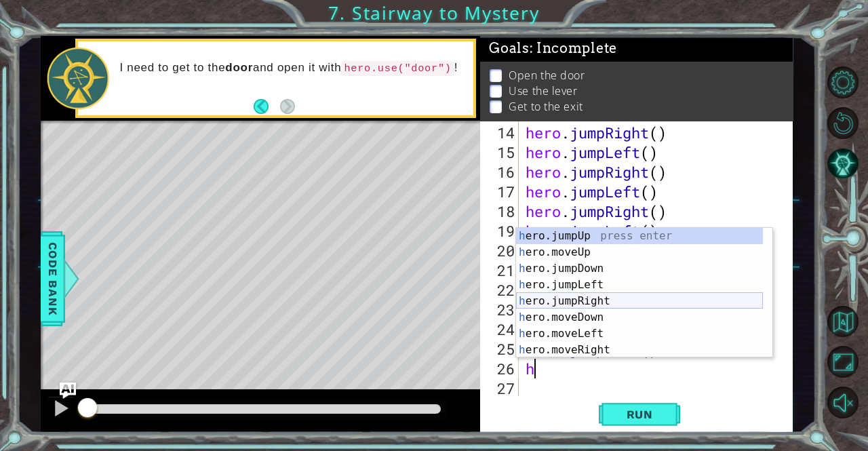
click at [563, 300] on div "h ero.jumpUp press enter h ero.moveUp press enter h ero.jumpDown press enter h …" at bounding box center [639, 309] width 247 height 163
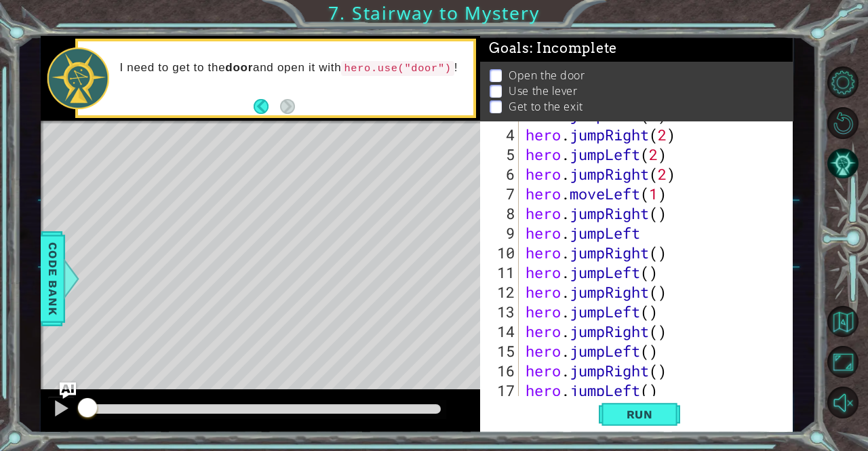
scroll to position [57, 0]
click at [658, 195] on div "hero . jumpLeft ( 2 ) hero . jumpRight ( 2 ) hero . jumpLeft ( 2 ) hero . jumpR…" at bounding box center [654, 262] width 263 height 315
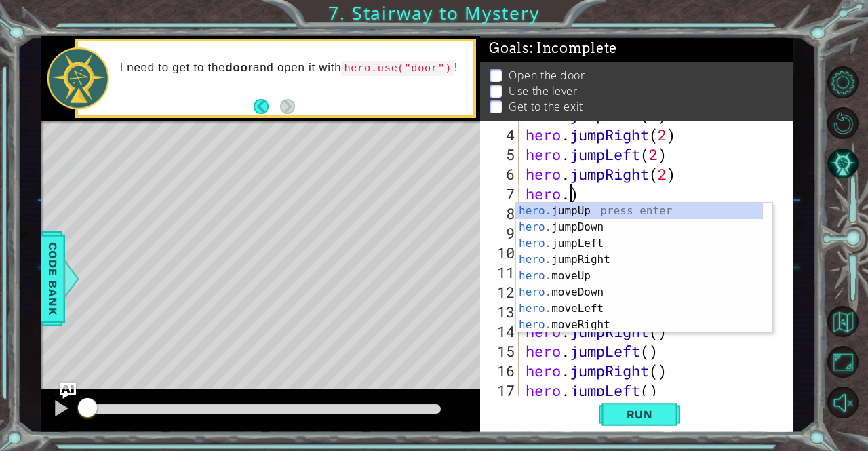
scroll to position [0, 1]
click at [565, 237] on div "hero. jumpUp press enter hero. jumpDown press enter hero. jumpLeft press enter …" at bounding box center [639, 284] width 247 height 163
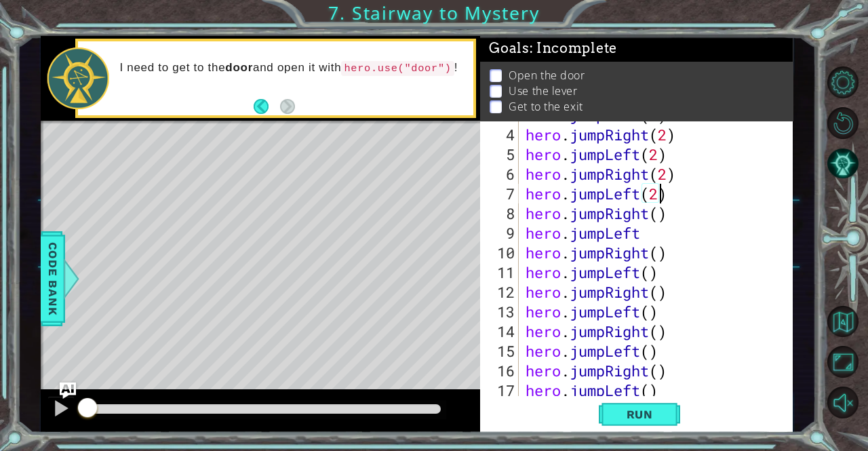
scroll to position [0, 5]
click at [655, 220] on div "hero . jumpLeft ( 2 ) hero . jumpRight ( 2 ) hero . jumpLeft ( 2 ) hero . jumpR…" at bounding box center [654, 262] width 263 height 315
click at [652, 230] on div "hero . jumpLeft ( 2 ) hero . jumpRight ( 2 ) hero . jumpLeft ( 2 ) hero . jumpR…" at bounding box center [654, 262] width 263 height 315
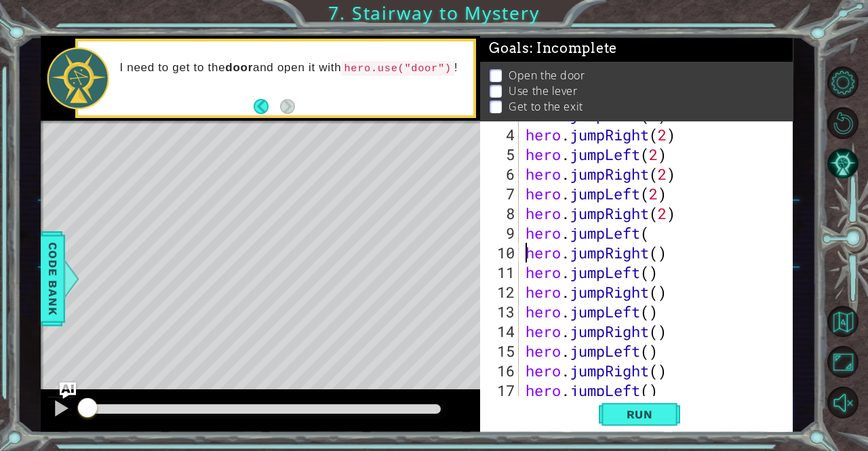
click at [668, 230] on div "hero . jumpLeft ( 2 ) hero . jumpRight ( 2 ) hero . jumpLeft ( 2 ) hero . jumpR…" at bounding box center [654, 262] width 263 height 315
click at [658, 250] on div "hero . jumpLeft ( 2 ) hero . jumpRight ( 2 ) hero . jumpLeft ( 2 ) hero . jumpR…" at bounding box center [654, 262] width 263 height 315
click at [653, 270] on div "hero . jumpLeft ( 2 ) hero . jumpRight ( 2 ) hero . jumpLeft ( 2 ) hero . jumpR…" at bounding box center [654, 262] width 263 height 315
click at [658, 289] on div "hero . jumpLeft ( 2 ) hero . jumpRight ( 2 ) hero . jumpLeft ( 2 ) hero . jumpR…" at bounding box center [654, 262] width 263 height 315
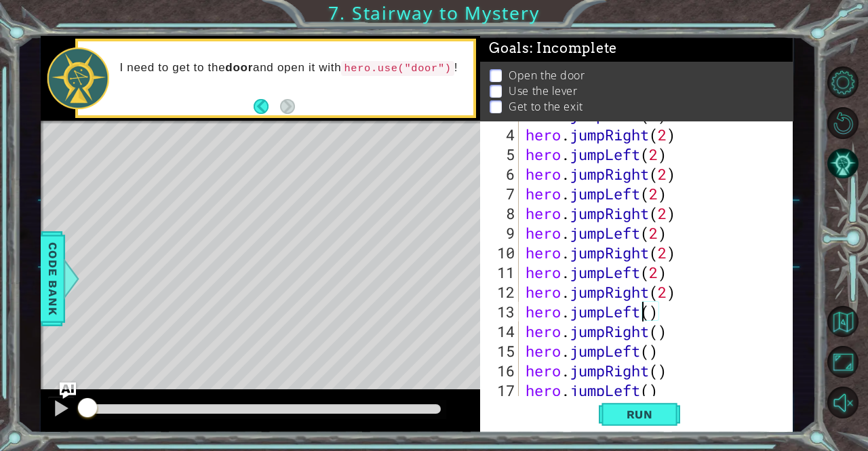
click at [644, 310] on div "hero . jumpLeft ( 2 ) hero . jumpRight ( 2 ) hero . jumpLeft ( 2 ) hero . jumpR…" at bounding box center [654, 262] width 263 height 315
click at [647, 310] on div "hero . jumpLeft ( 2 ) hero . jumpRight ( 2 ) hero . jumpLeft ( 2 ) hero . jumpR…" at bounding box center [654, 262] width 263 height 315
click at [664, 331] on div "hero . jumpLeft ( 2 ) hero . jumpRight ( 2 ) hero . jumpLeft ( 2 ) hero . jumpR…" at bounding box center [654, 262] width 263 height 315
click at [661, 331] on div "hero . jumpLeft ( 2 ) hero . jumpRight ( 2 ) hero . jumpLeft ( 2 ) hero . jumpR…" at bounding box center [654, 262] width 263 height 315
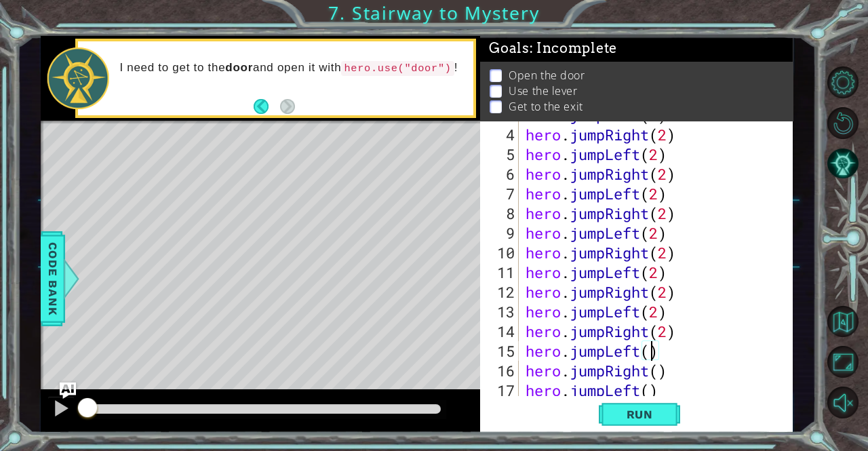
click at [653, 348] on div "hero . jumpLeft ( 2 ) hero . jumpRight ( 2 ) hero . jumpLeft ( 2 ) hero . jumpR…" at bounding box center [654, 262] width 263 height 315
click at [665, 371] on div "hero . jumpLeft ( 2 ) hero . jumpRight ( 2 ) hero . jumpLeft ( 2 ) hero . jumpR…" at bounding box center [654, 262] width 263 height 315
click at [661, 371] on div "hero . jumpLeft ( 2 ) hero . jumpRight ( 2 ) hero . jumpLeft ( 2 ) hero . jumpR…" at bounding box center [654, 262] width 263 height 315
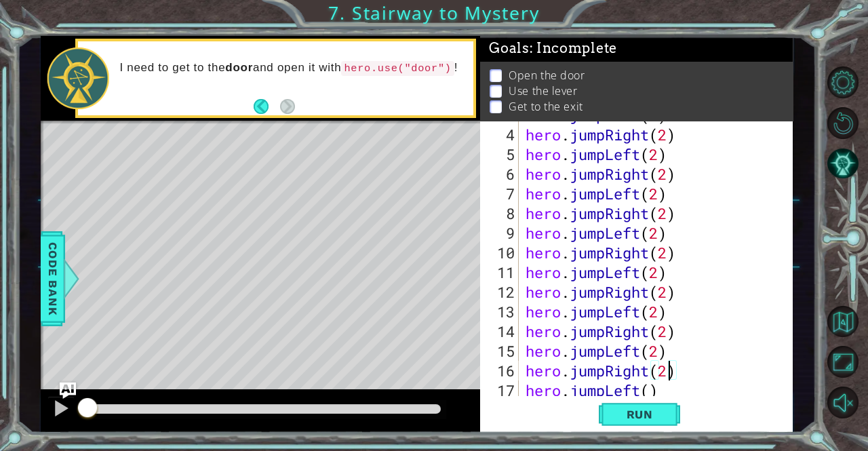
click at [655, 387] on div "hero . jumpLeft ( 2 ) hero . jumpRight ( 2 ) hero . jumpLeft ( 2 ) hero . jumpR…" at bounding box center [654, 262] width 263 height 315
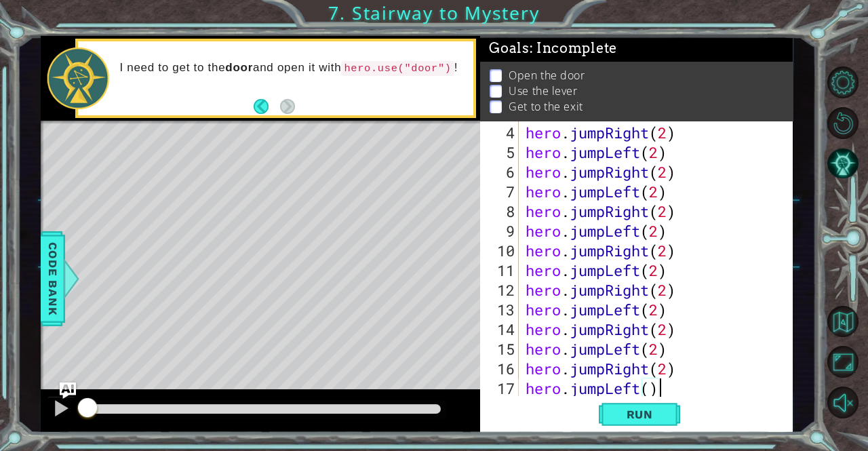
scroll to position [0, 5]
click at [651, 389] on div "hero . jumpRight ( 2 ) hero . jumpLeft ( 2 ) hero . jumpRight ( 2 ) hero . jump…" at bounding box center [654, 280] width 263 height 315
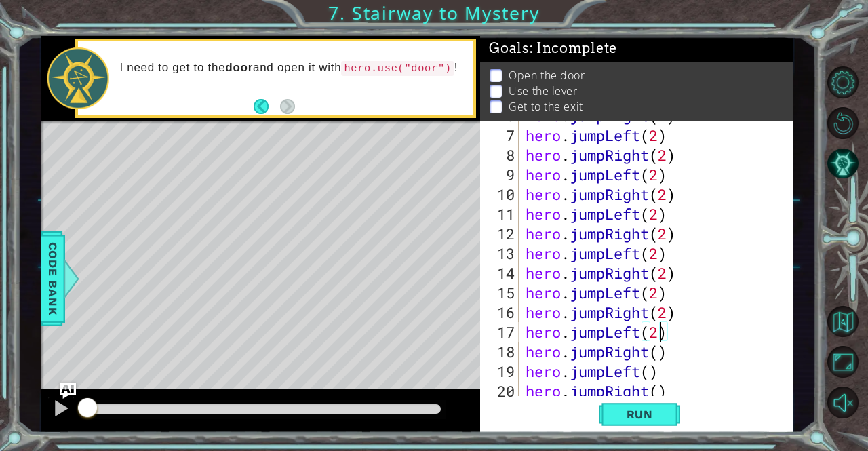
scroll to position [115, 0]
click at [661, 352] on div "hero . jumpRight ( 2 ) hero . jumpLeft ( 2 ) hero . jumpRight ( 2 ) hero . jump…" at bounding box center [654, 263] width 263 height 315
click at [651, 371] on div "hero . jumpRight ( 2 ) hero . jumpLeft ( 2 ) hero . jumpRight ( 2 ) hero . jump…" at bounding box center [654, 263] width 263 height 315
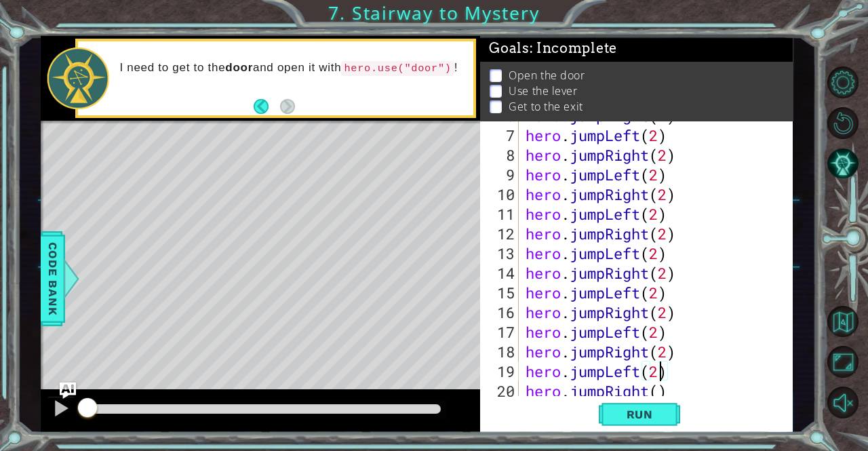
click at [660, 387] on div "hero . jumpRight ( 2 ) hero . jumpLeft ( 2 ) hero . jumpRight ( 2 ) hero . jump…" at bounding box center [654, 263] width 263 height 315
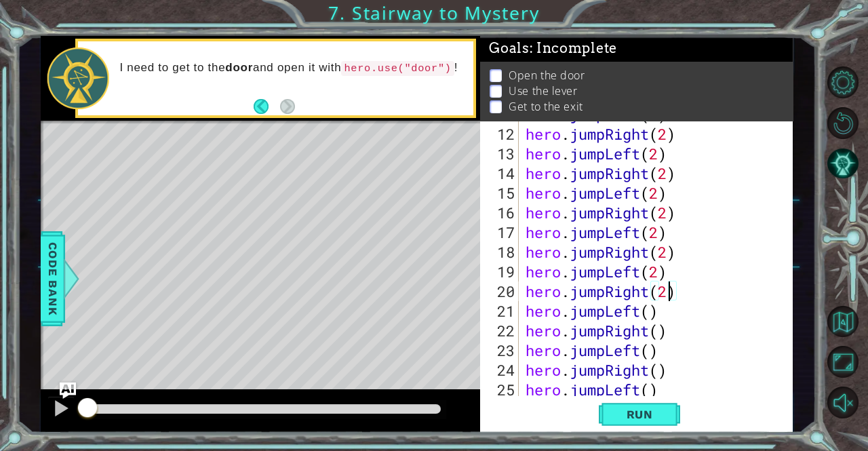
scroll to position [219, 0]
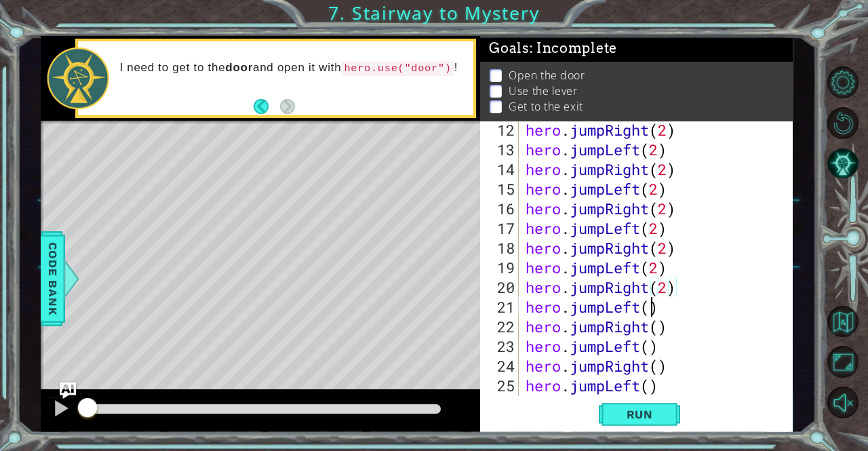
click at [653, 306] on div "hero . jumpRight ( 2 ) hero . jumpLeft ( 2 ) hero . jumpRight ( 2 ) hero . jump…" at bounding box center [654, 277] width 263 height 315
click at [661, 329] on div "hero . jumpRight ( 2 ) hero . jumpLeft ( 2 ) hero . jumpRight ( 2 ) hero . jump…" at bounding box center [654, 277] width 263 height 315
click at [647, 350] on div "hero . jumpRight ( 2 ) hero . jumpLeft ( 2 ) hero . jumpRight ( 2 ) hero . jump…" at bounding box center [654, 277] width 263 height 315
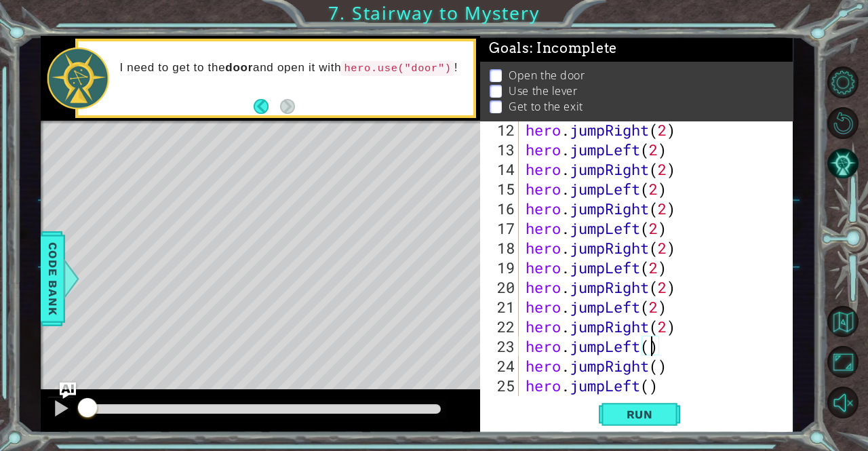
scroll to position [0, 5]
click at [662, 370] on div "hero . jumpRight ( 2 ) hero . jumpLeft ( 2 ) hero . jumpRight ( 2 ) hero . jump…" at bounding box center [654, 277] width 263 height 315
click at [651, 382] on div "hero . jumpRight ( 2 ) hero . jumpLeft ( 2 ) hero . jumpRight ( 2 ) hero . jump…" at bounding box center [654, 277] width 263 height 315
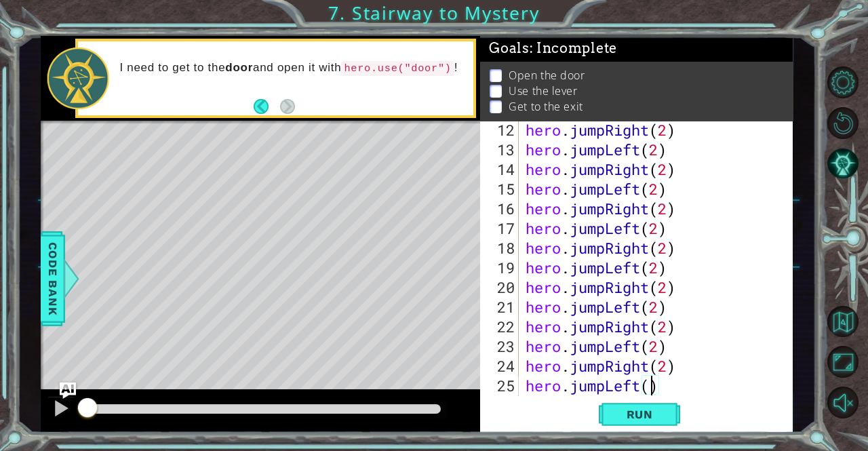
type textarea "hero.jumpLeft(2)"
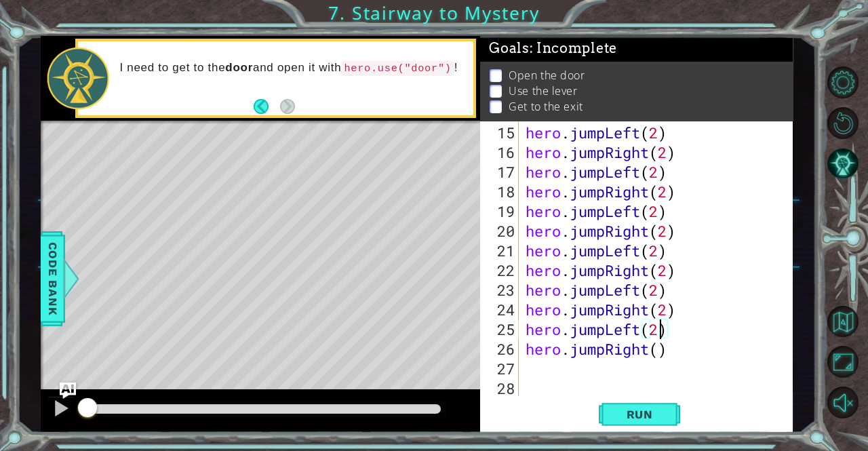
click at [654, 357] on div "hero . jumpLeft ( 2 ) hero . jumpRight ( 2 ) hero . jumpLeft ( 2 ) hero . jumpR…" at bounding box center [654, 280] width 263 height 315
click at [658, 348] on div "hero . jumpLeft ( 2 ) hero . jumpRight ( 2 ) hero . jumpLeft ( 2 ) hero . jumpR…" at bounding box center [654, 280] width 263 height 315
type textarea "hero.jumpRight(2)"
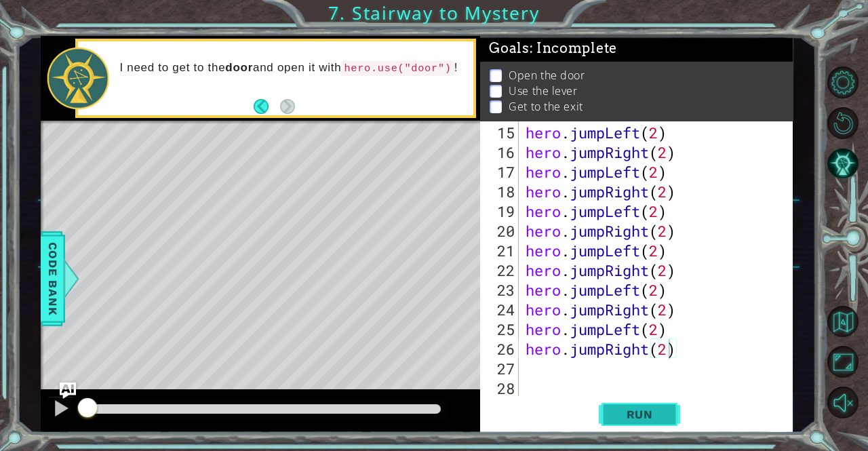
click at [658, 419] on span "Run" at bounding box center [640, 414] width 54 height 14
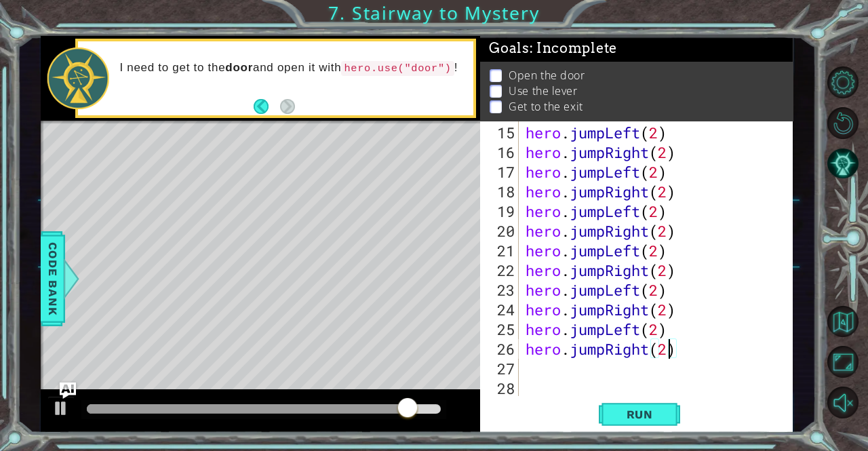
click at [538, 369] on div "hero . jumpLeft ( 2 ) hero . jumpRight ( 2 ) hero . jumpLeft ( 2 ) hero . jumpR…" at bounding box center [654, 280] width 263 height 315
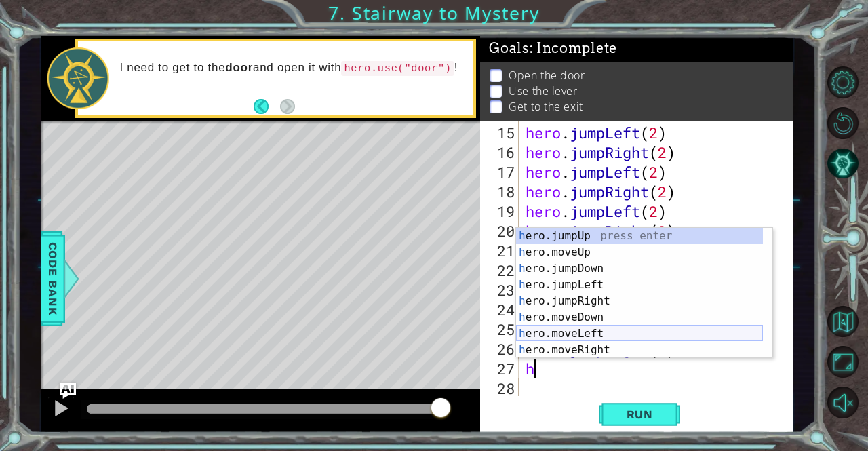
click at [548, 327] on div "h ero.jumpUp press enter h ero.moveUp press enter h ero.jumpDown press enter h …" at bounding box center [639, 309] width 247 height 163
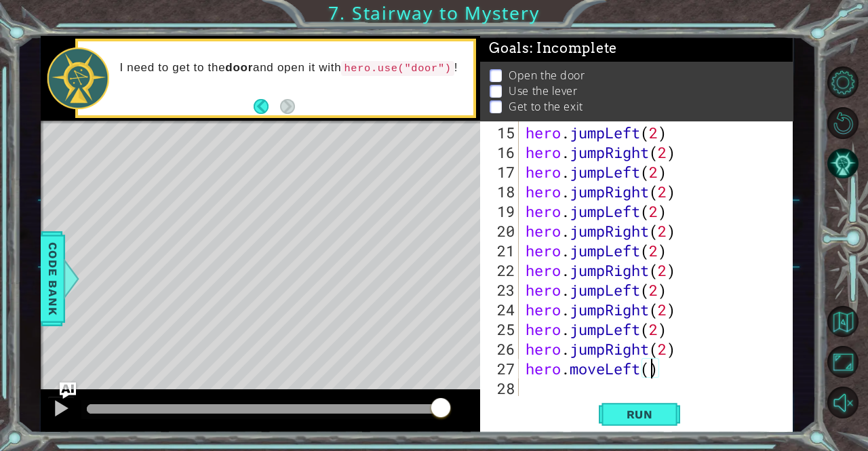
scroll to position [0, 5]
click at [624, 424] on button "Run" at bounding box center [639, 414] width 81 height 31
click at [0, 355] on div "1 ההההההההההההההההההההההההההההההההההההההההההההההההההההההההההההההההההההההההההההה…" at bounding box center [434, 225] width 868 height 451
click at [649, 430] on button "Run" at bounding box center [639, 414] width 81 height 31
click at [627, 415] on span "Run" at bounding box center [640, 414] width 54 height 14
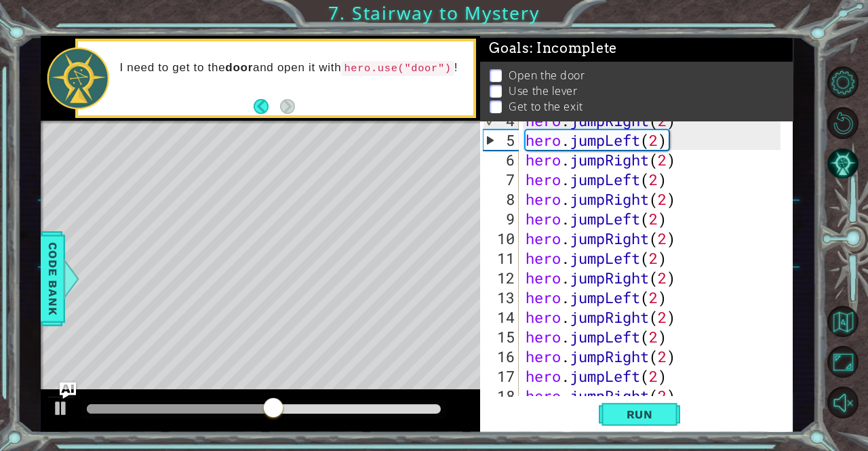
scroll to position [75, 0]
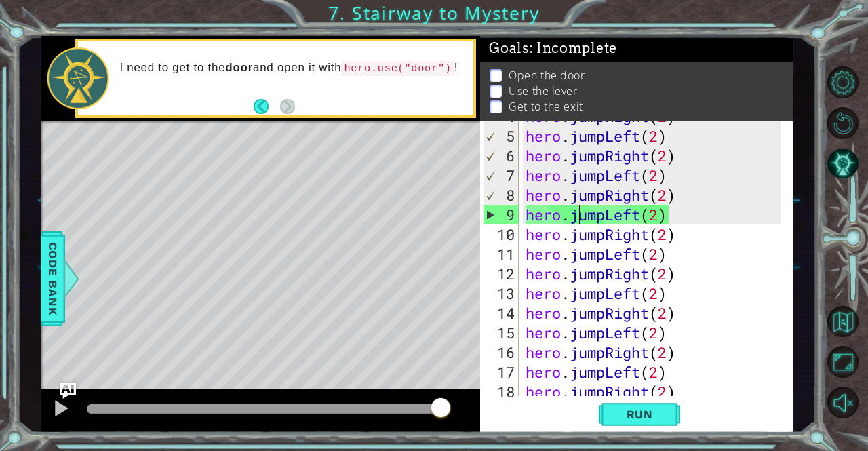
click at [583, 208] on div "hero . jumpRight ( 2 ) hero . jumpLeft ( 2 ) hero . jumpRight ( 2 ) hero . jump…" at bounding box center [654, 263] width 263 height 315
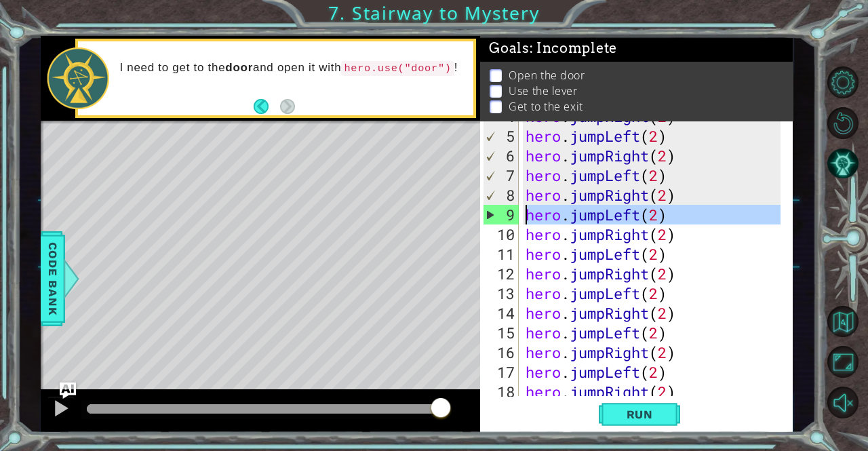
click at [493, 213] on div "9" at bounding box center [500, 215] width 35 height 20
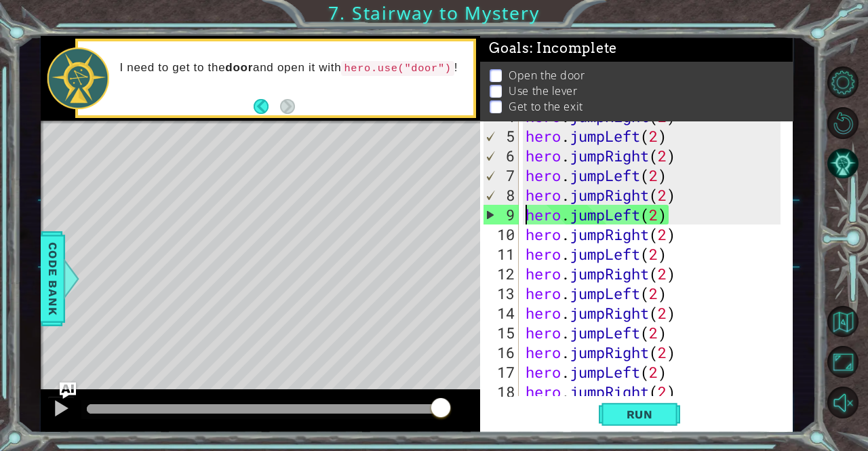
click at [488, 214] on div "9" at bounding box center [500, 215] width 35 height 20
click at [624, 404] on button "Run" at bounding box center [639, 414] width 81 height 31
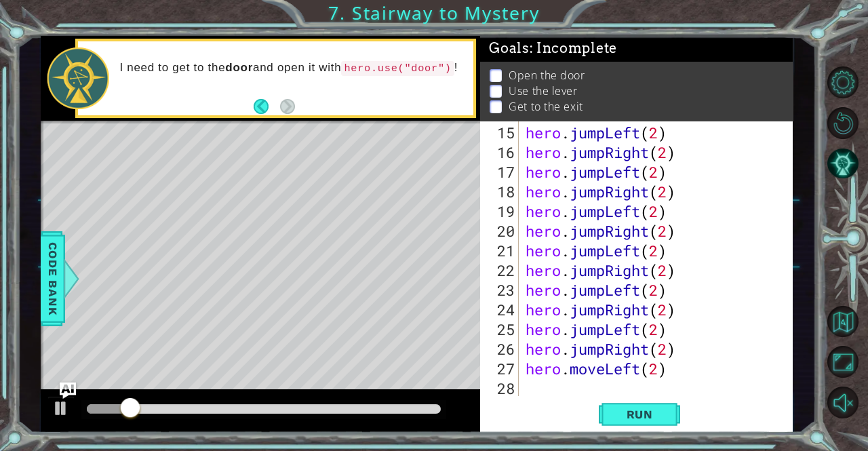
scroll to position [275, 0]
click at [679, 352] on div "hero . jumpLeft ( 2 ) hero . jumpRight ( 2 ) hero . jumpLeft ( 2 ) hero . jumpR…" at bounding box center [654, 280] width 263 height 315
drag, startPoint x: 679, startPoint y: 352, endPoint x: 565, endPoint y: 123, distance: 255.6
drag, startPoint x: 565, startPoint y: 123, endPoint x: 498, endPoint y: 361, distance: 246.6
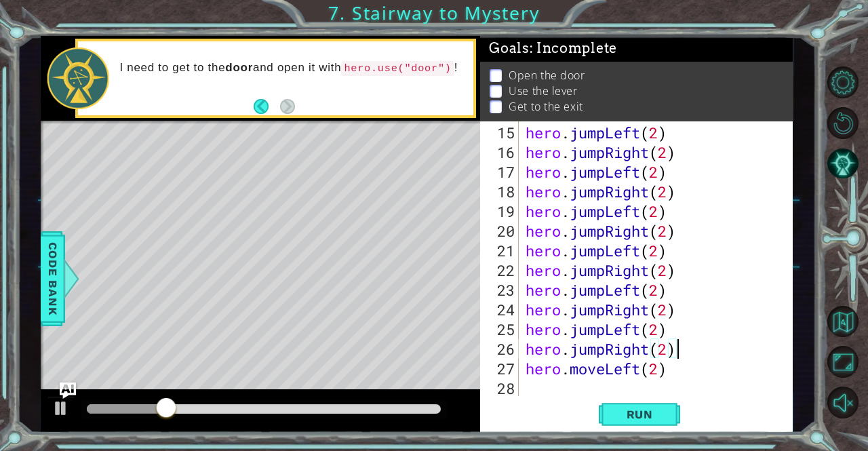
click at [498, 361] on div "27" at bounding box center [501, 369] width 36 height 20
click at [672, 350] on div "hero . jumpLeft ( 2 ) hero . jumpRight ( 2 ) hero . jumpLeft ( 2 ) hero . jumpR…" at bounding box center [654, 280] width 263 height 315
type textarea "hero.jumpRight(2)"
drag, startPoint x: 674, startPoint y: 348, endPoint x: 535, endPoint y: 328, distance: 141.1
drag, startPoint x: 535, startPoint y: 328, endPoint x: 556, endPoint y: 387, distance: 62.6
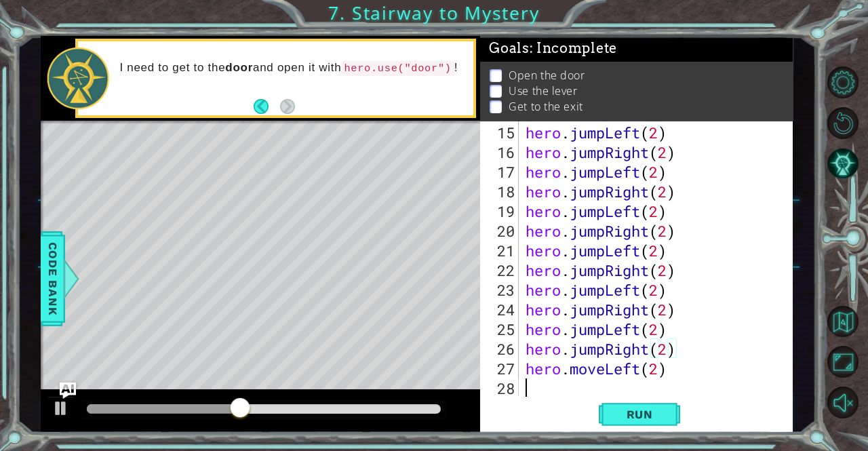
click at [556, 387] on div "hero . jumpLeft ( 2 ) hero . jumpRight ( 2 ) hero . jumpLeft ( 2 ) hero . jumpR…" at bounding box center [654, 280] width 263 height 315
click at [686, 343] on div "hero . jumpLeft ( 2 ) hero . jumpRight ( 2 ) hero . jumpLeft ( 2 ) hero . jumpR…" at bounding box center [654, 280] width 263 height 315
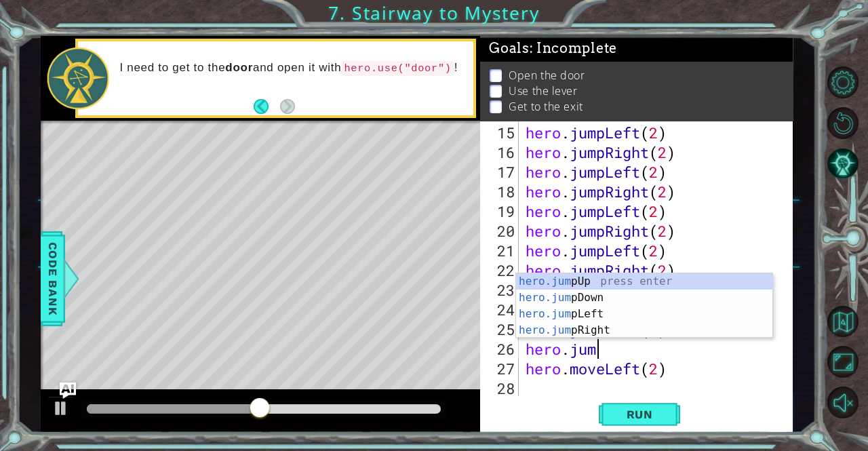
type textarea "h"
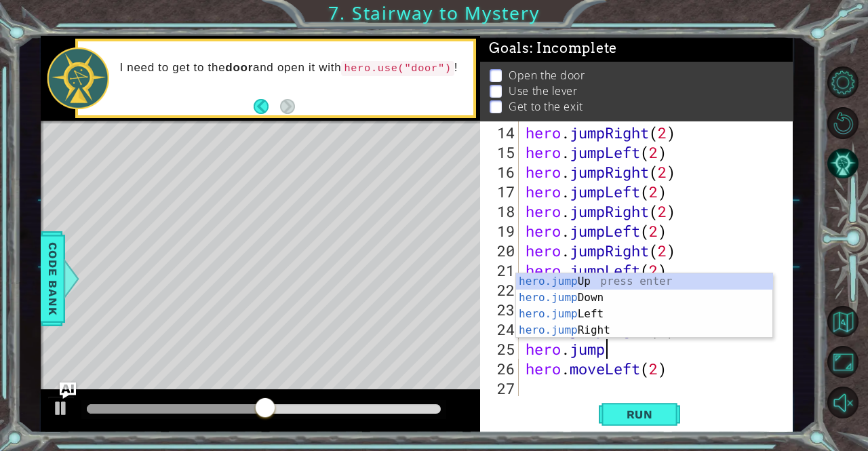
type textarea "h"
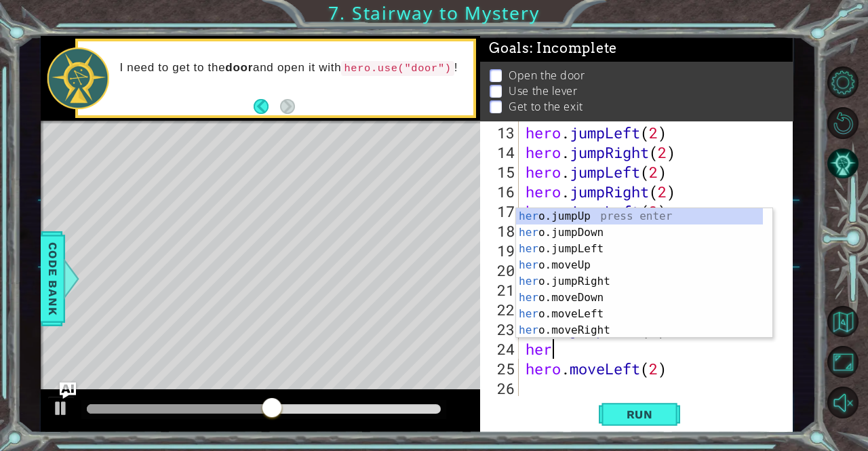
type textarea "h"
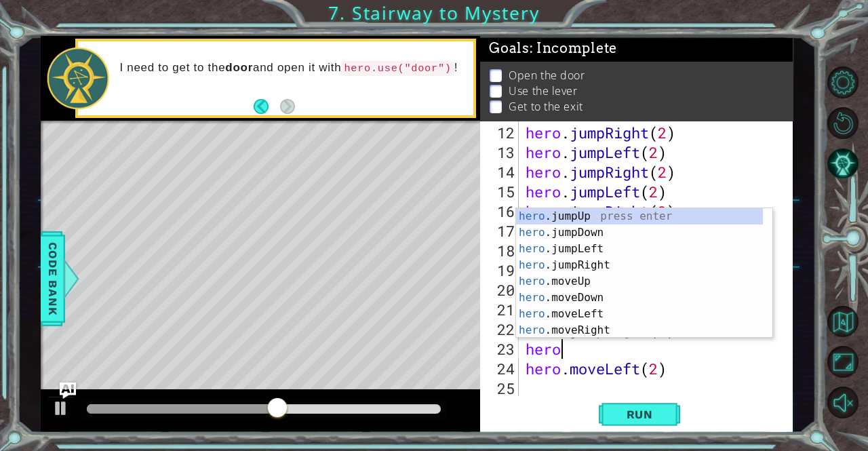
type textarea "h"
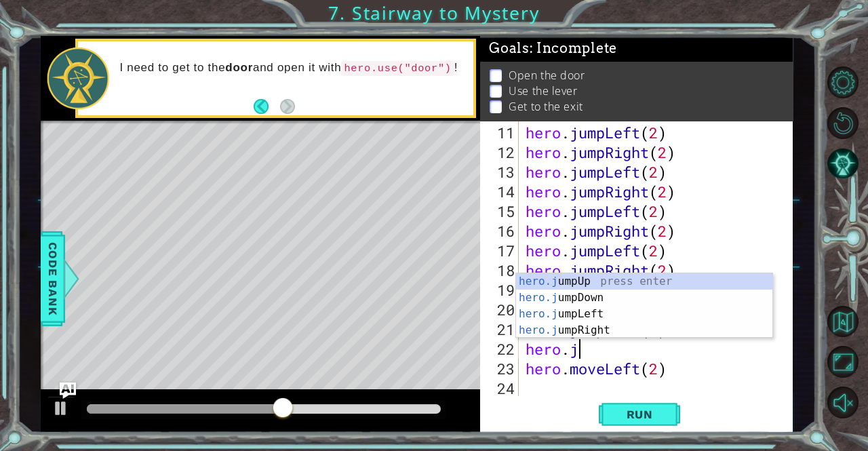
type textarea "h"
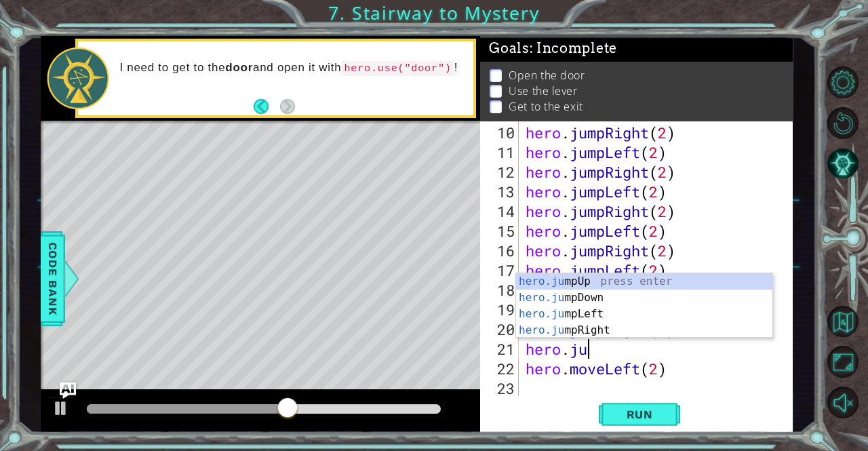
type textarea "h"
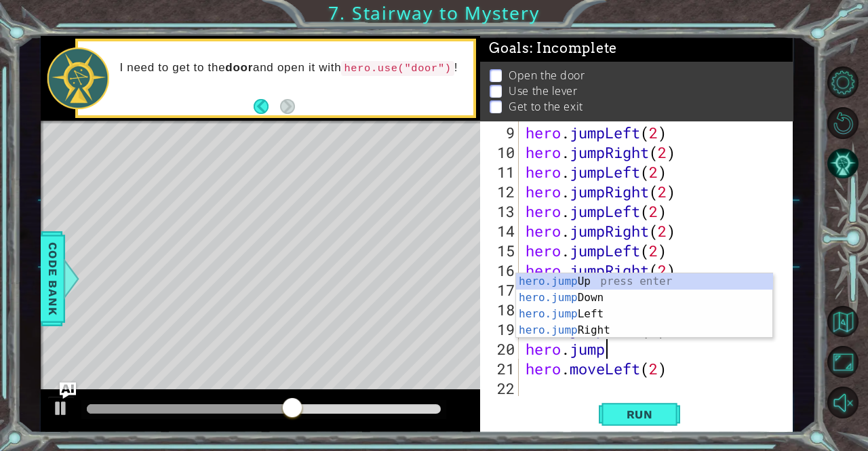
type textarea "h"
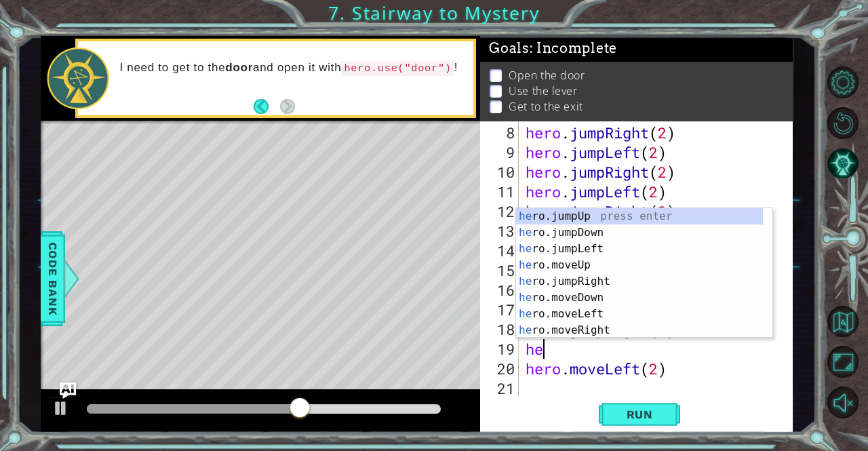
type textarea "h"
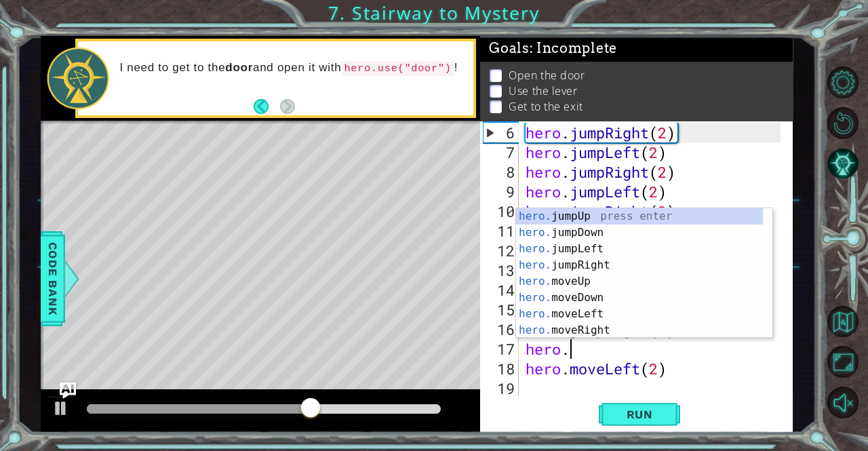
type textarea "h"
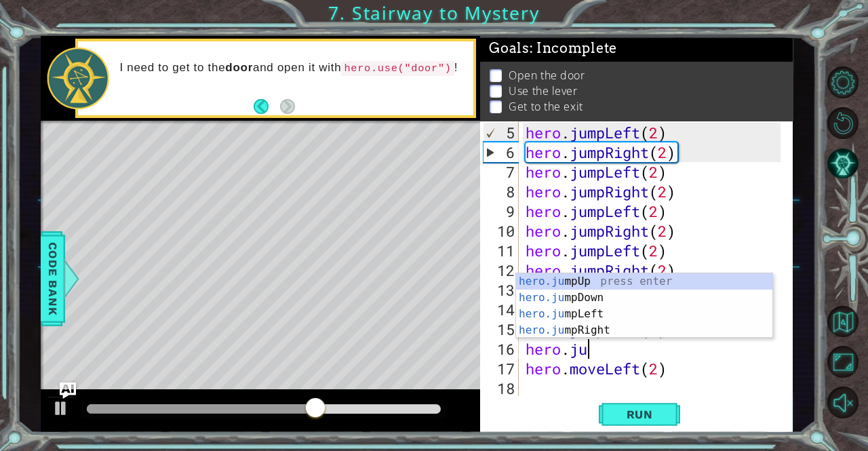
type textarea "h"
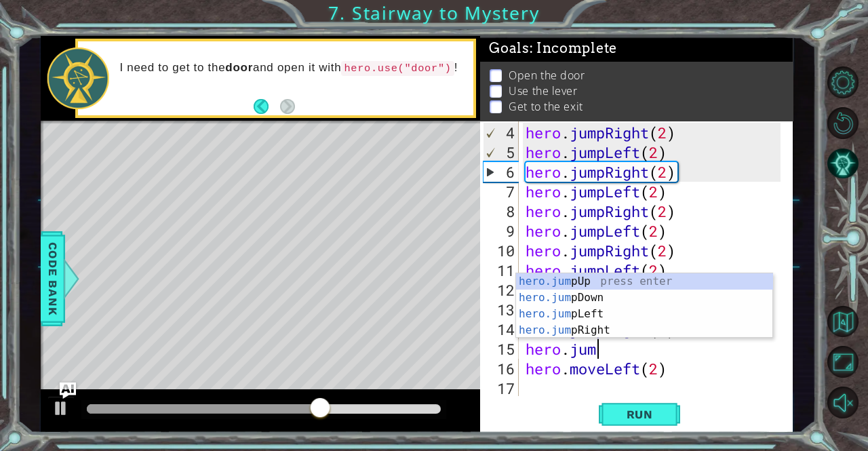
type textarea "h"
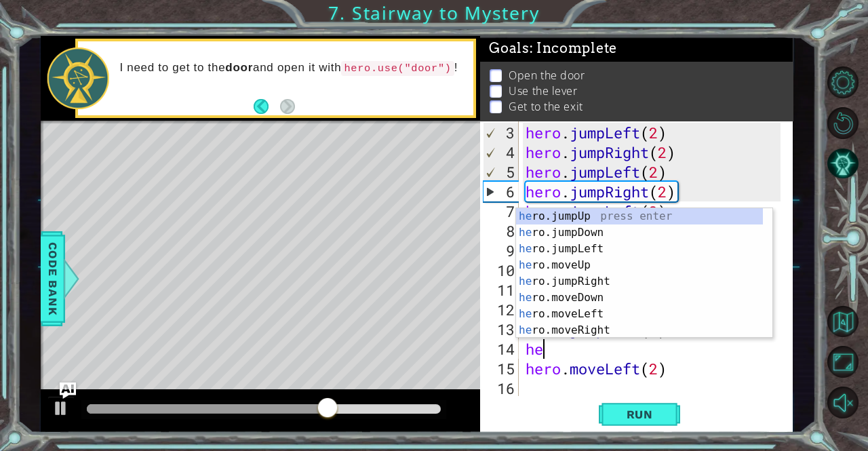
type textarea "h"
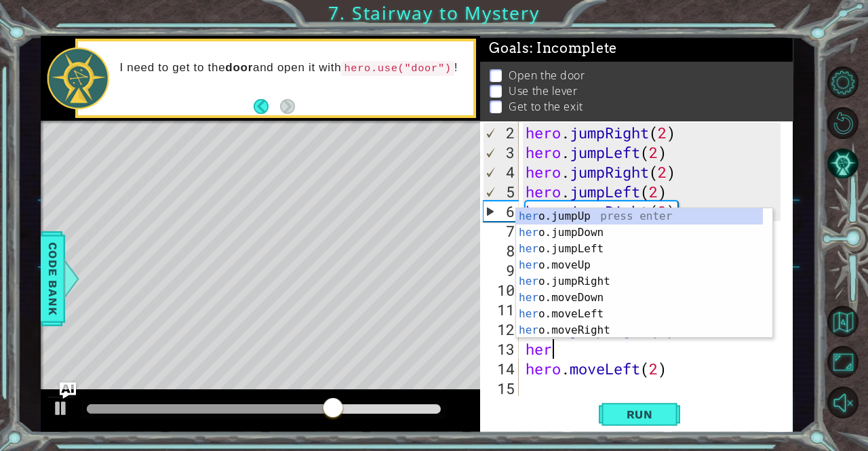
type textarea "h"
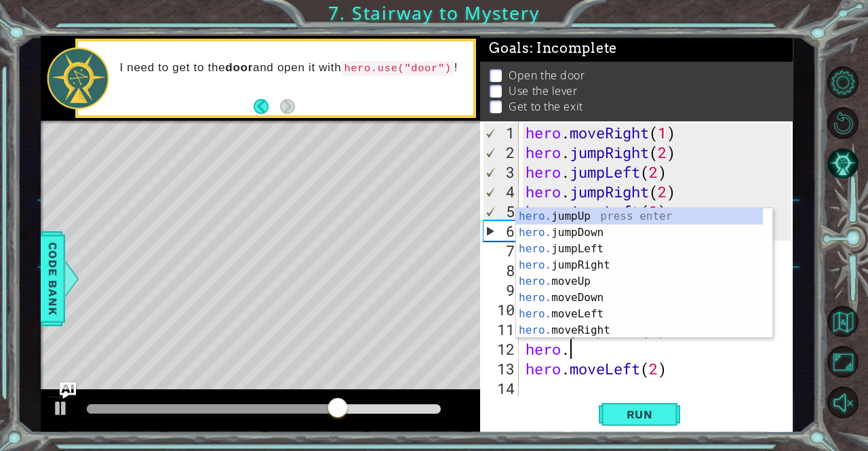
type textarea "h"
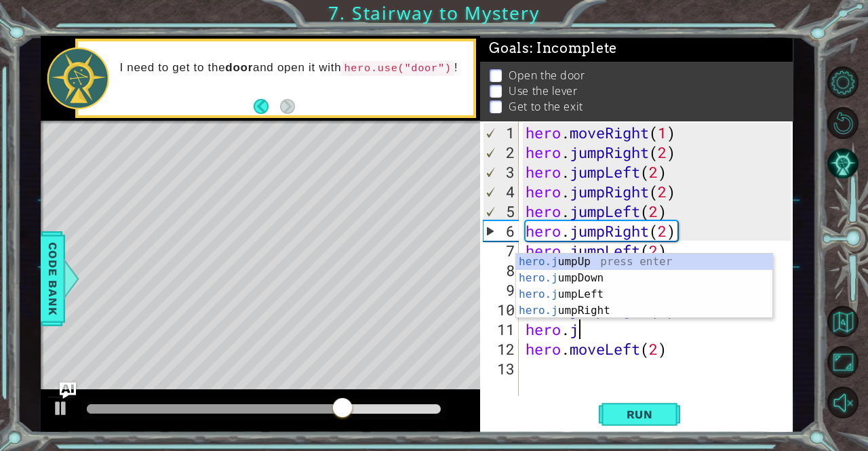
type textarea "h"
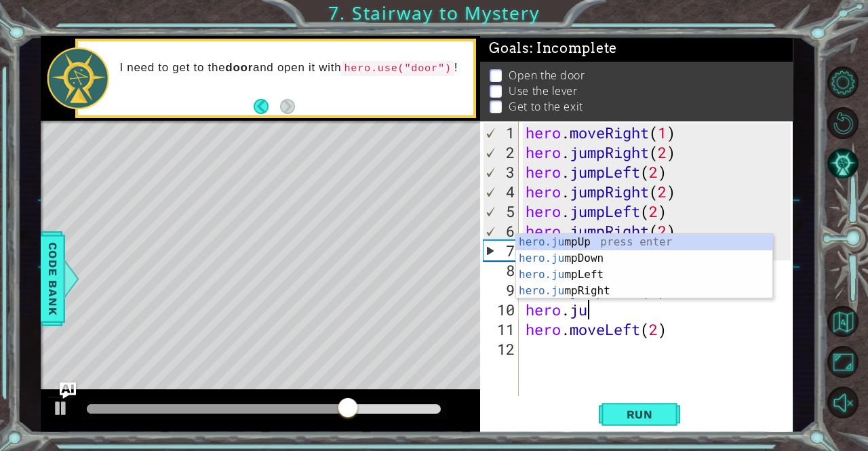
type textarea "h"
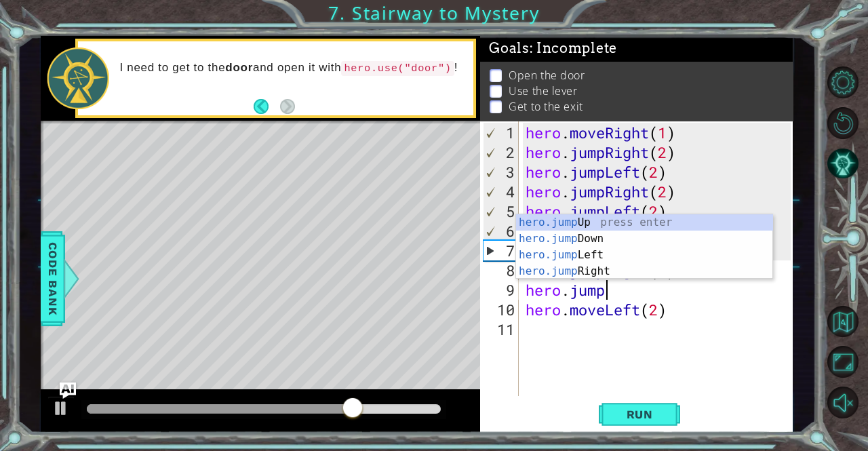
type textarea "h"
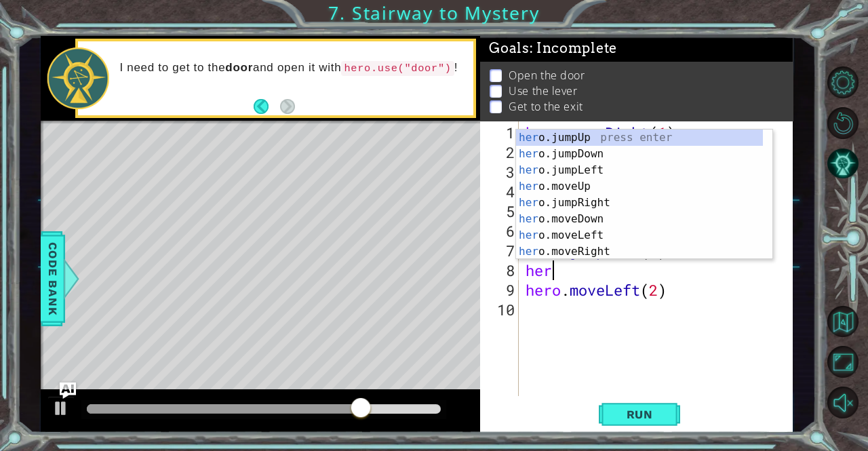
type textarea "h"
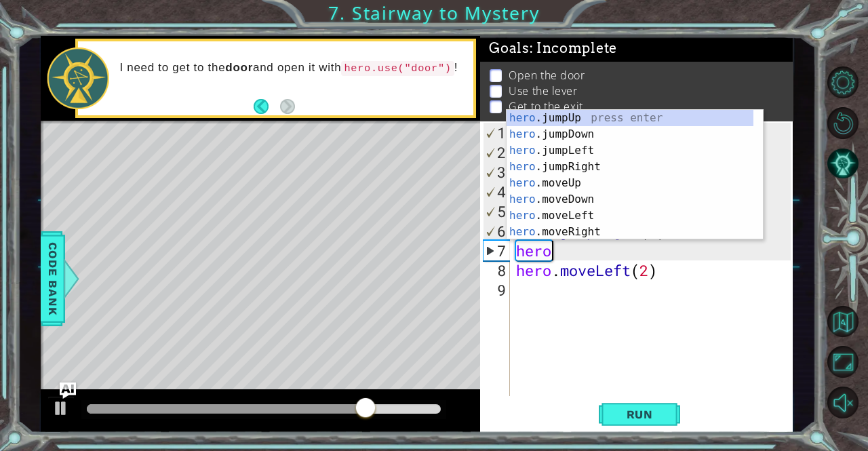
type textarea "h"
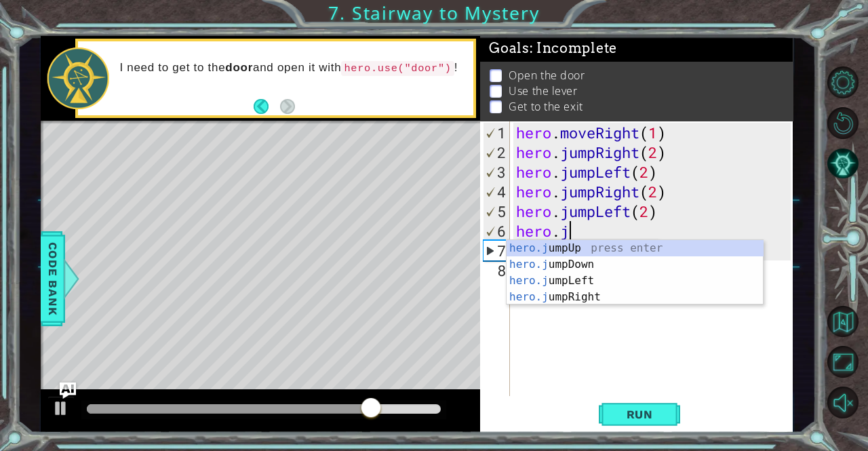
type textarea "h"
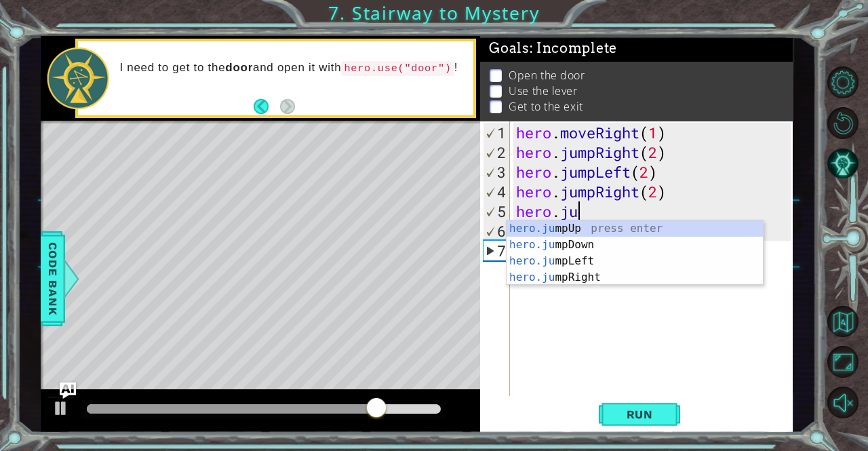
type textarea "h"
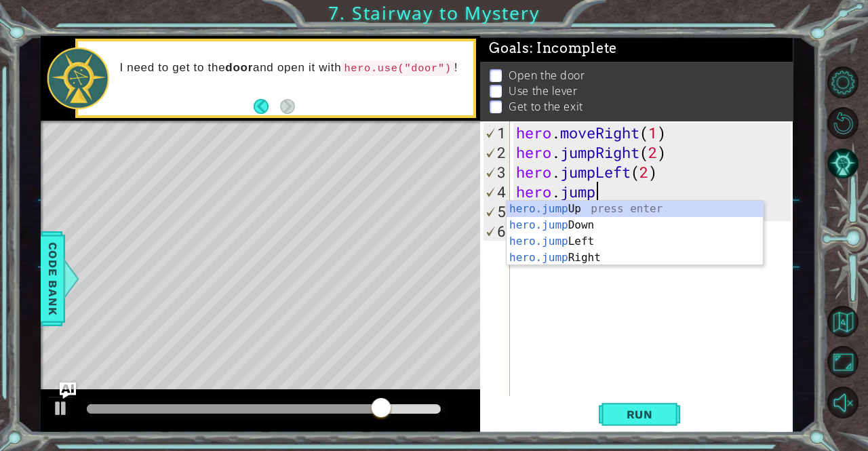
type textarea "h"
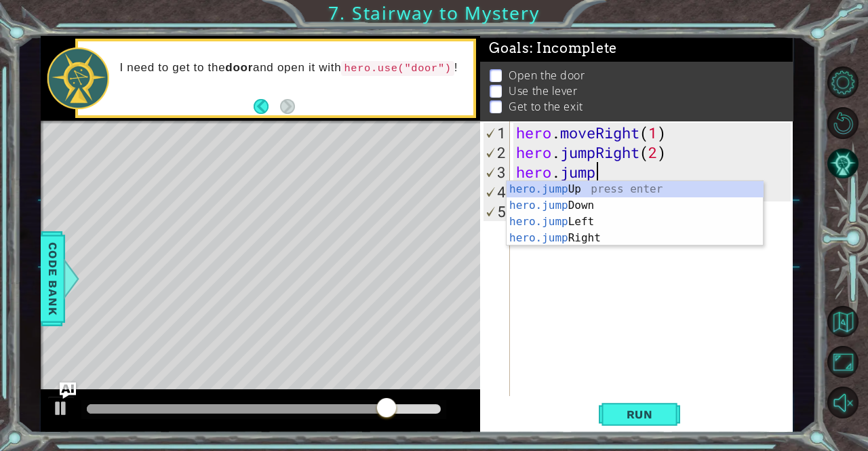
type textarea "h"
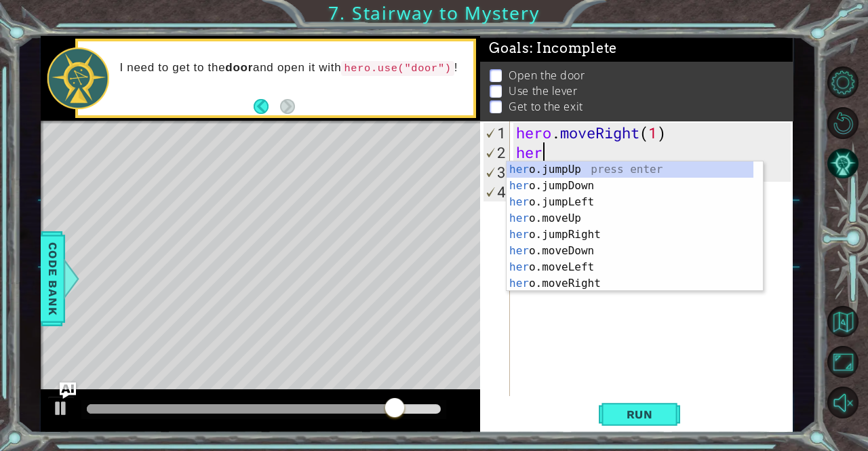
type textarea "h"
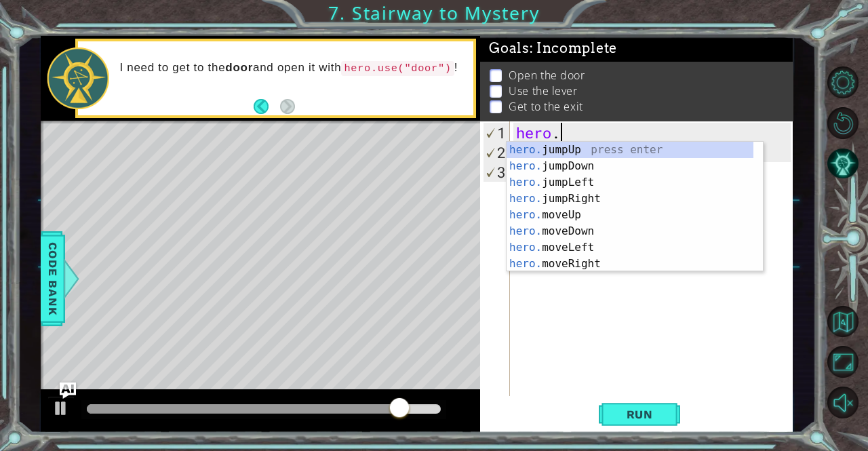
type textarea "h"
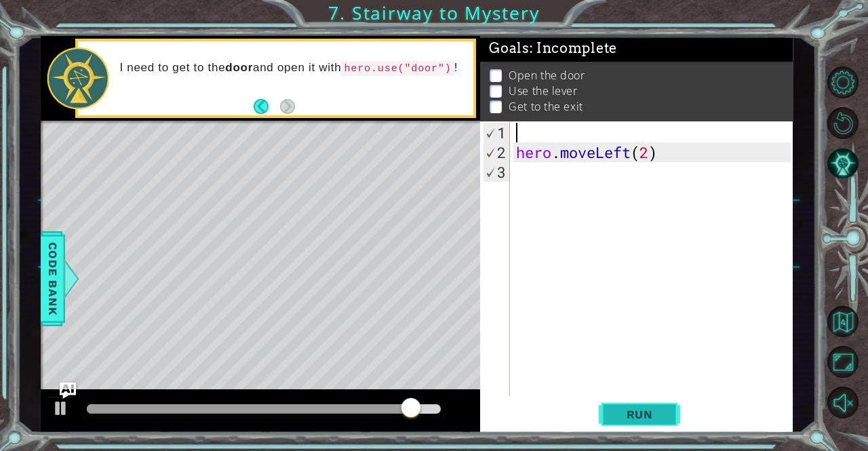
click at [651, 409] on span "Run" at bounding box center [640, 414] width 54 height 14
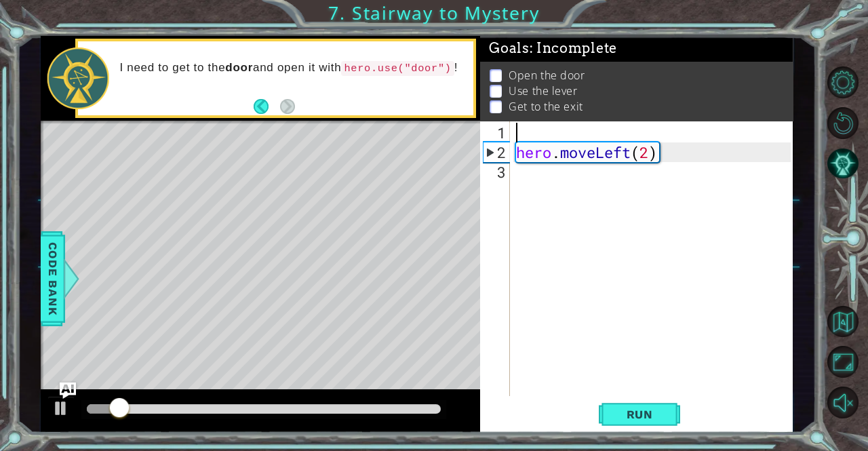
click at [627, 153] on div "hero . moveLeft ( 2 )" at bounding box center [654, 280] width 283 height 315
click at [636, 149] on div "hero . moveLeft ( 2 )" at bounding box center [654, 280] width 283 height 315
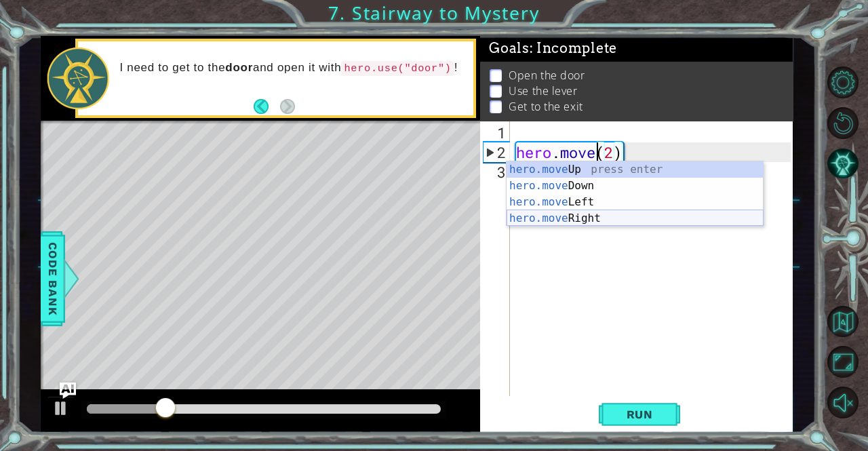
click at [563, 217] on div "hero.move Up press enter hero.move Down press enter hero.move Left press enter …" at bounding box center [634, 210] width 257 height 98
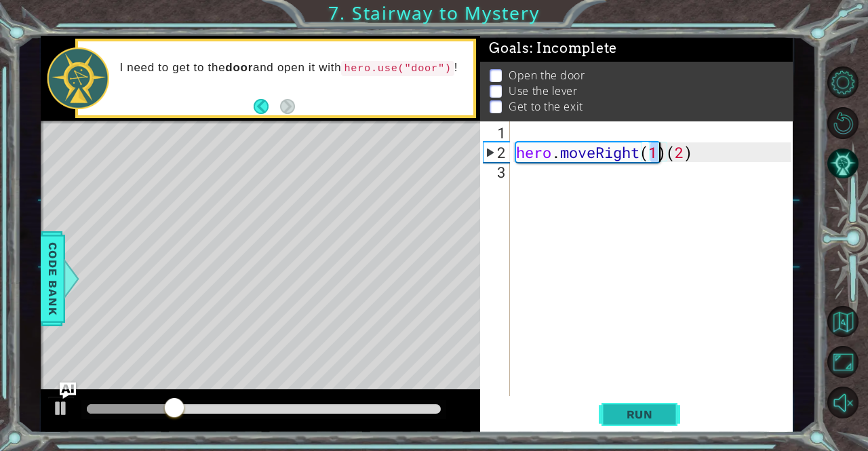
click at [658, 427] on button "Run" at bounding box center [639, 414] width 81 height 31
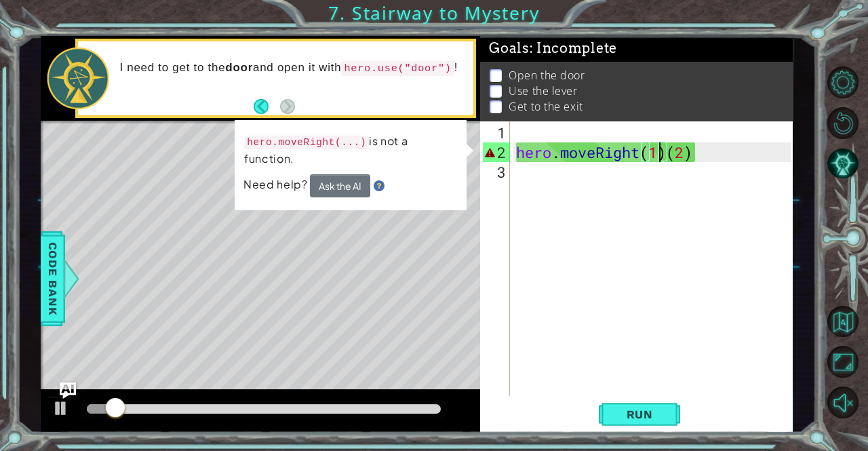
click at [693, 155] on div "hero . moveRight ( 1 ) ( 2 )" at bounding box center [654, 280] width 283 height 315
click at [658, 155] on div "hero . moveRight ( 1 ) ( 2 )" at bounding box center [654, 280] width 283 height 315
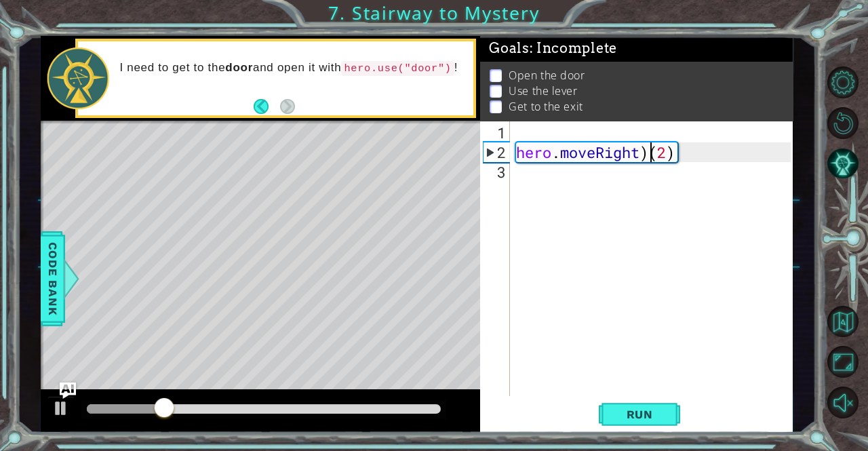
type textarea "hero.moveRight(2)"
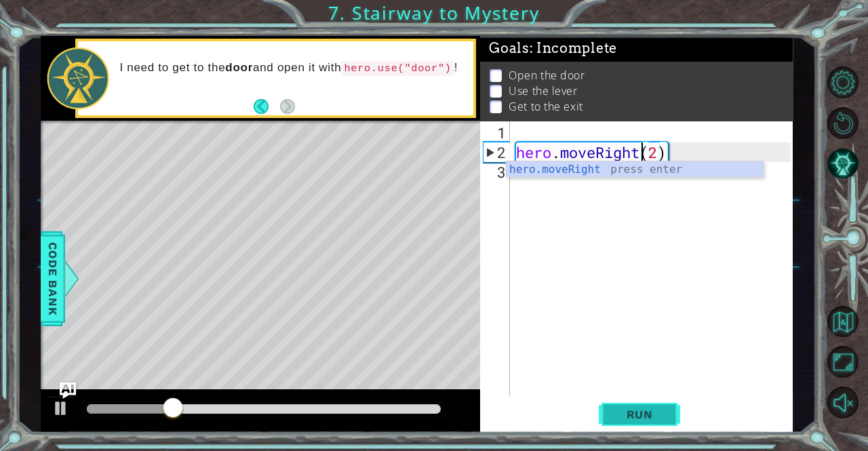
click at [654, 418] on span "Run" at bounding box center [640, 414] width 54 height 14
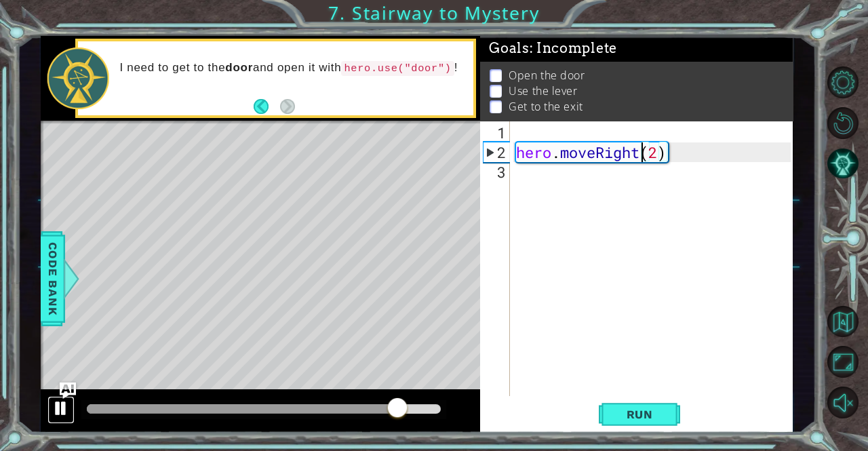
click at [60, 404] on div at bounding box center [61, 408] width 18 height 18
drag, startPoint x: 420, startPoint y: 408, endPoint x: 369, endPoint y: 412, distance: 50.3
click at [369, 412] on div at bounding box center [371, 409] width 24 height 24
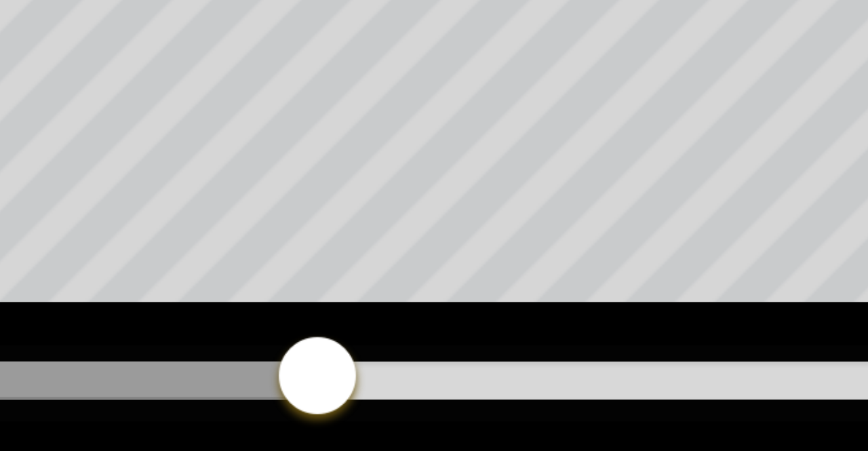
drag, startPoint x: 368, startPoint y: 410, endPoint x: 230, endPoint y: 395, distance: 138.4
click at [230, 395] on div at bounding box center [261, 410] width 440 height 43
click at [230, 396] on div at bounding box center [261, 410] width 440 height 43
